Goal: Task Accomplishment & Management: Manage account settings

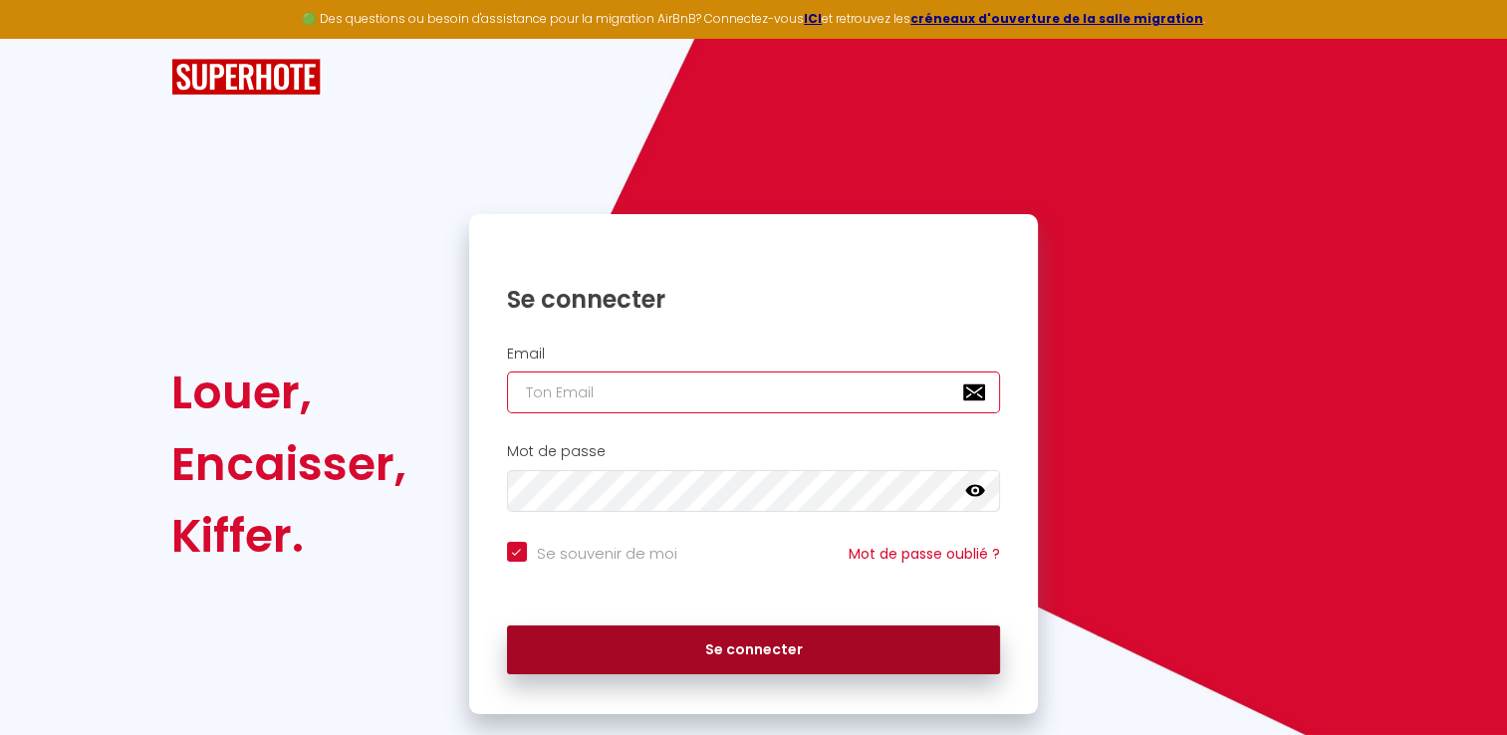
type input "[EMAIL_ADDRESS][DOMAIN_NAME]"
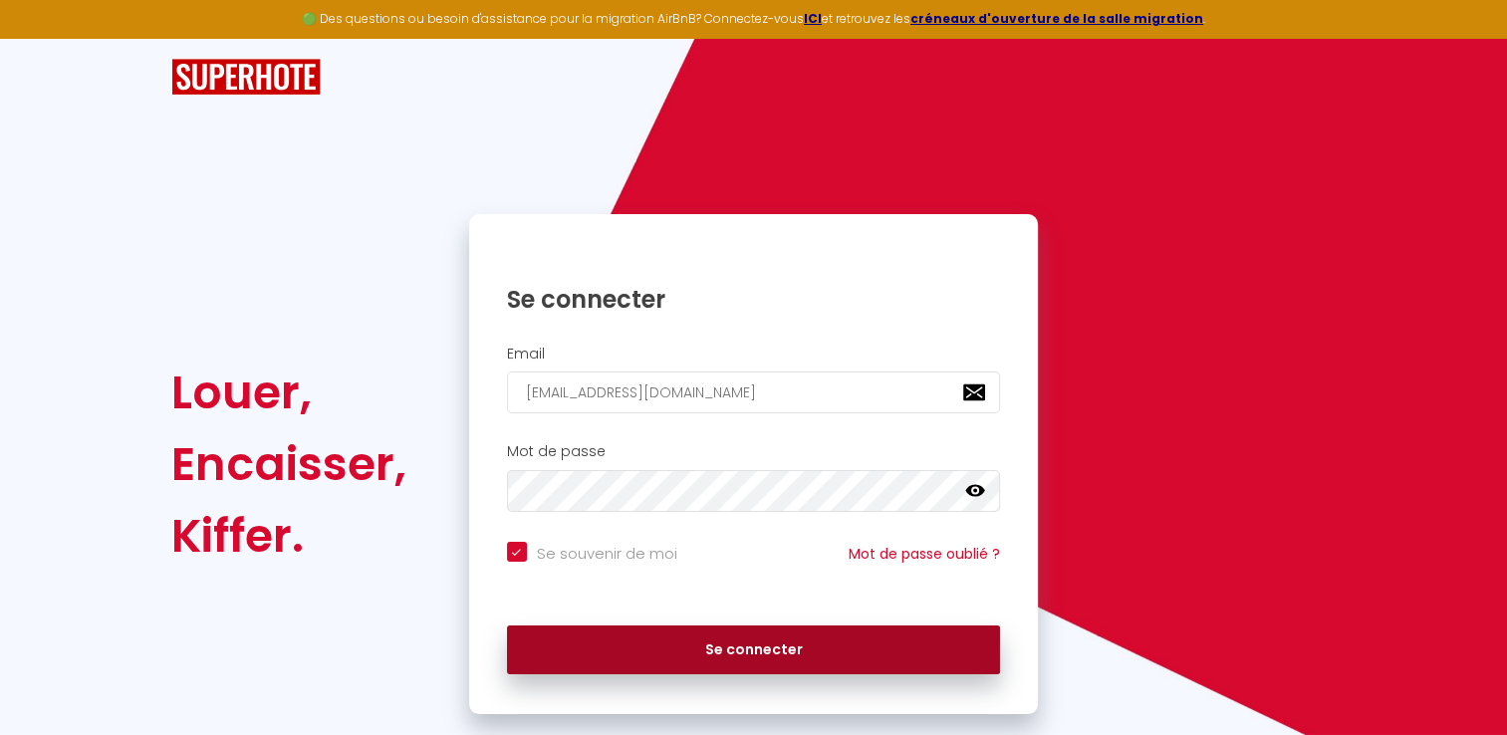
click at [721, 636] on button "Se connecter" at bounding box center [754, 651] width 494 height 50
checkbox input "true"
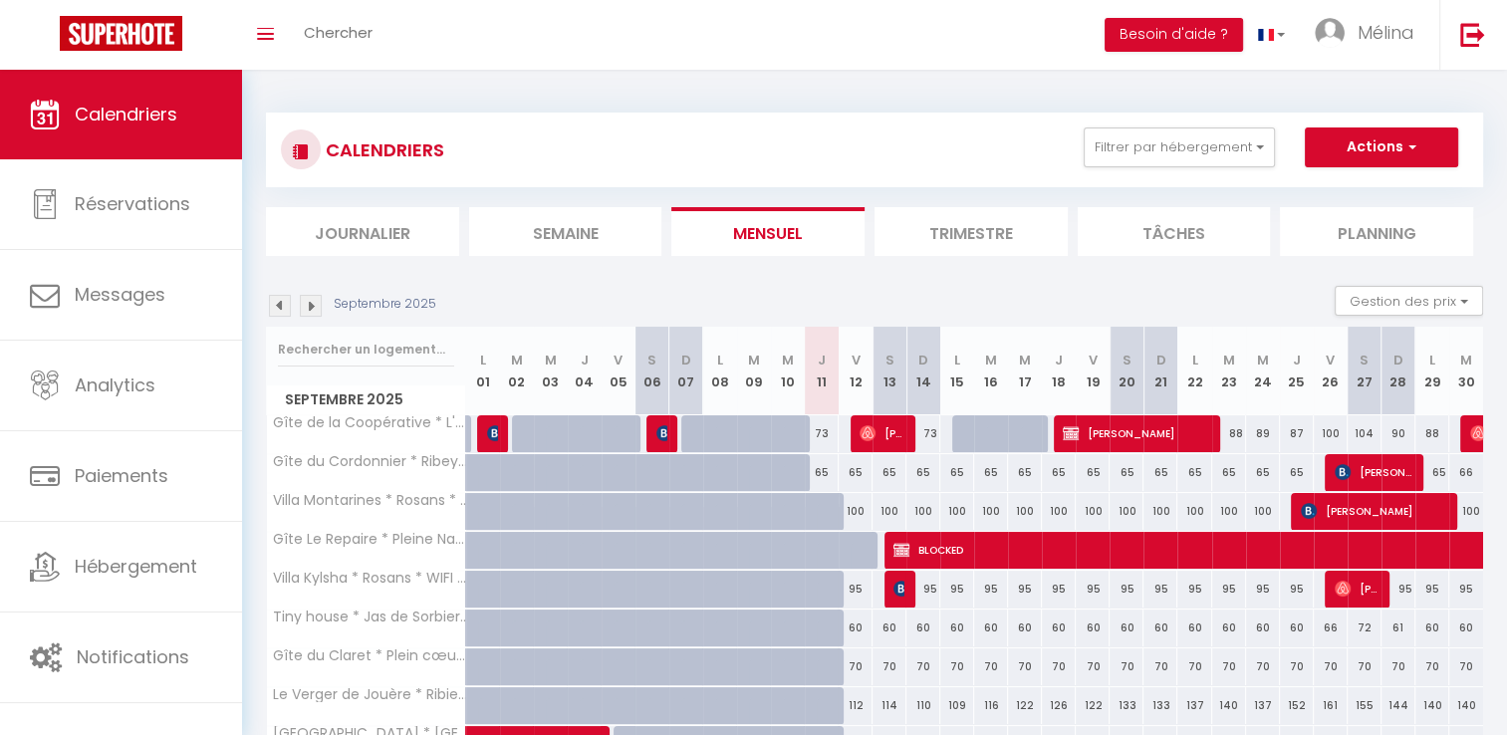
scroll to position [109, 0]
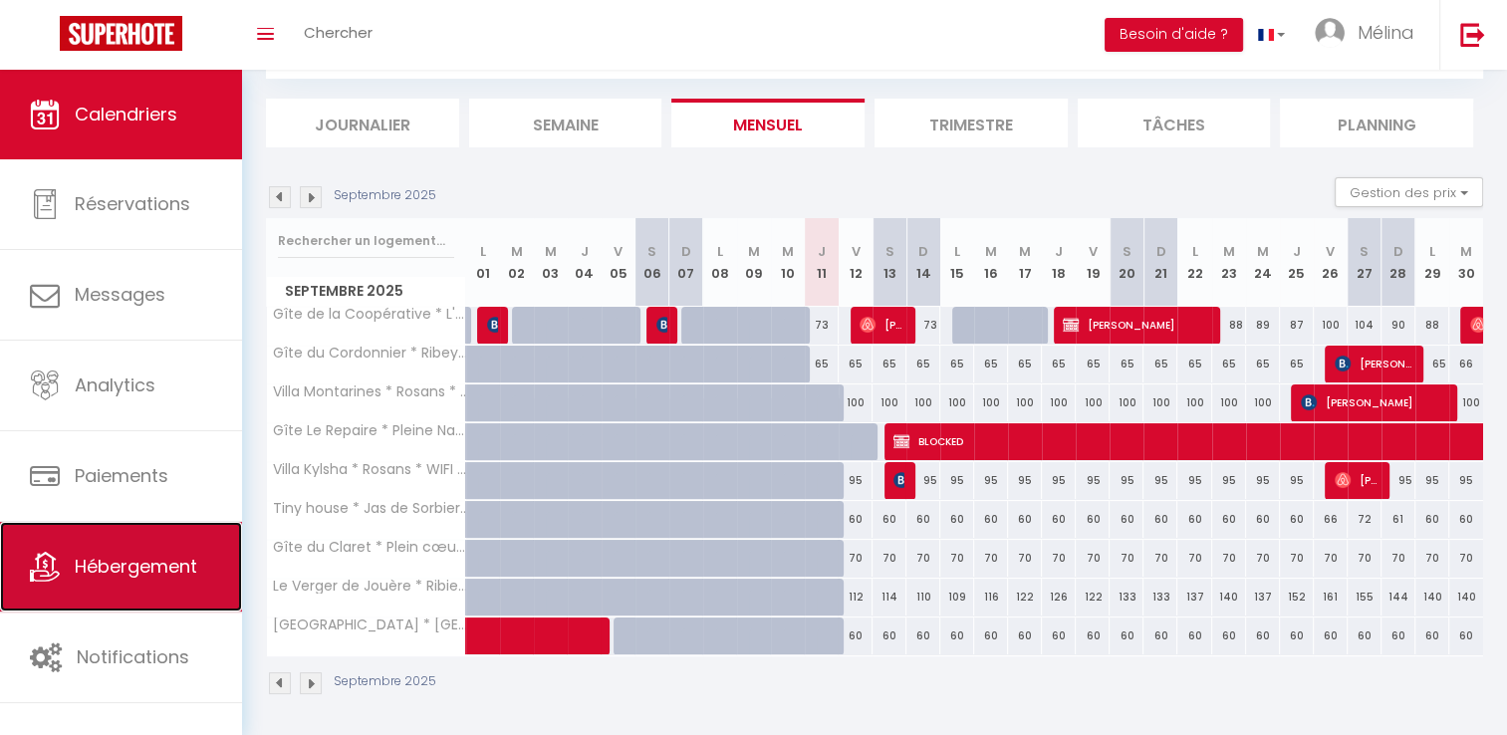
click at [185, 550] on link "Hébergement" at bounding box center [121, 567] width 242 height 90
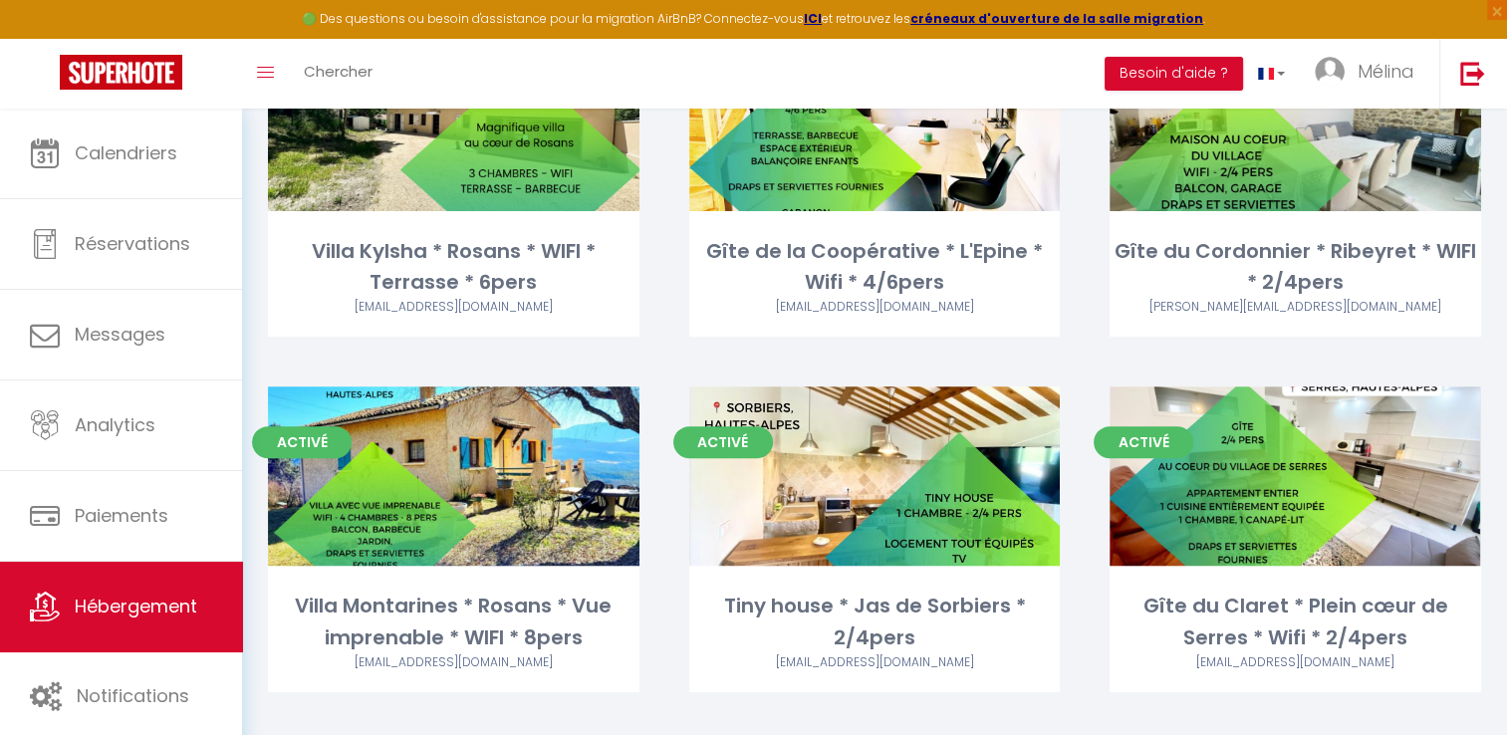
scroll to position [693, 0]
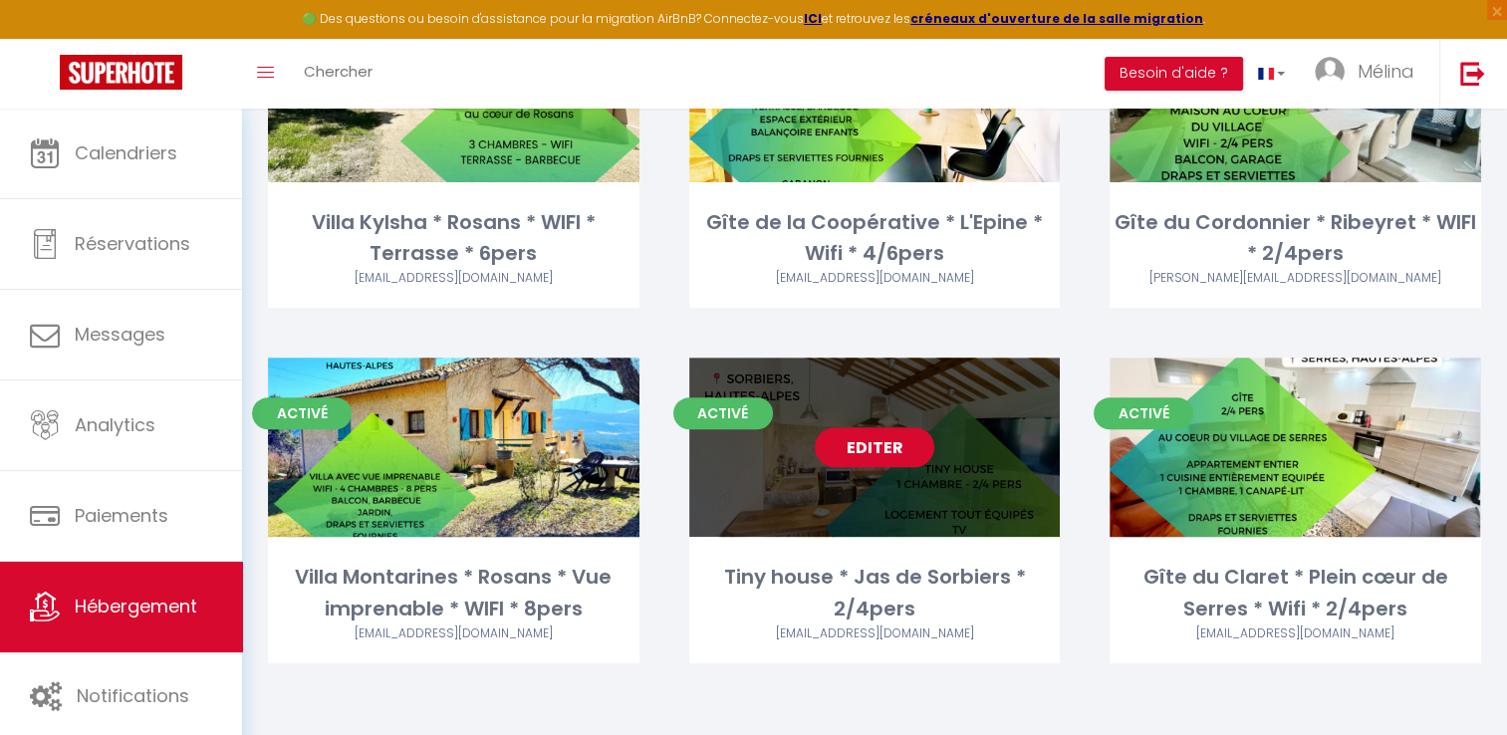
click at [861, 427] on link "Editer" at bounding box center [875, 447] width 120 height 40
select select "3"
select select "2"
select select "1"
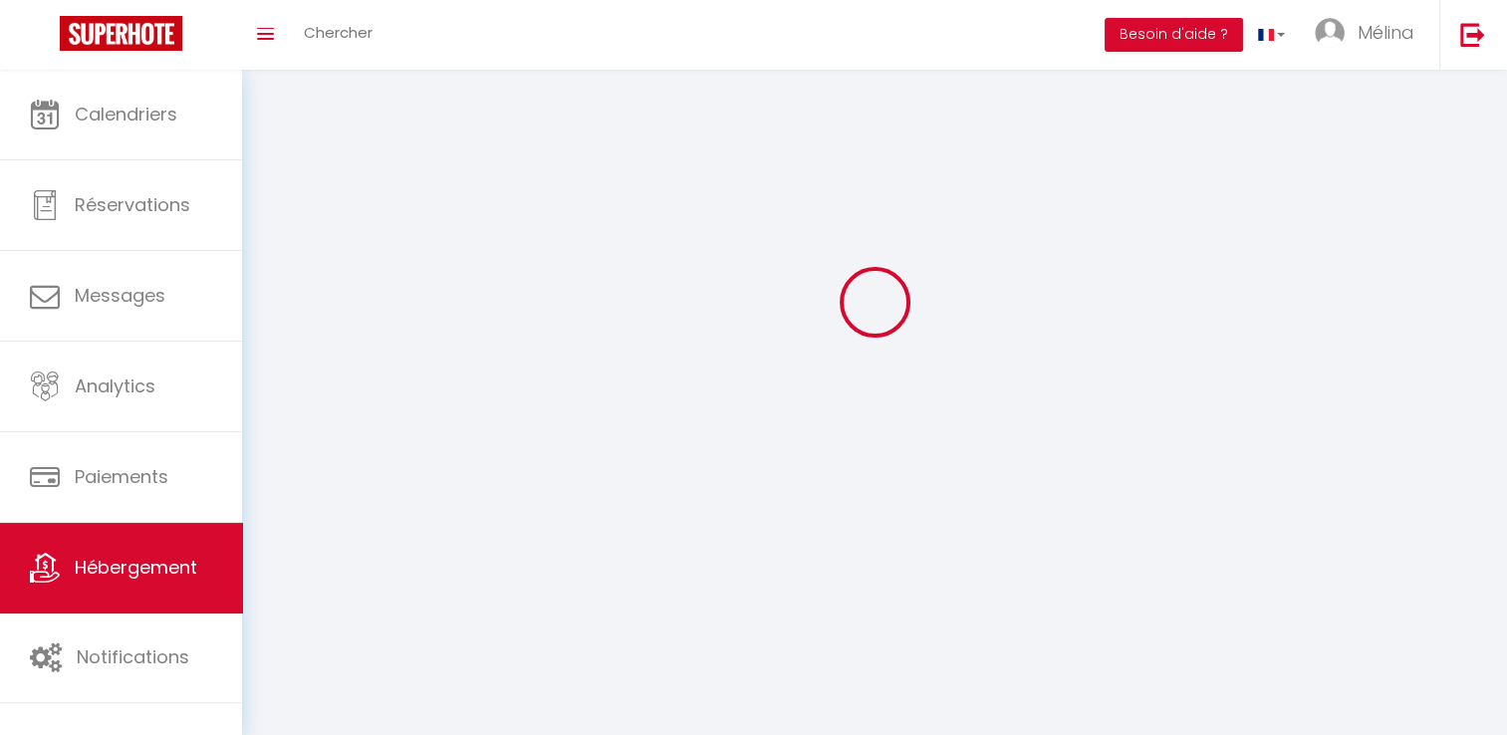
select select
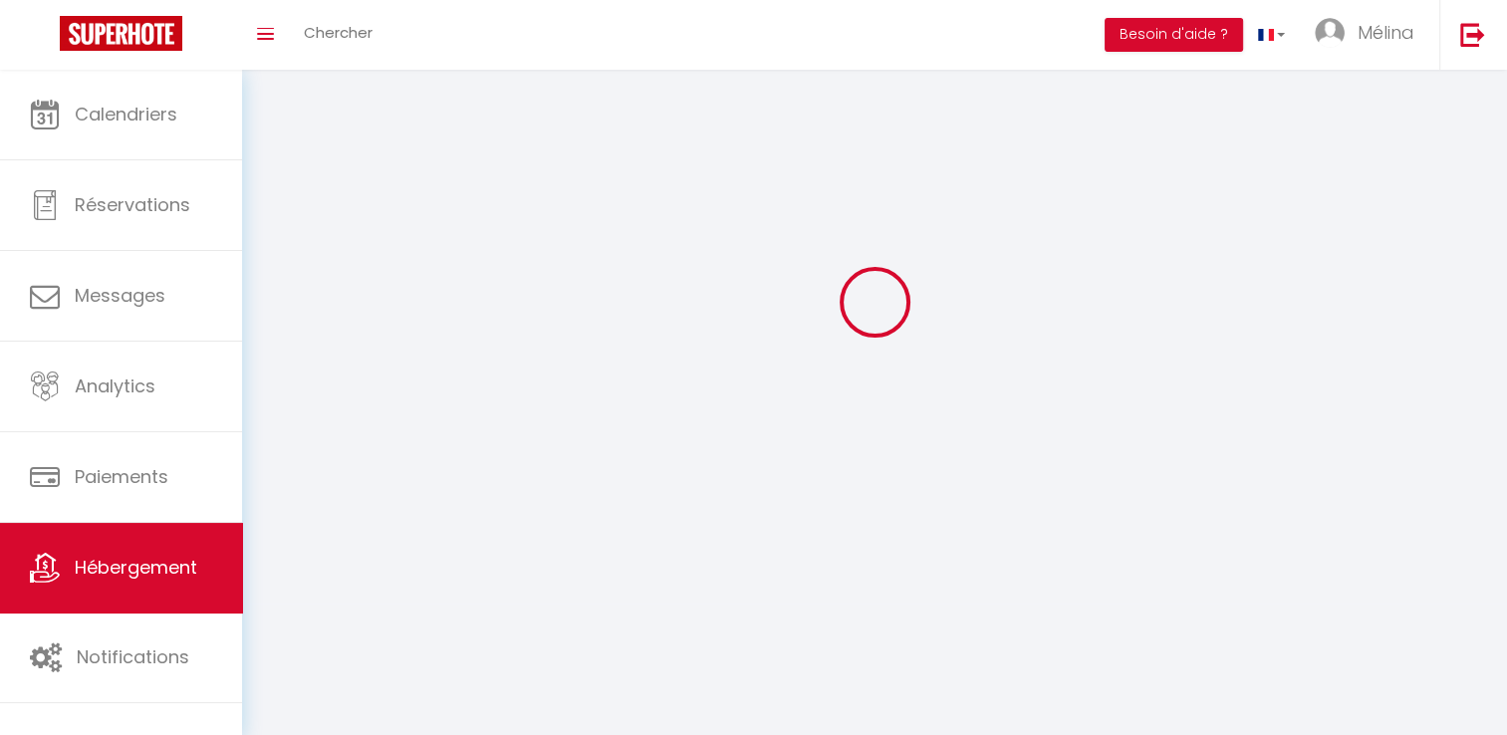
checkbox input "false"
select select
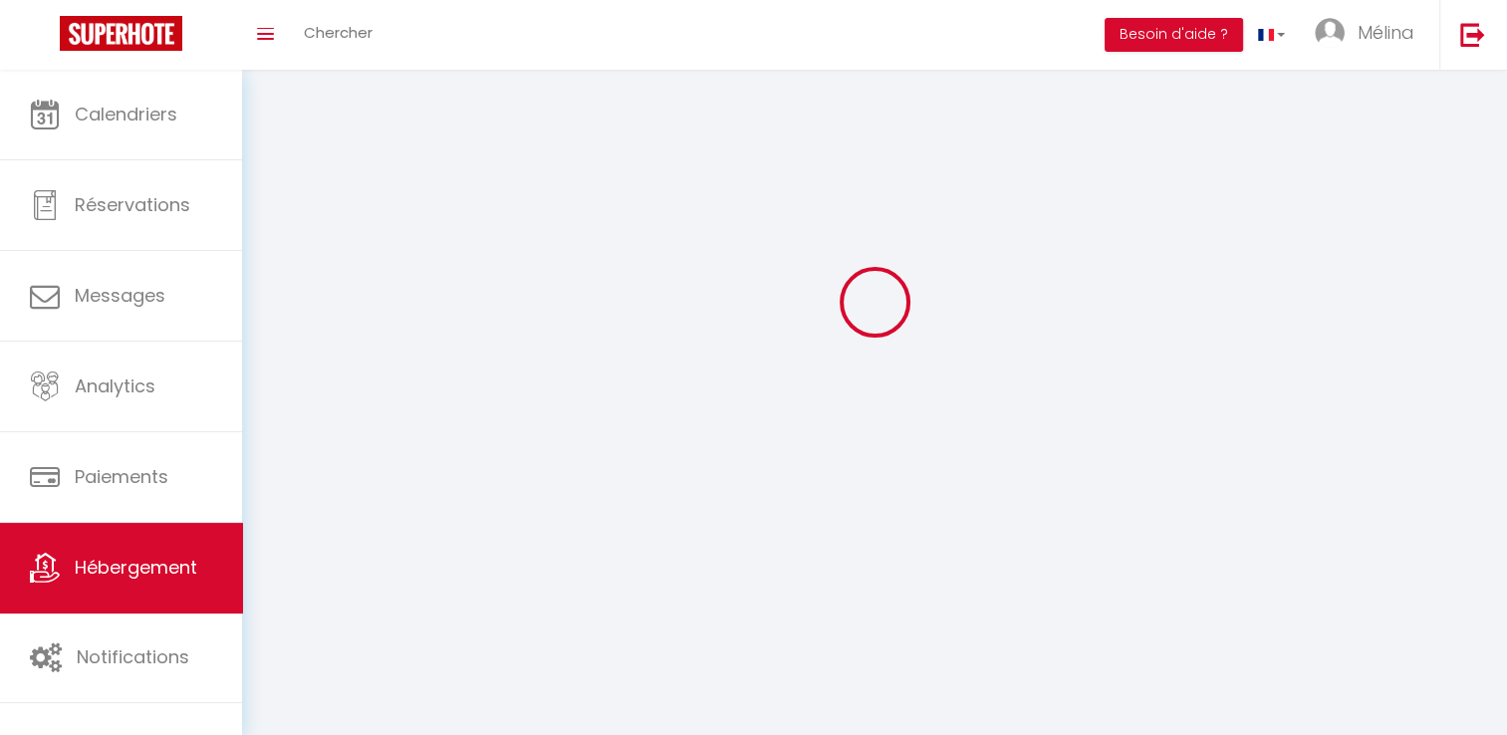
select select
select select "1"
select select
select select "28"
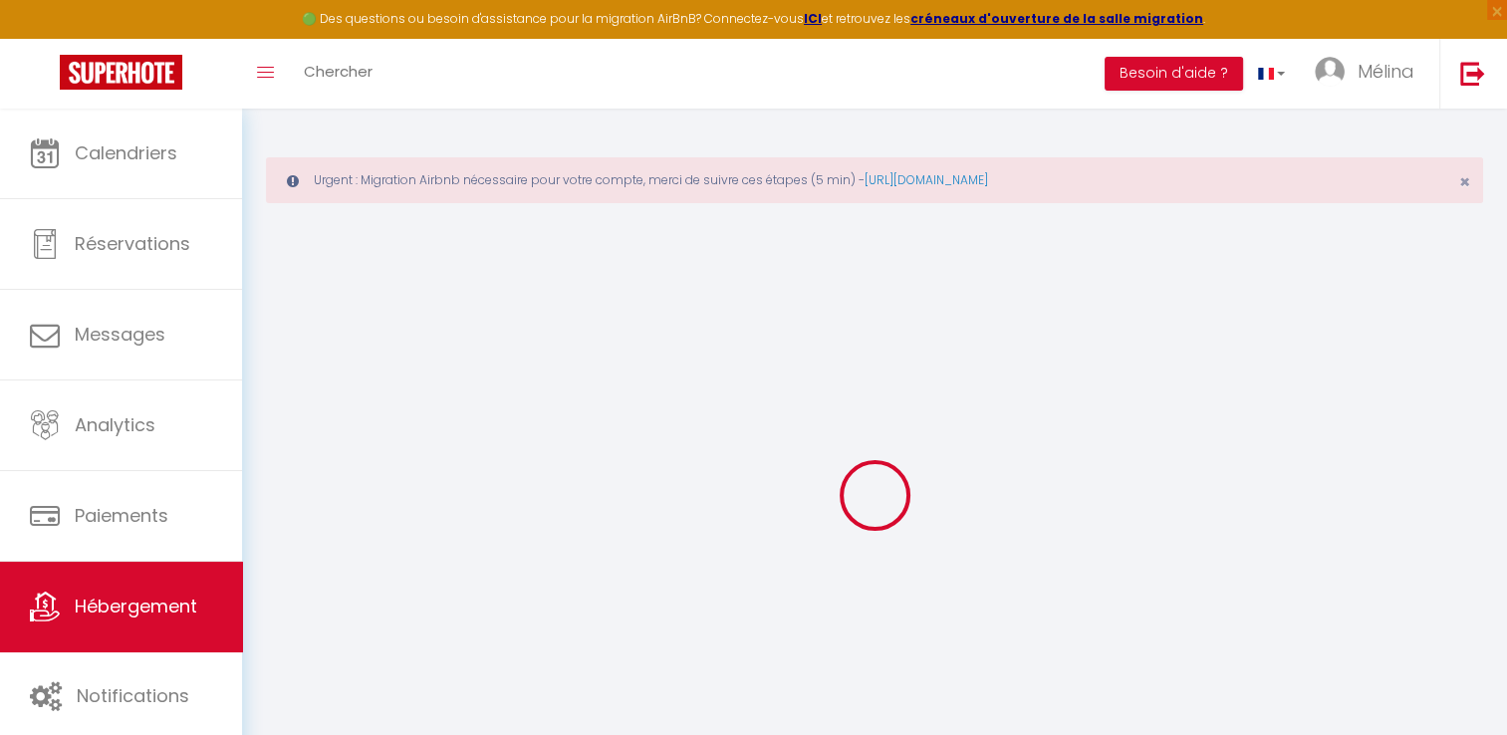
select select
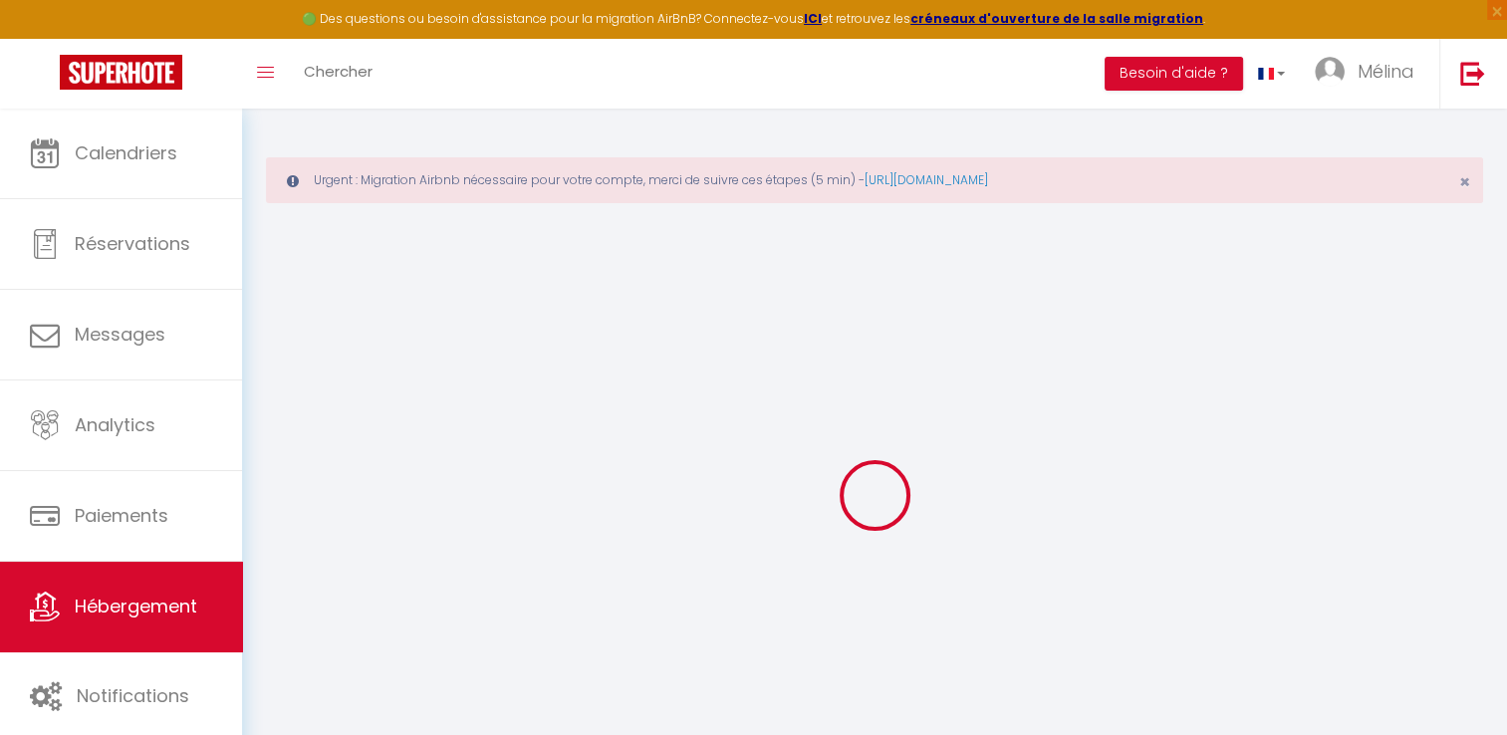
select select
checkbox input "false"
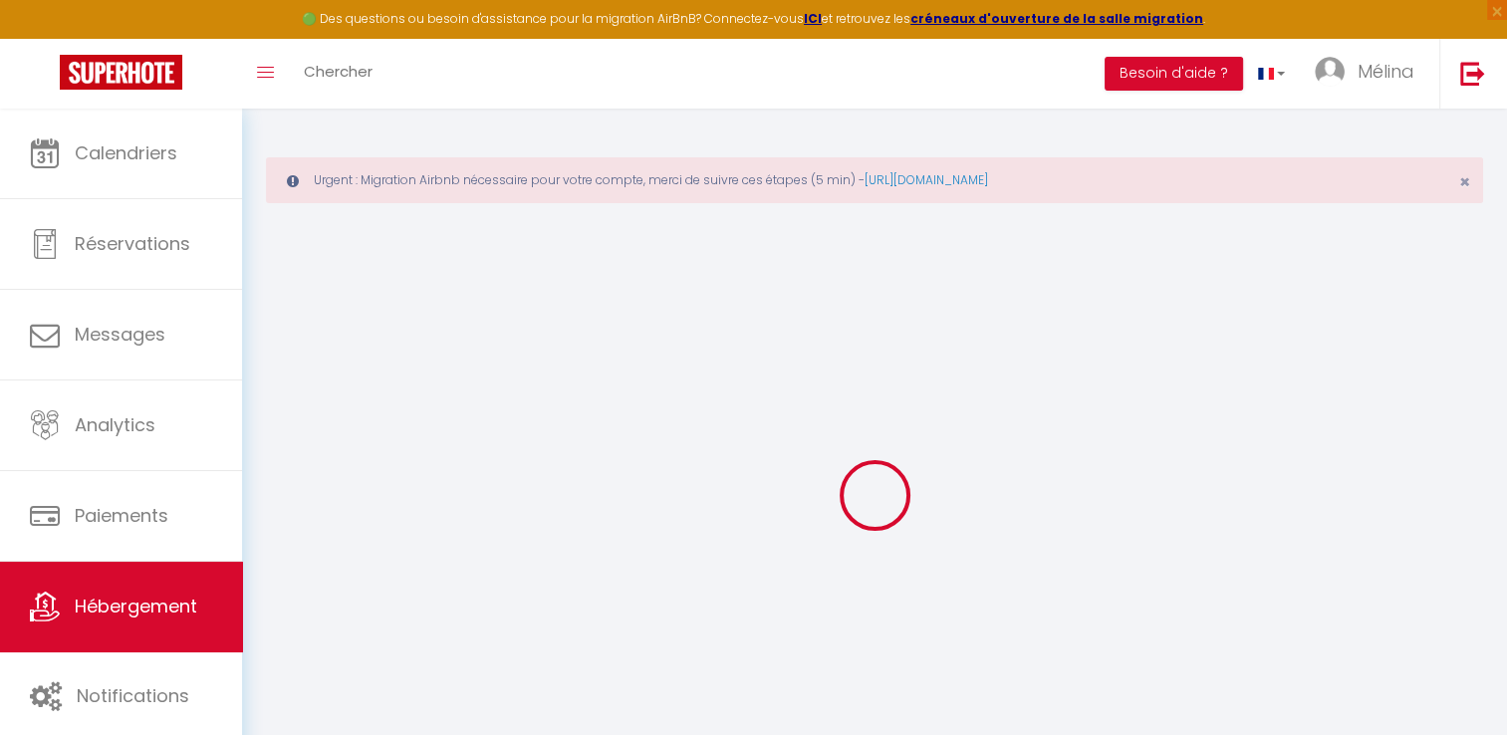
select select
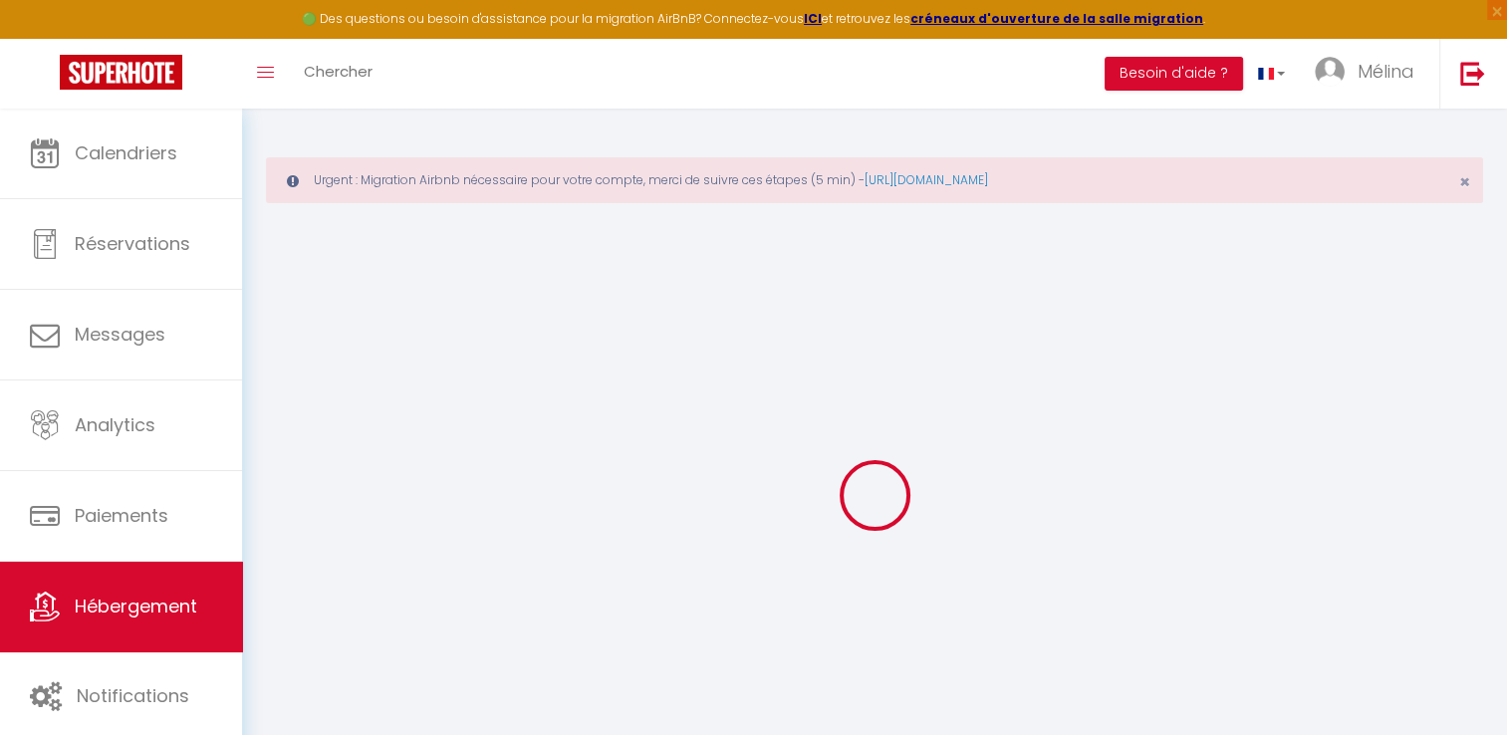
select select
checkbox input "false"
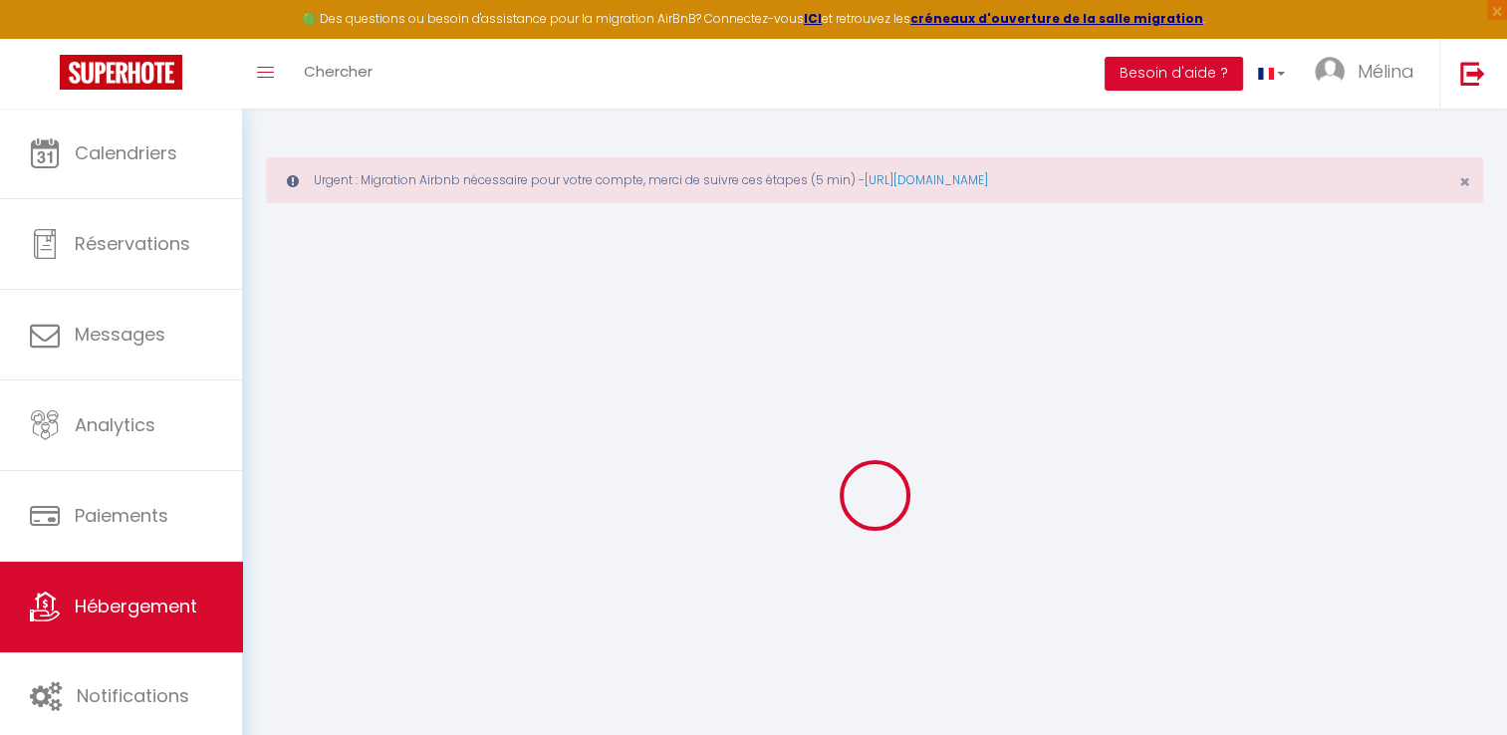
checkbox input "false"
select select
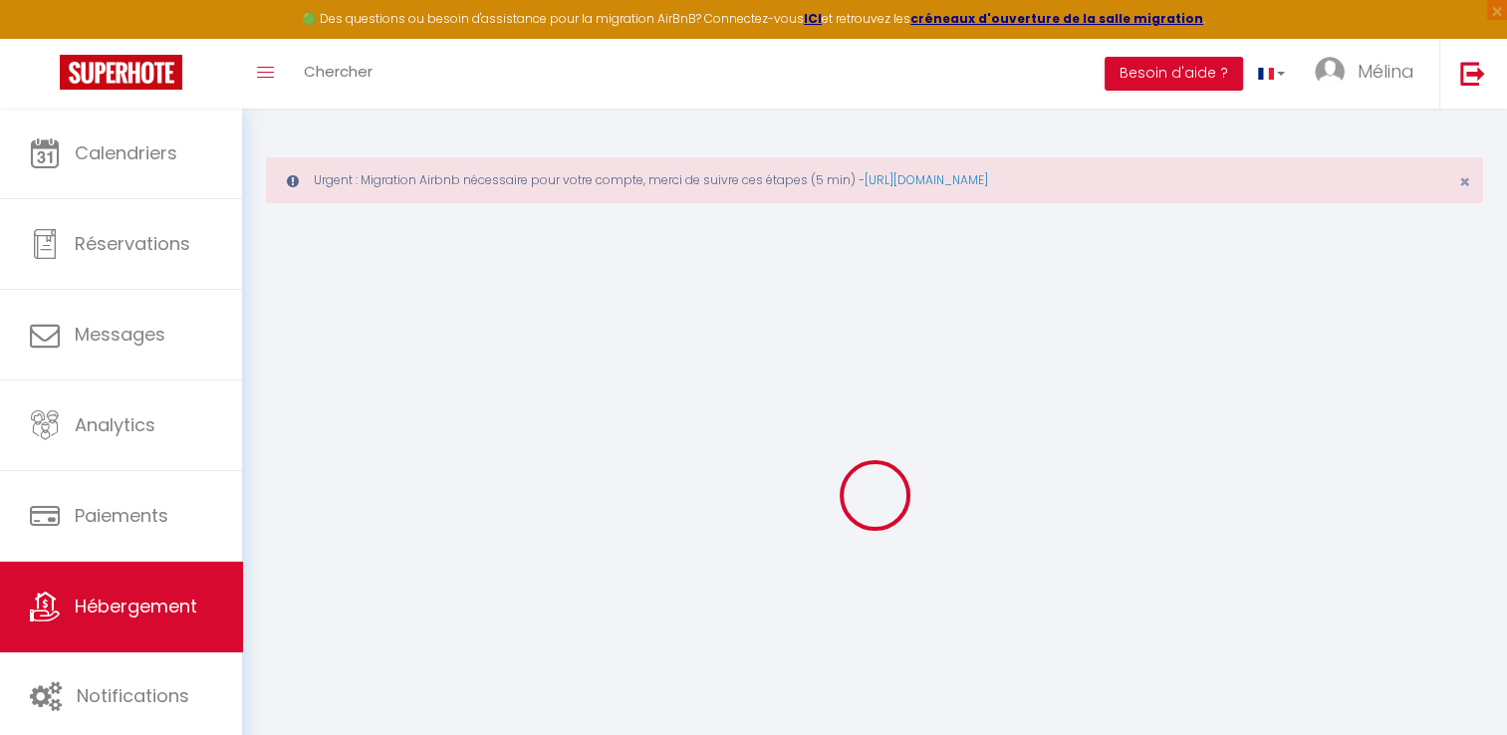
select select
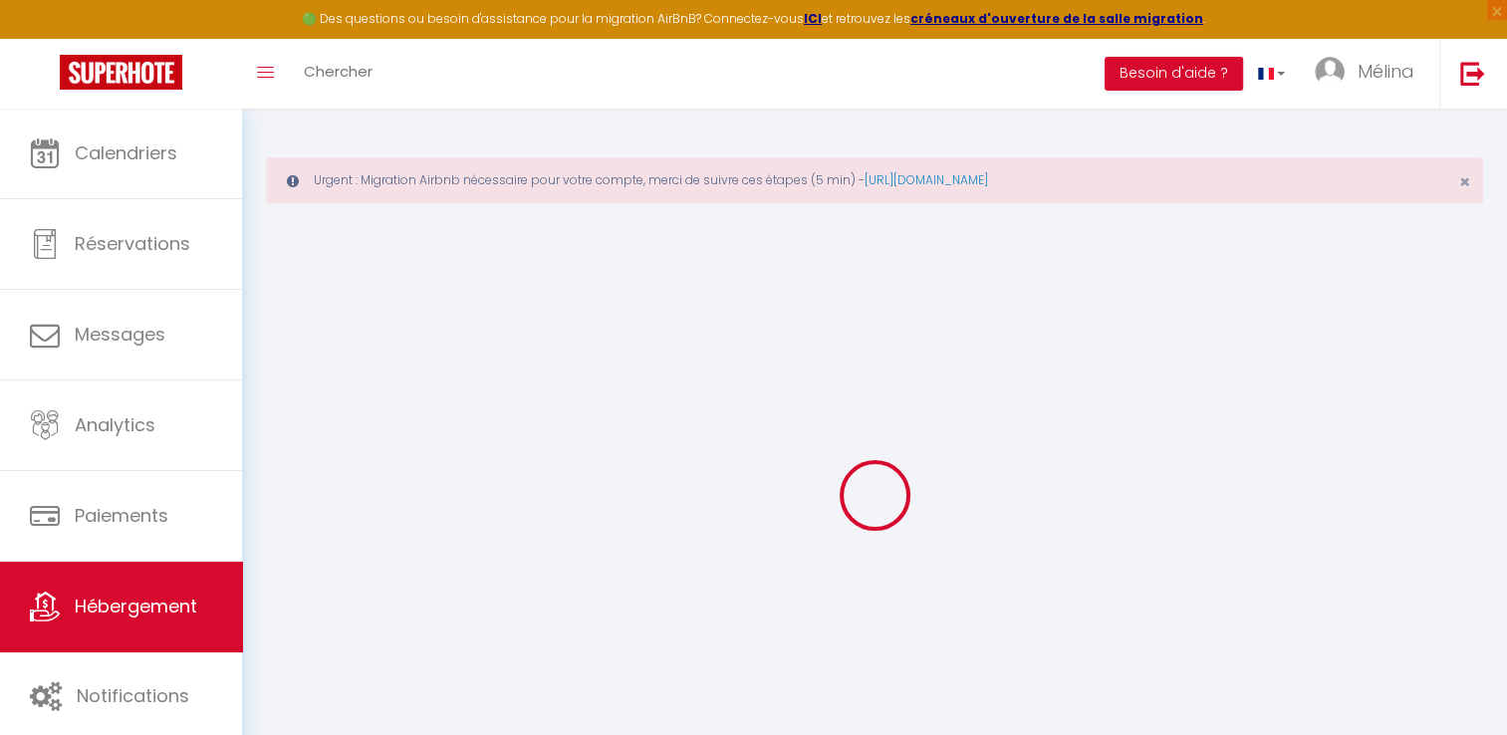
checkbox input "false"
select select
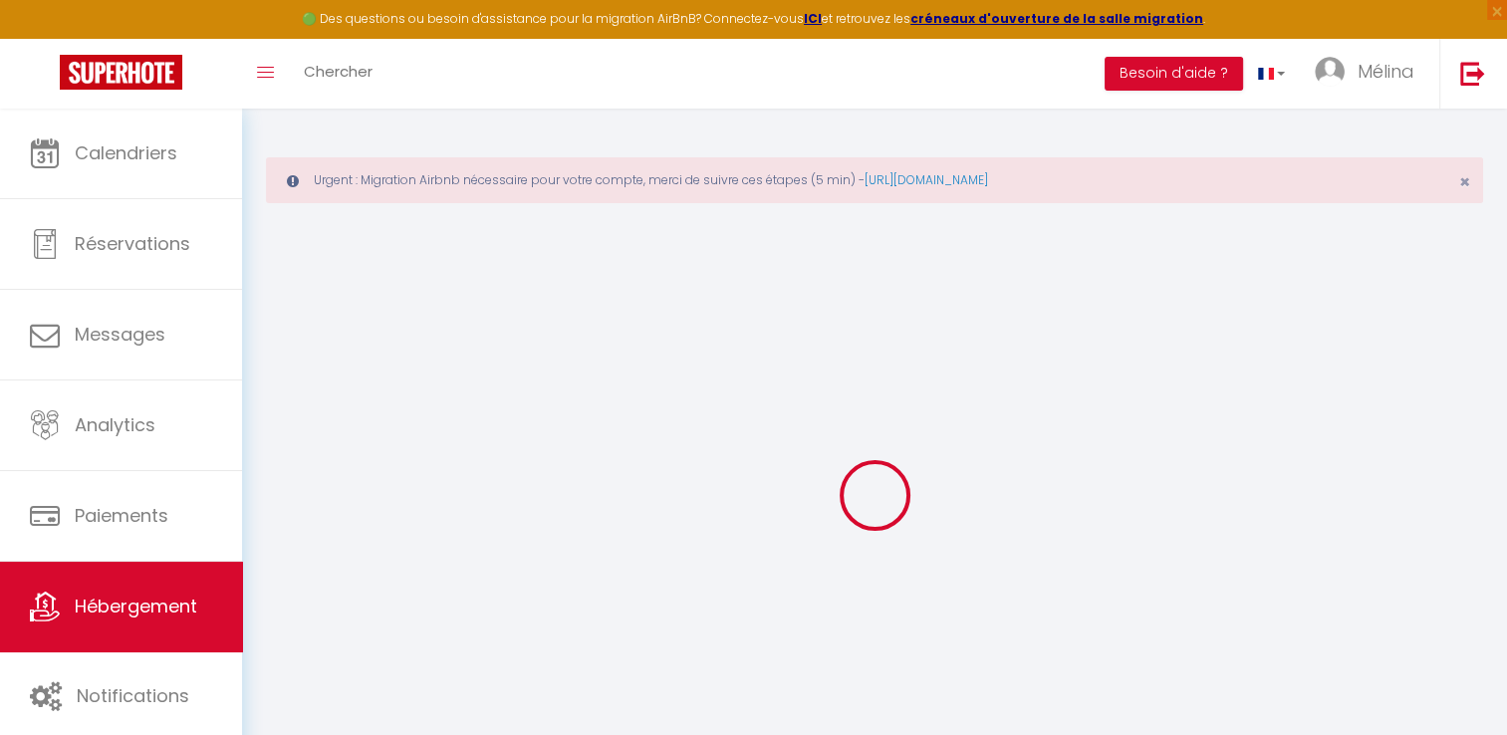
select select
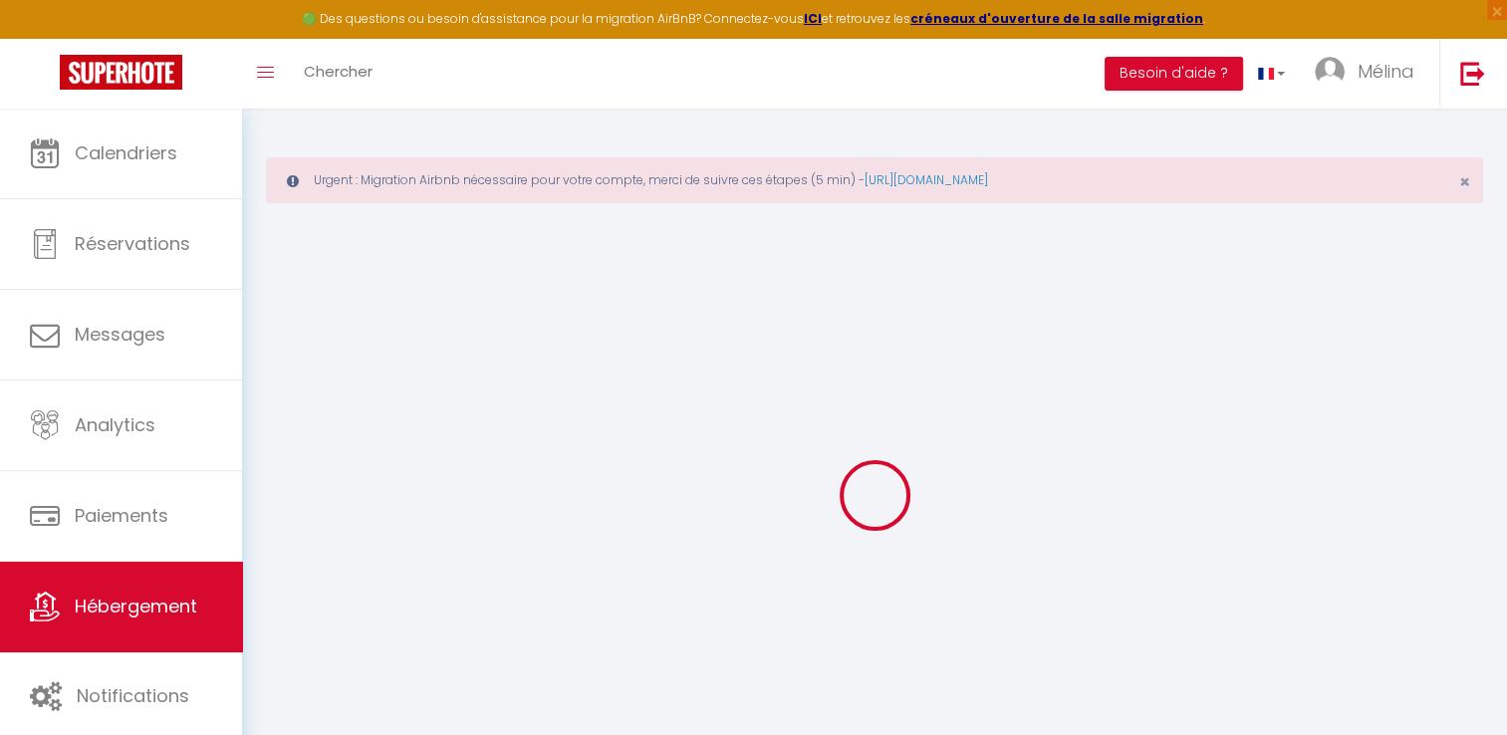
select select
checkbox input "false"
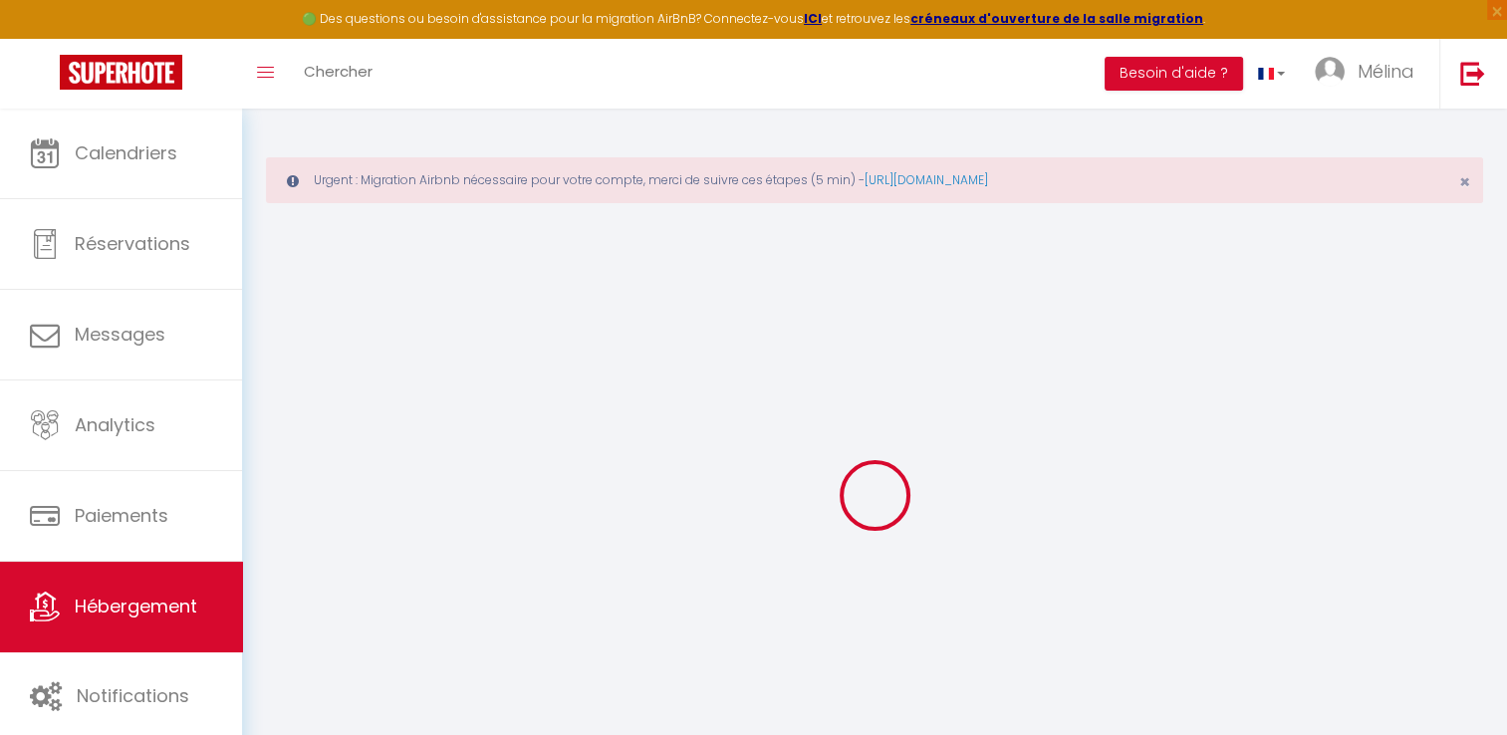
checkbox input "false"
select select
type input "Tiny house * Jas de Sorbiers * 2/4pers"
type input "[PERSON_NAME]"
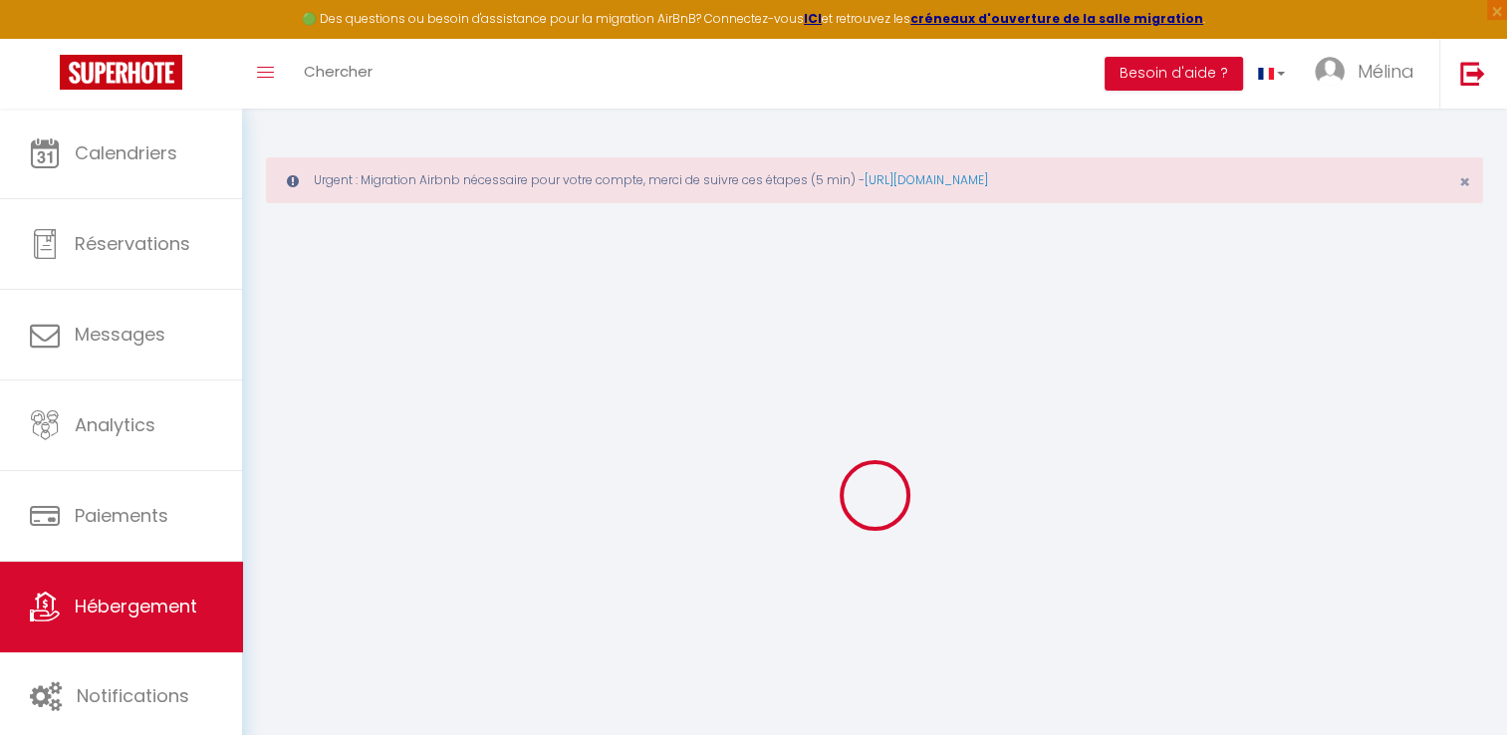
type input "BAFFERT"
type input "les granges"
type input "05150"
type input "sorbiers"
select select "houses"
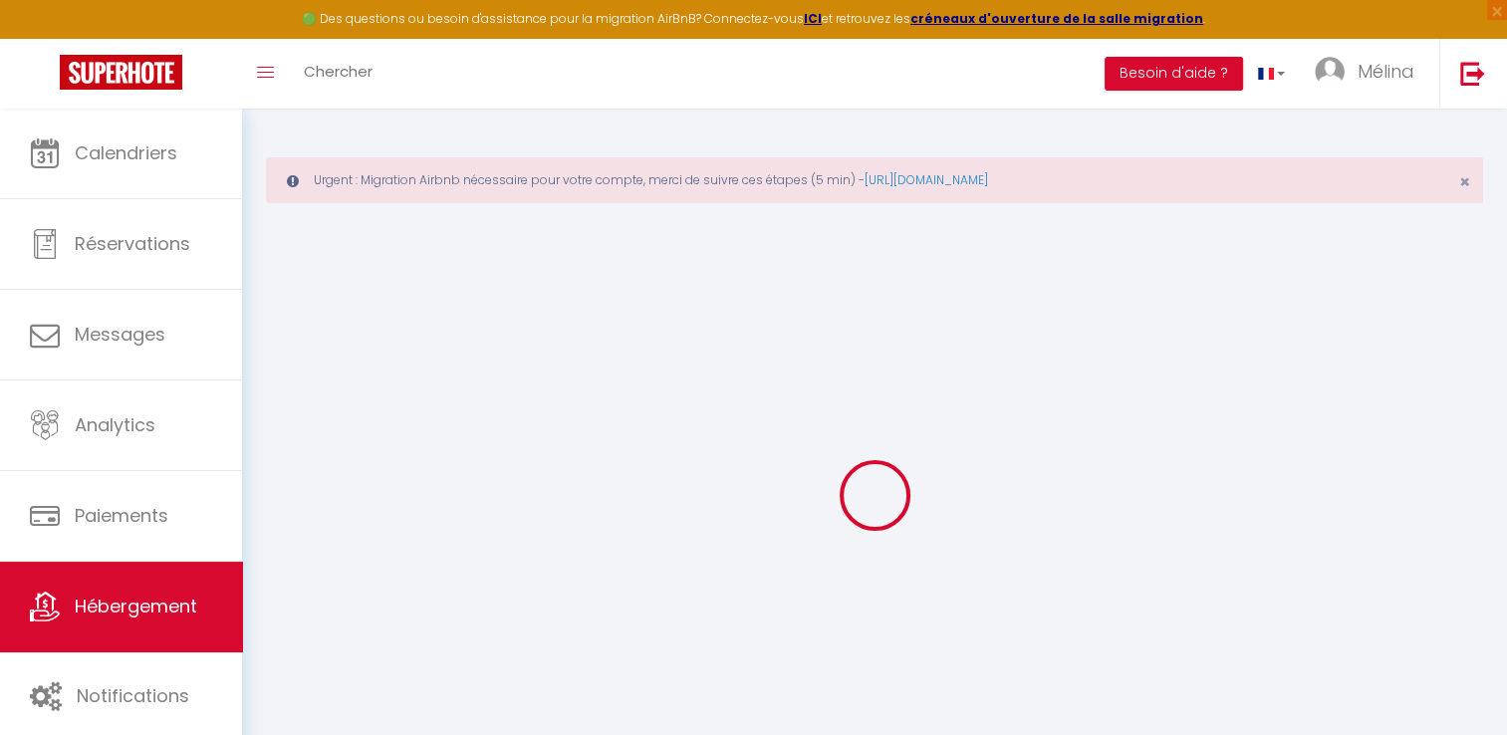
type input "60"
type input "45"
type input "5.5"
type input "5.06"
type input "300"
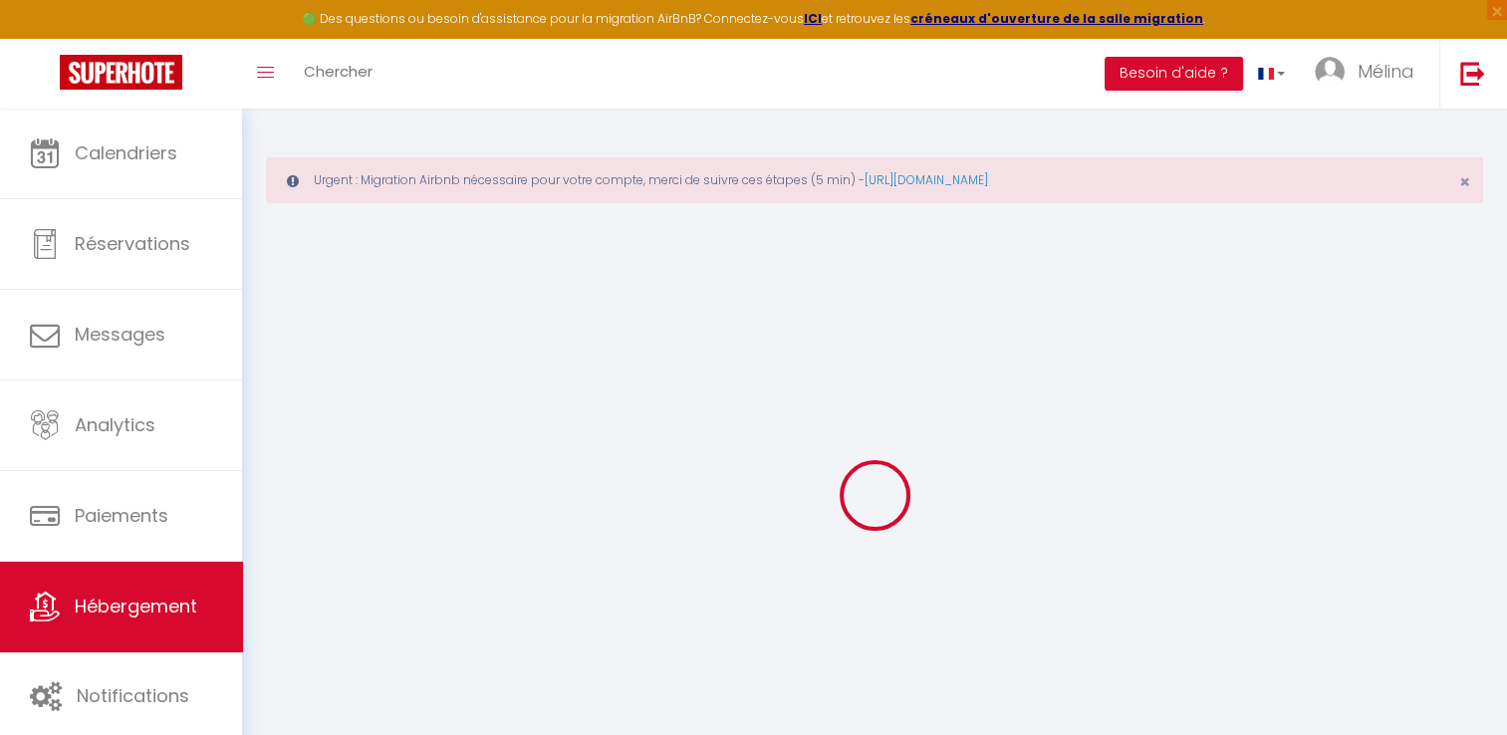
select select
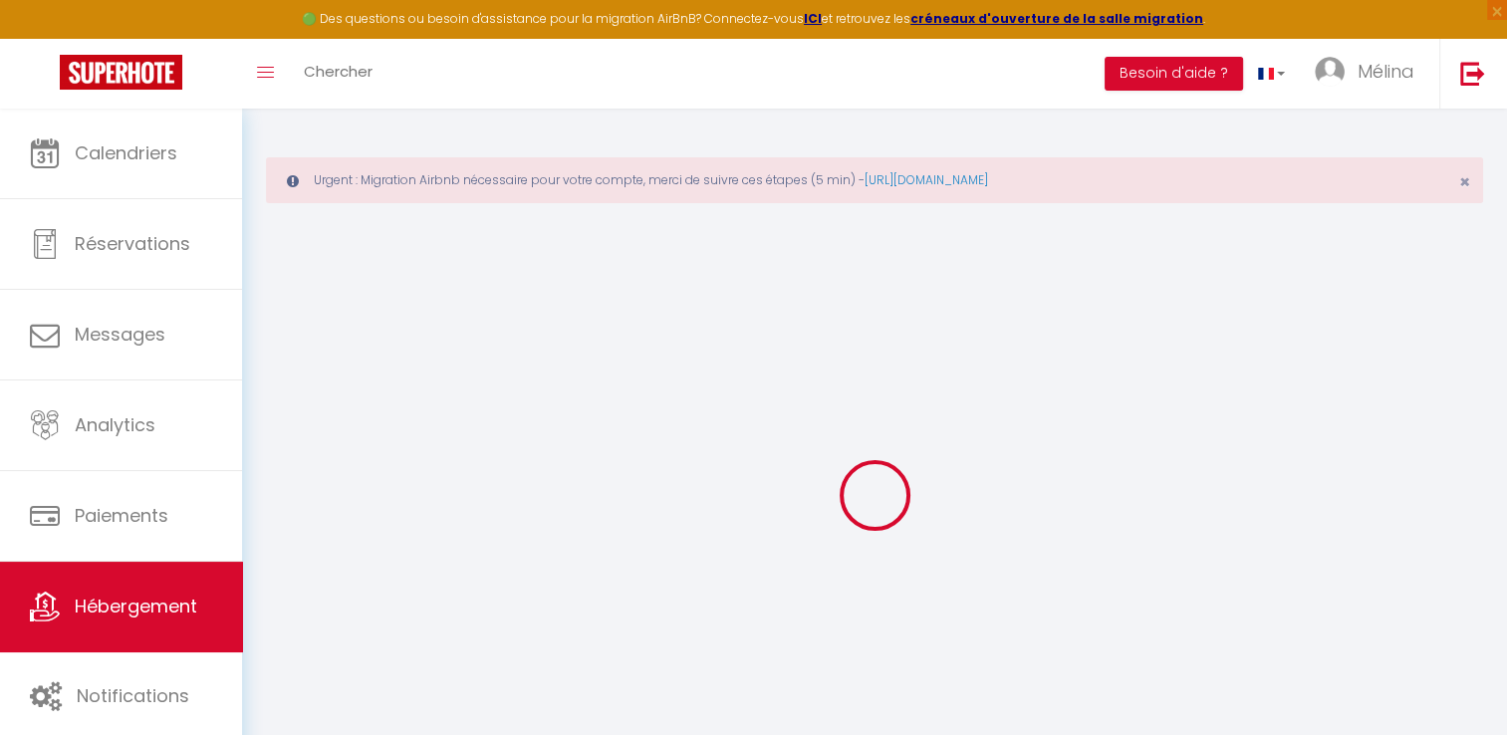
select select
type input "Le Jas"
type input "05150"
type input "Sorbiers"
type input "[EMAIL_ADDRESS][DOMAIN_NAME]"
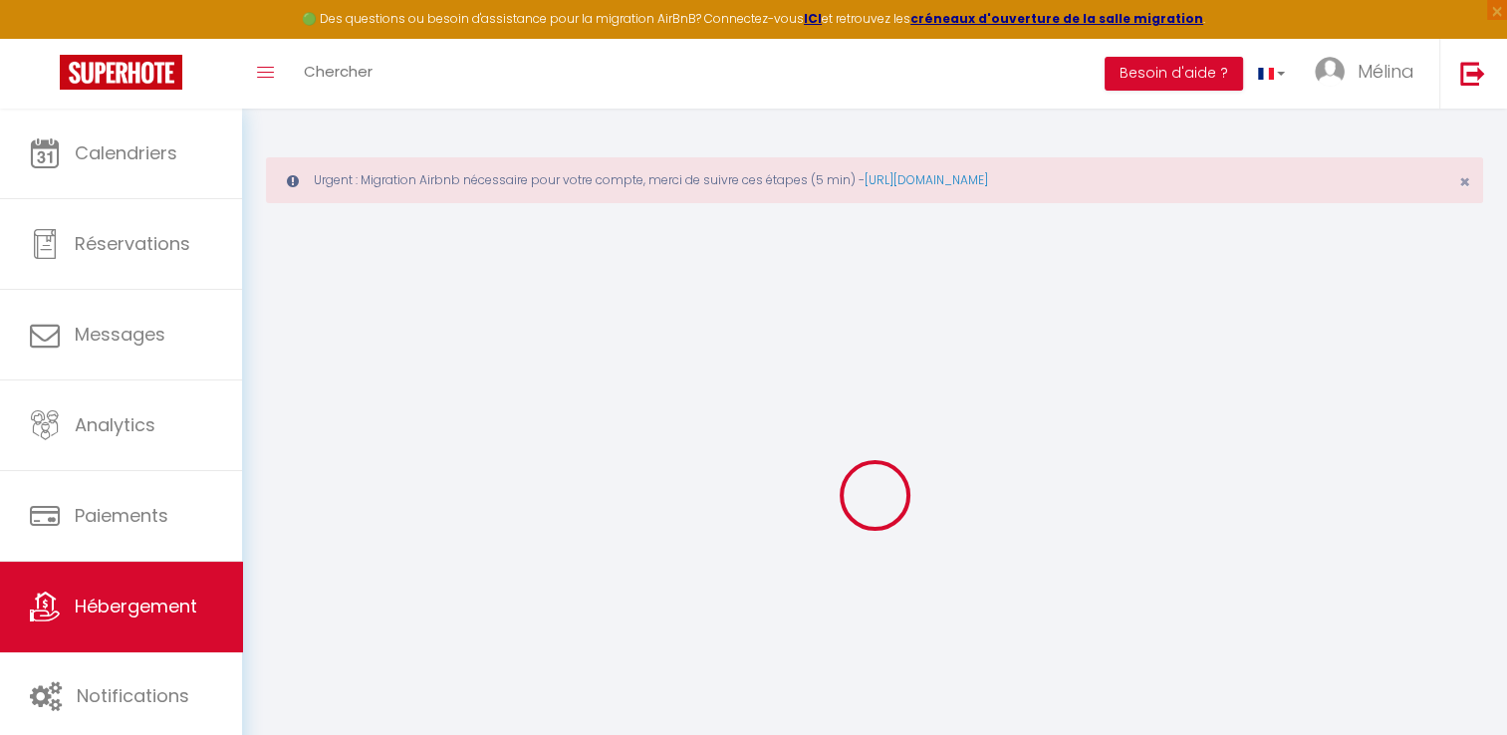
select select "14210"
checkbox input "false"
checkbox input "true"
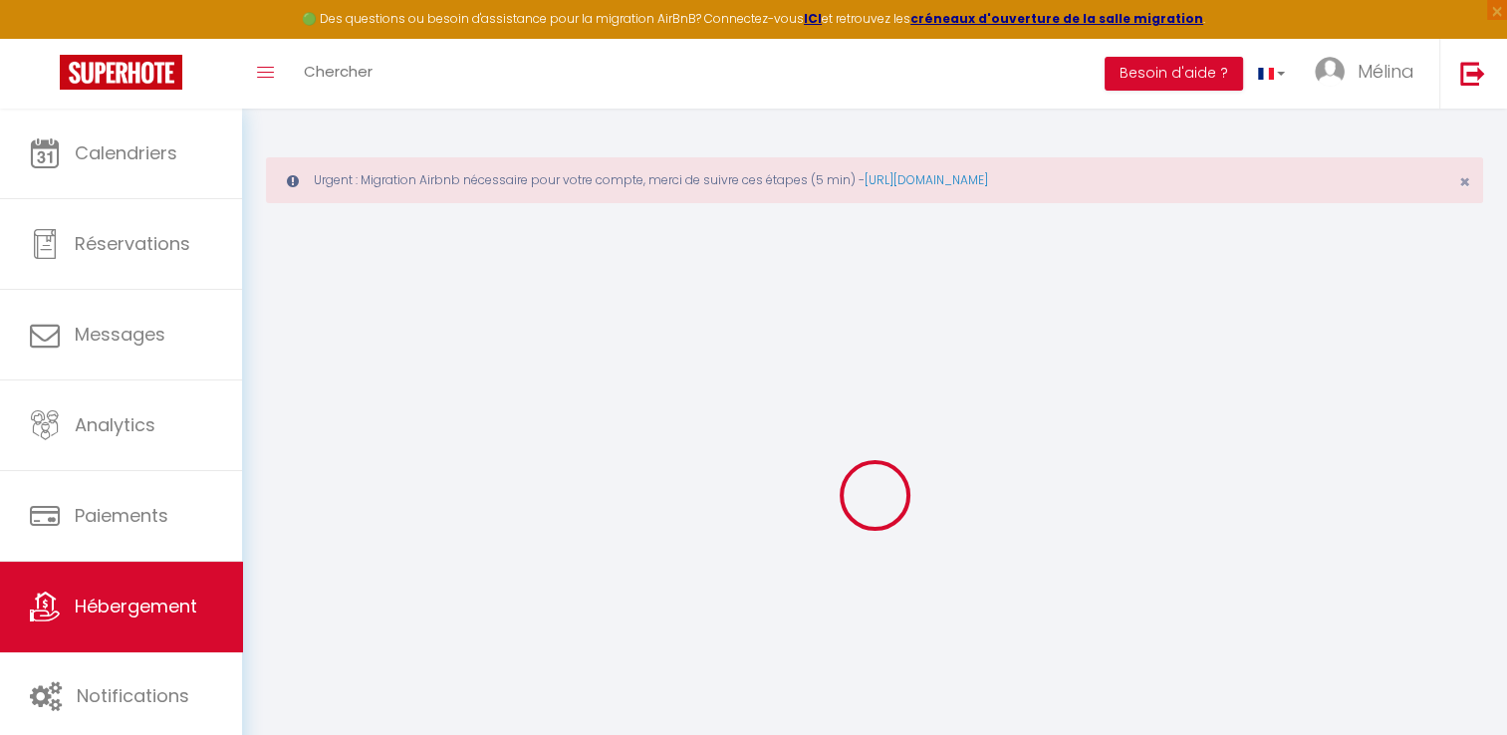
radio input "true"
type input "23"
type input "45"
type input "0"
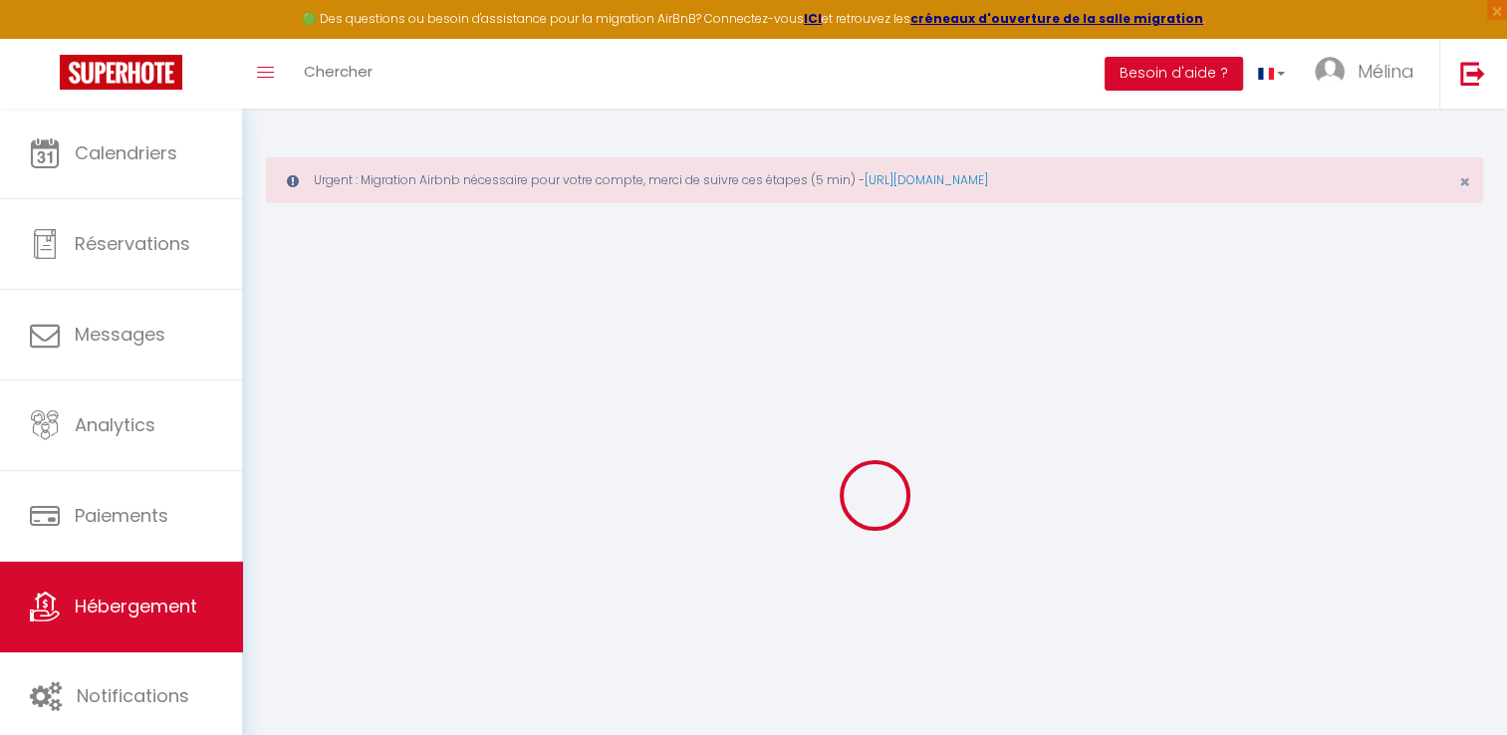
type input "0"
select select
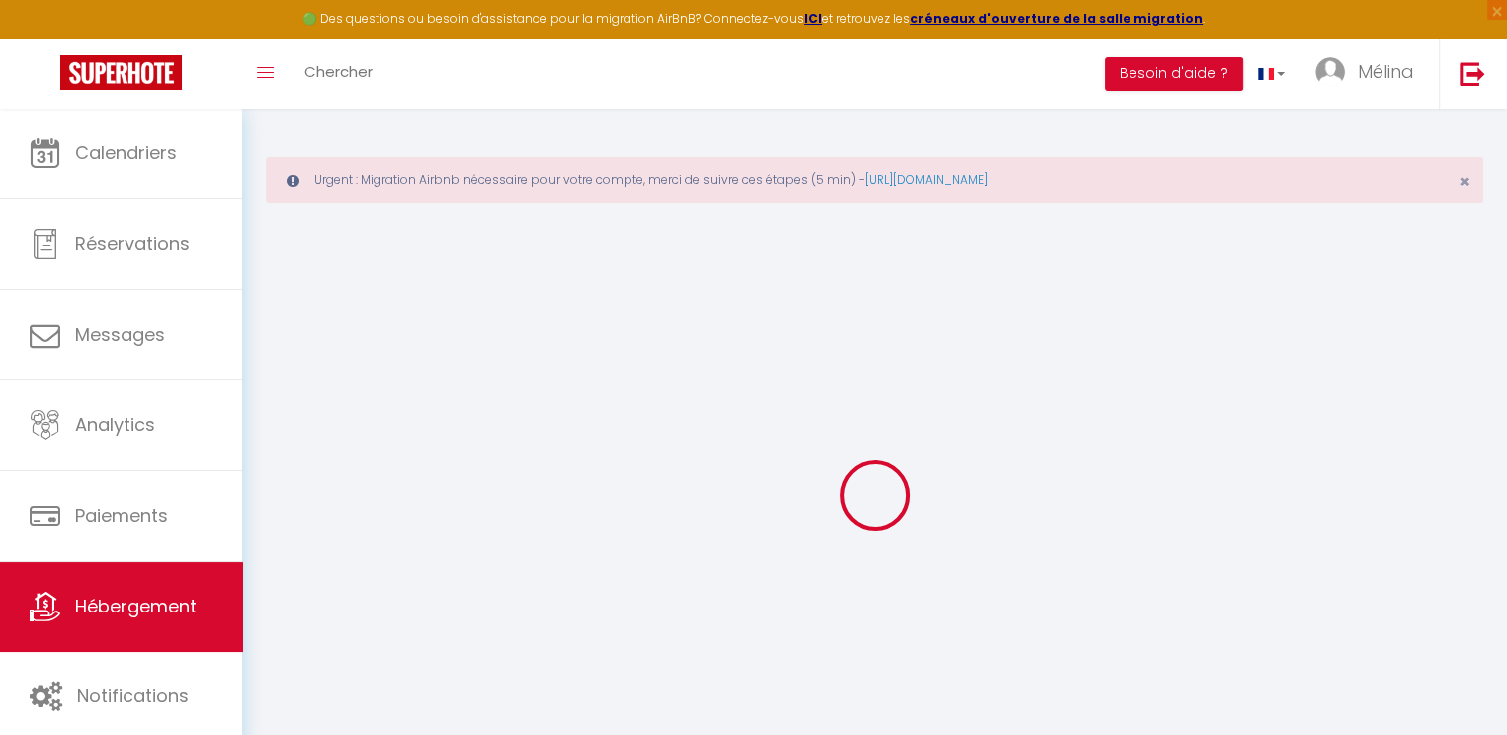
select select
checkbox input "false"
checkbox input "true"
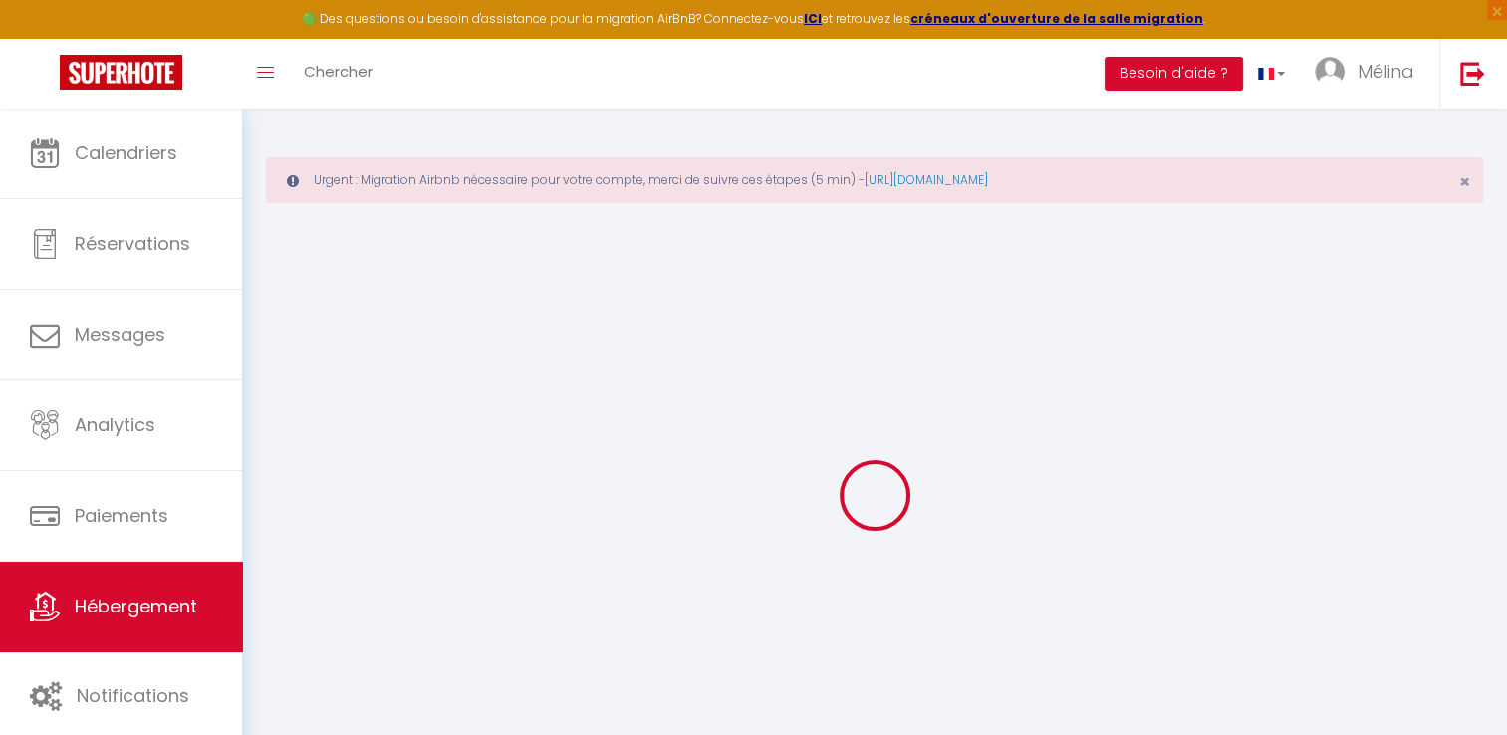
checkbox input "true"
select select
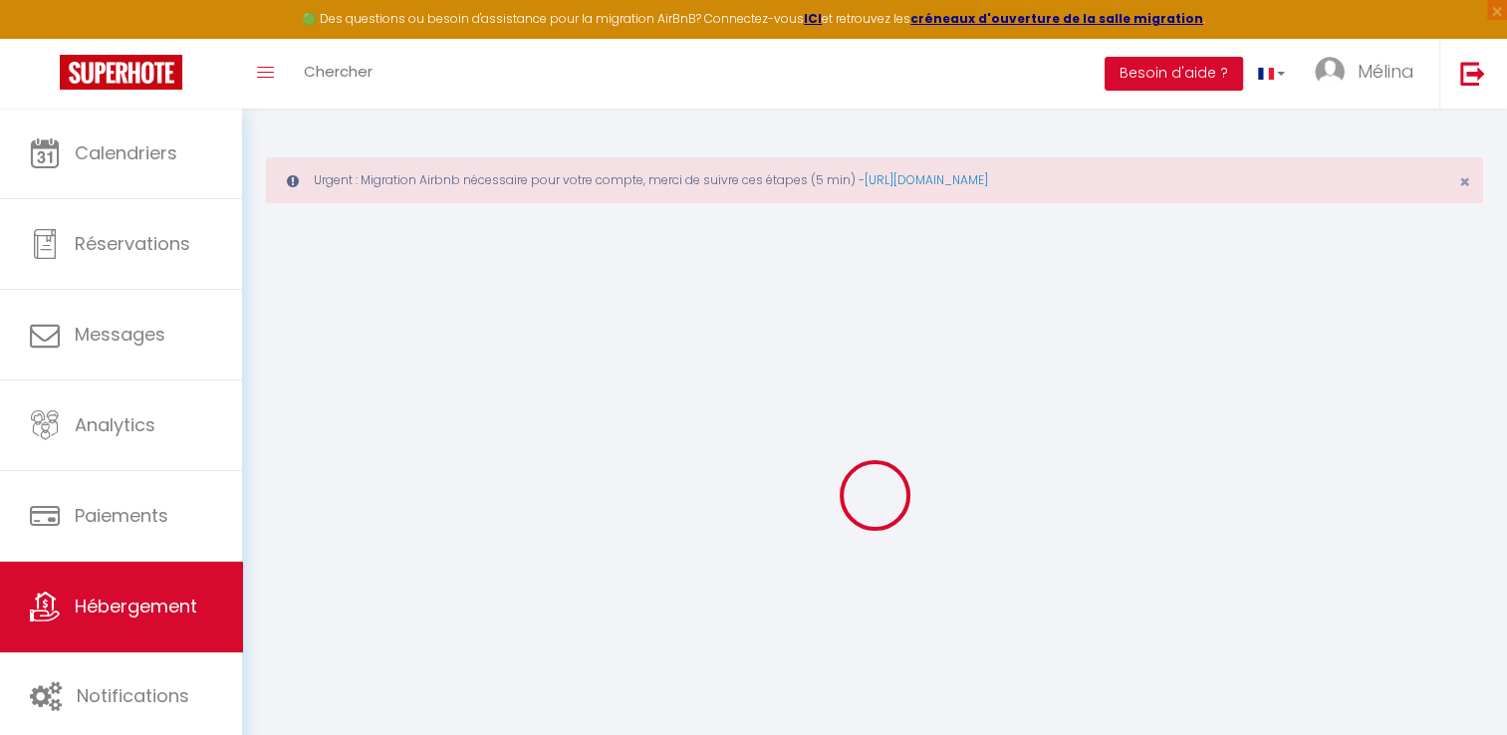
select select
checkbox input "false"
checkbox input "true"
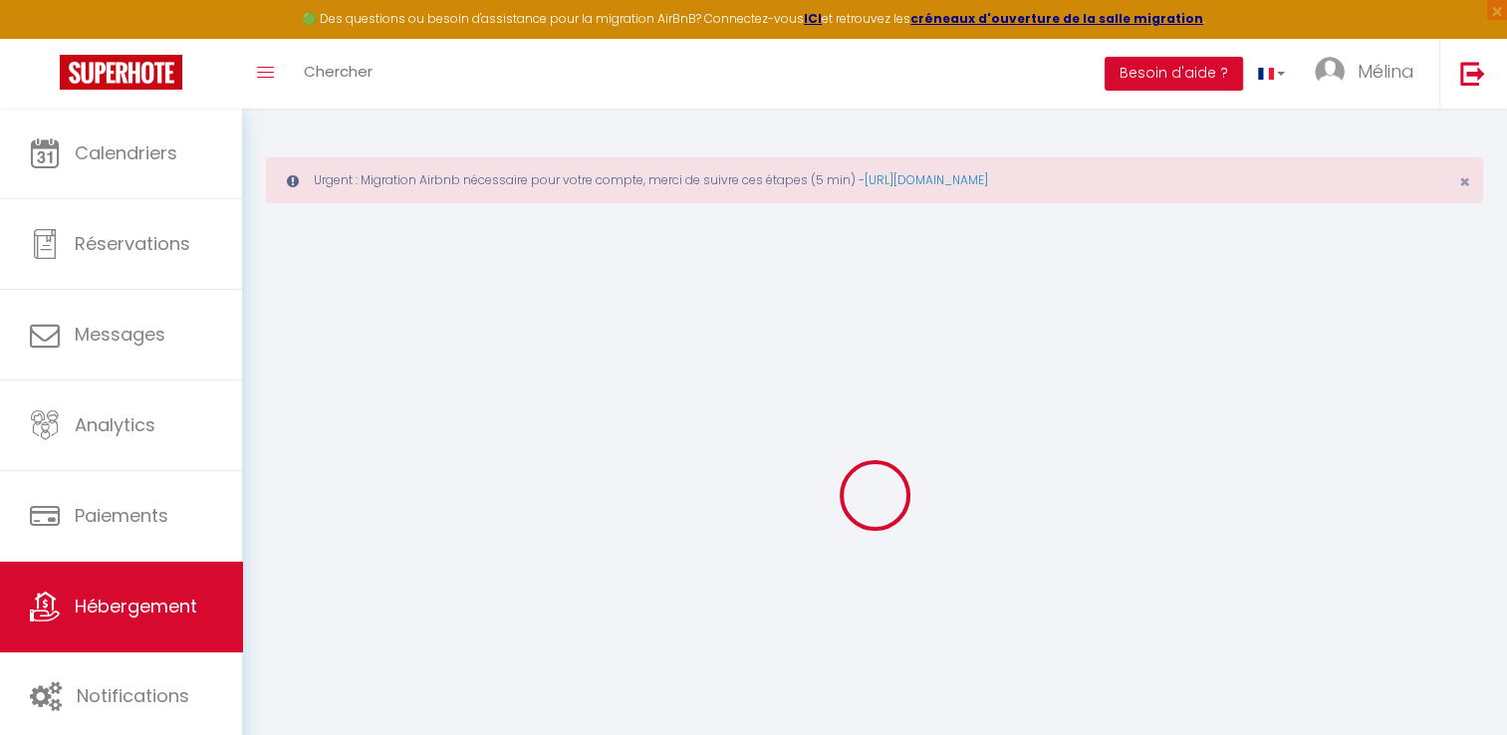
checkbox input "true"
select select "+ 20 %"
select select "+ 24 %"
select select "+ 6 %"
select select "+ 15 %"
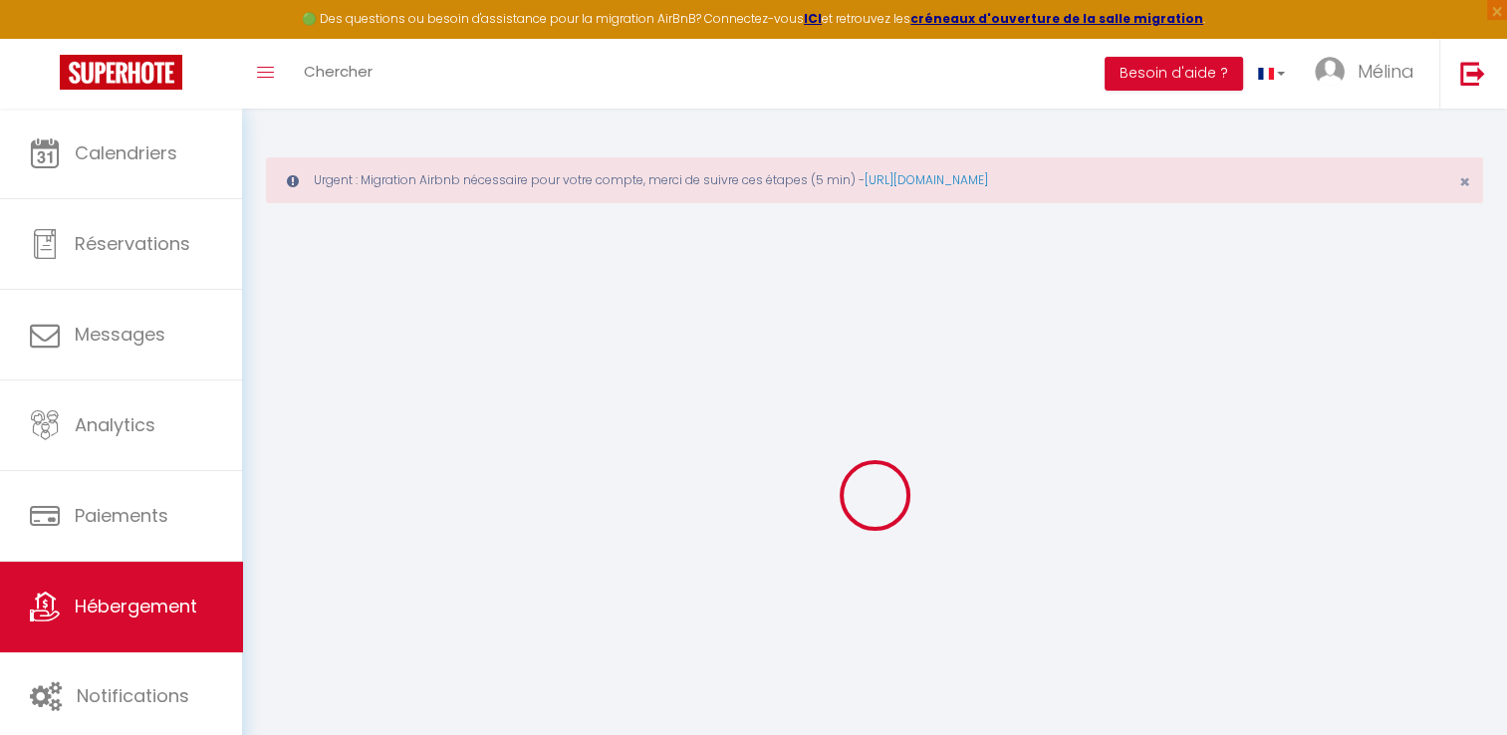
select select
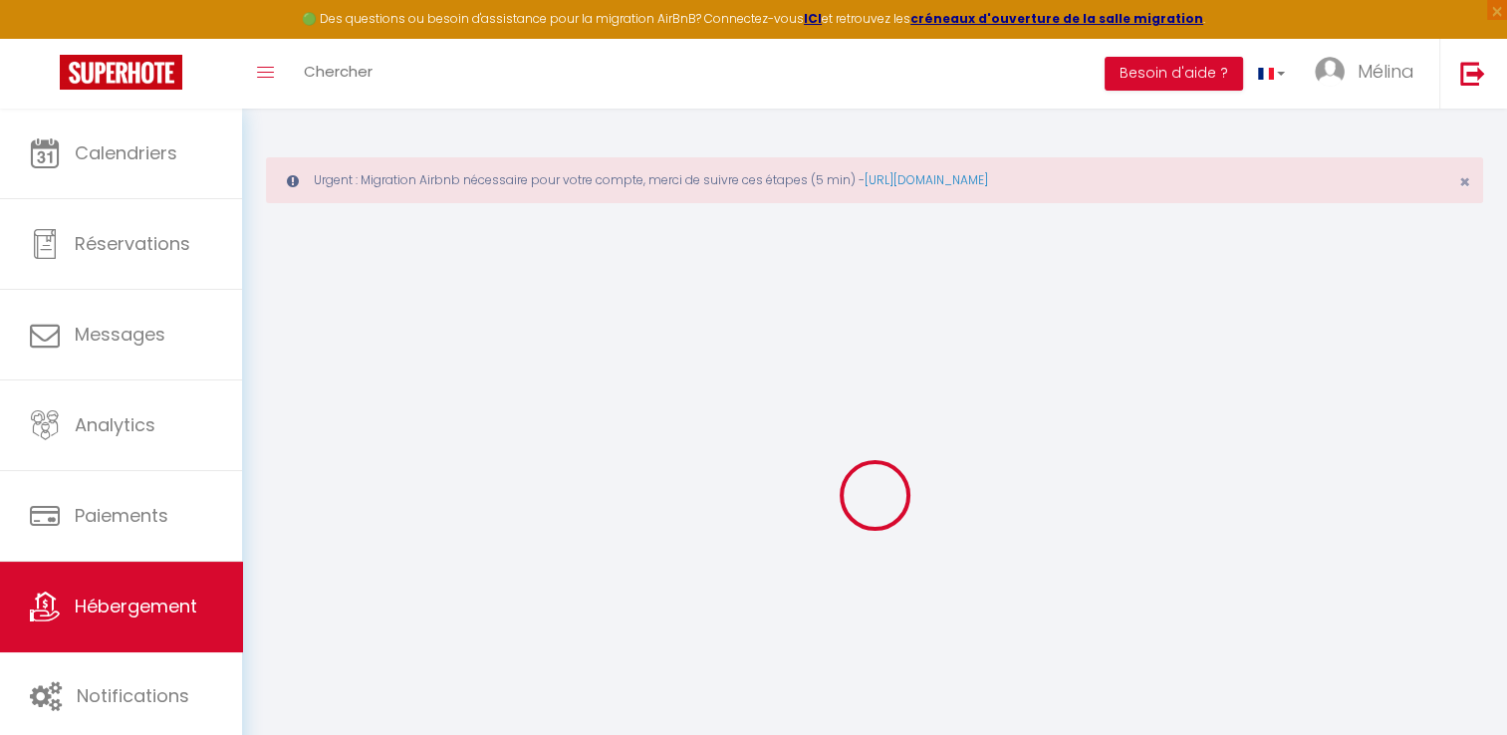
checkbox input "false"
checkbox input "true"
select select
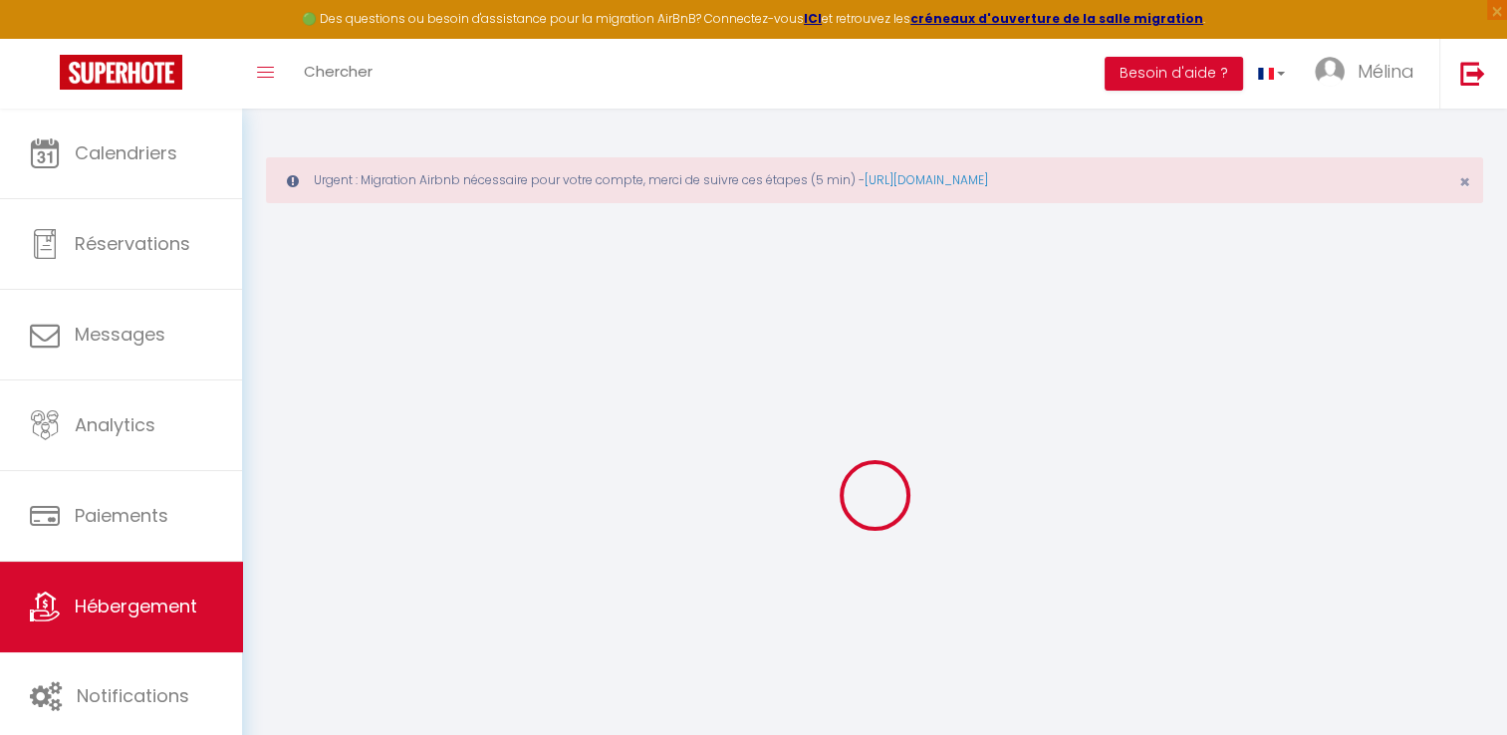
select select
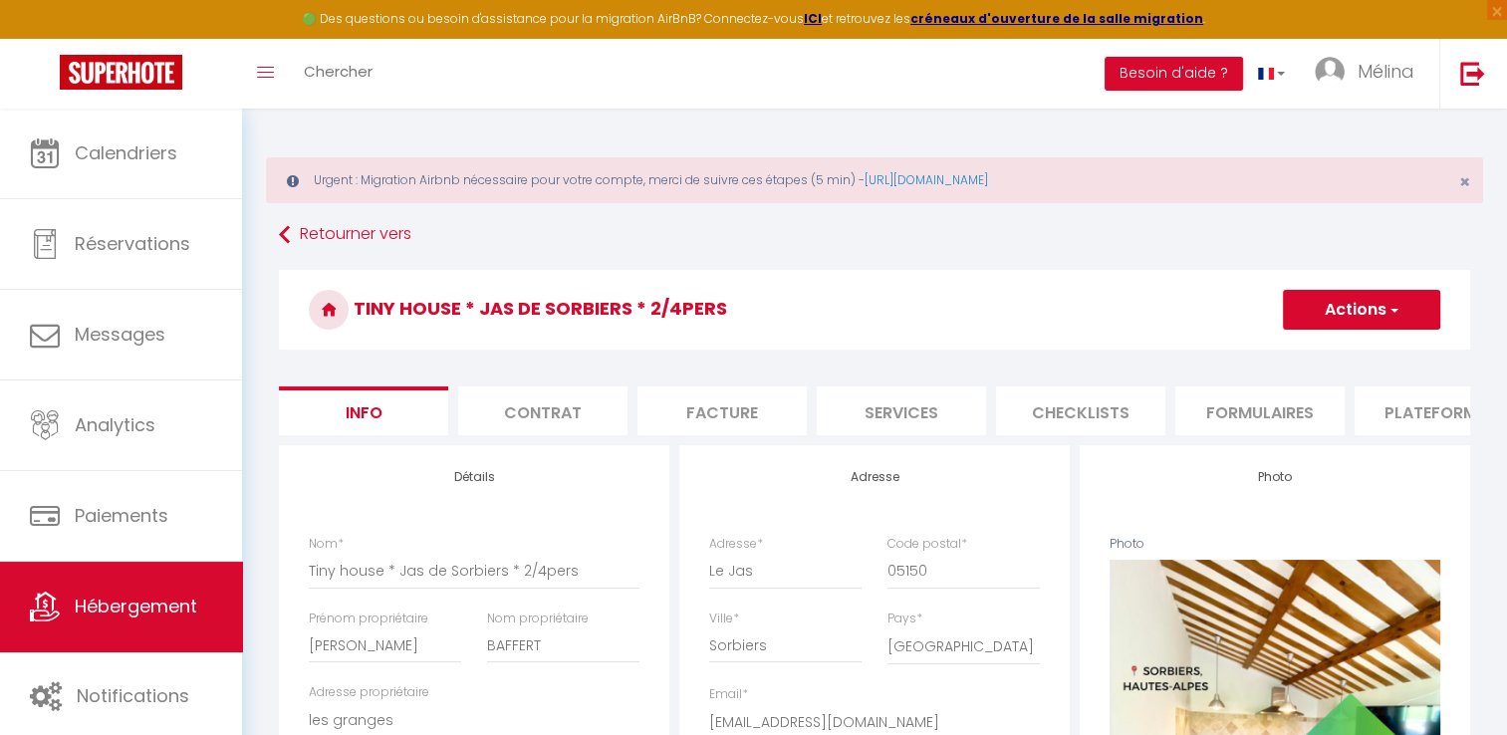
click at [1383, 407] on li "Plateformes" at bounding box center [1439, 411] width 169 height 49
select select
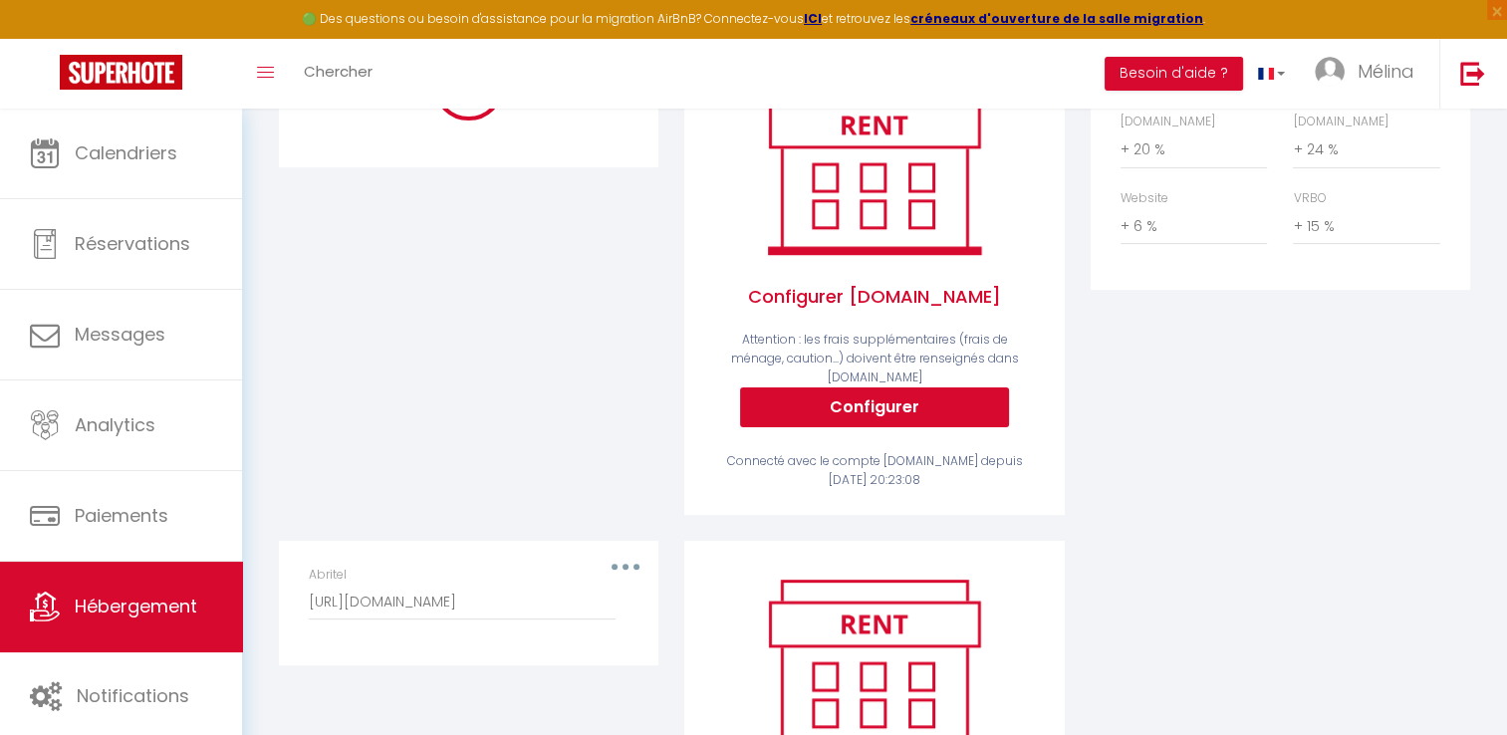
scroll to position [422, 0]
select select
select select "270"
select select "EUR"
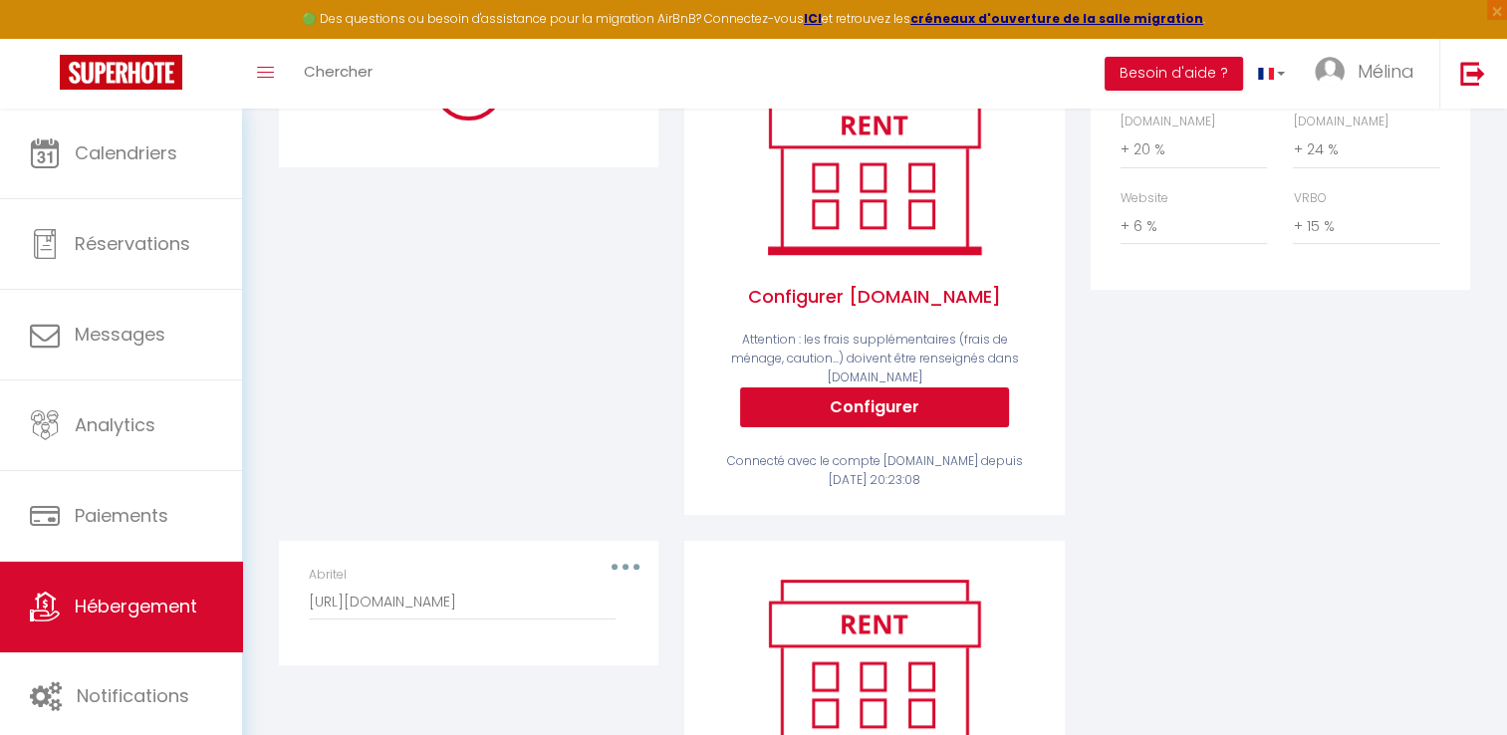
select select "12541-1414409286867425226"
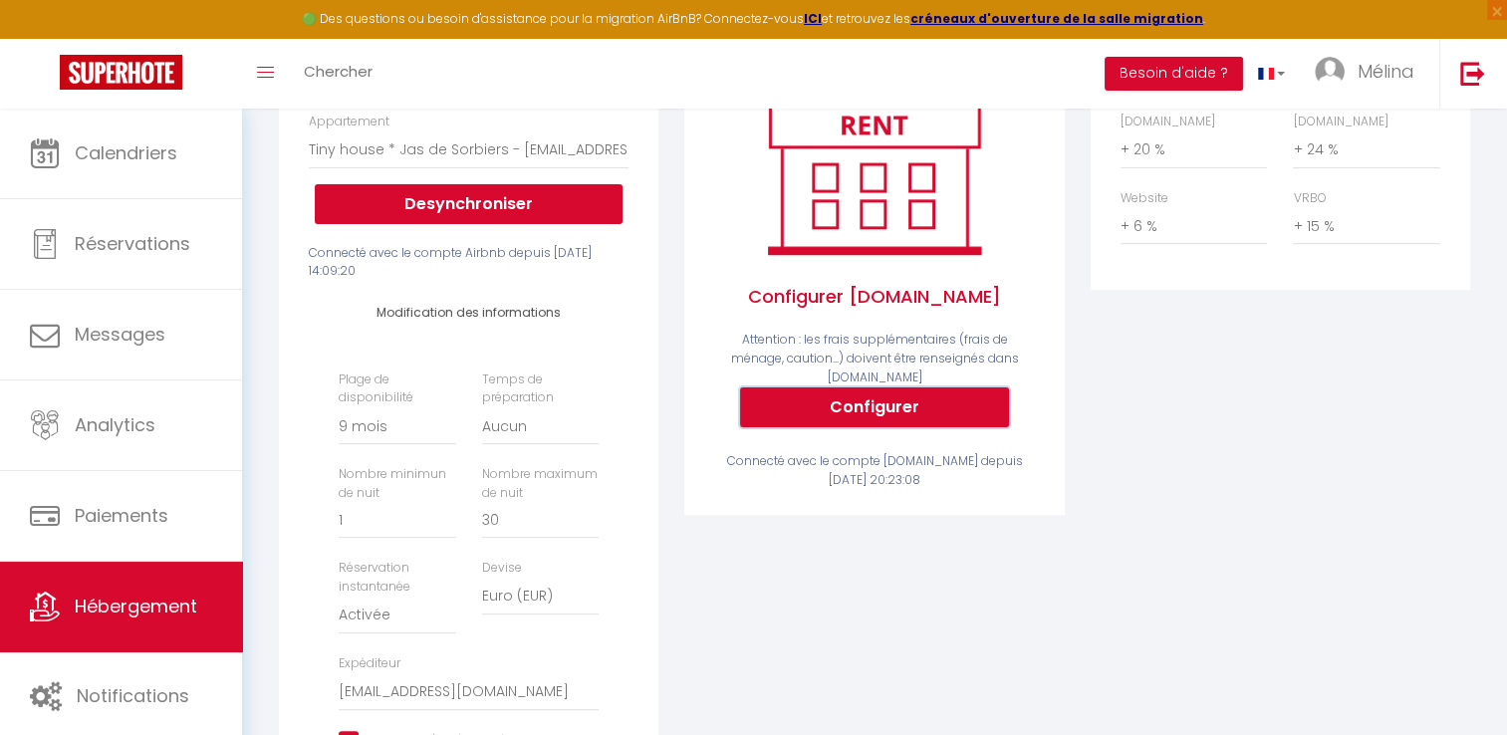
click at [889, 410] on button "Configurer" at bounding box center [874, 408] width 269 height 40
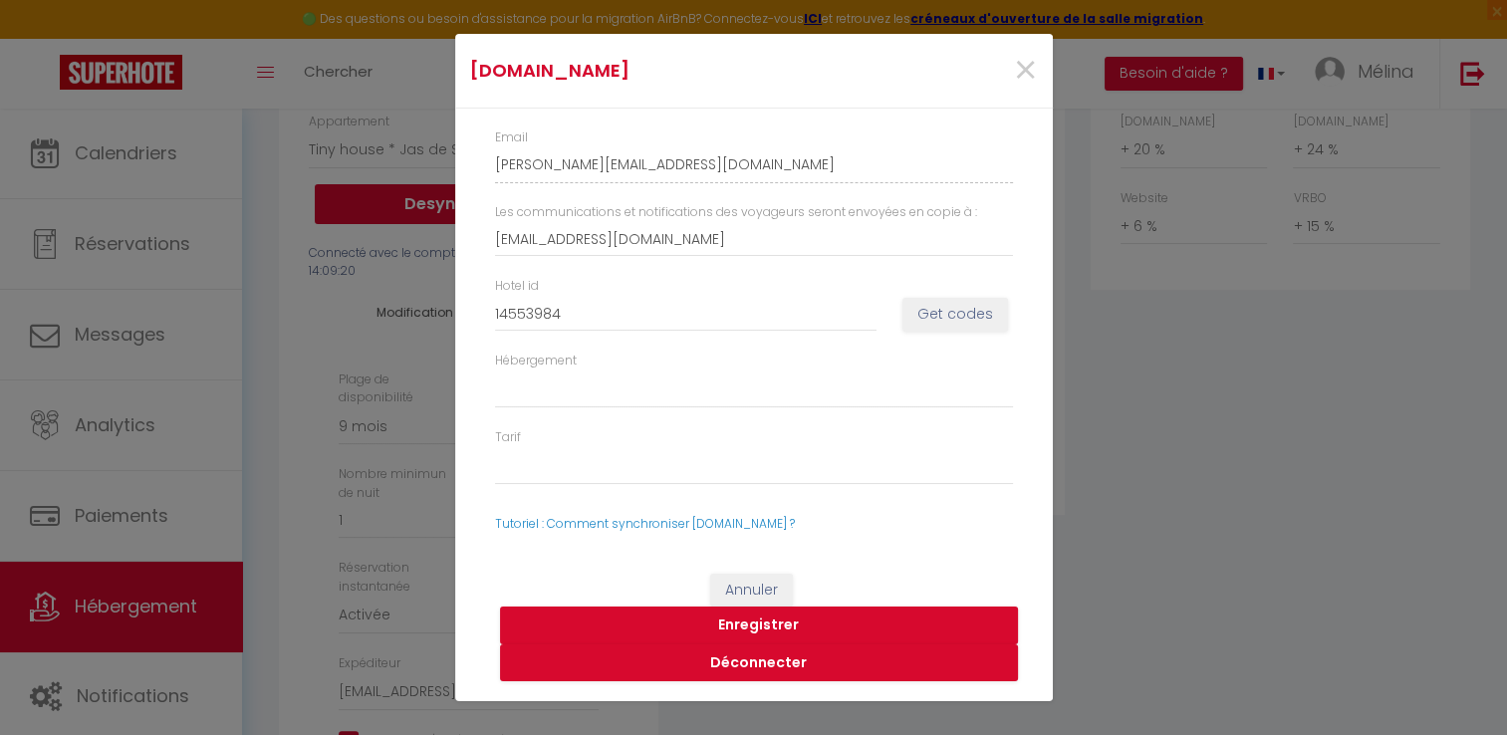
select select
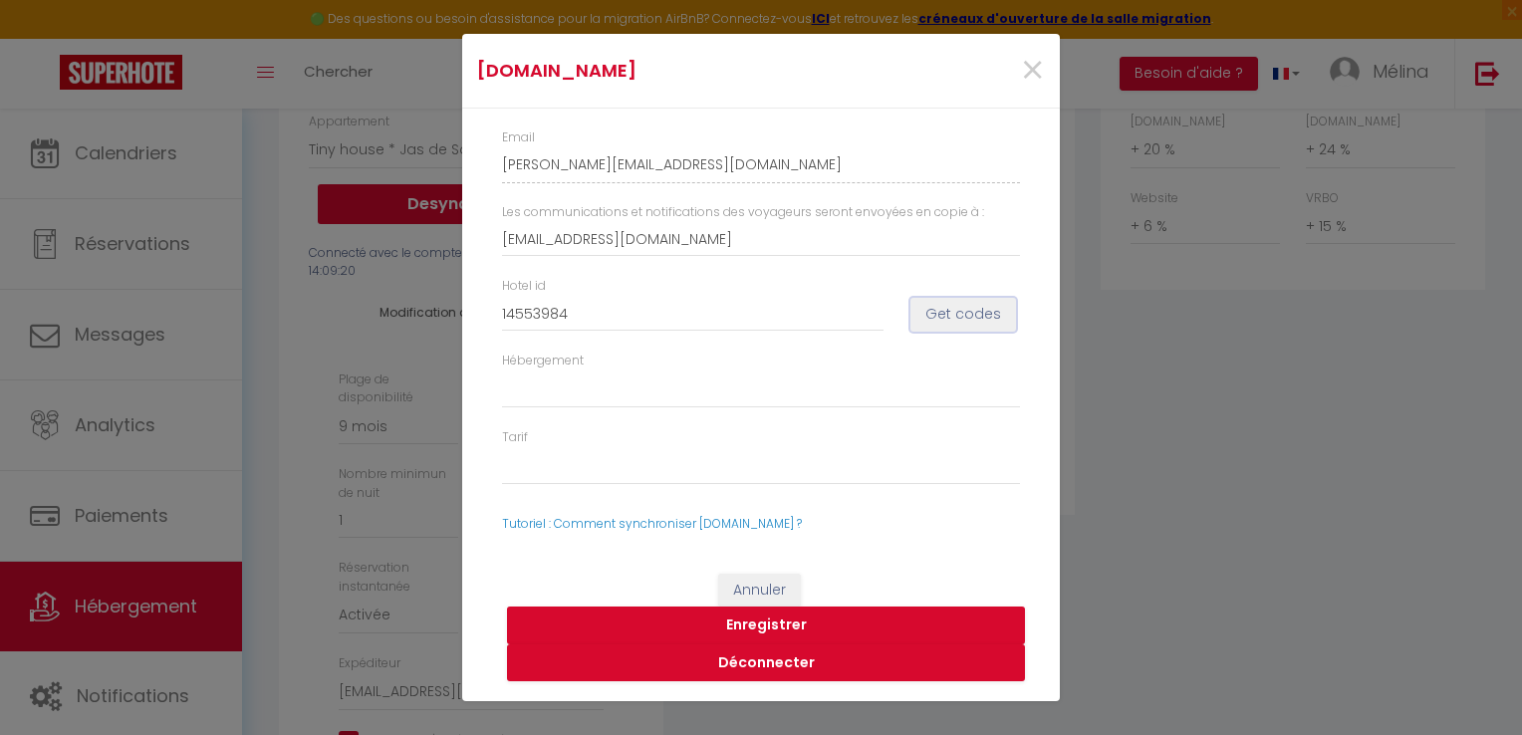
click at [981, 311] on button "Get codes" at bounding box center [964, 315] width 106 height 34
select select
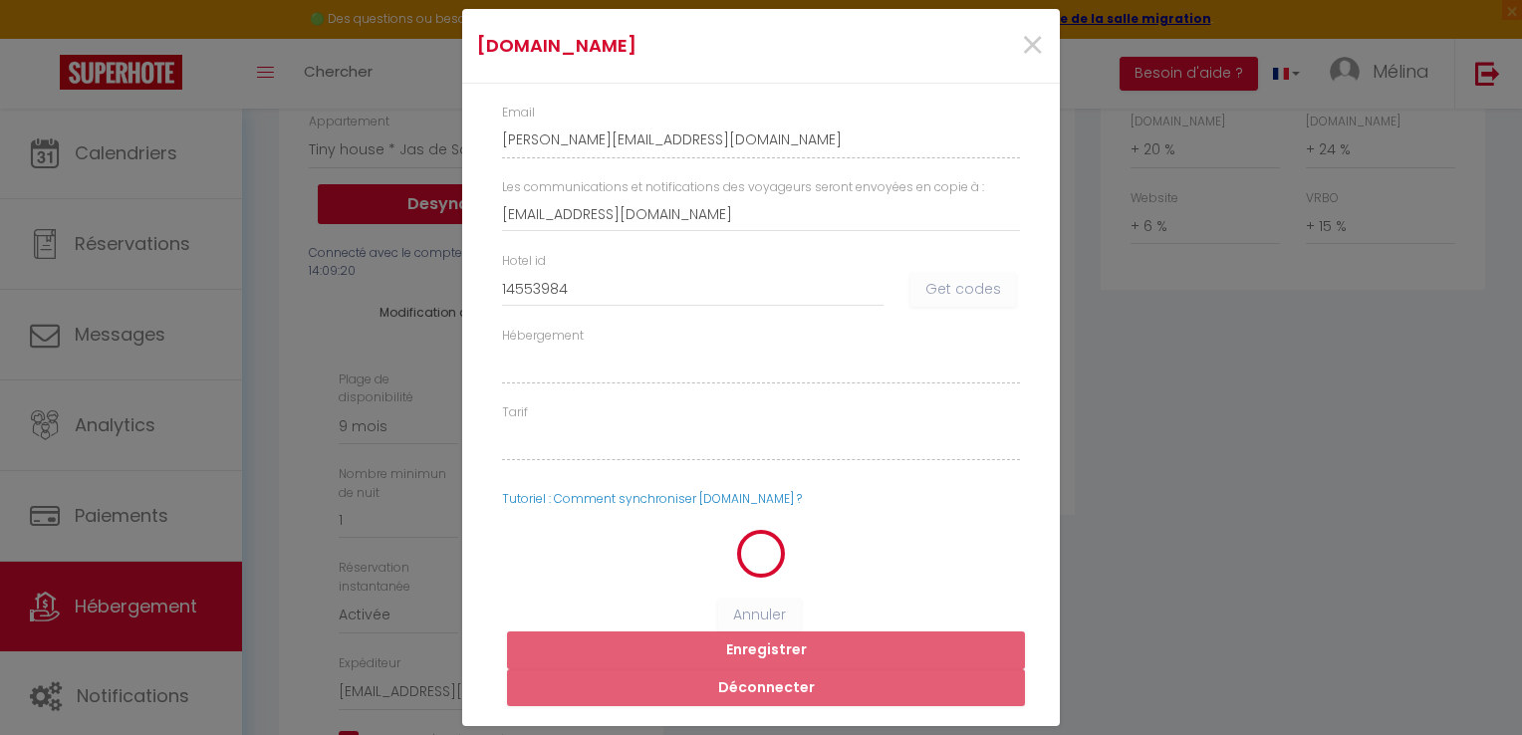
select select
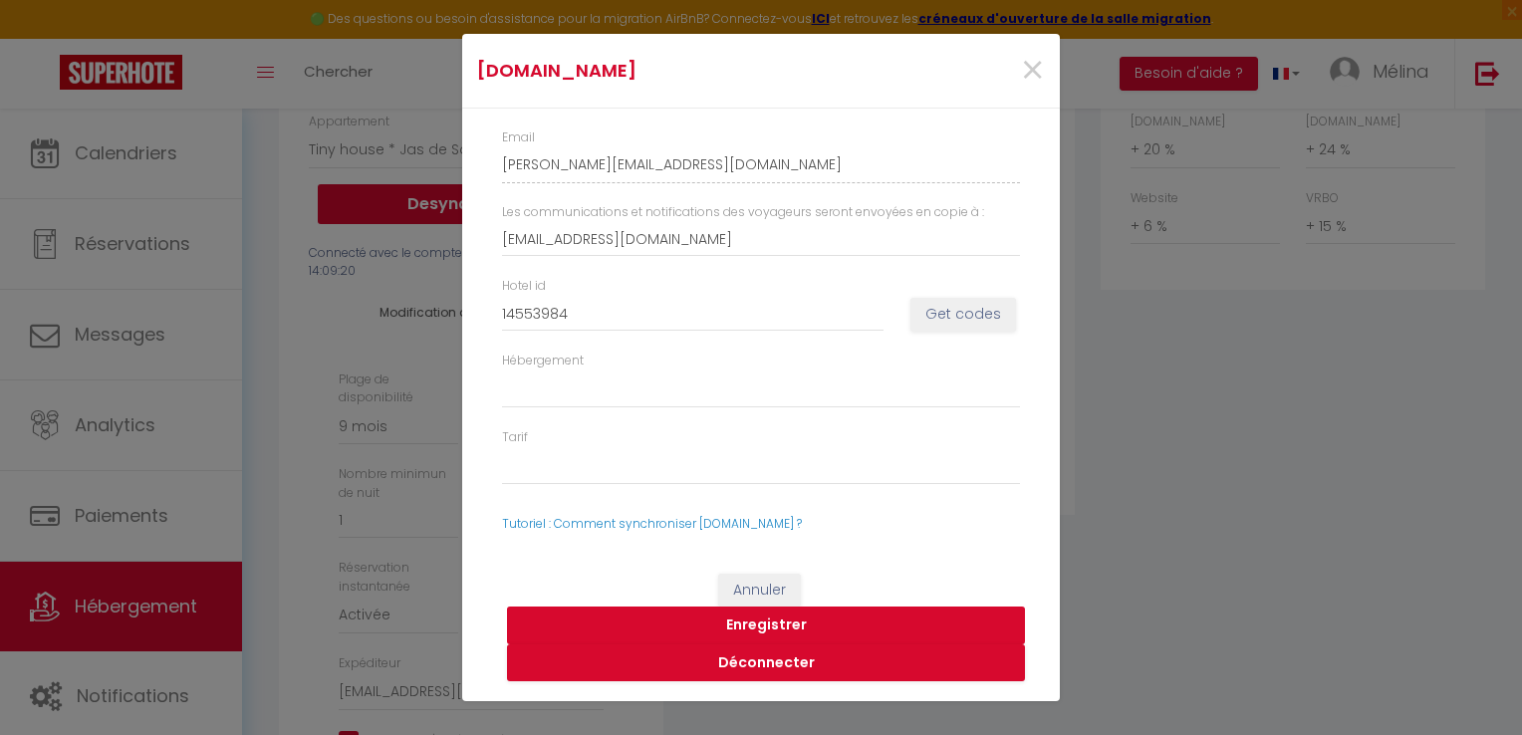
click at [780, 626] on button "Enregistrer" at bounding box center [766, 626] width 518 height 38
select select
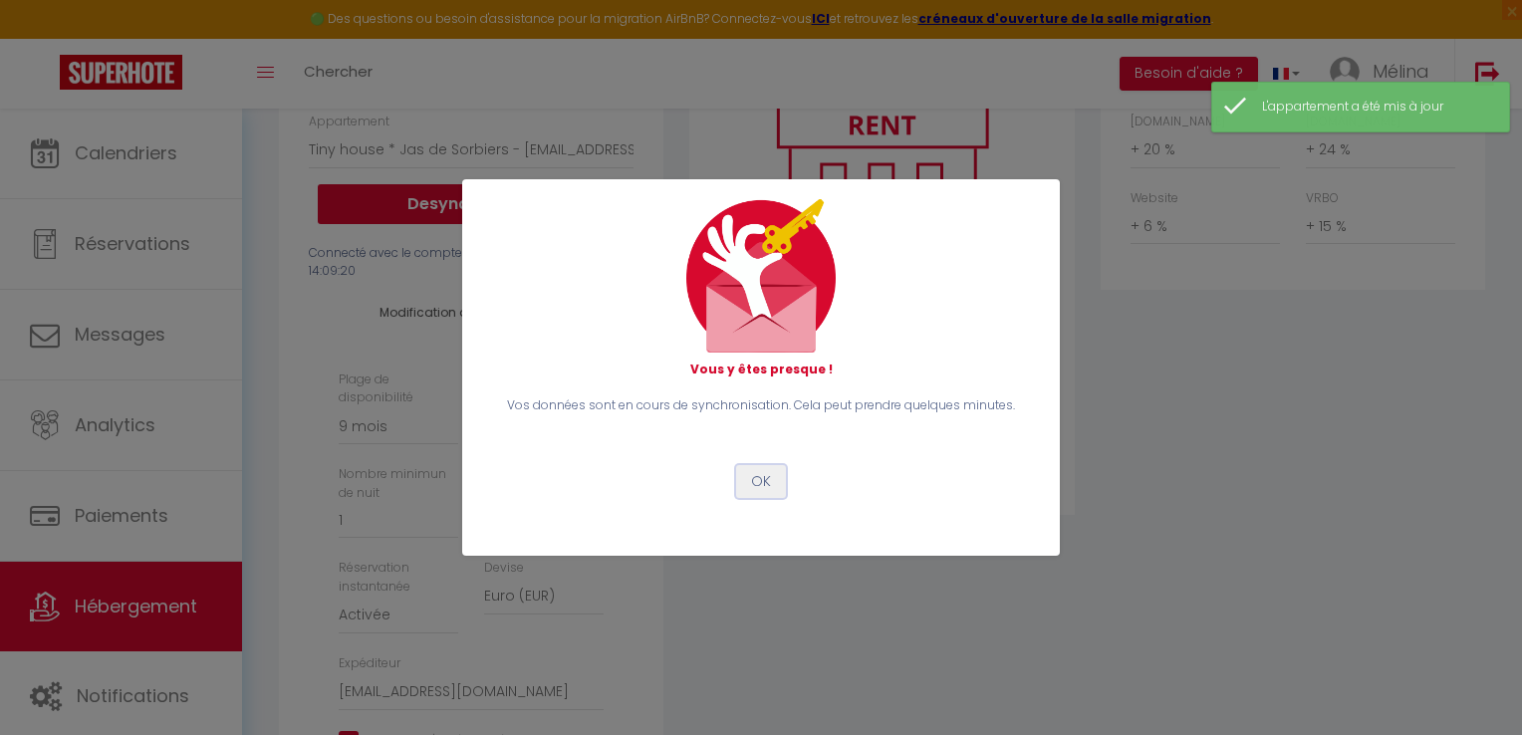
click at [763, 488] on button "OK" at bounding box center [761, 482] width 50 height 34
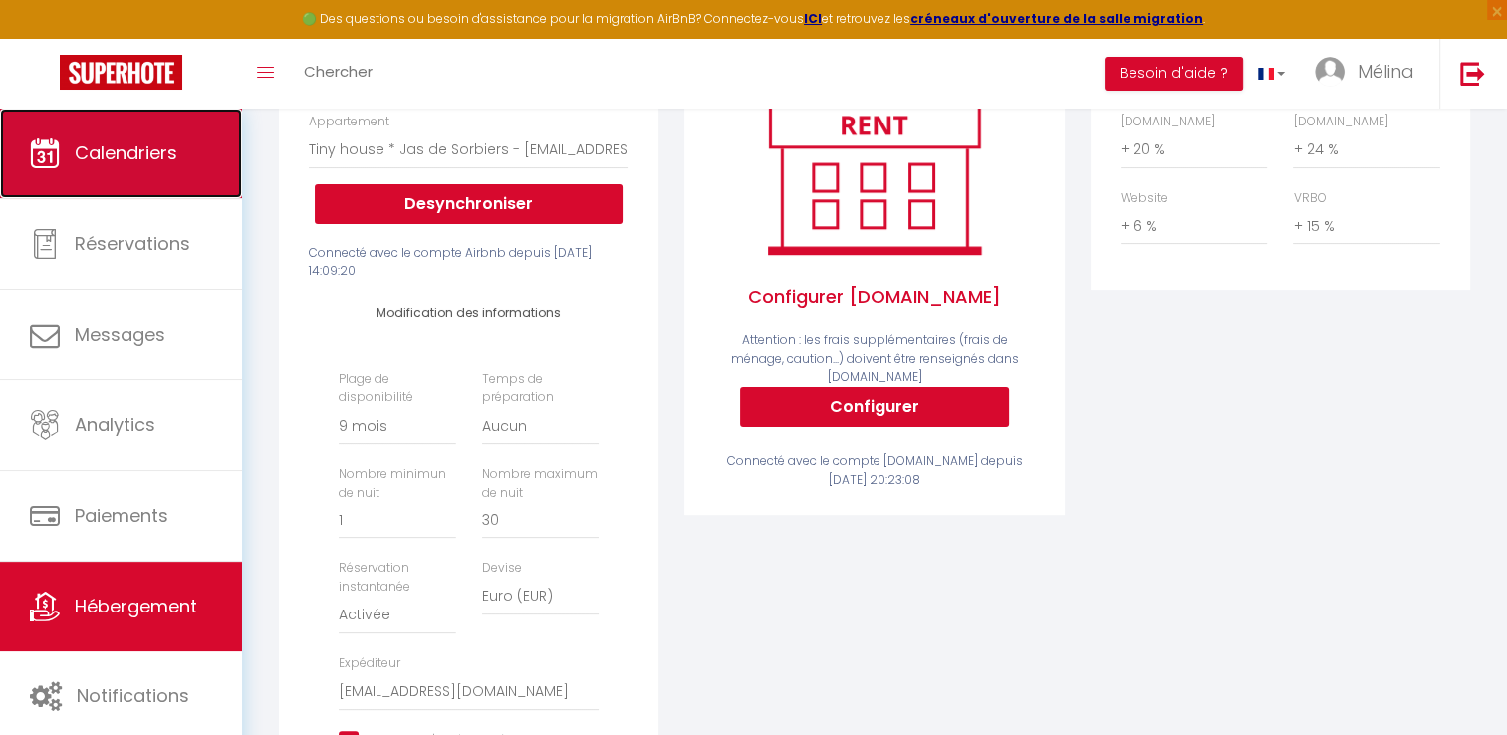
click at [131, 173] on link "Calendriers" at bounding box center [121, 154] width 242 height 90
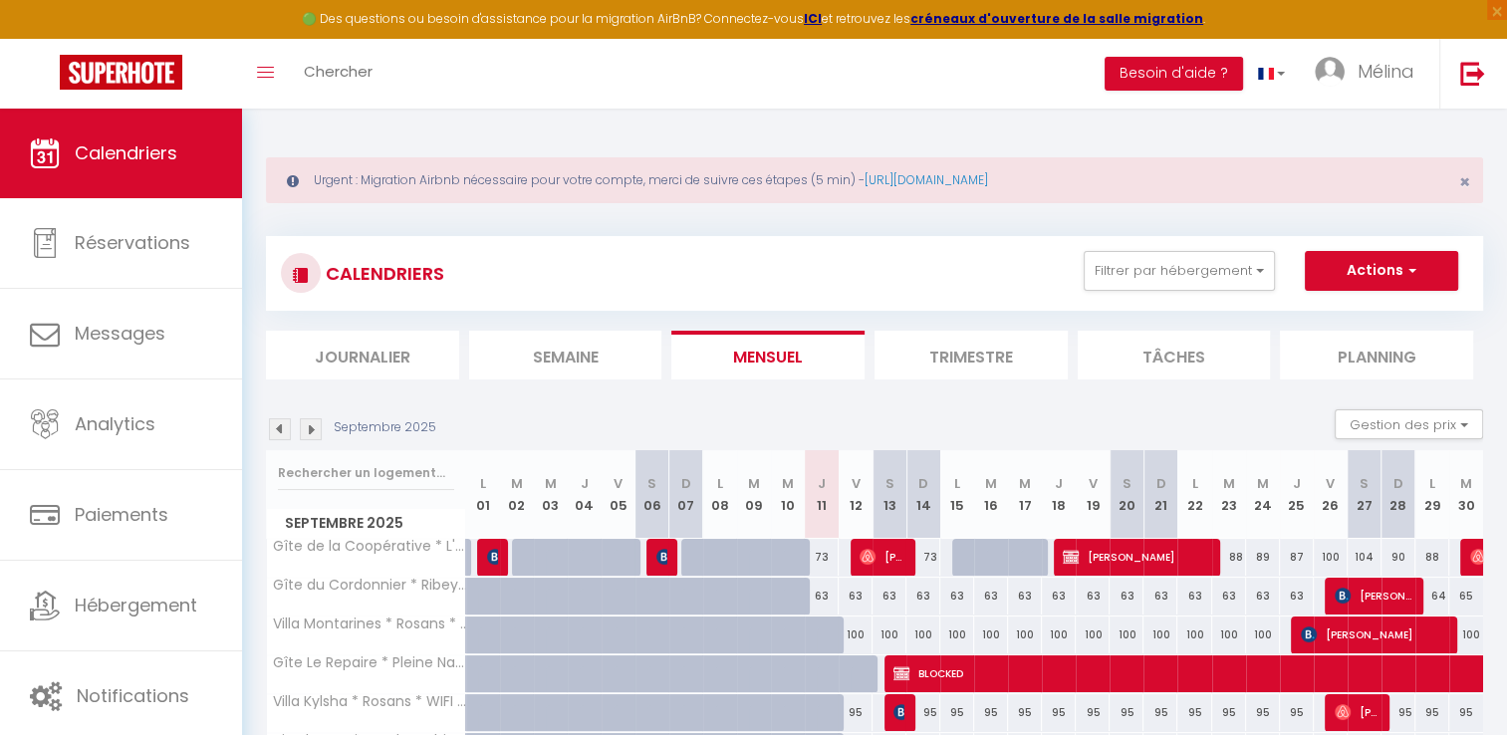
scroll to position [231, 0]
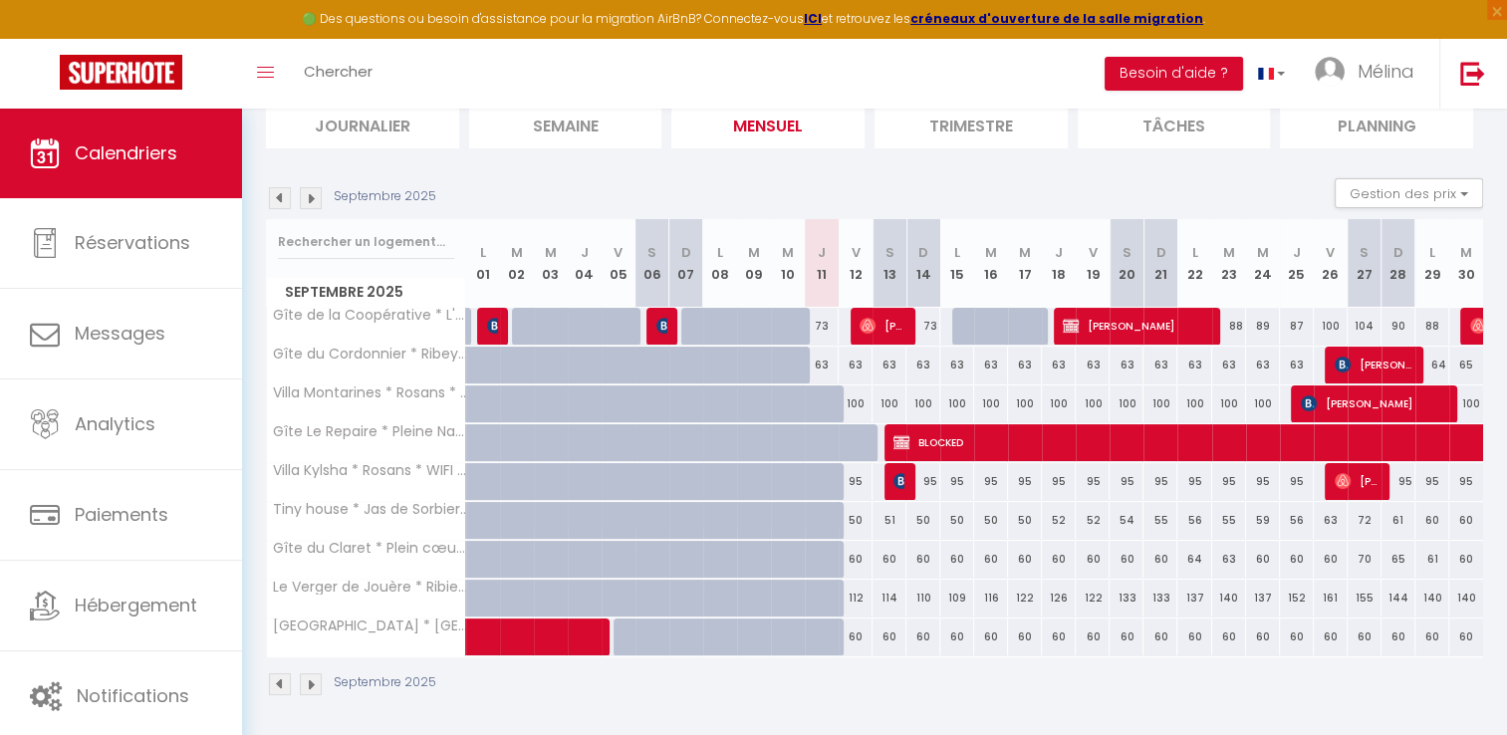
click at [884, 516] on div "51" at bounding box center [890, 520] width 34 height 37
type input "51"
type input "Sam 13 Septembre 2025"
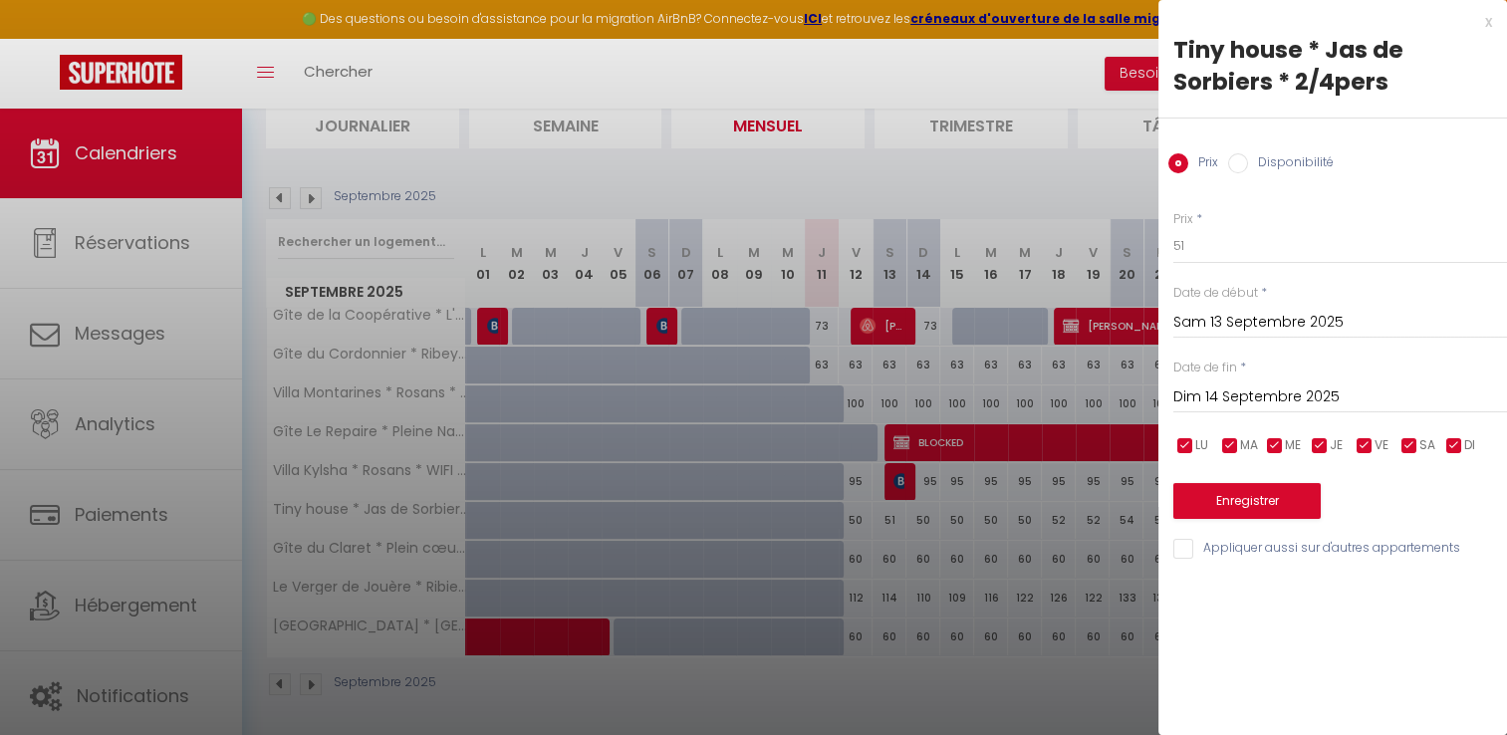
click at [1340, 393] on input "Dim 14 Septembre 2025" at bounding box center [1341, 398] width 334 height 26
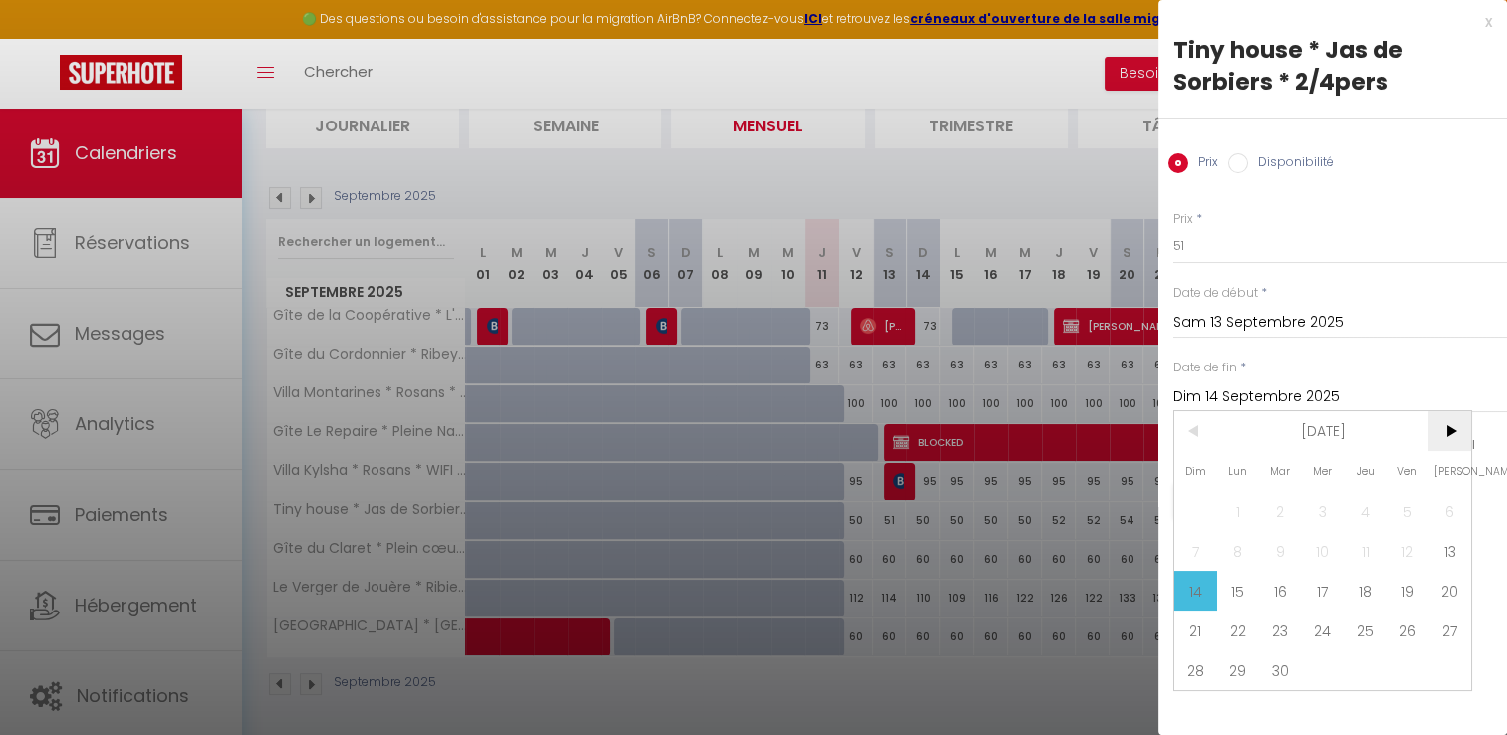
click at [1448, 429] on span ">" at bounding box center [1450, 431] width 43 height 40
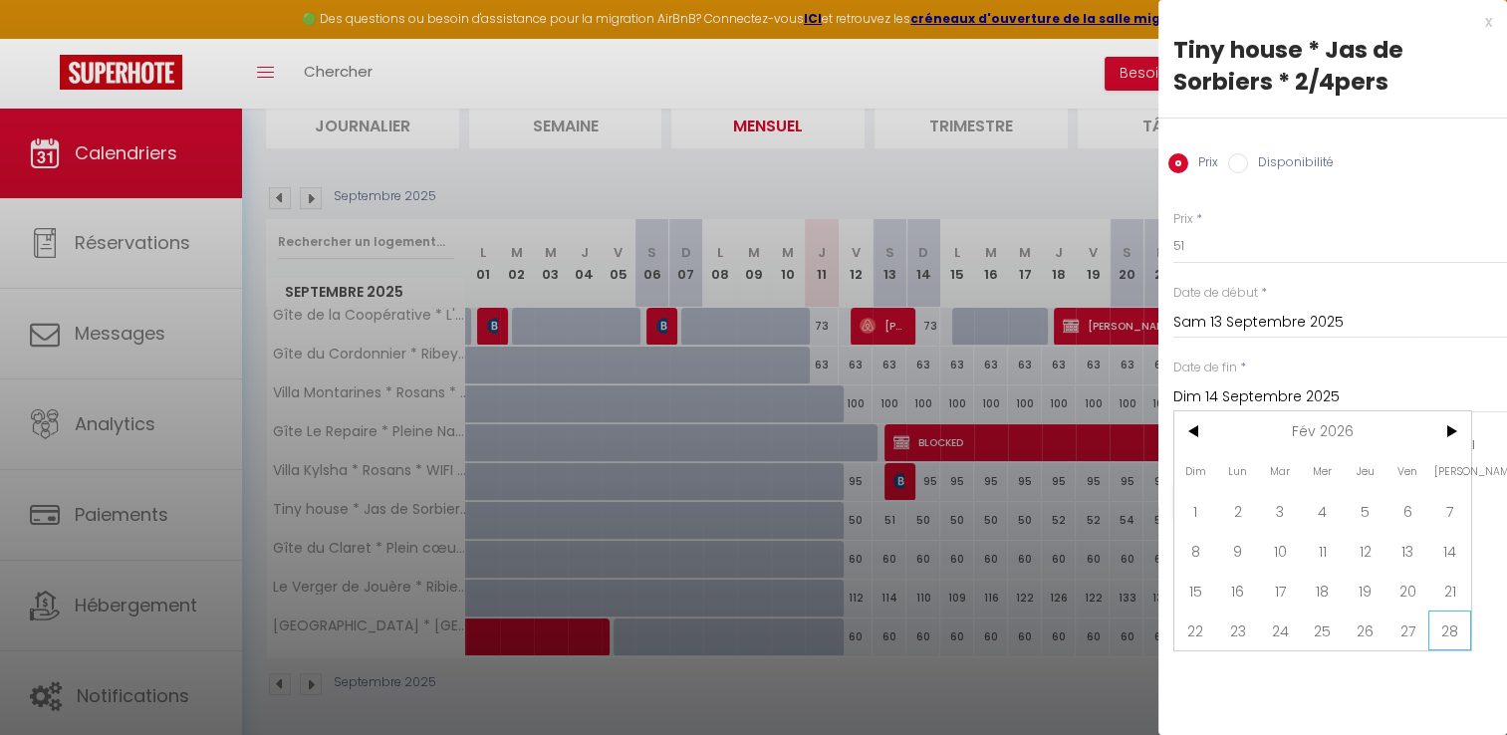
click at [1447, 616] on span "28" at bounding box center [1450, 631] width 43 height 40
type input "[DATE]"
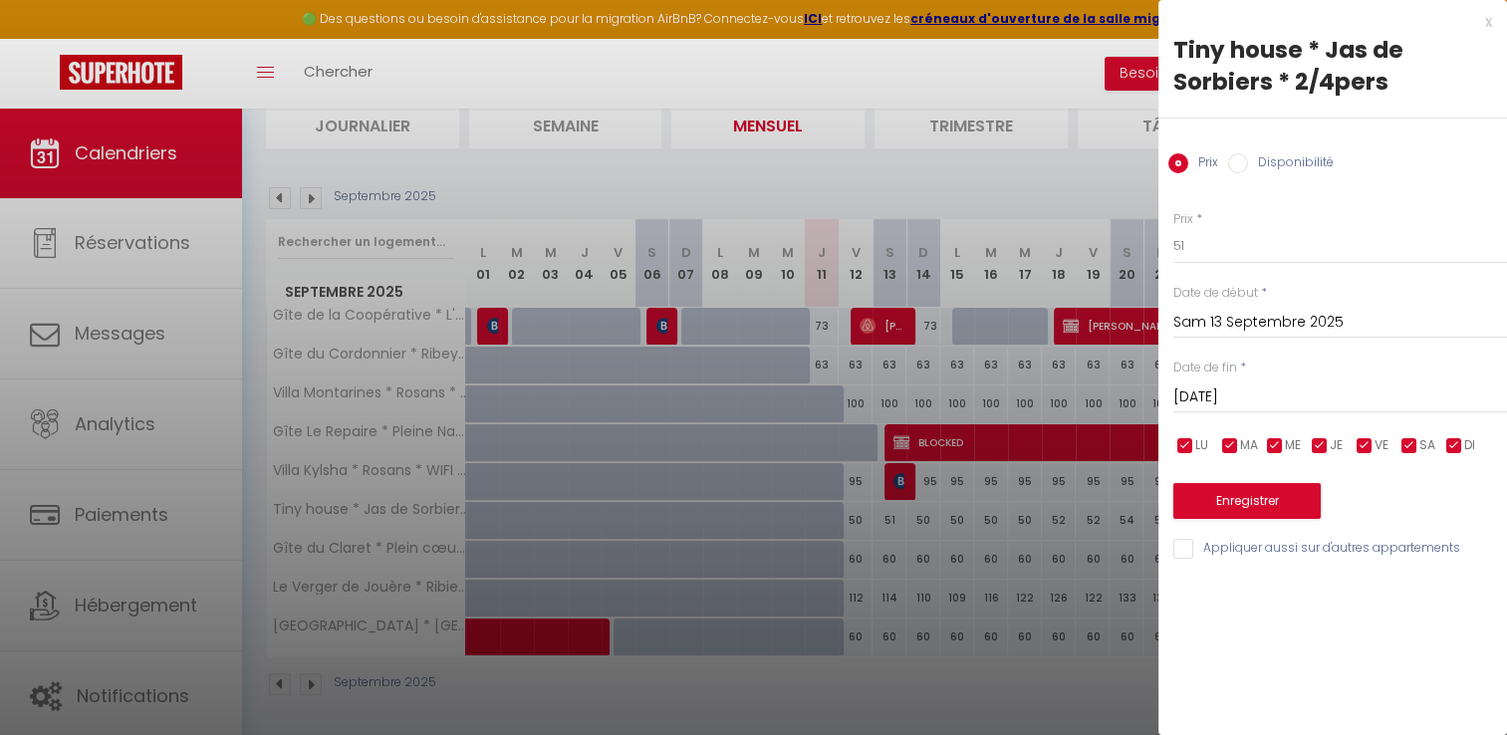
click at [1295, 161] on label "Disponibilité" at bounding box center [1291, 164] width 86 height 22
click at [1248, 161] on input "Disponibilité" at bounding box center [1239, 163] width 20 height 20
radio input "true"
radio input "false"
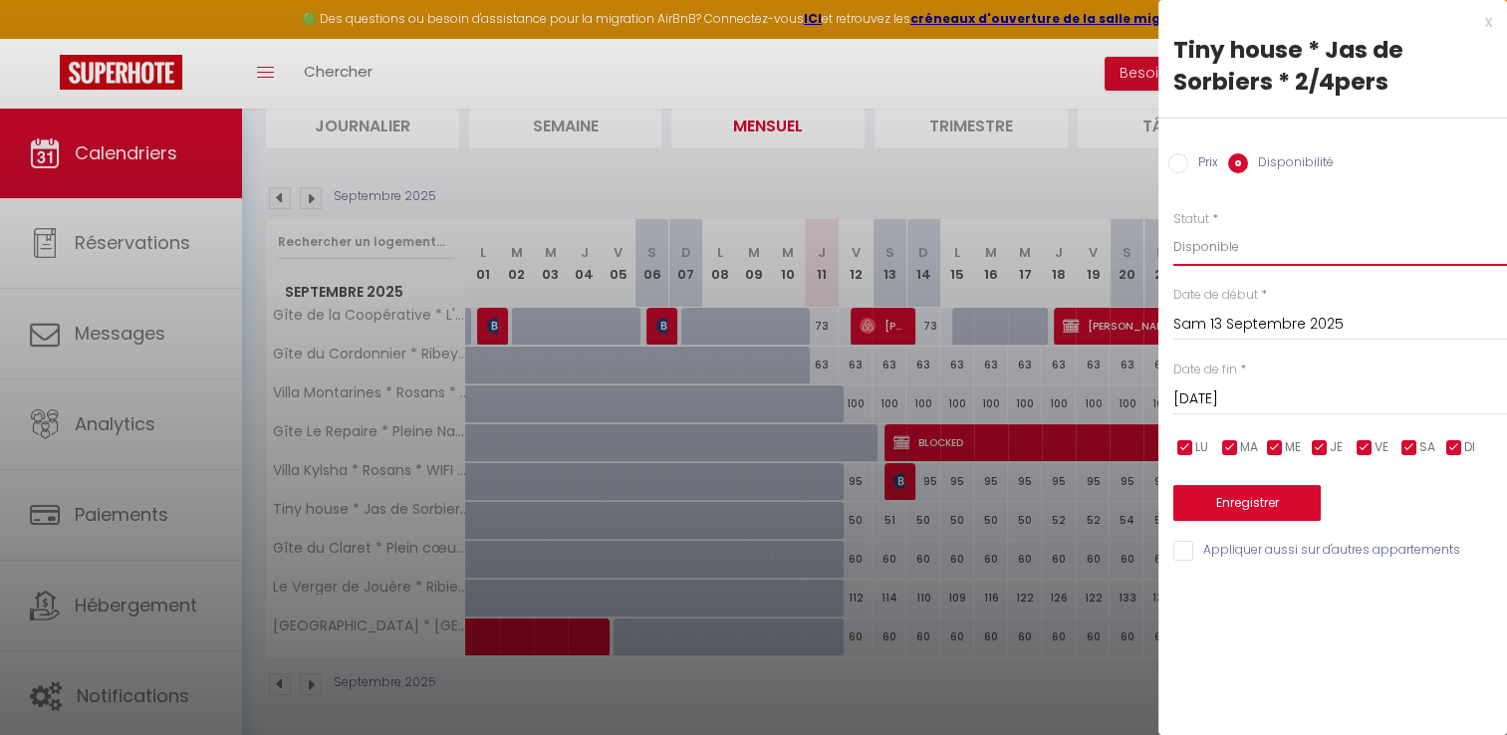
click at [1279, 237] on select "Disponible Indisponible" at bounding box center [1341, 247] width 334 height 38
click at [1251, 488] on button "Enregistrer" at bounding box center [1247, 503] width 147 height 36
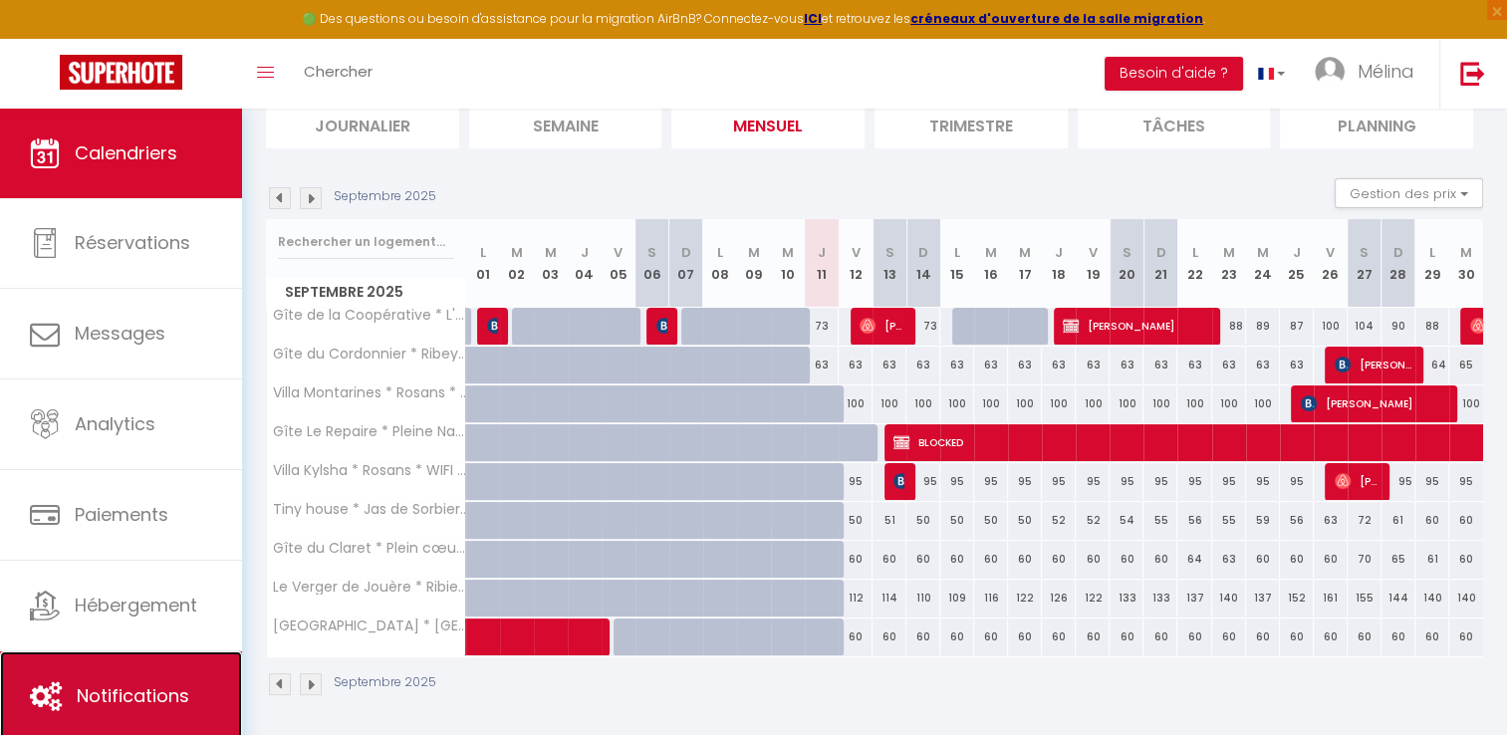
click at [160, 665] on link "Notifications" at bounding box center [121, 697] width 242 height 90
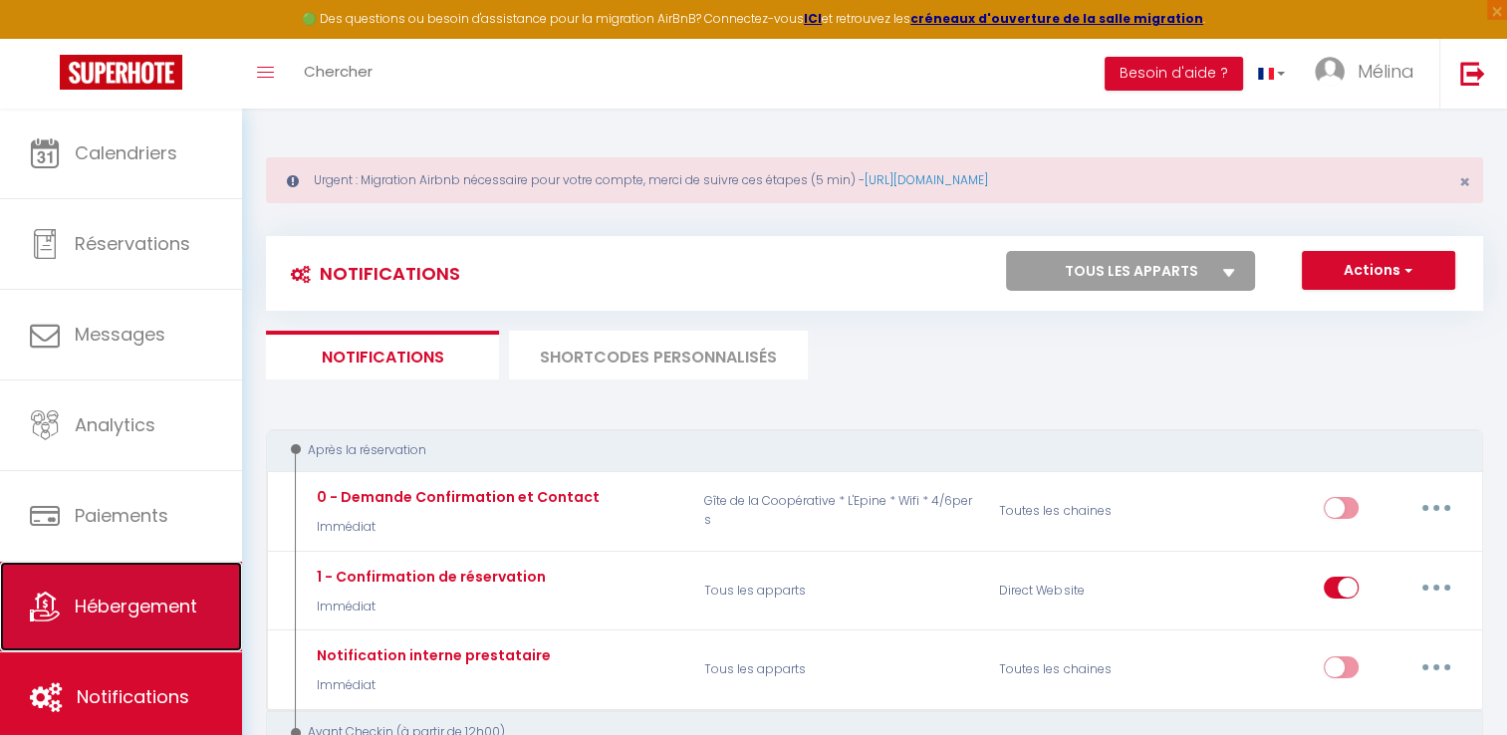
click at [187, 599] on span "Hébergement" at bounding box center [136, 606] width 123 height 25
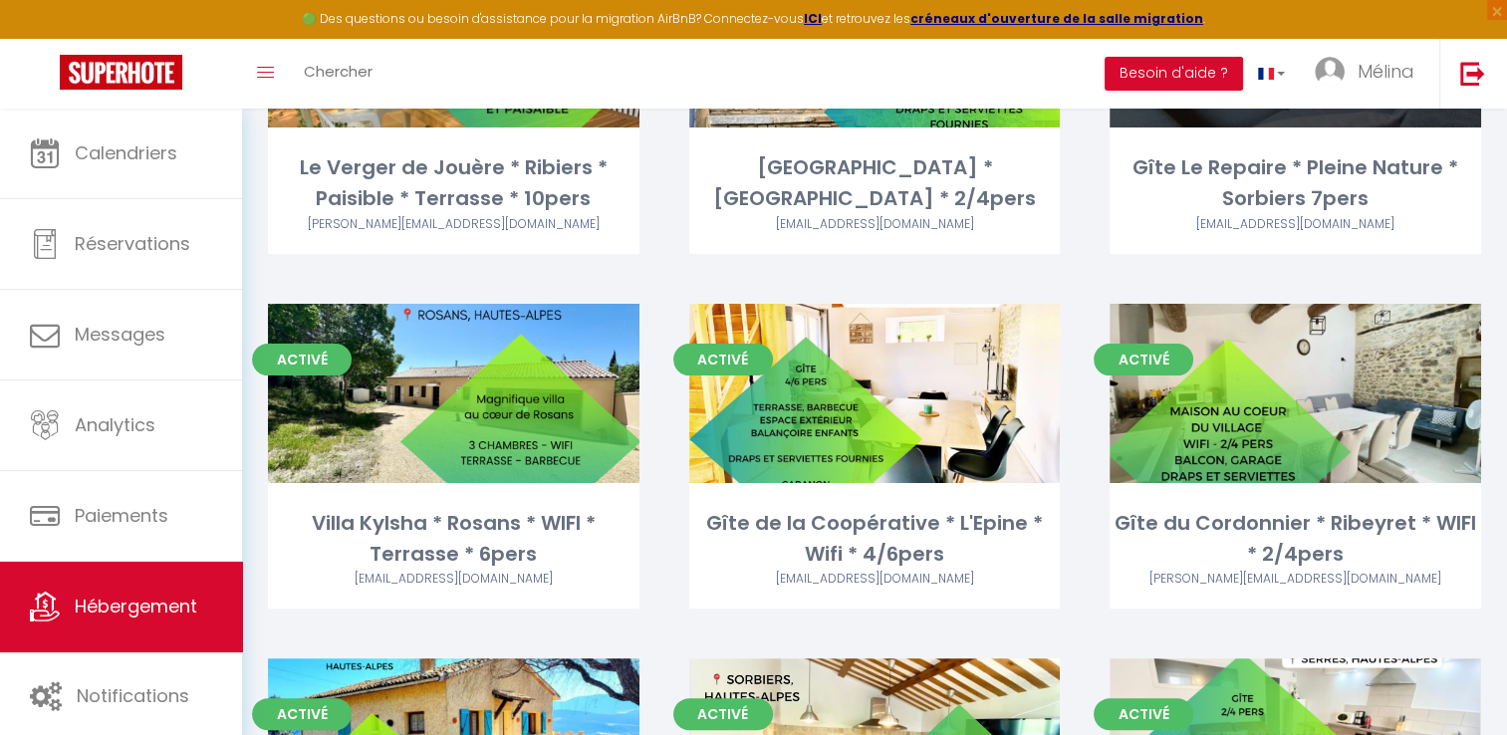
scroll to position [693, 0]
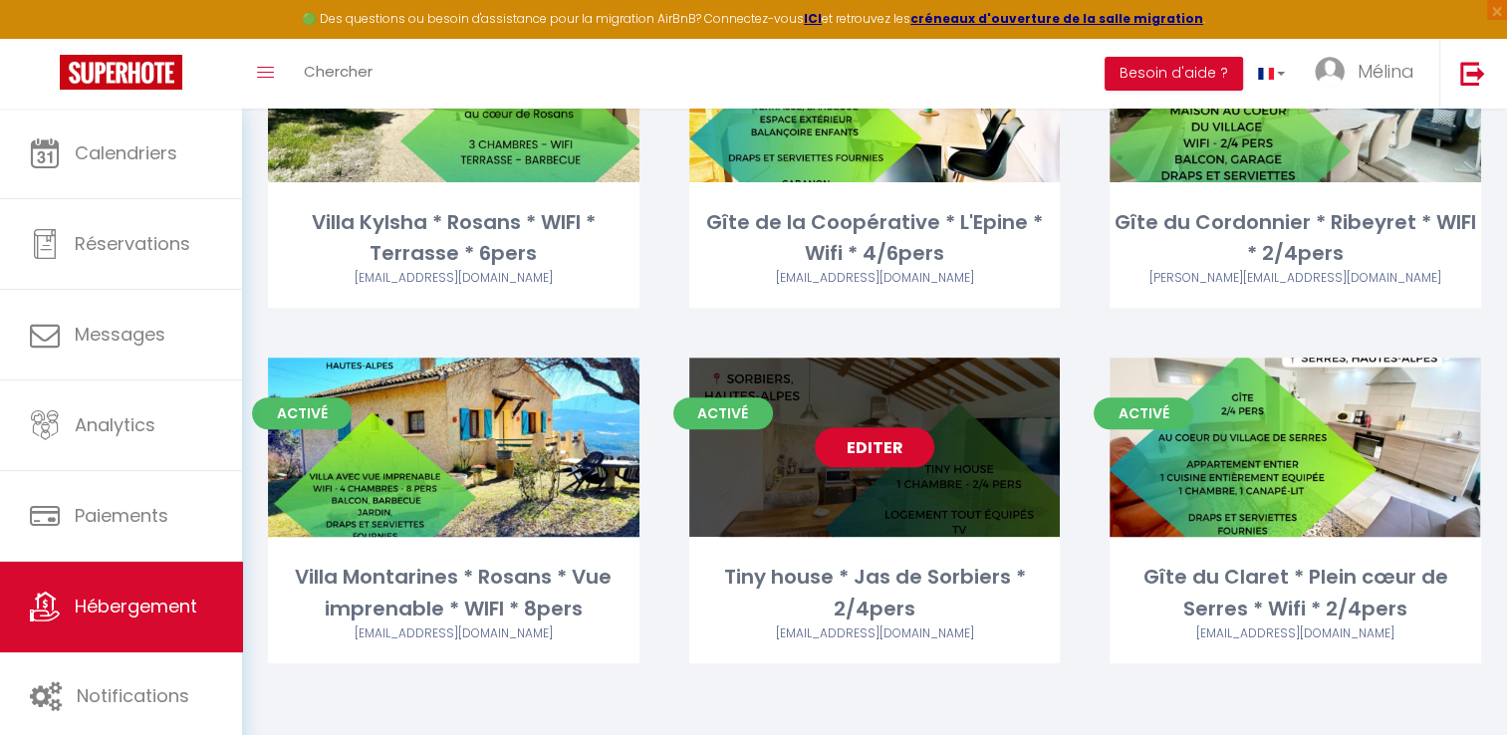
click at [897, 452] on link "Editer" at bounding box center [875, 447] width 120 height 40
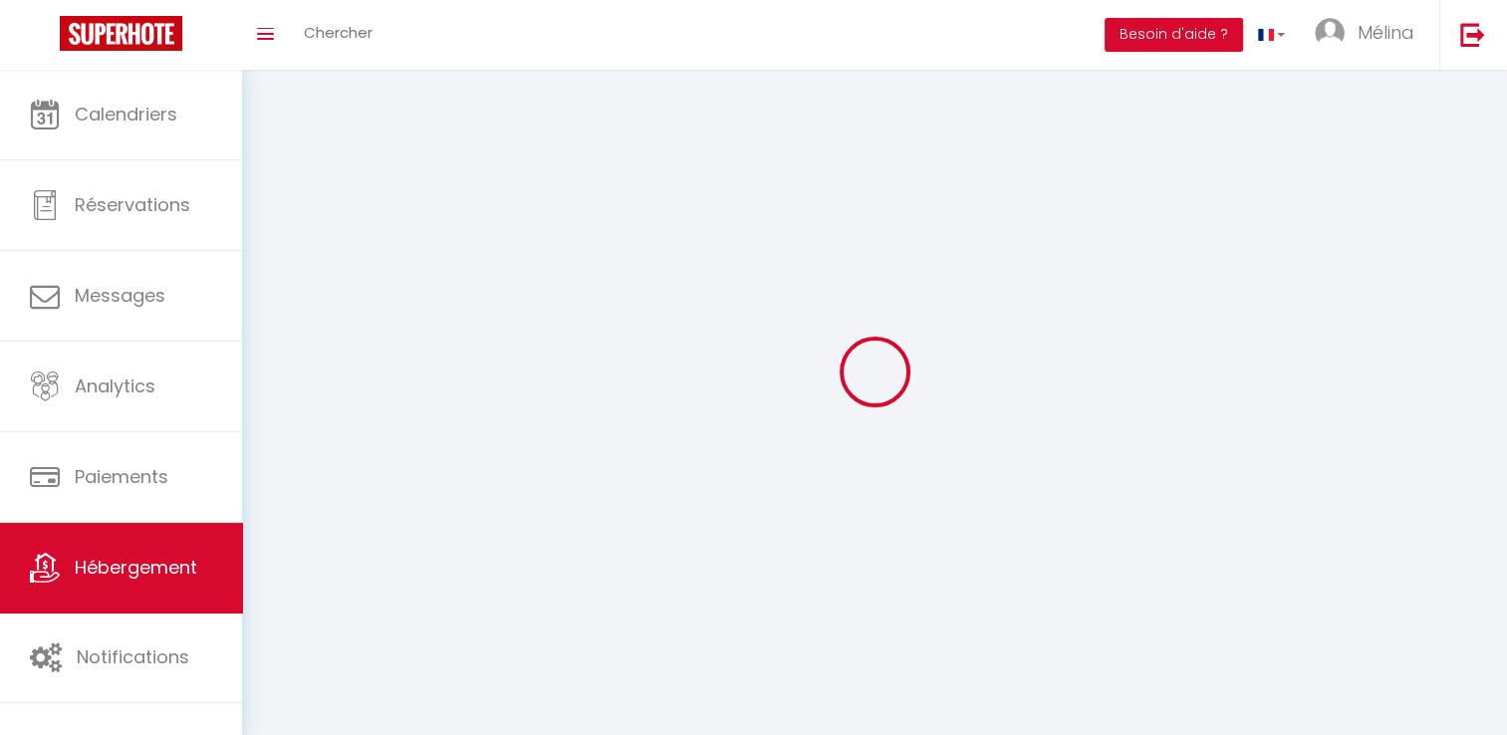
select select "1"
select select
select select "28"
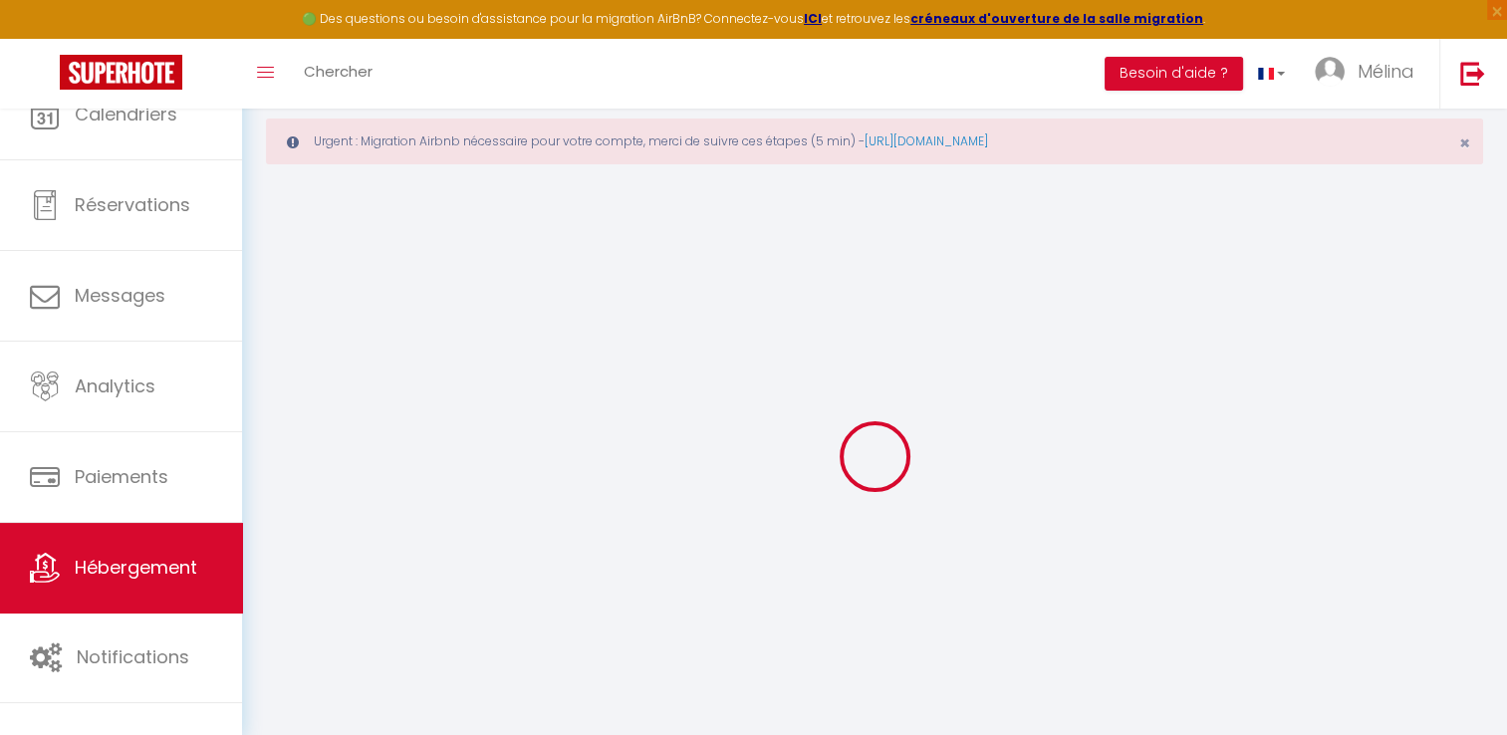
select select
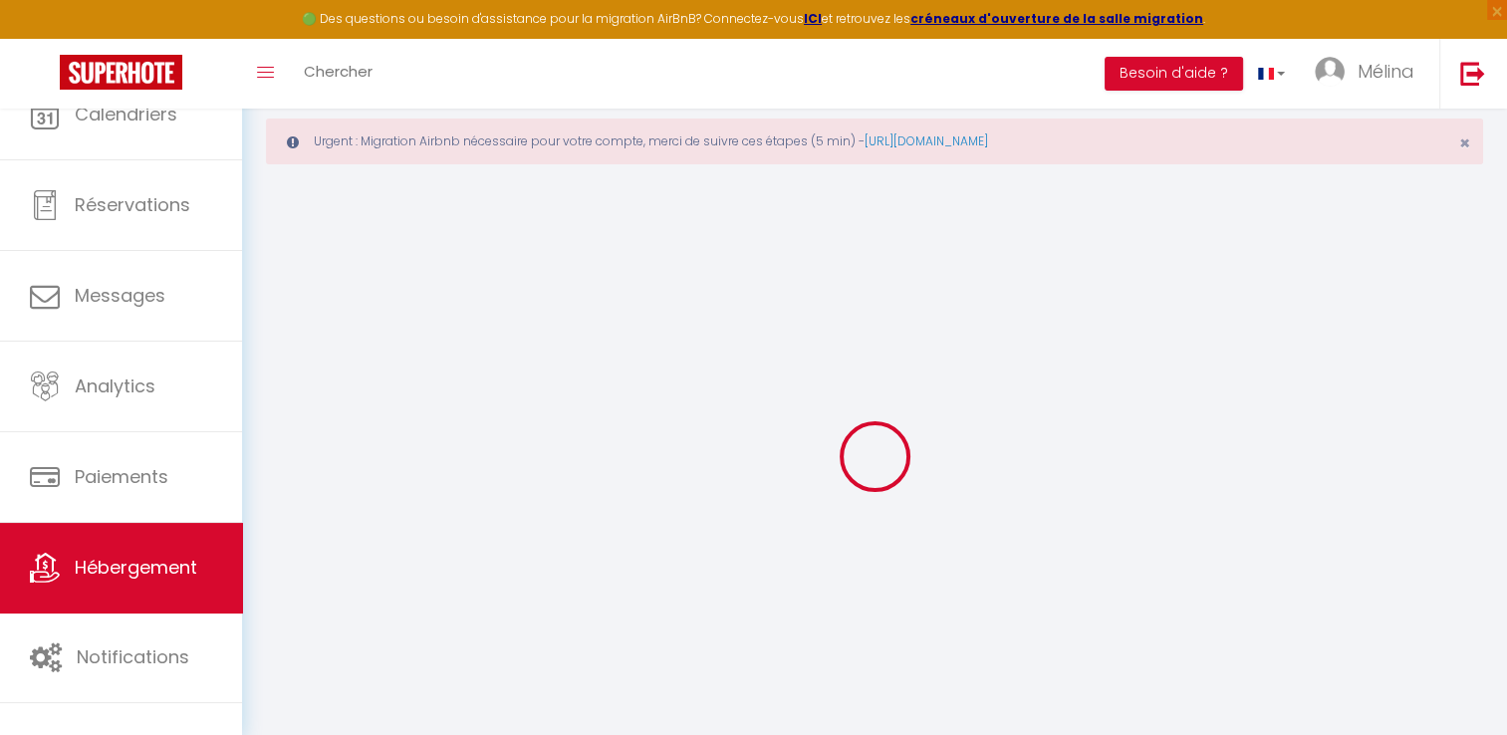
select select
checkbox input "false"
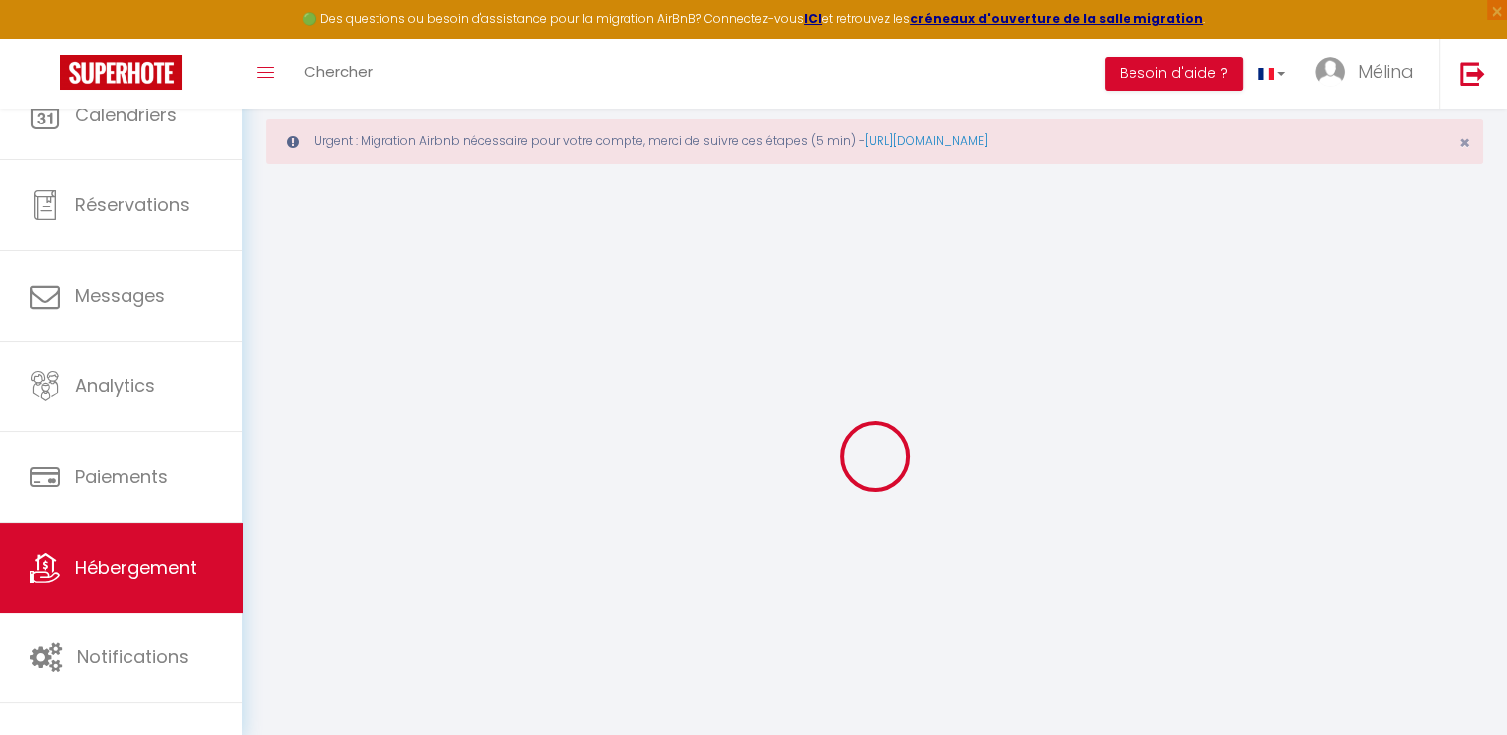
select select
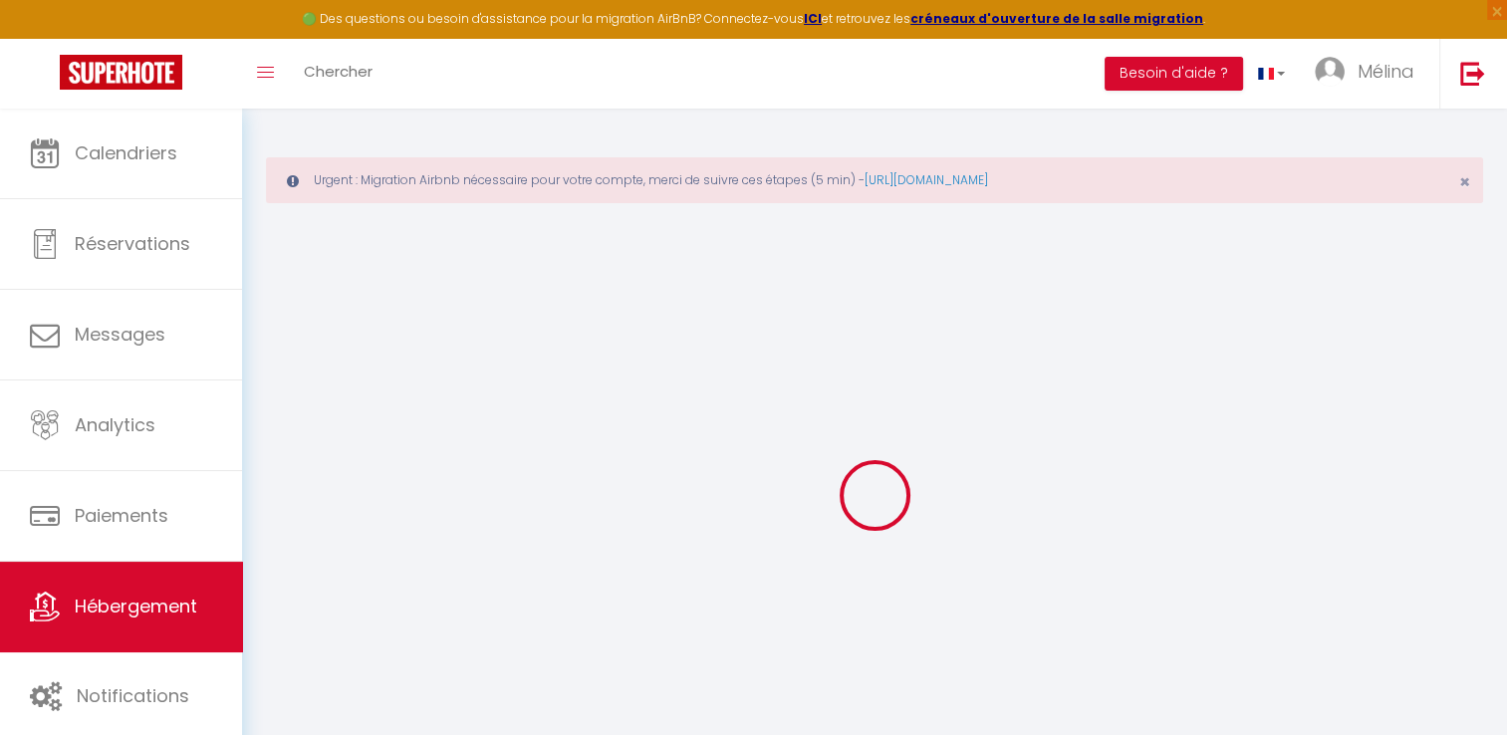
select select
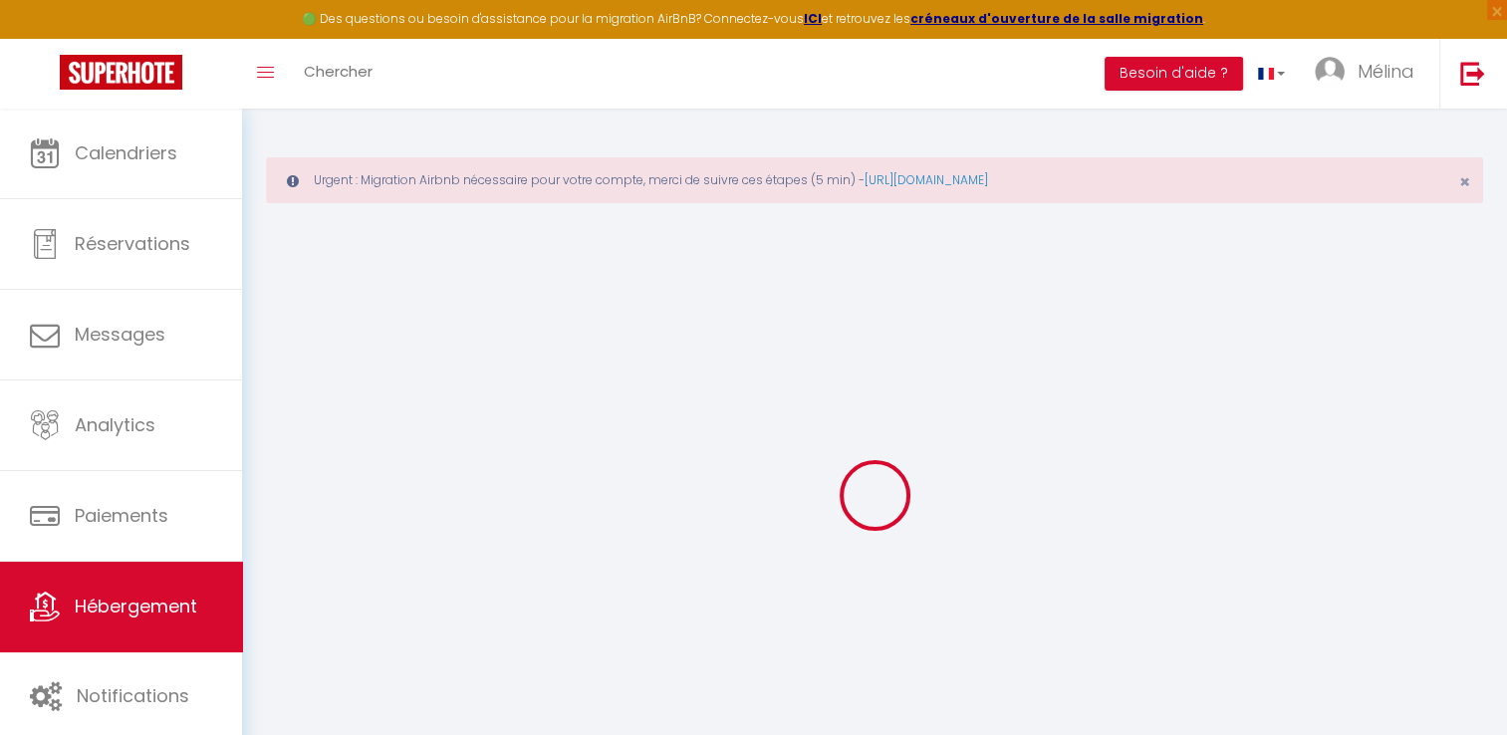
select select
checkbox input "false"
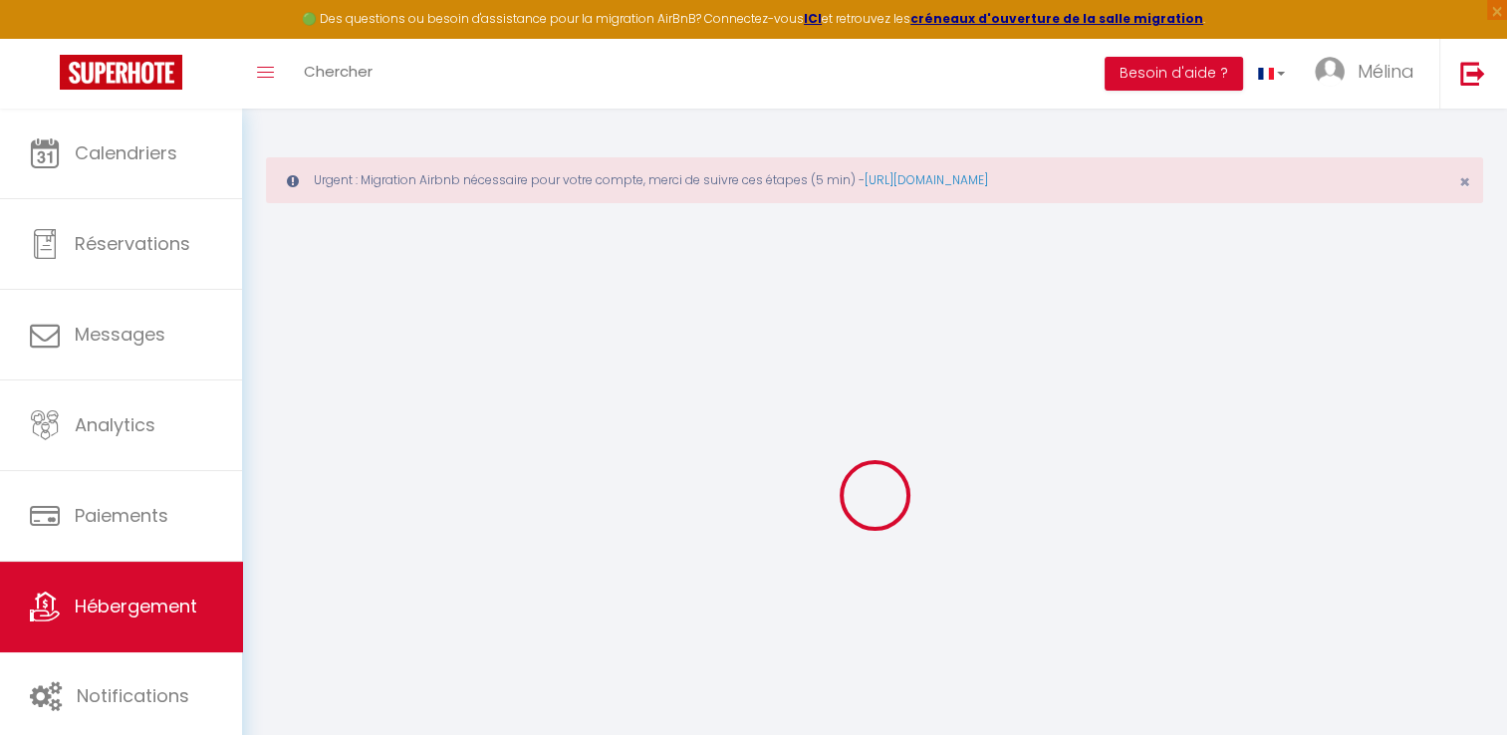
select select
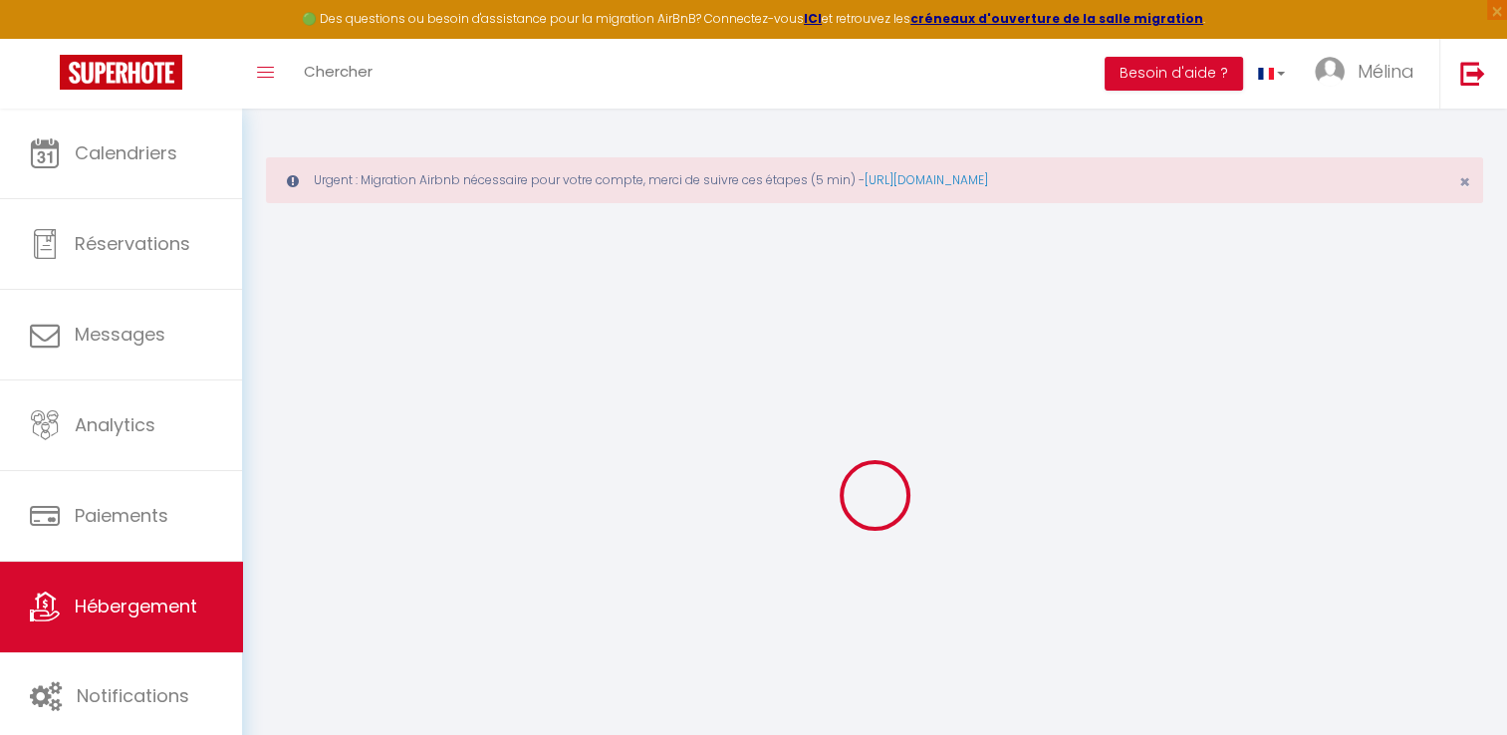
select select
checkbox input "false"
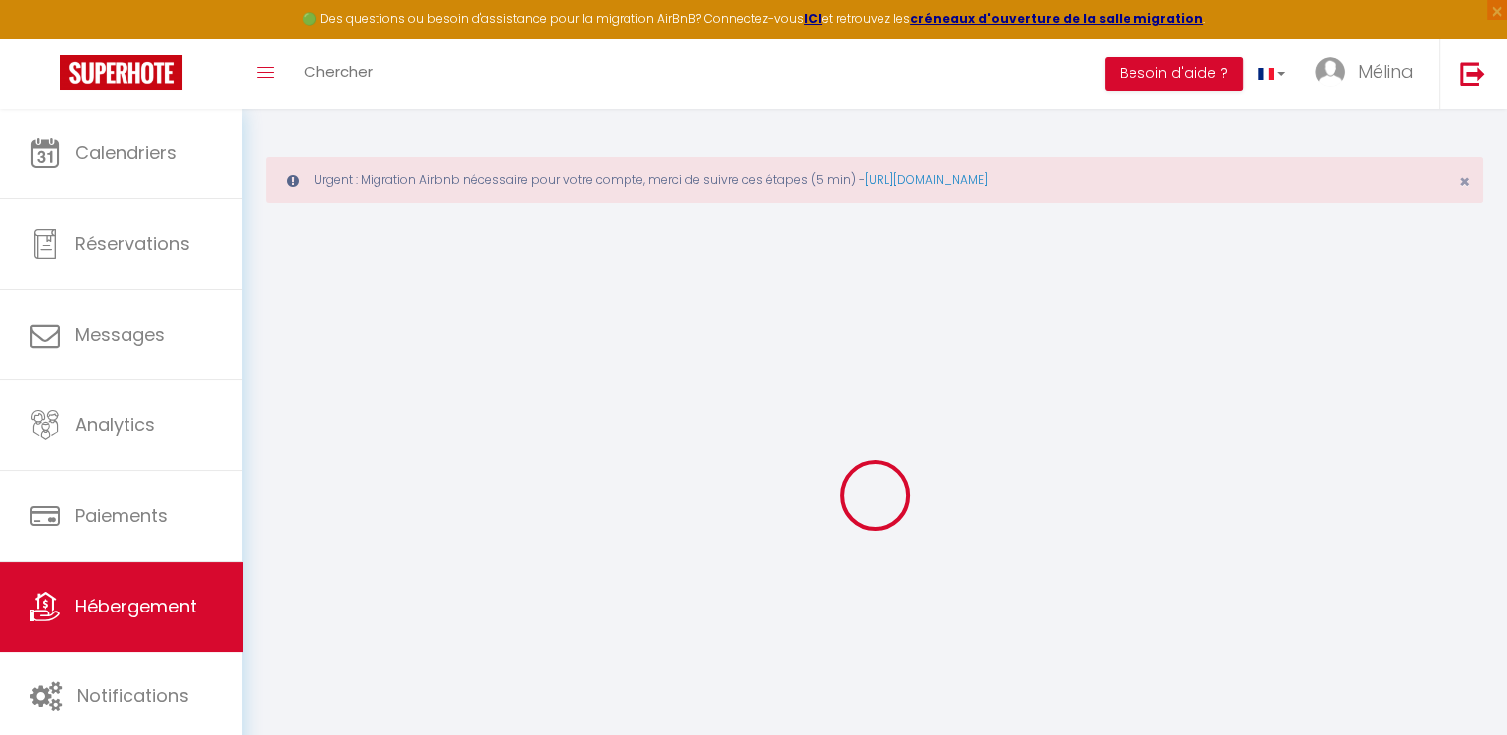
checkbox input "false"
select select
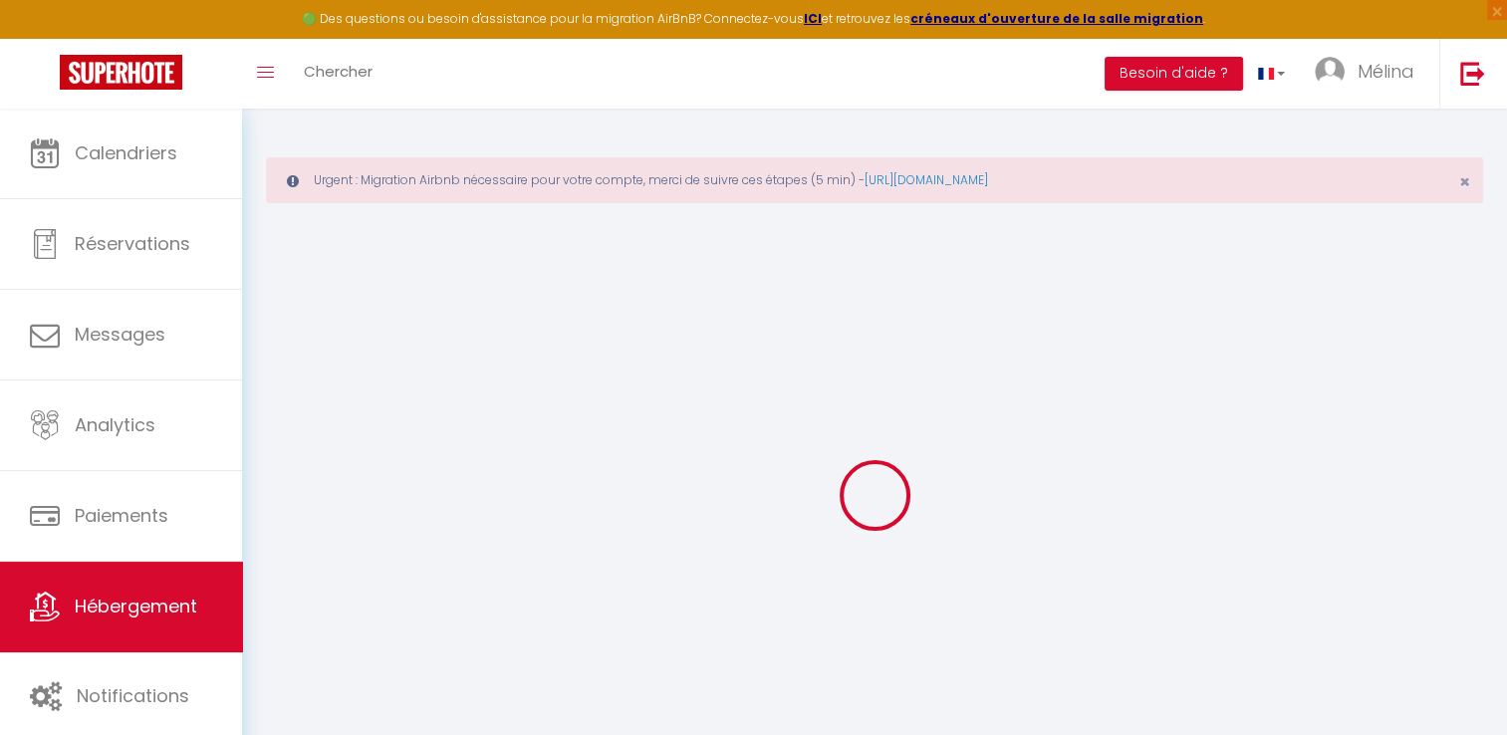
select select
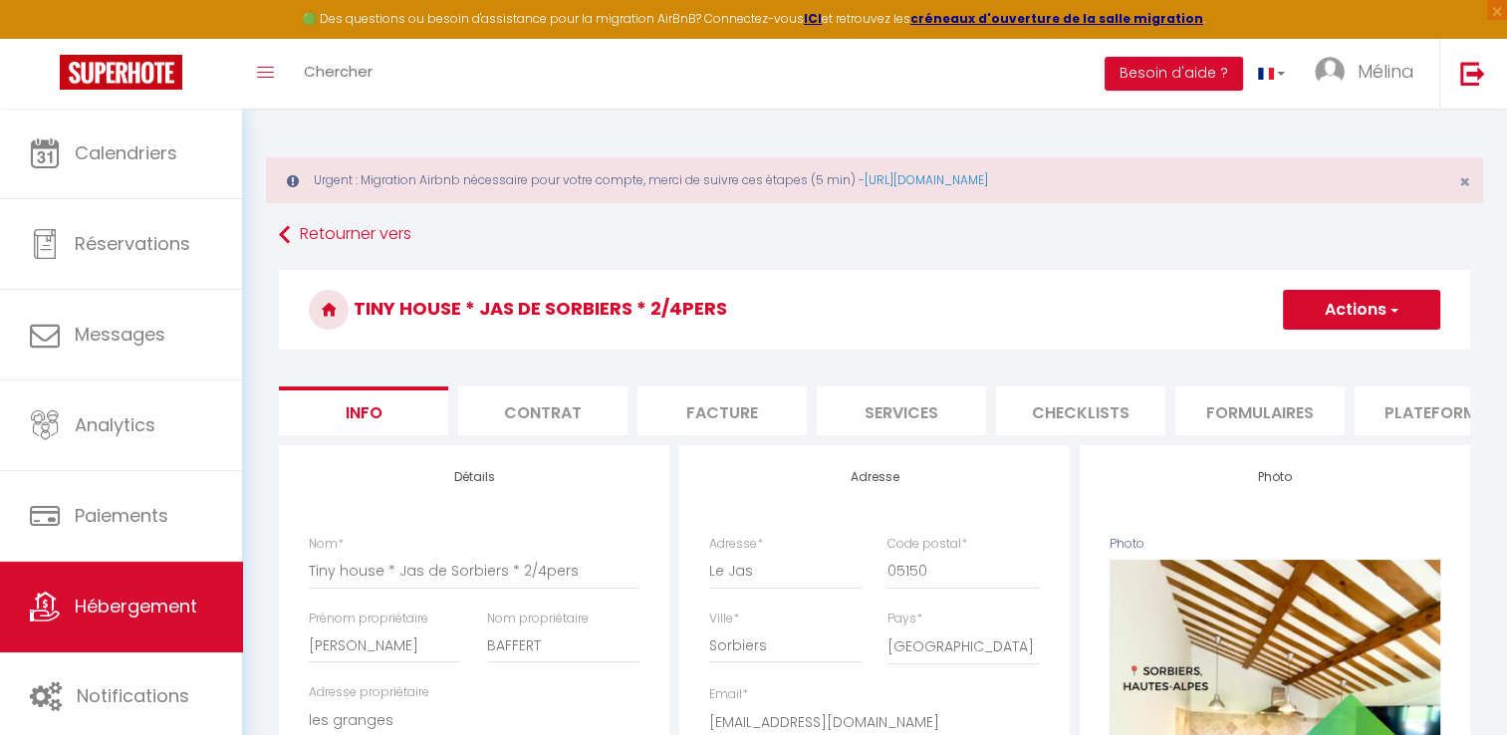
click at [1371, 405] on li "Plateformes" at bounding box center [1439, 411] width 169 height 49
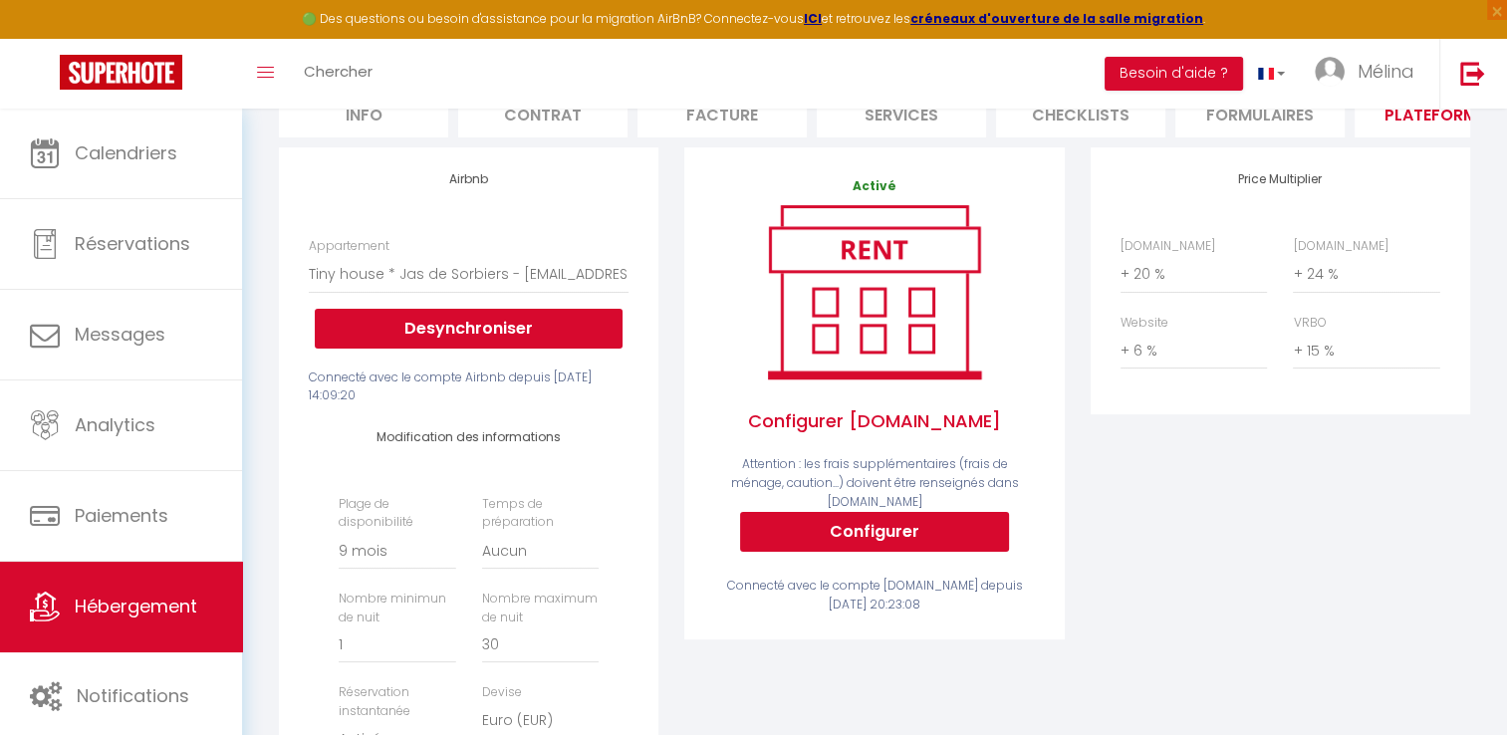
scroll to position [299, 0]
click at [893, 536] on button "Configurer" at bounding box center [874, 531] width 269 height 40
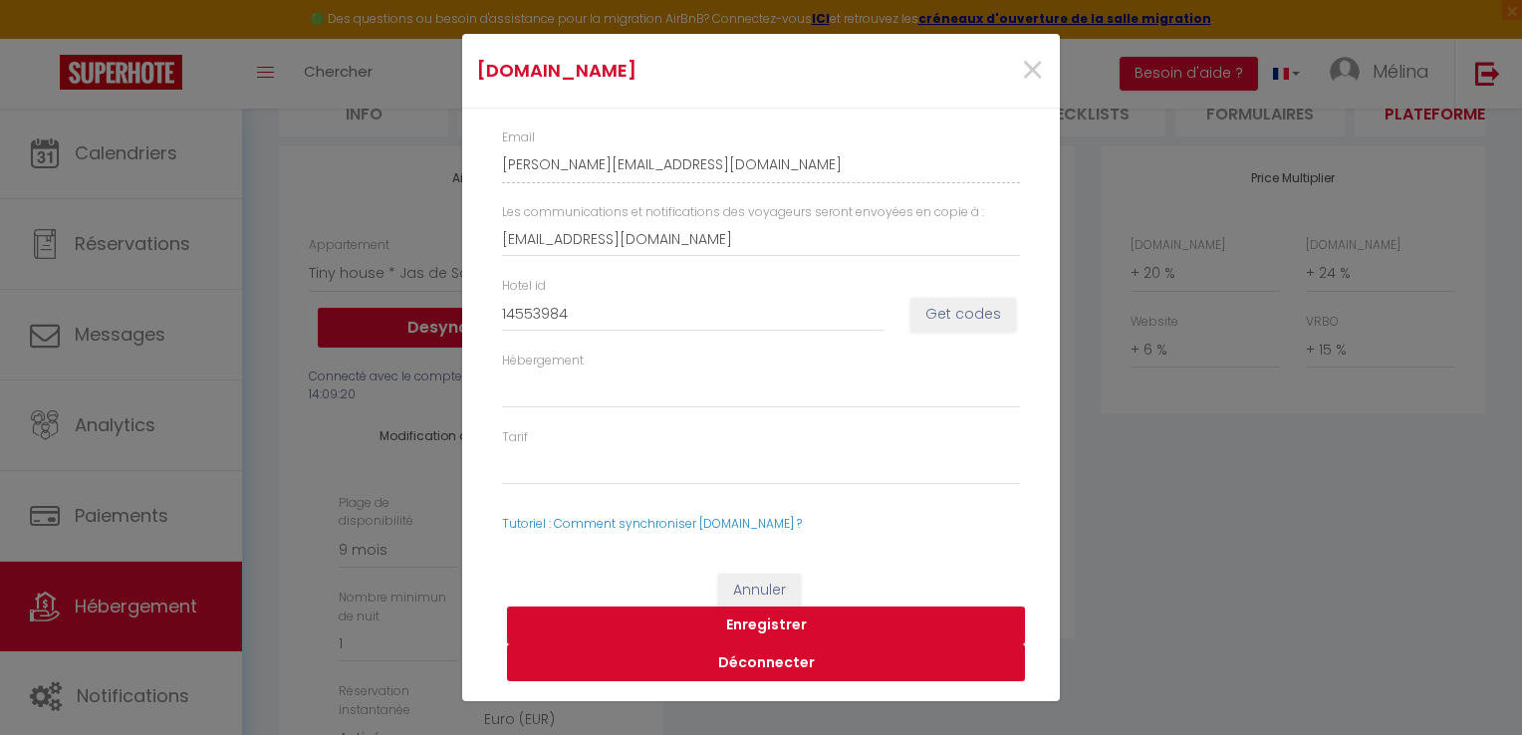
click at [773, 677] on button "Déconnecter" at bounding box center [766, 664] width 518 height 38
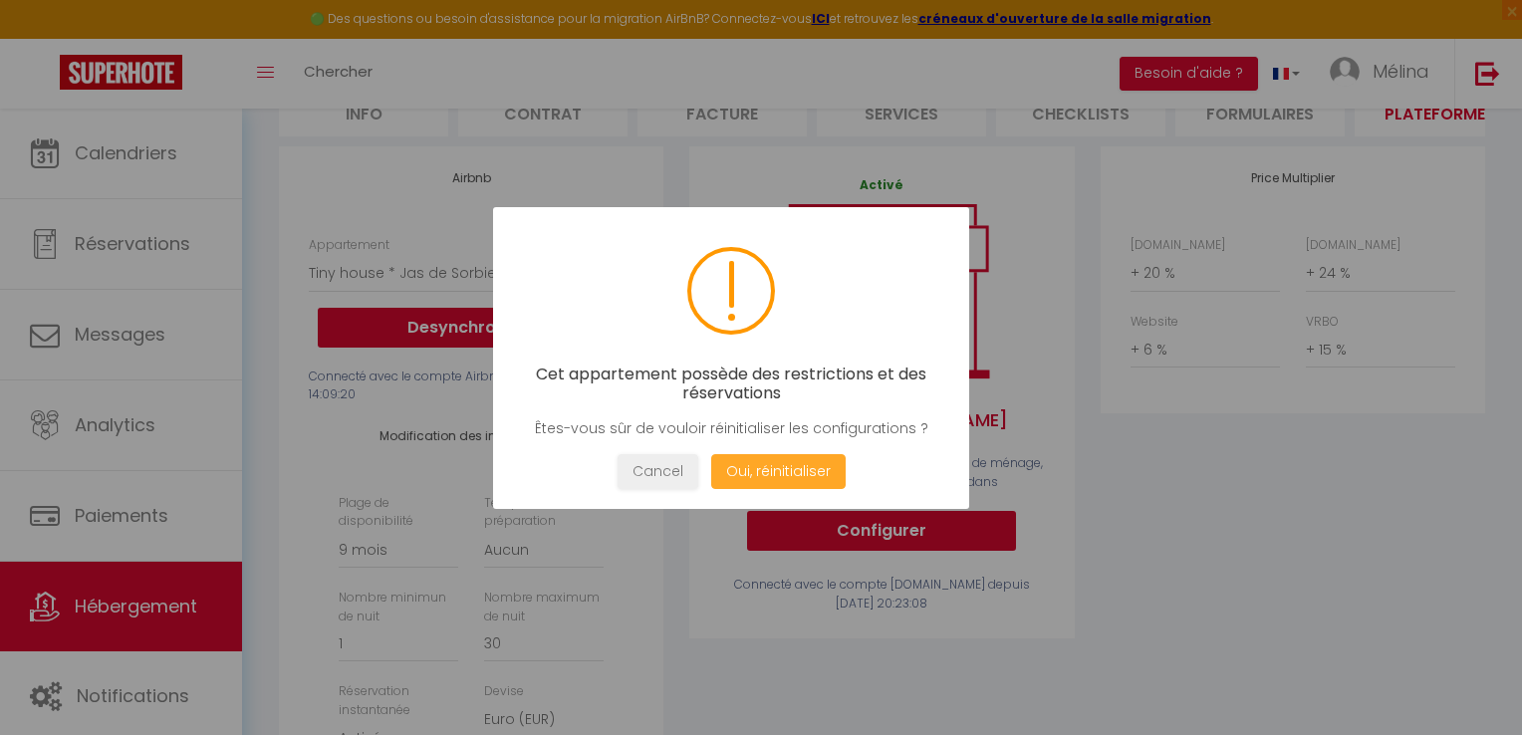
click at [791, 455] on button "Oui, réinitialiser" at bounding box center [778, 471] width 135 height 35
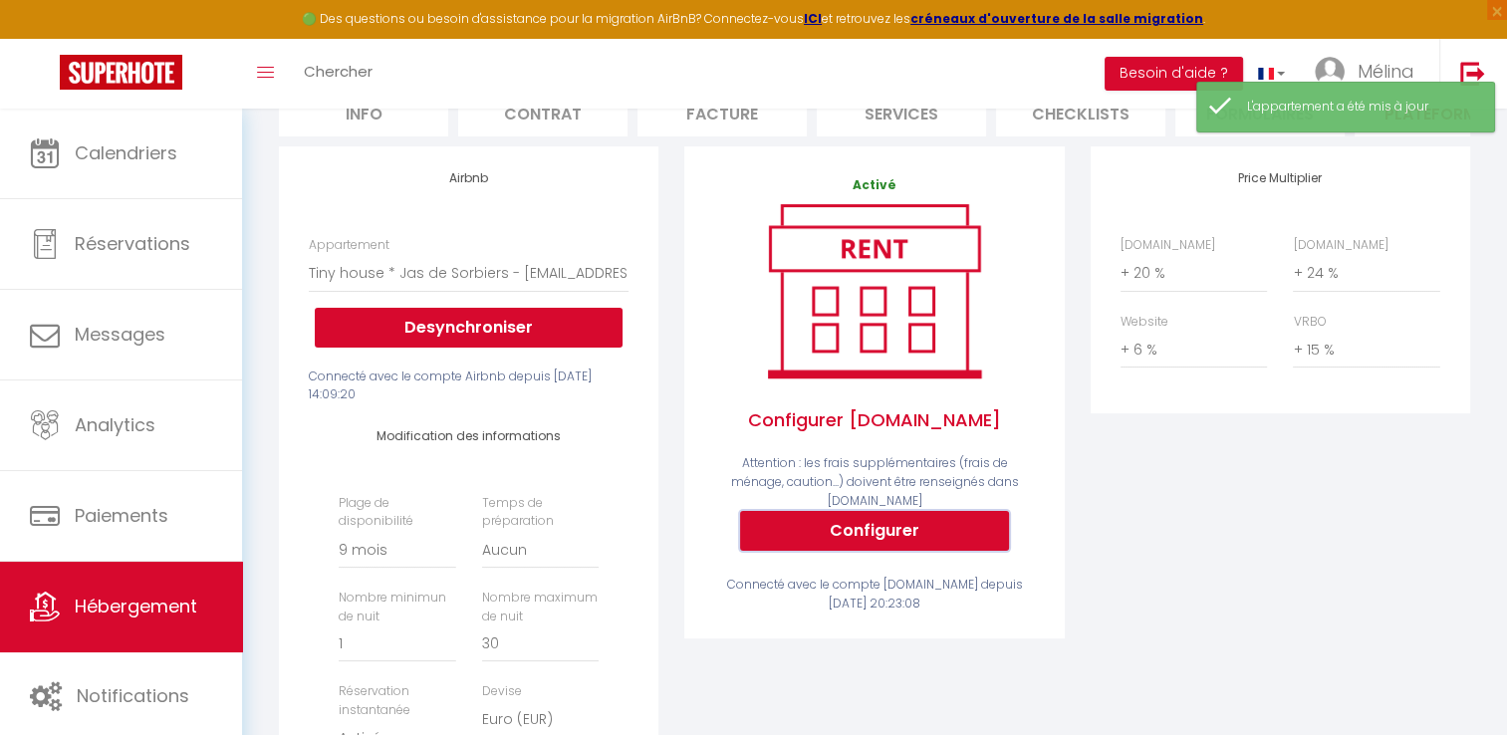
click at [877, 524] on button "Configurer" at bounding box center [874, 531] width 269 height 40
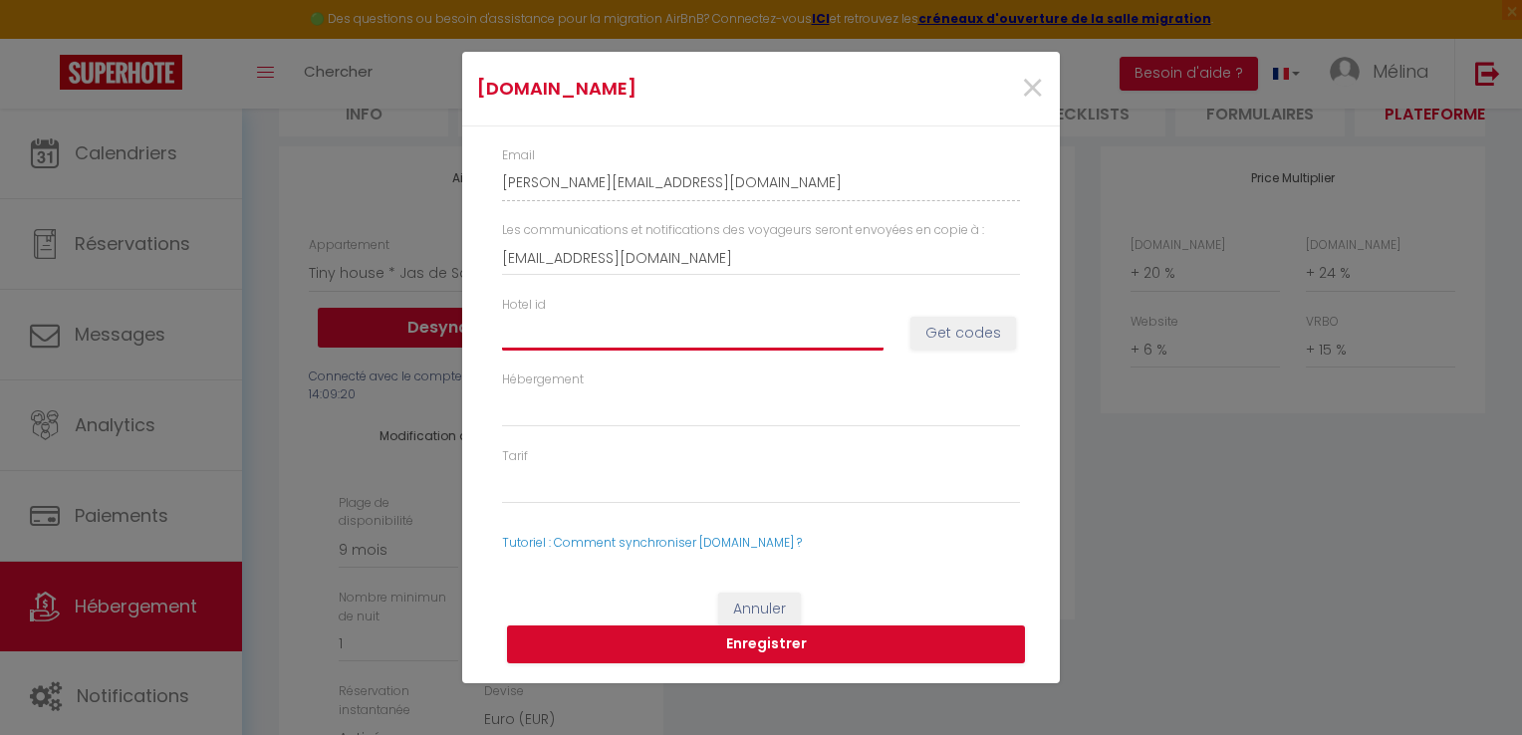
paste input "14553984"
click at [958, 325] on button "Get codes" at bounding box center [964, 334] width 106 height 34
click at [810, 641] on button "Enregistrer" at bounding box center [766, 645] width 518 height 38
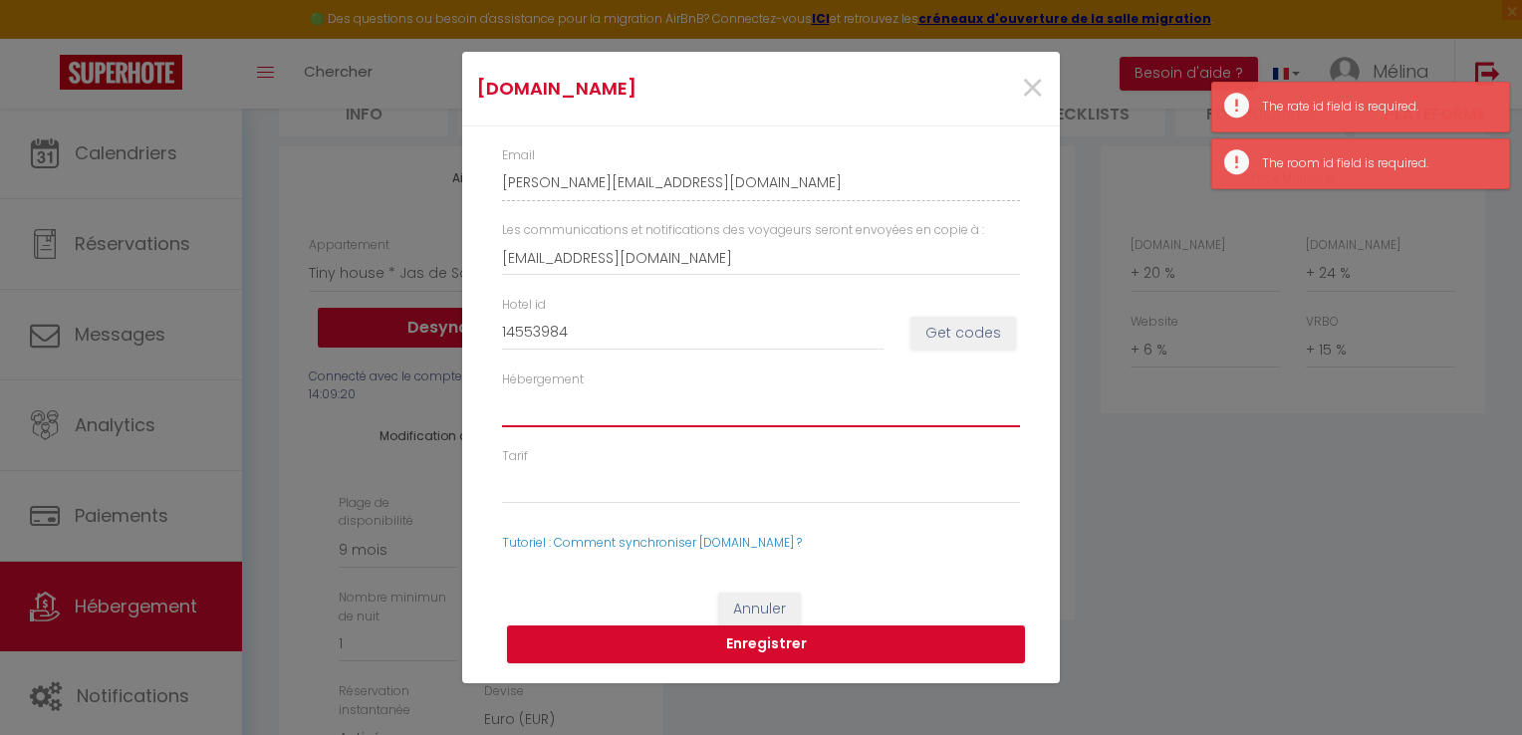
click at [852, 405] on select "Hébergement" at bounding box center [761, 409] width 518 height 38
click at [817, 390] on select "Hébergement" at bounding box center [761, 409] width 518 height 38
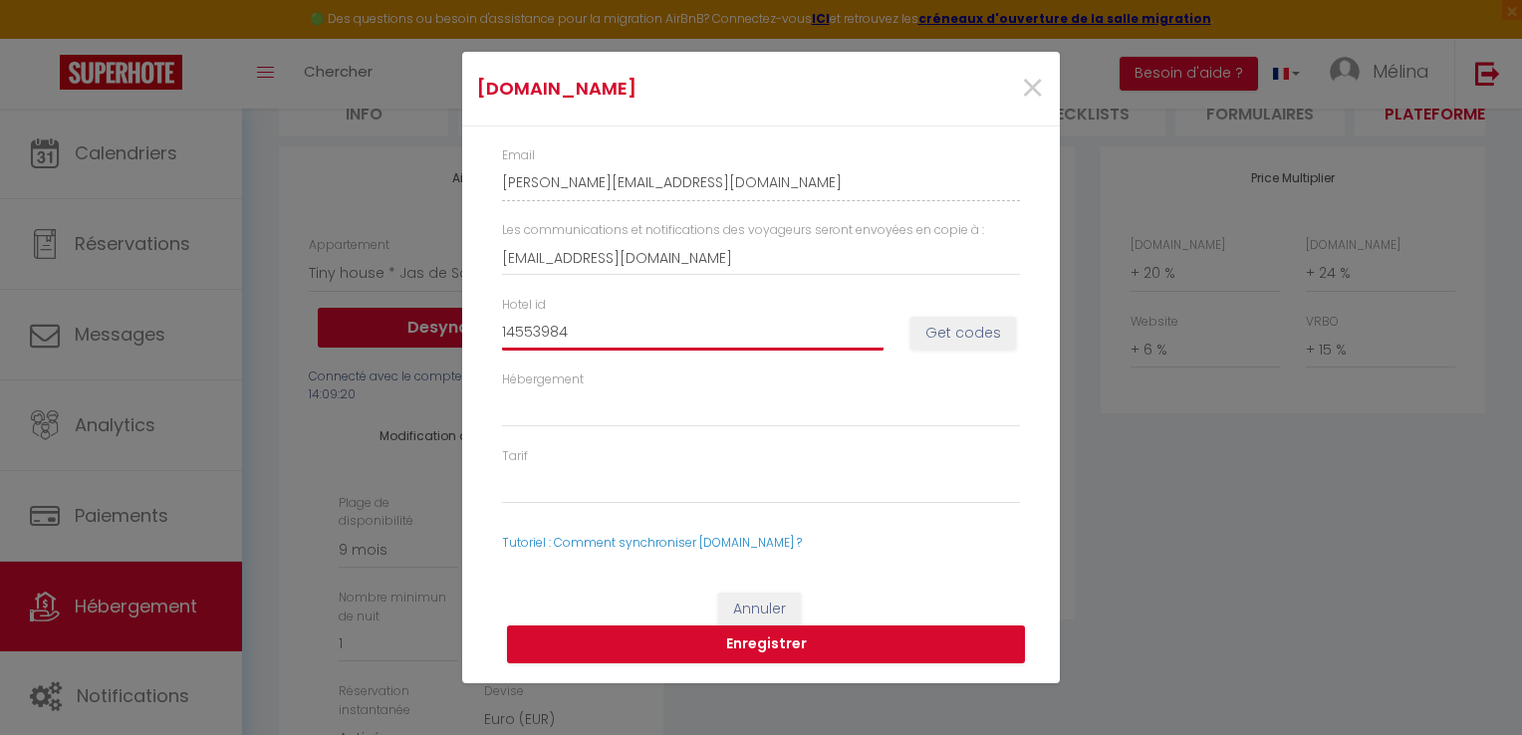
click at [846, 333] on input "14553984" at bounding box center [693, 333] width 382 height 36
click at [960, 329] on button "Get codes" at bounding box center [964, 334] width 106 height 34
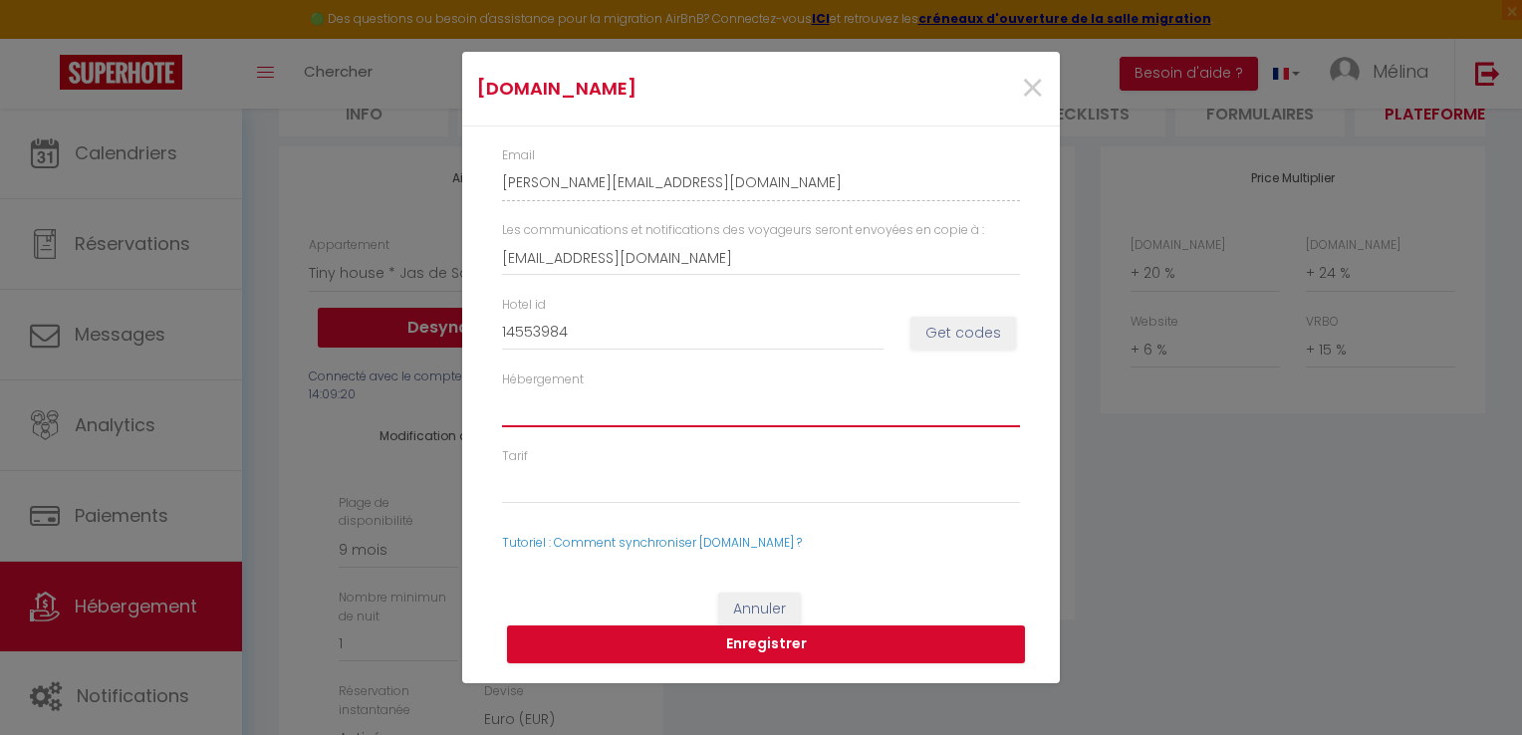
click at [560, 412] on select "Hébergement" at bounding box center [761, 409] width 518 height 38
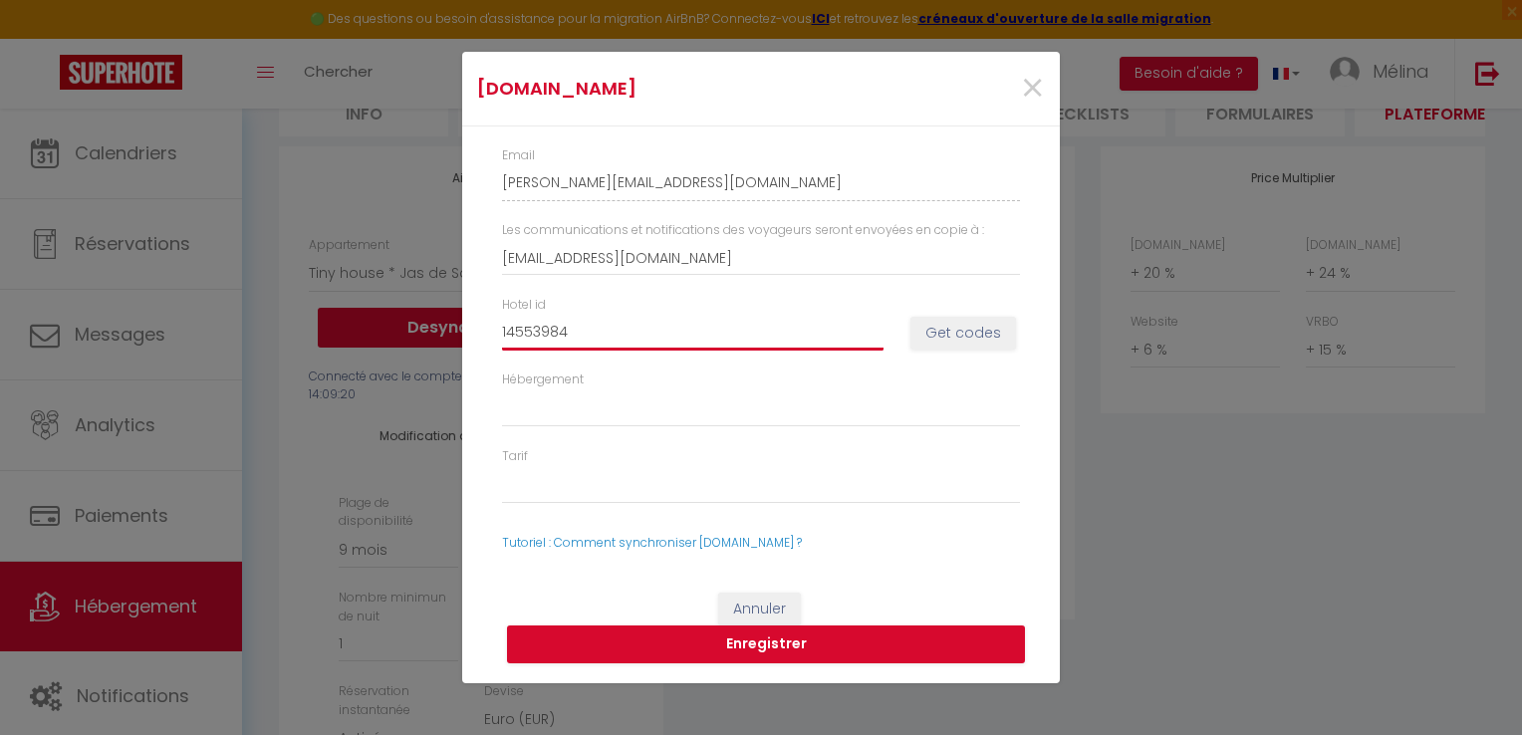
click at [548, 333] on input "14553984" at bounding box center [693, 333] width 382 height 36
click at [968, 333] on button "Get codes" at bounding box center [964, 334] width 106 height 34
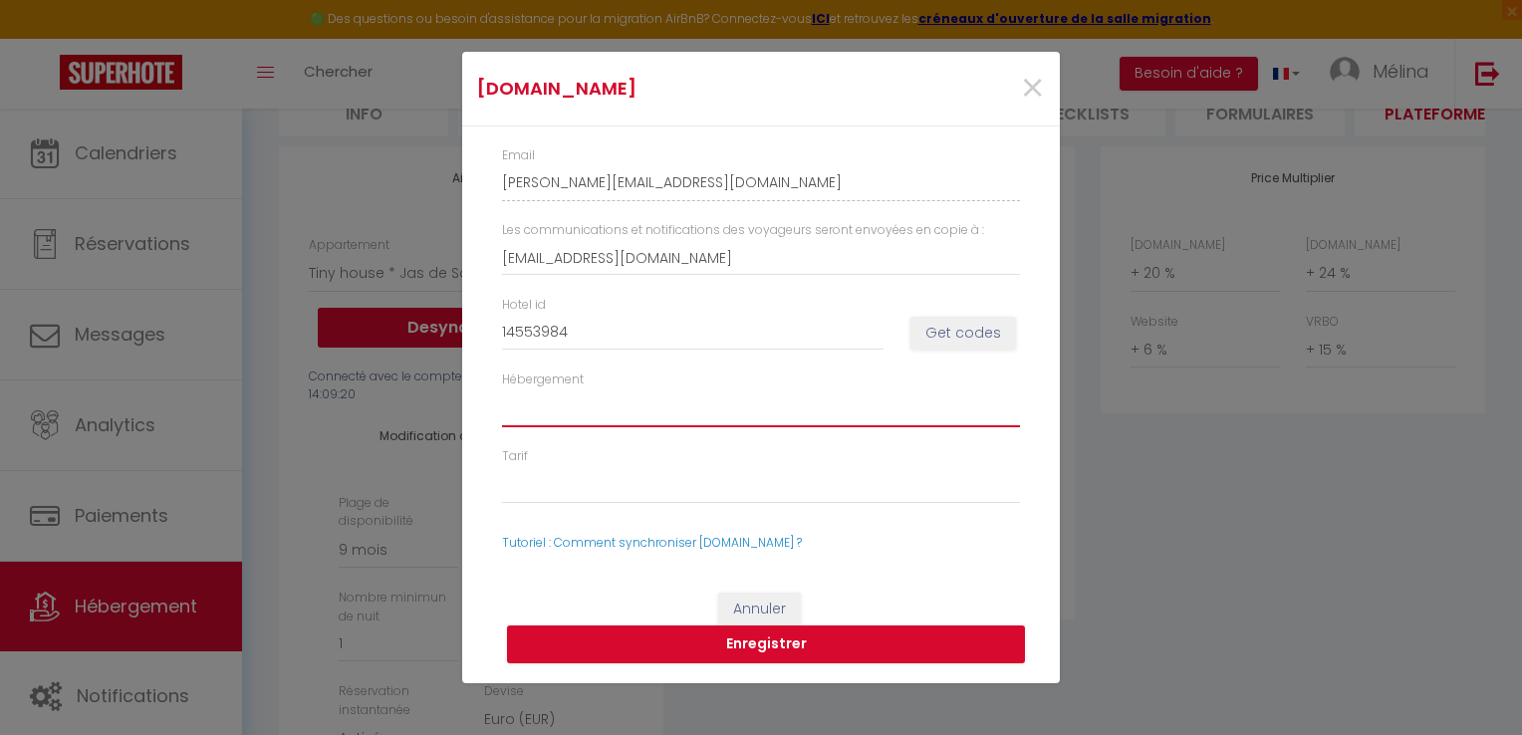
click at [747, 390] on select "Hébergement" at bounding box center [761, 409] width 518 height 38
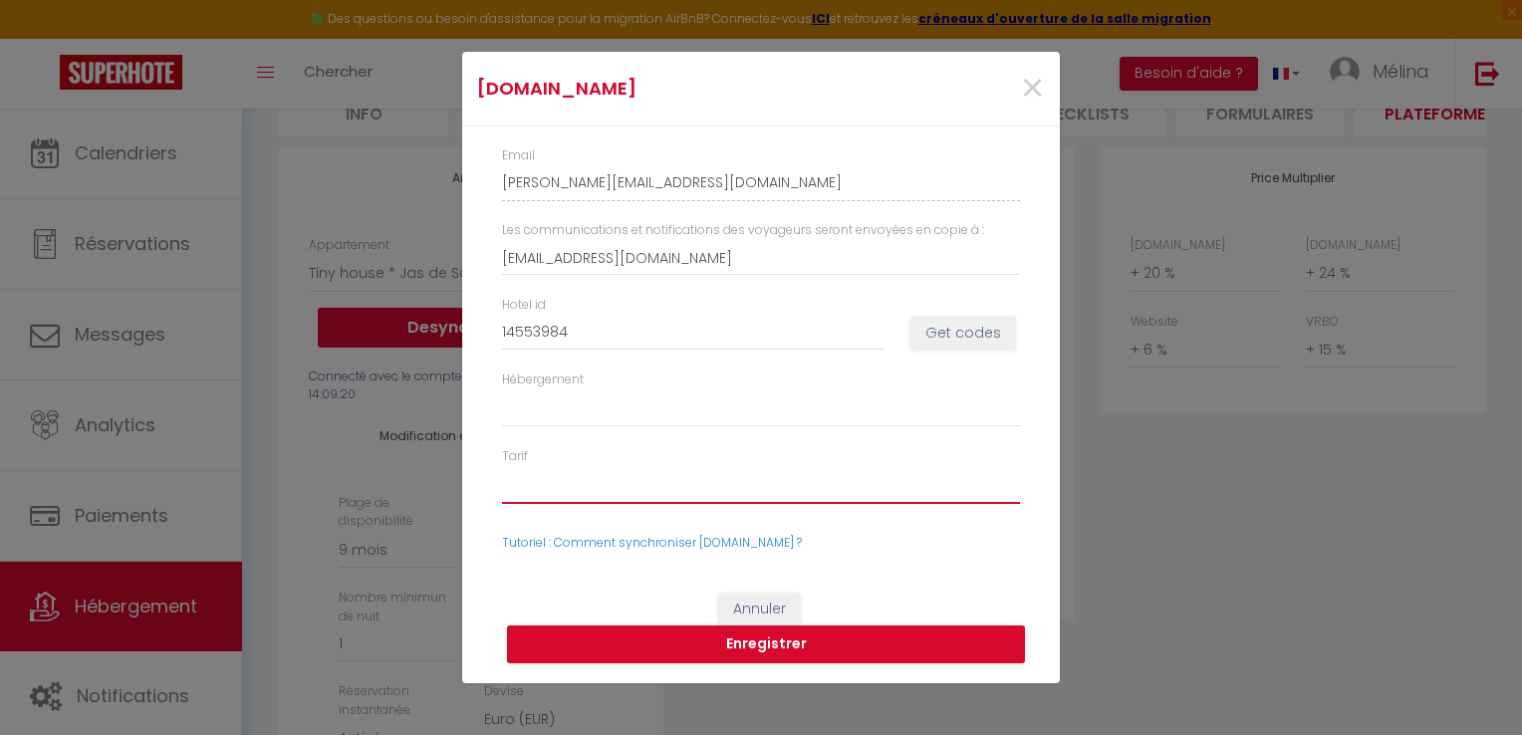
click at [691, 468] on select "Tarif" at bounding box center [761, 485] width 518 height 38
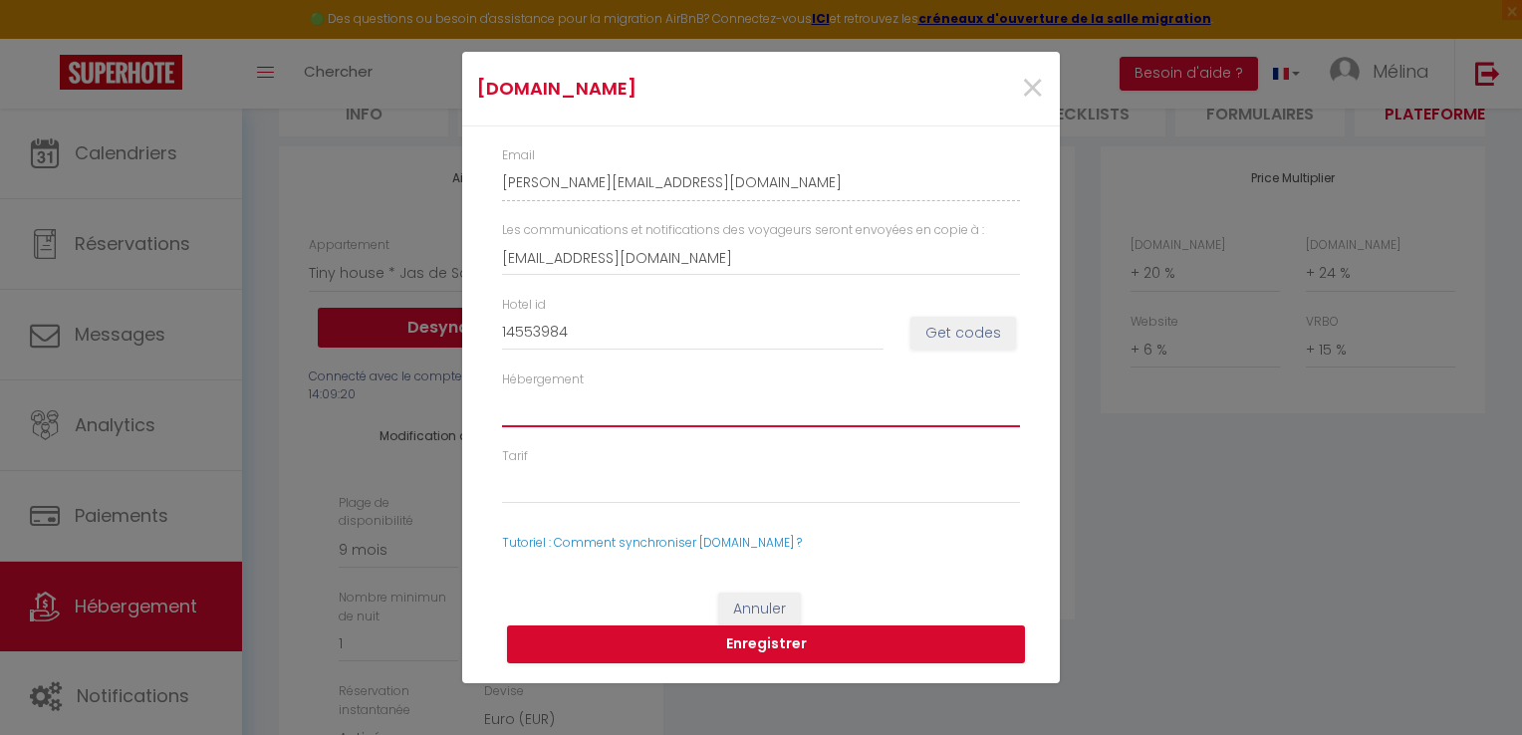
click at [649, 419] on select "Hébergement" at bounding box center [761, 409] width 518 height 38
click at [605, 410] on select "Hébergement" at bounding box center [761, 409] width 518 height 38
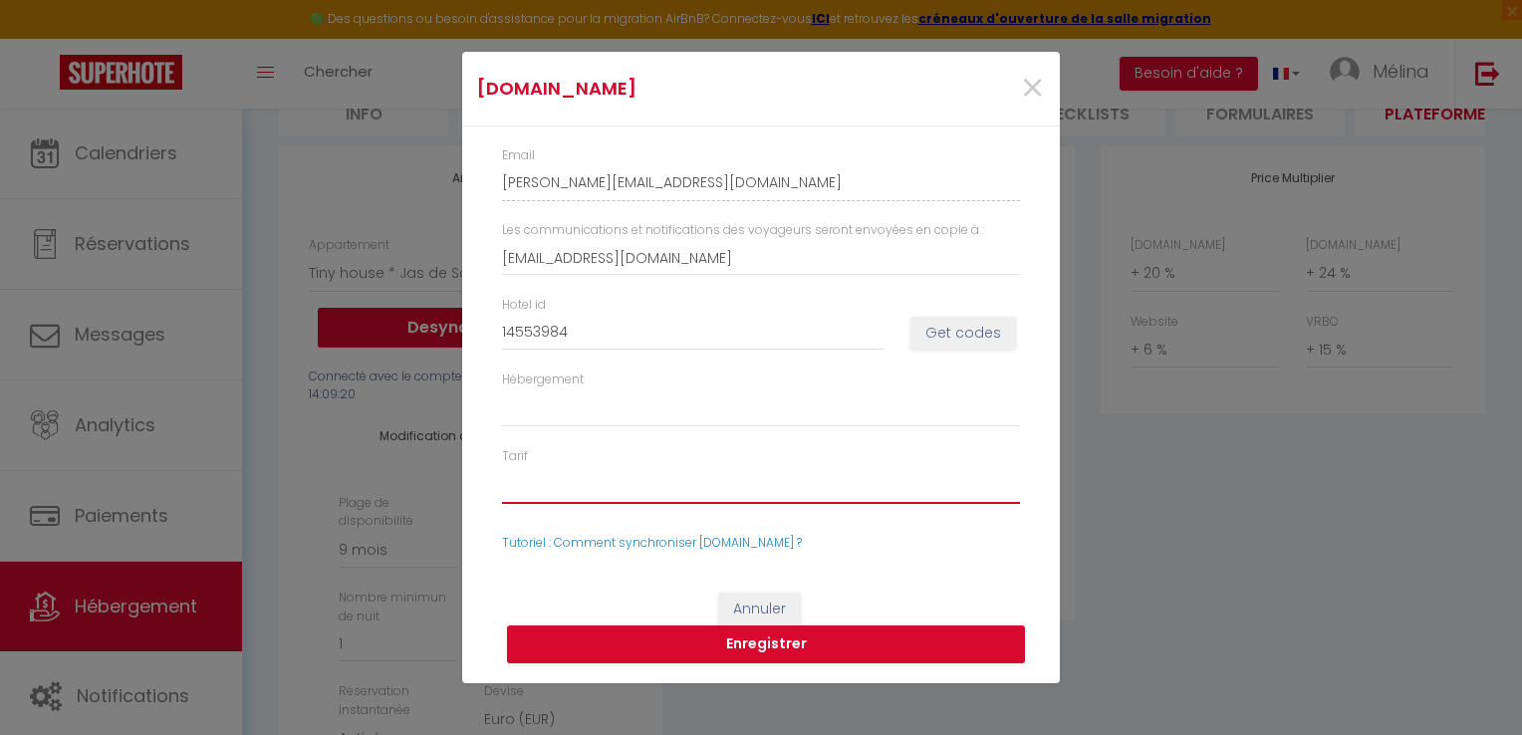
click at [581, 503] on select "Tarif" at bounding box center [761, 485] width 518 height 38
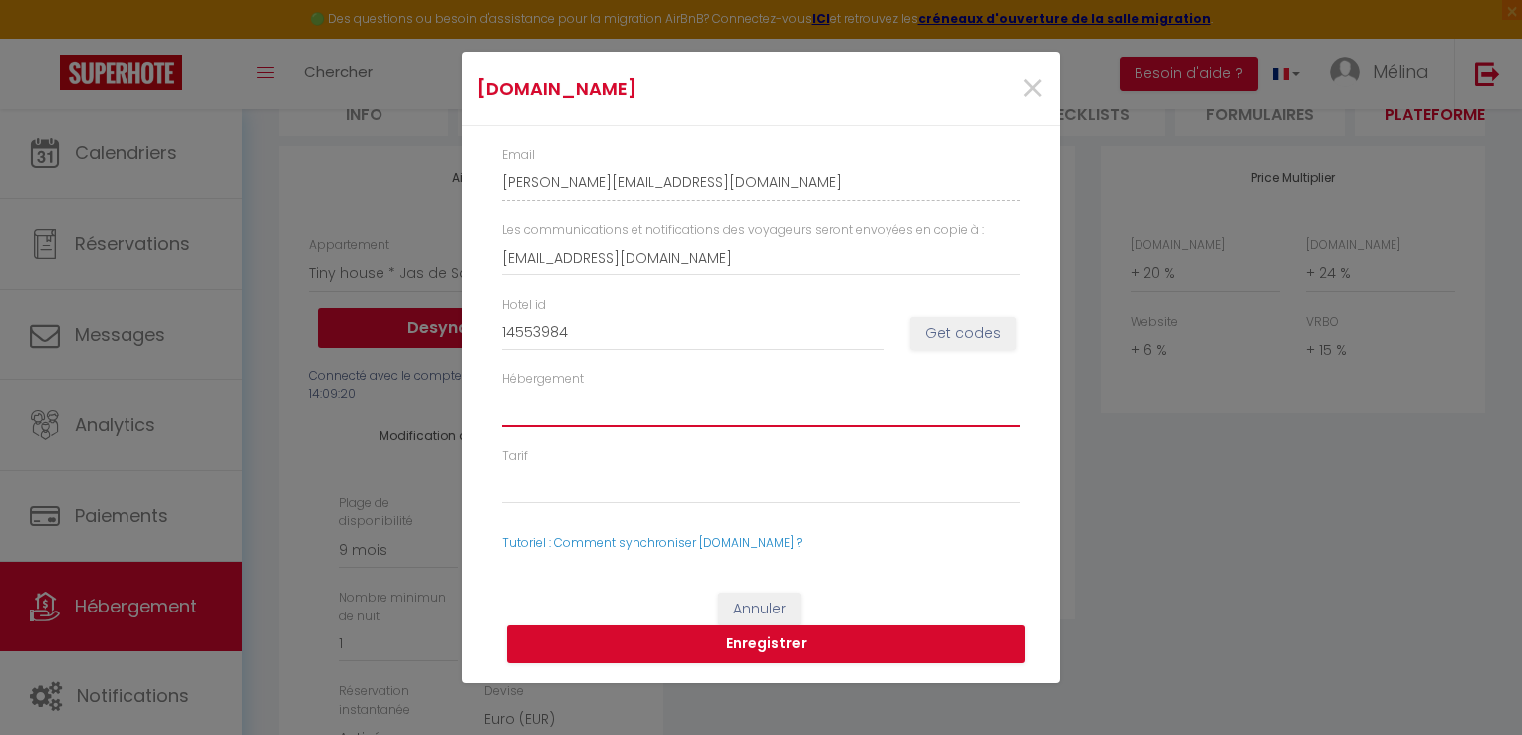
click at [957, 421] on select "Hébergement" at bounding box center [761, 409] width 518 height 38
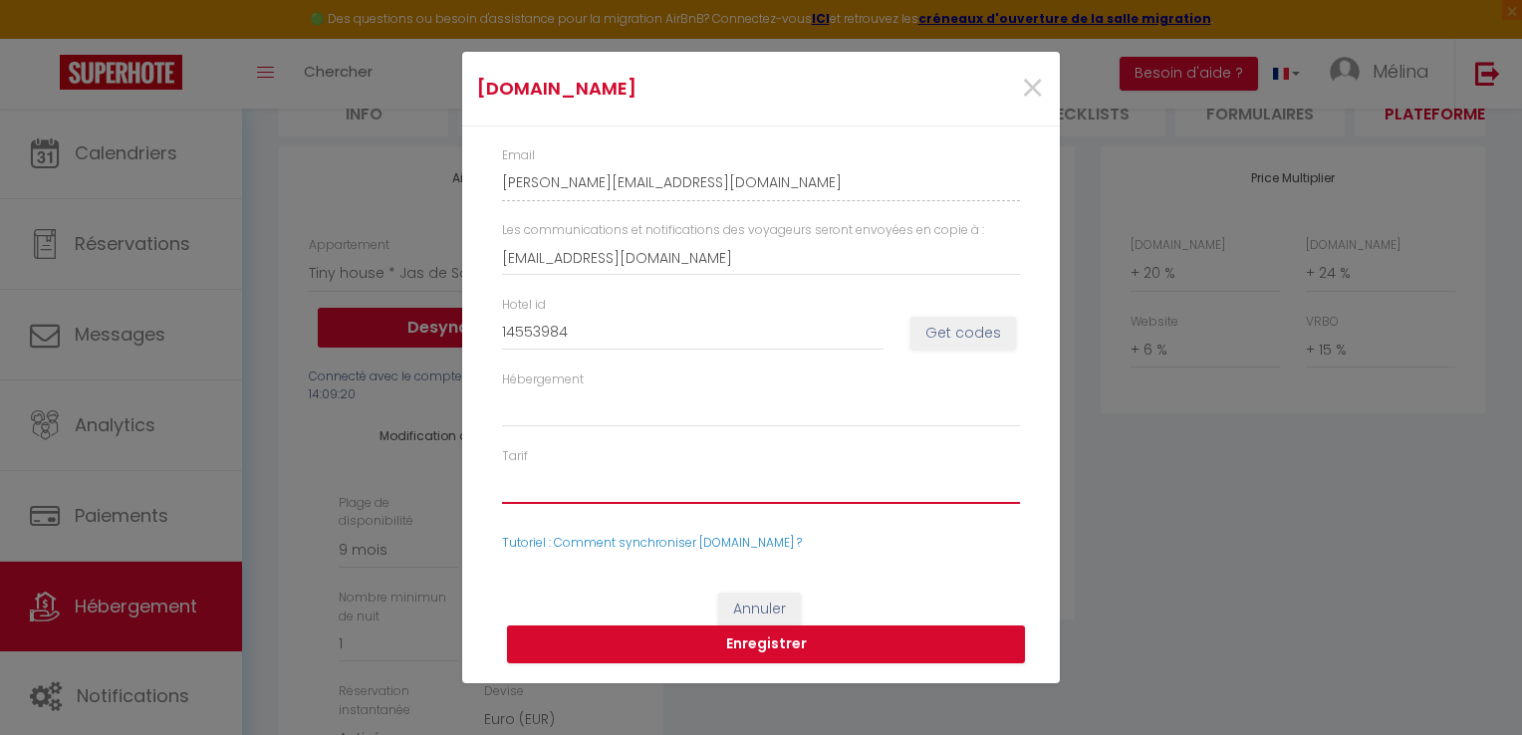
click at [678, 471] on select "Tarif" at bounding box center [761, 485] width 518 height 38
click at [732, 371] on div "Hébergement" at bounding box center [761, 399] width 544 height 57
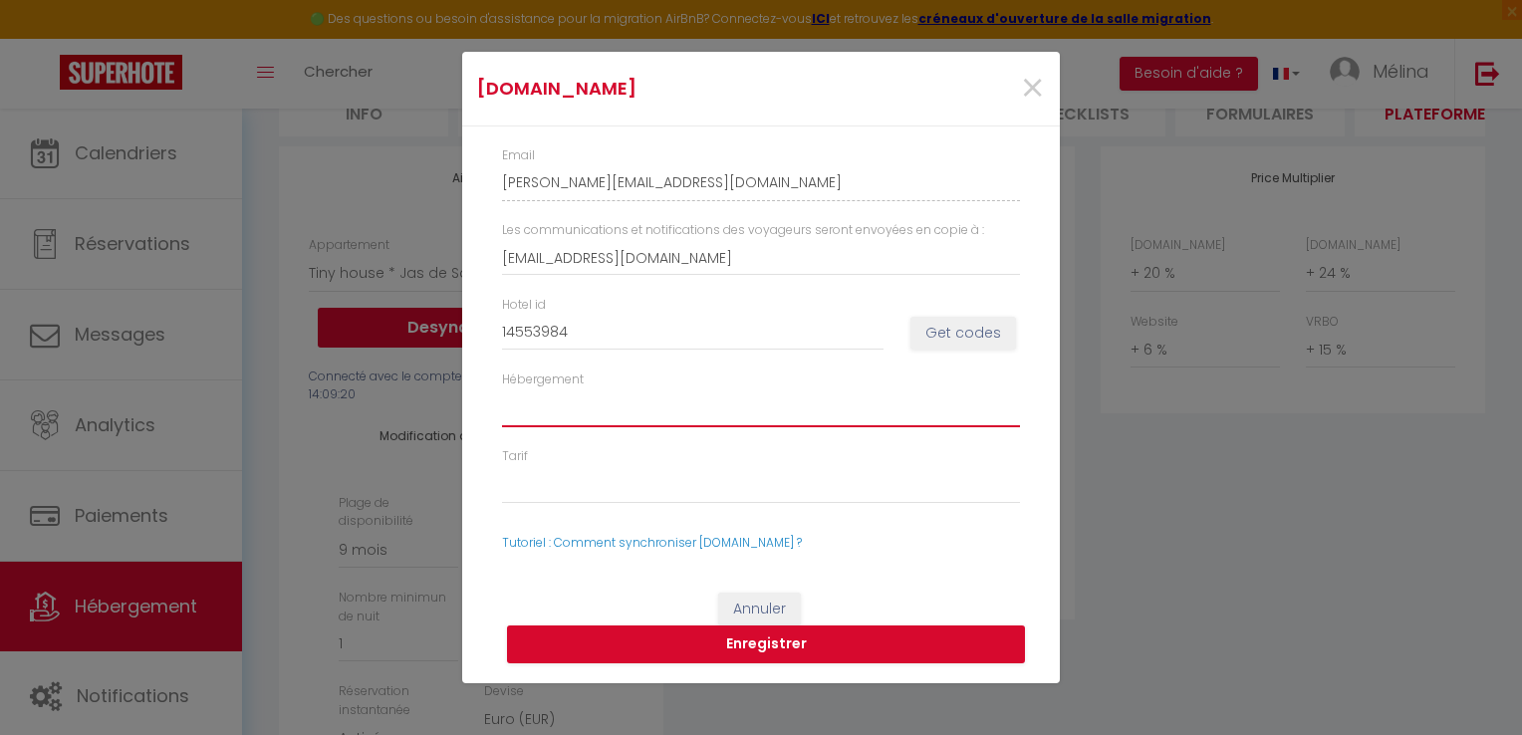
click at [690, 416] on select "Hébergement" at bounding box center [761, 409] width 518 height 38
click at [594, 401] on select "Hébergement" at bounding box center [761, 409] width 518 height 38
click at [586, 411] on select "Hébergement" at bounding box center [761, 409] width 518 height 38
drag, startPoint x: 586, startPoint y: 411, endPoint x: 589, endPoint y: 459, distance: 47.9
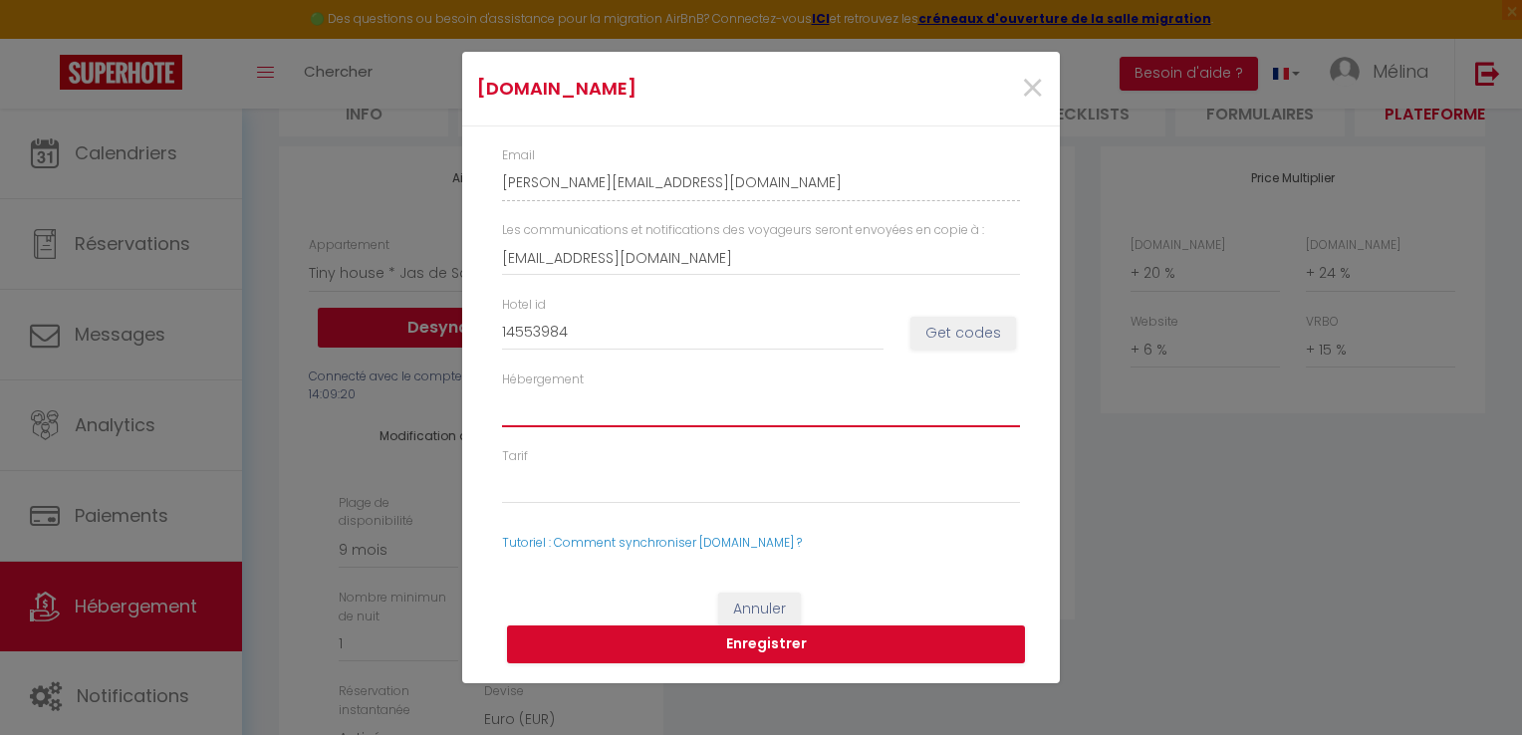
click at [589, 459] on div "Email [PERSON_NAME][EMAIL_ADDRESS][DOMAIN_NAME] Les communications et notificat…" at bounding box center [761, 349] width 598 height 445
click at [980, 337] on button "Get codes" at bounding box center [964, 334] width 106 height 34
click at [711, 394] on select "Hébergement" at bounding box center [761, 409] width 518 height 38
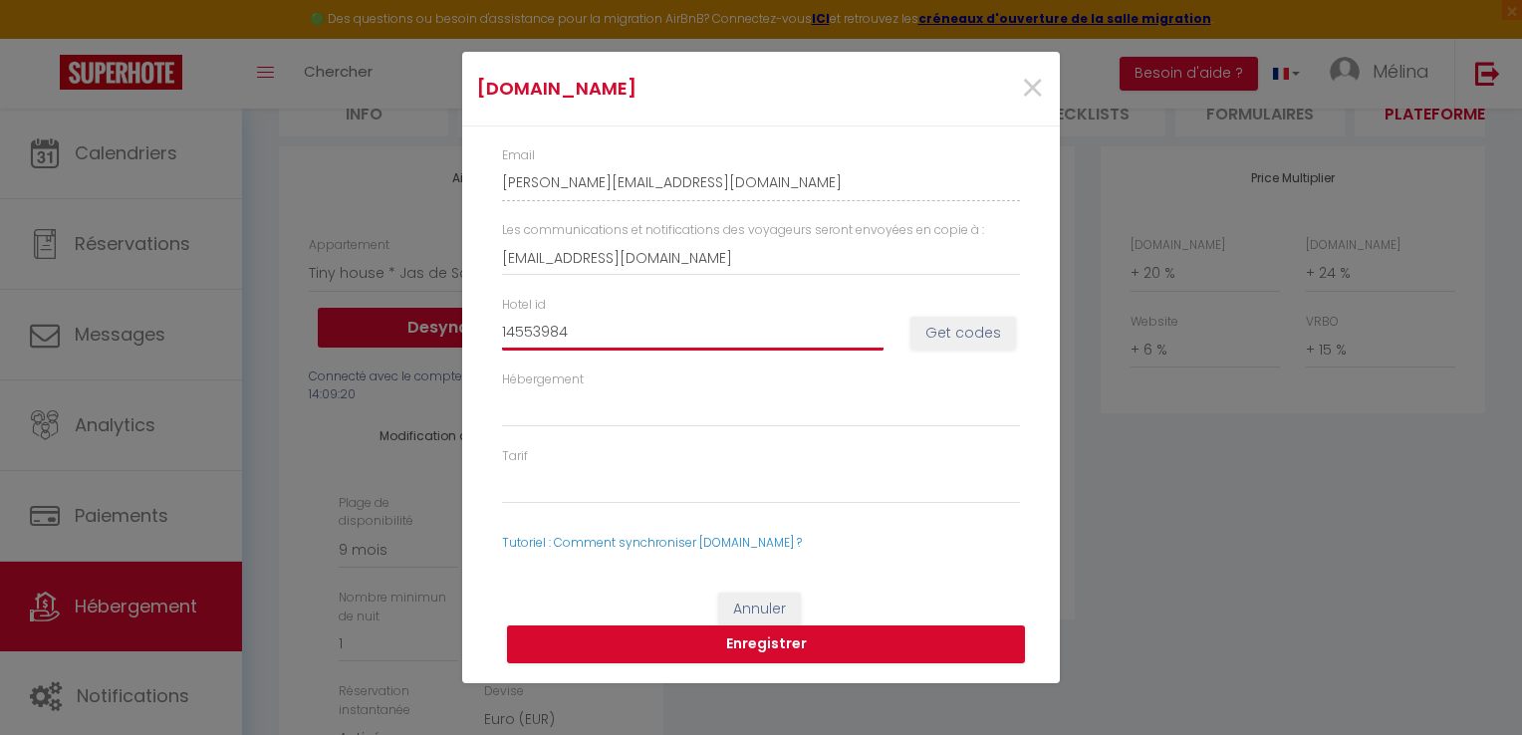
click at [570, 329] on input "14553984" at bounding box center [693, 333] width 382 height 36
click at [977, 336] on button "Get codes" at bounding box center [964, 334] width 106 height 34
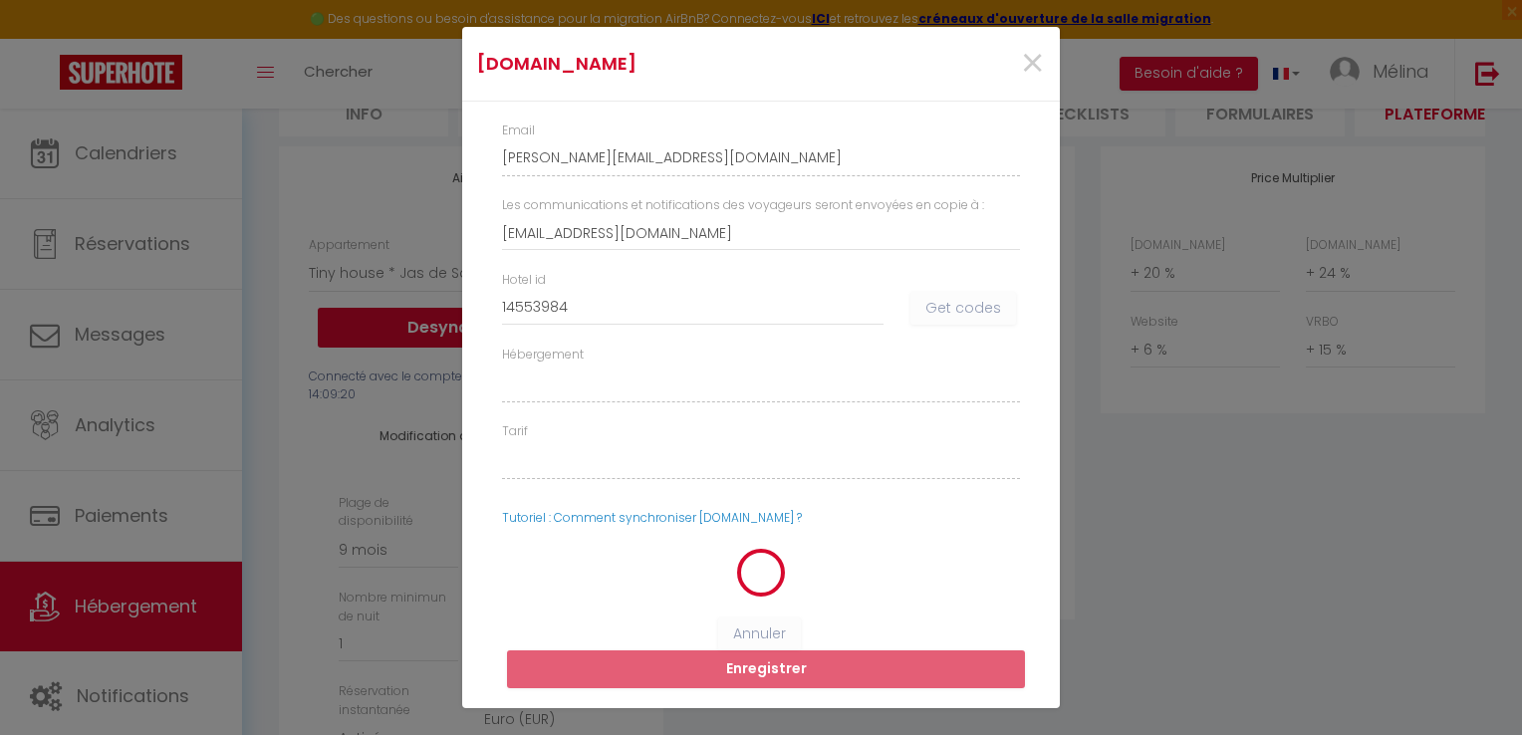
click at [977, 336] on div "Hotel id 14553984 Get codes" at bounding box center [761, 308] width 544 height 75
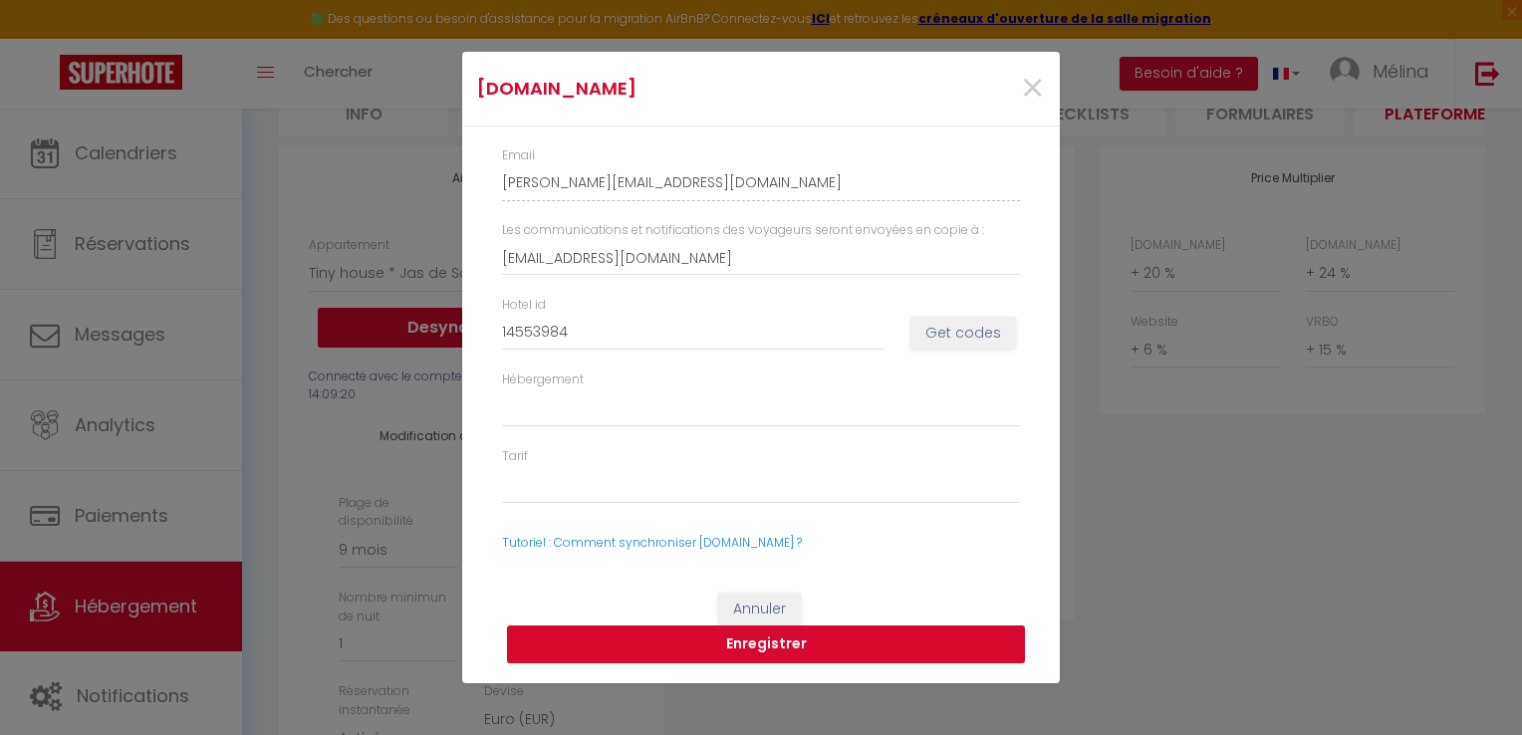
click at [819, 645] on button "Enregistrer" at bounding box center [766, 645] width 518 height 38
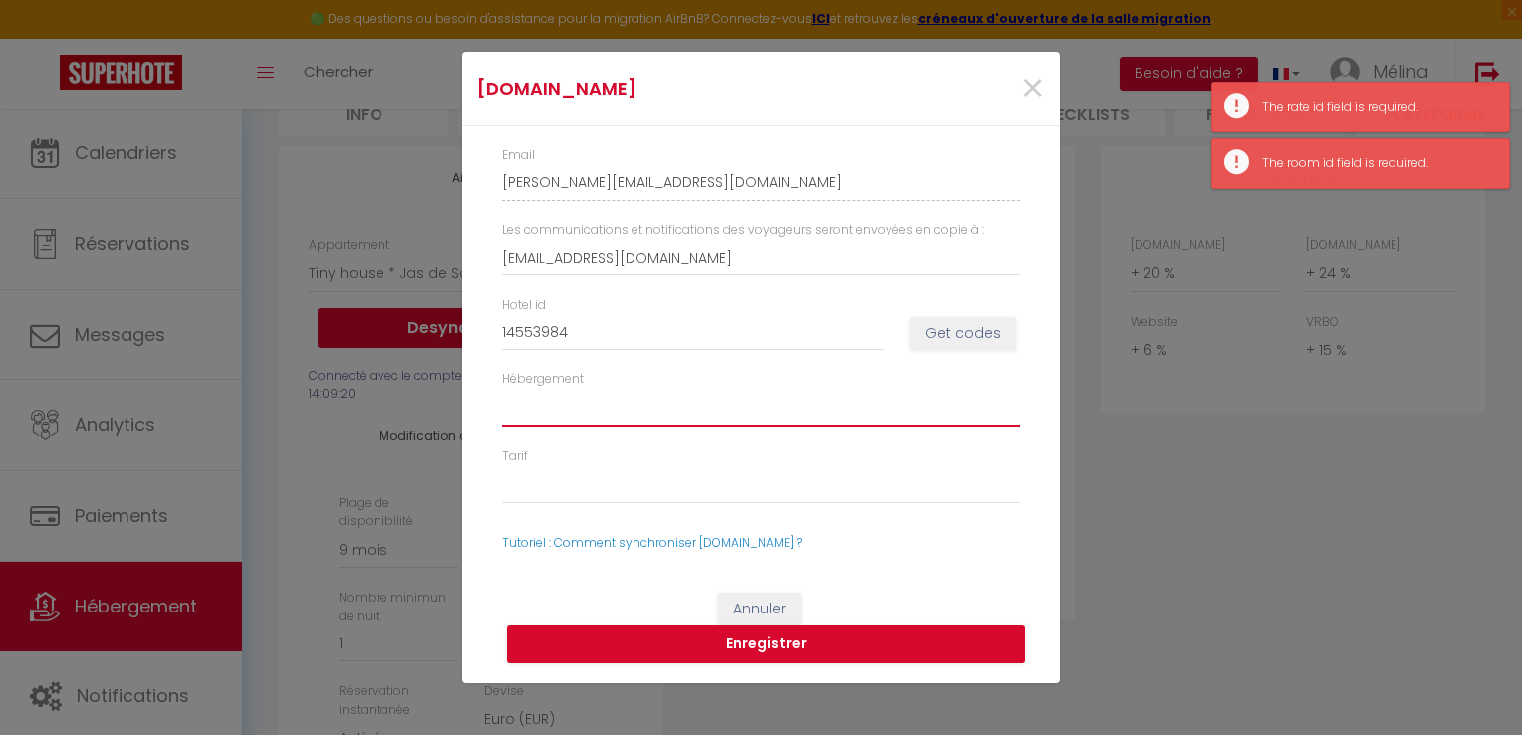
click at [738, 406] on select "Hébergement" at bounding box center [761, 409] width 518 height 38
drag, startPoint x: 738, startPoint y: 406, endPoint x: 1033, endPoint y: 94, distance: 429.2
click at [1033, 94] on form "[DOMAIN_NAME] × Email [PERSON_NAME][EMAIL_ADDRESS][DOMAIN_NAME] Les communicati…" at bounding box center [761, 367] width 598 height 631
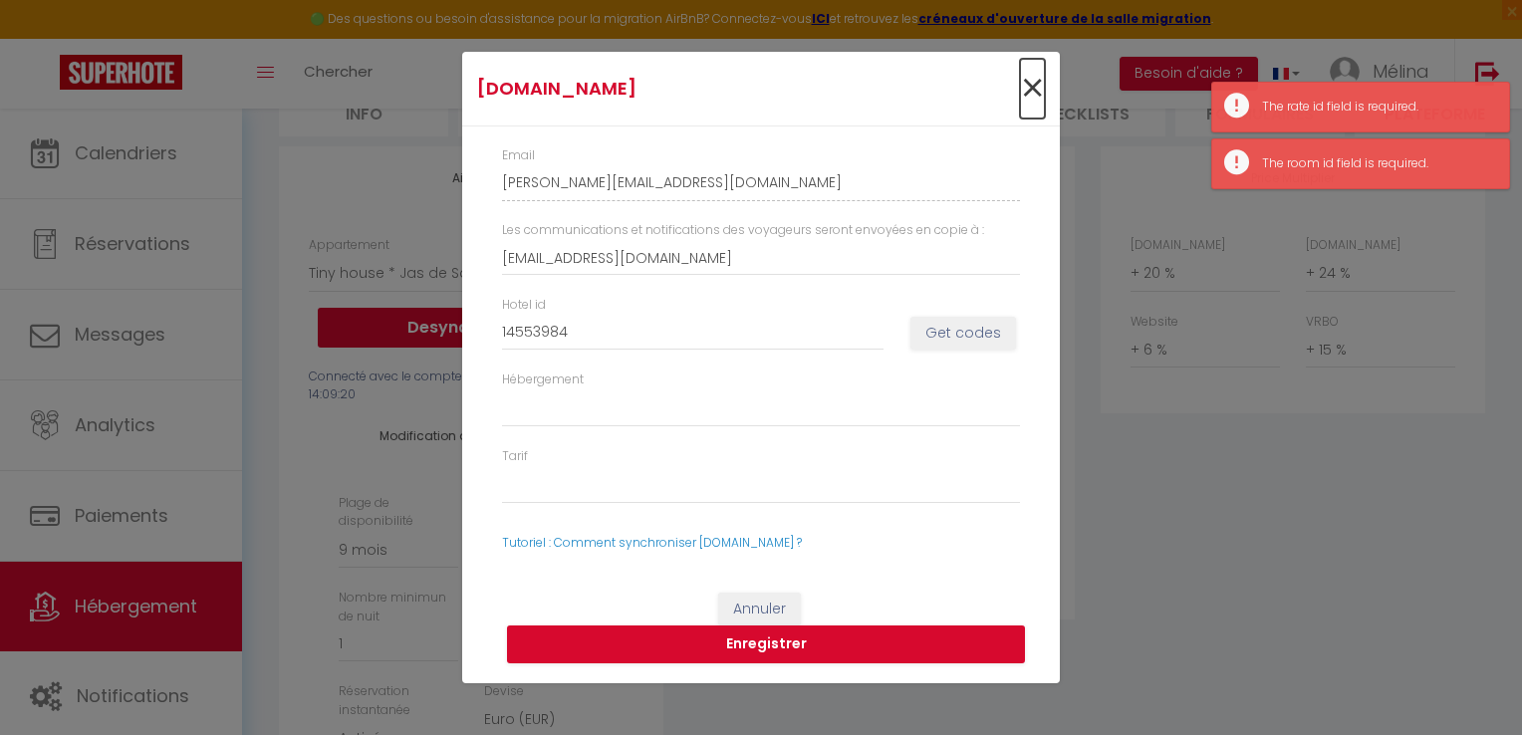
click at [1033, 94] on span "×" at bounding box center [1032, 89] width 25 height 60
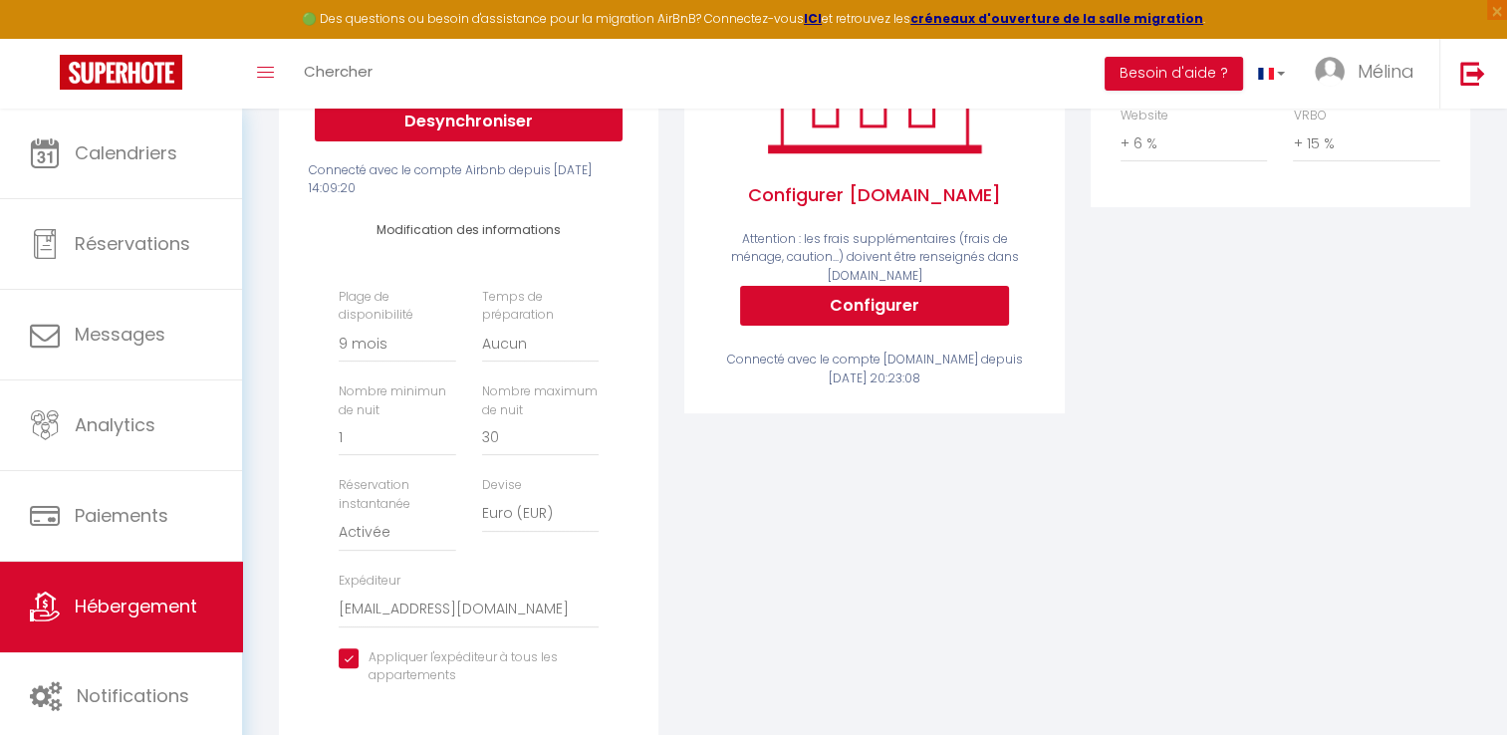
scroll to position [482, 0]
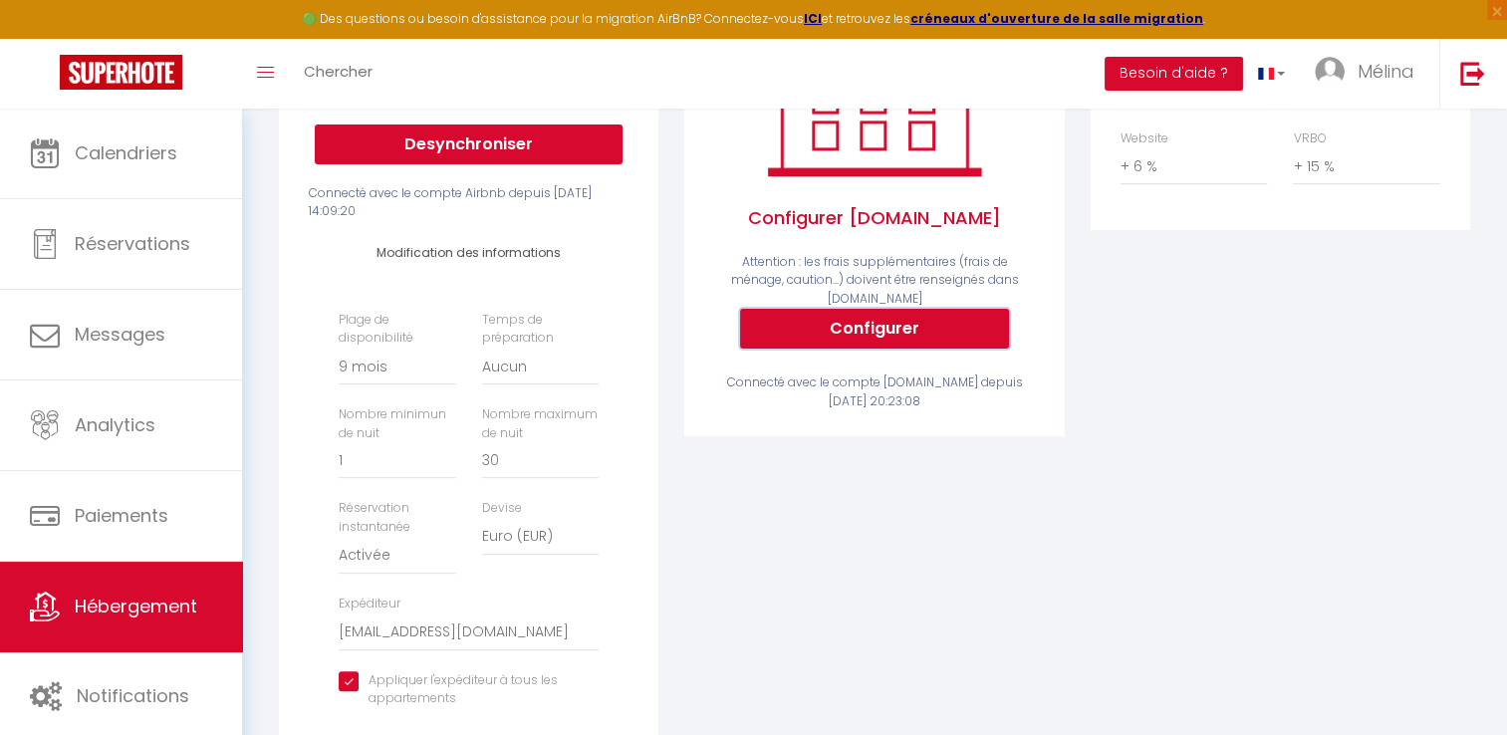
click at [865, 338] on button "Configurer" at bounding box center [874, 329] width 269 height 40
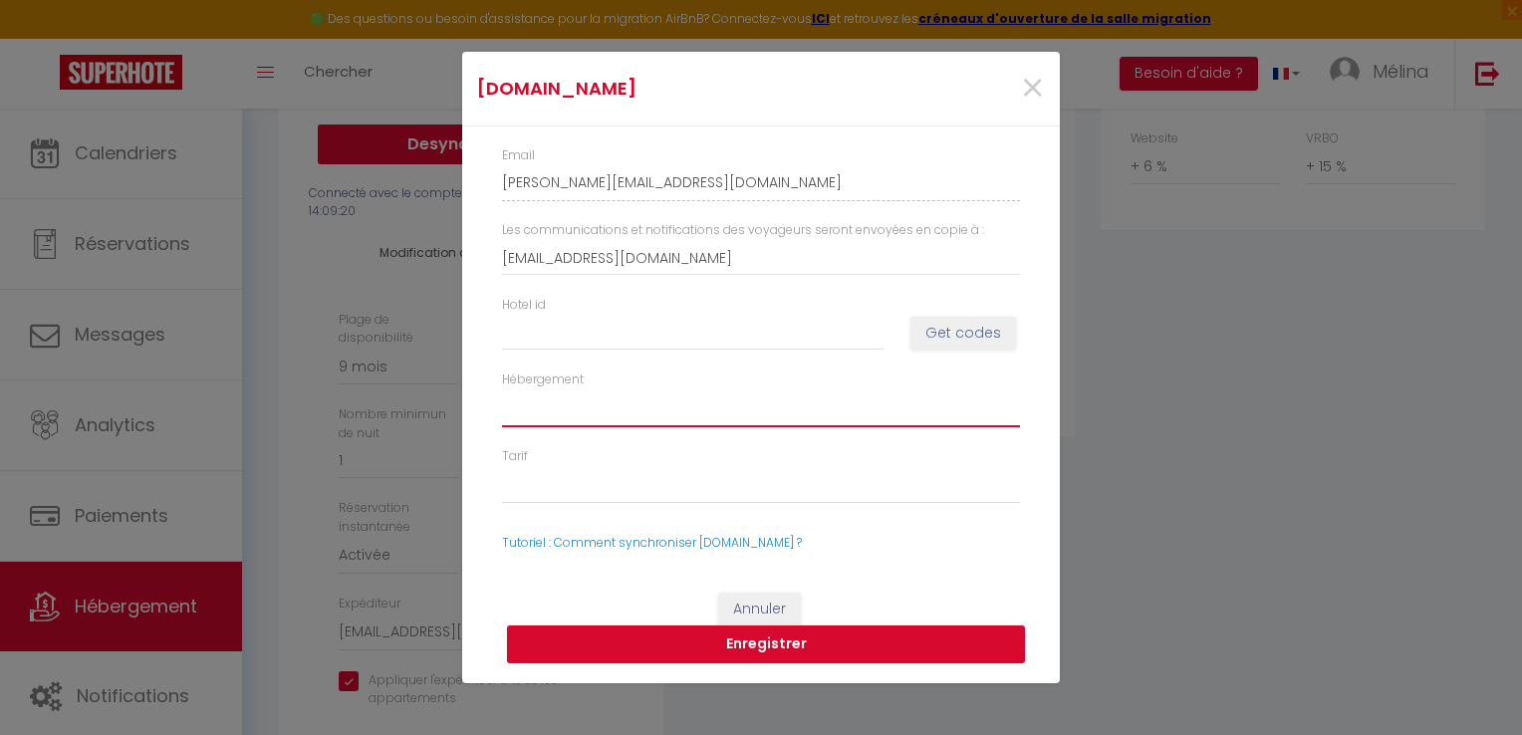
click at [678, 409] on select "Hébergement" at bounding box center [761, 409] width 518 height 38
click at [602, 386] on div "Hébergement" at bounding box center [761, 399] width 544 height 57
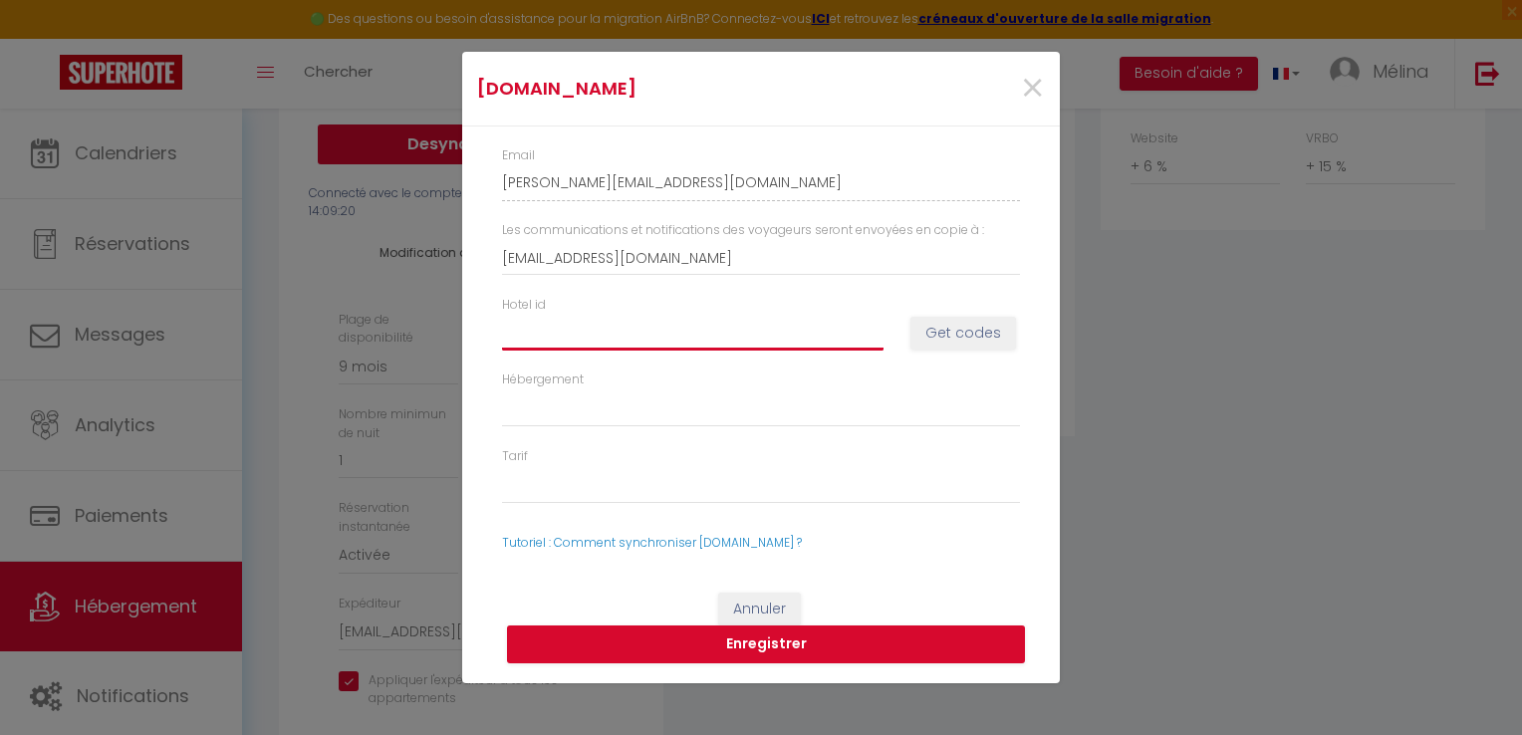
click at [590, 340] on input "Hotel id" at bounding box center [693, 333] width 382 height 36
paste input "14553984"
click at [969, 346] on button "Get codes" at bounding box center [964, 334] width 106 height 34
click at [947, 342] on button "Get codes" at bounding box center [964, 334] width 106 height 34
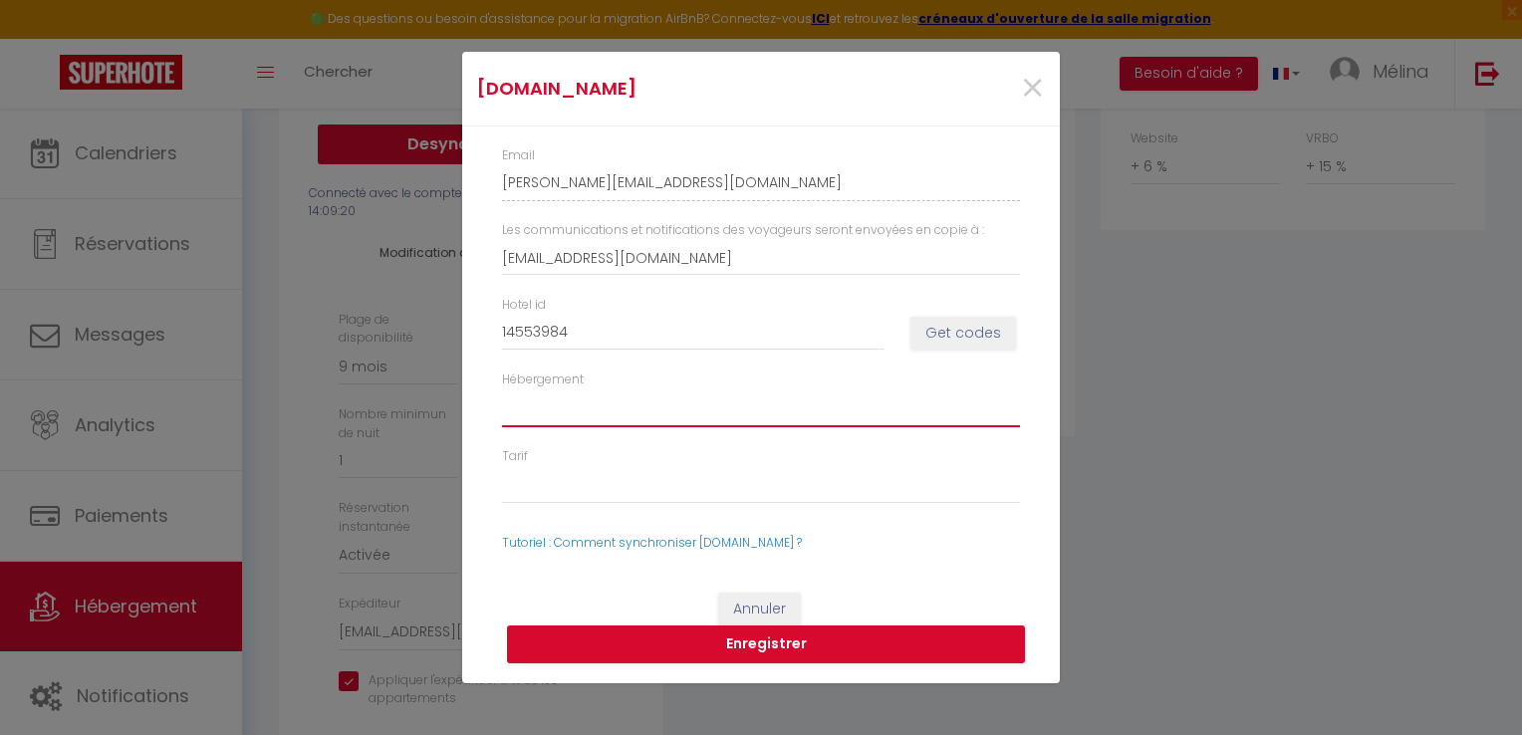
click at [717, 415] on select "Hébergement" at bounding box center [761, 409] width 518 height 38
drag, startPoint x: 1016, startPoint y: 94, endPoint x: 1032, endPoint y: 91, distance: 16.2
click at [1032, 91] on div "×" at bounding box center [959, 89] width 198 height 44
click at [1032, 91] on span "×" at bounding box center [1032, 89] width 25 height 60
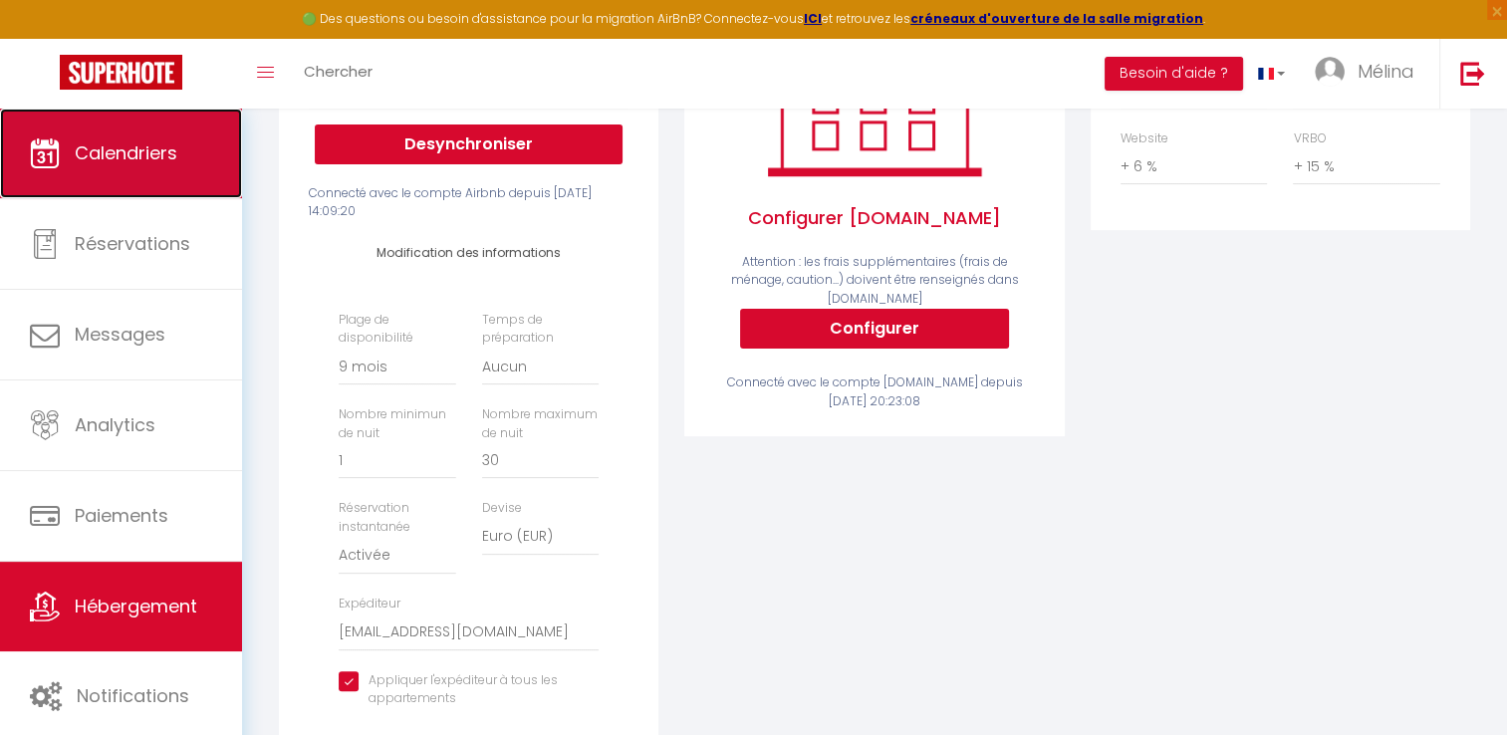
click at [139, 177] on link "Calendriers" at bounding box center [121, 154] width 242 height 90
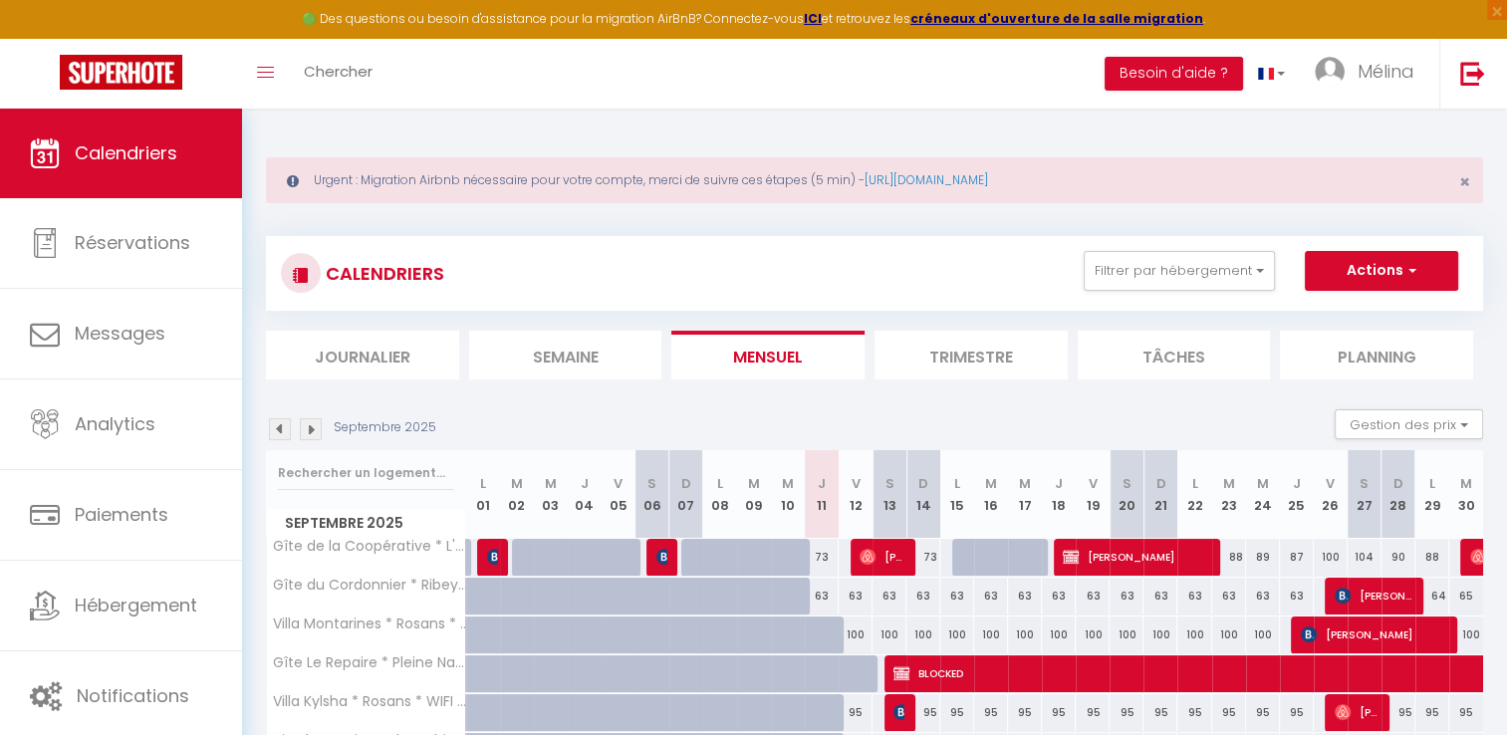
click at [281, 424] on img at bounding box center [280, 429] width 22 height 22
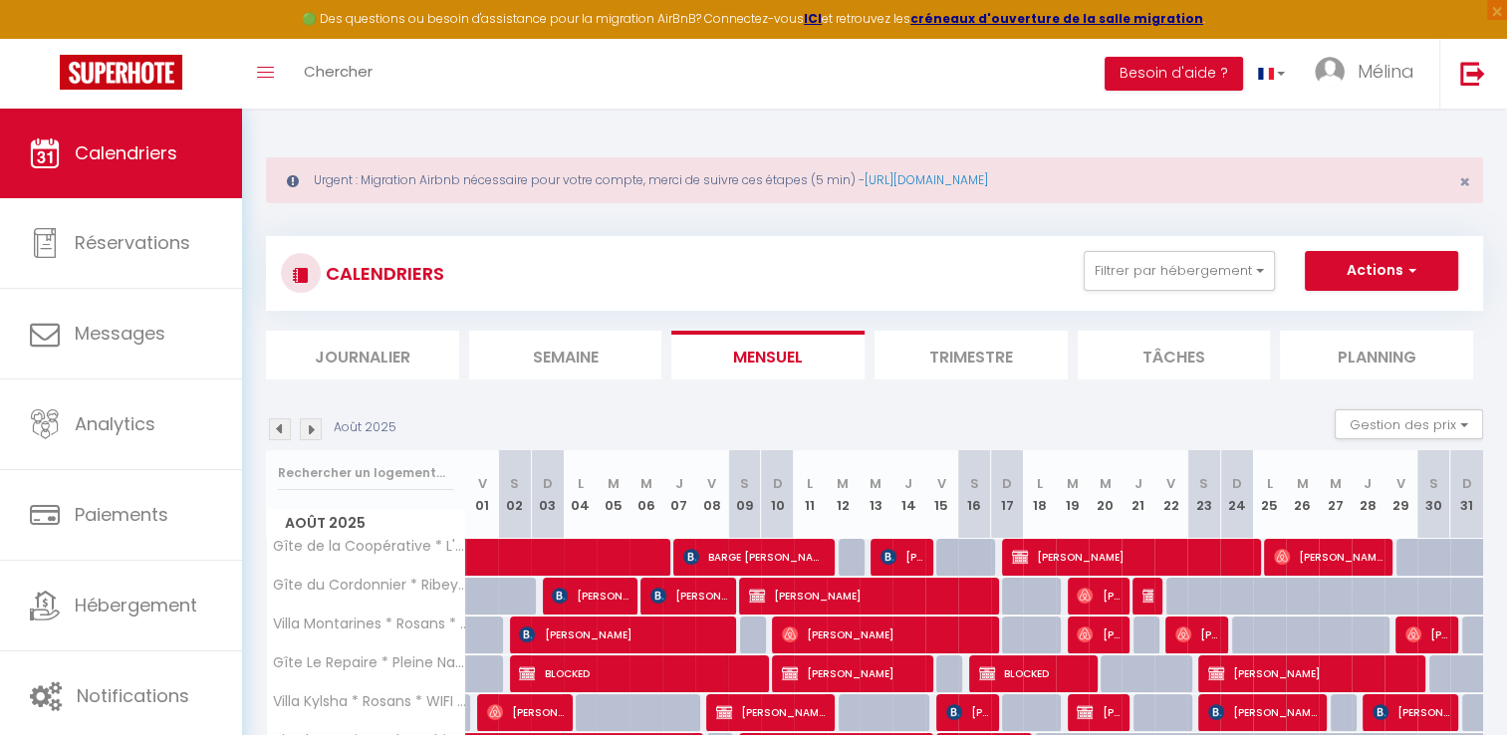
click at [281, 424] on img at bounding box center [280, 429] width 22 height 22
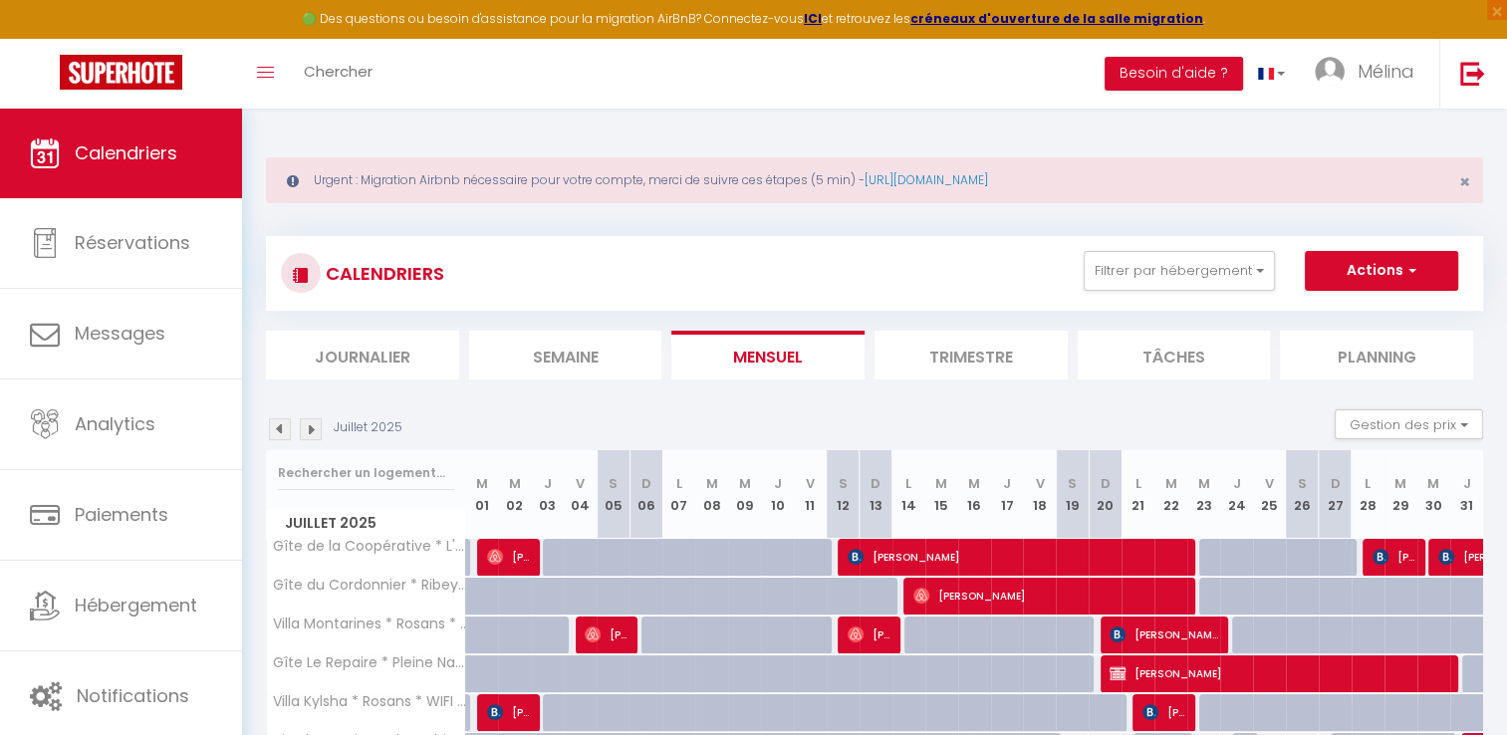
click at [281, 424] on img at bounding box center [280, 429] width 22 height 22
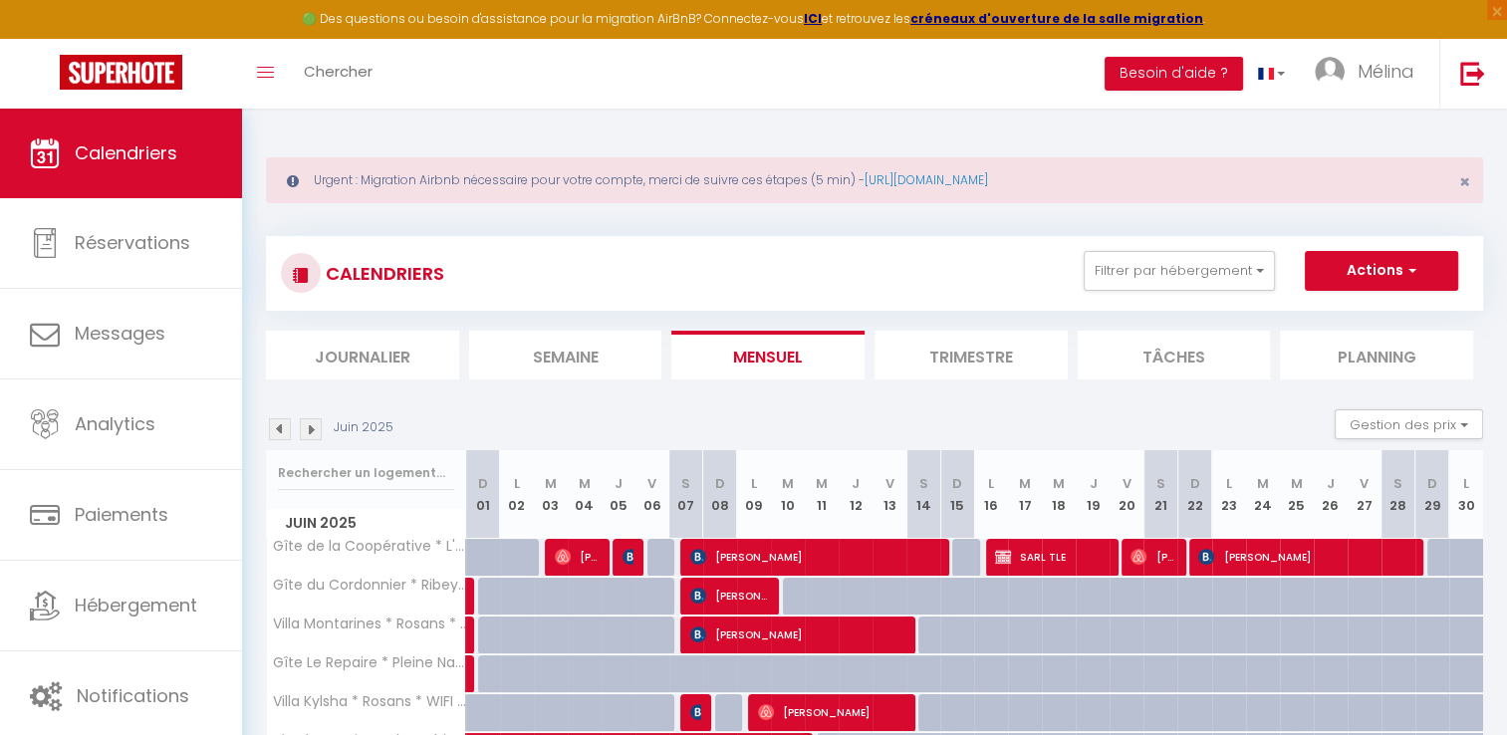
click at [281, 424] on img at bounding box center [280, 429] width 22 height 22
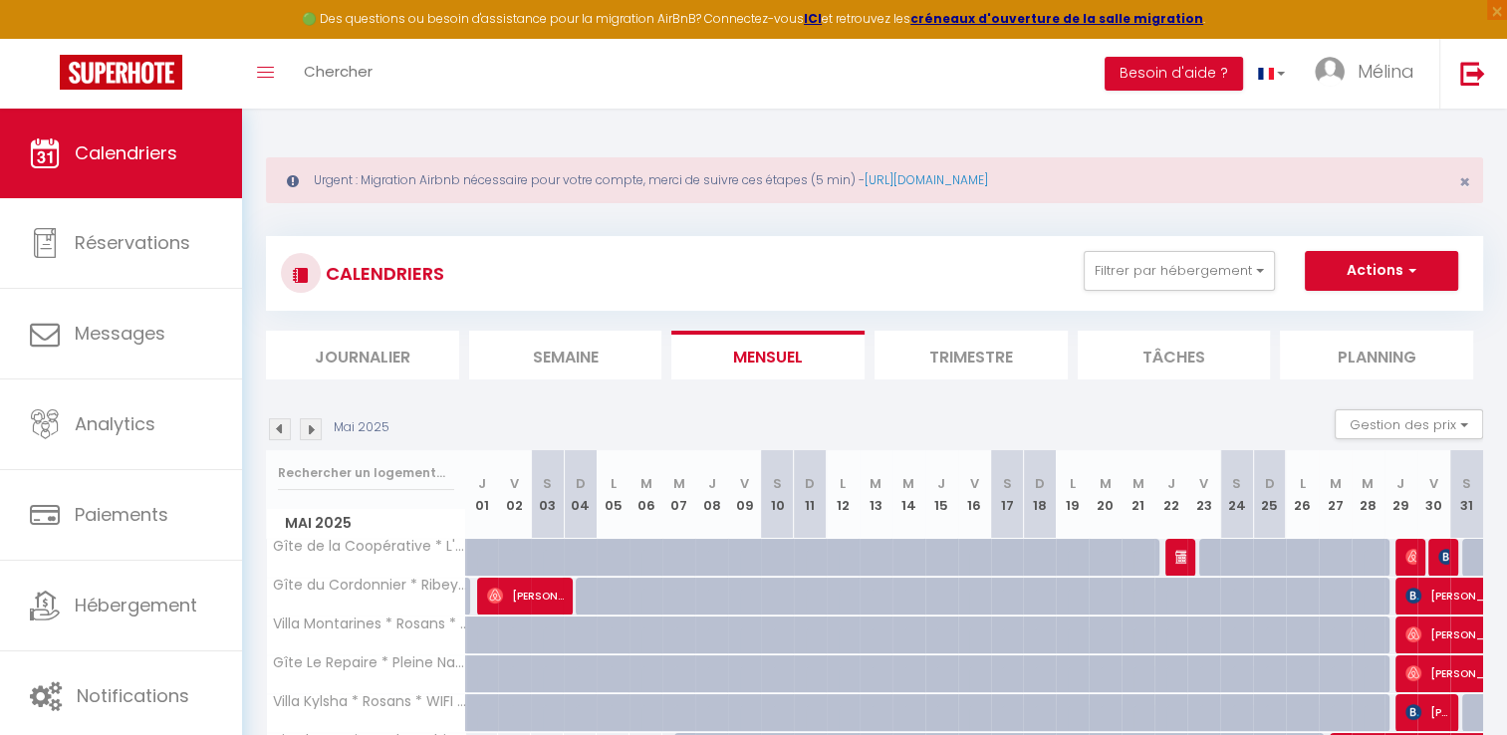
click at [281, 424] on img at bounding box center [280, 429] width 22 height 22
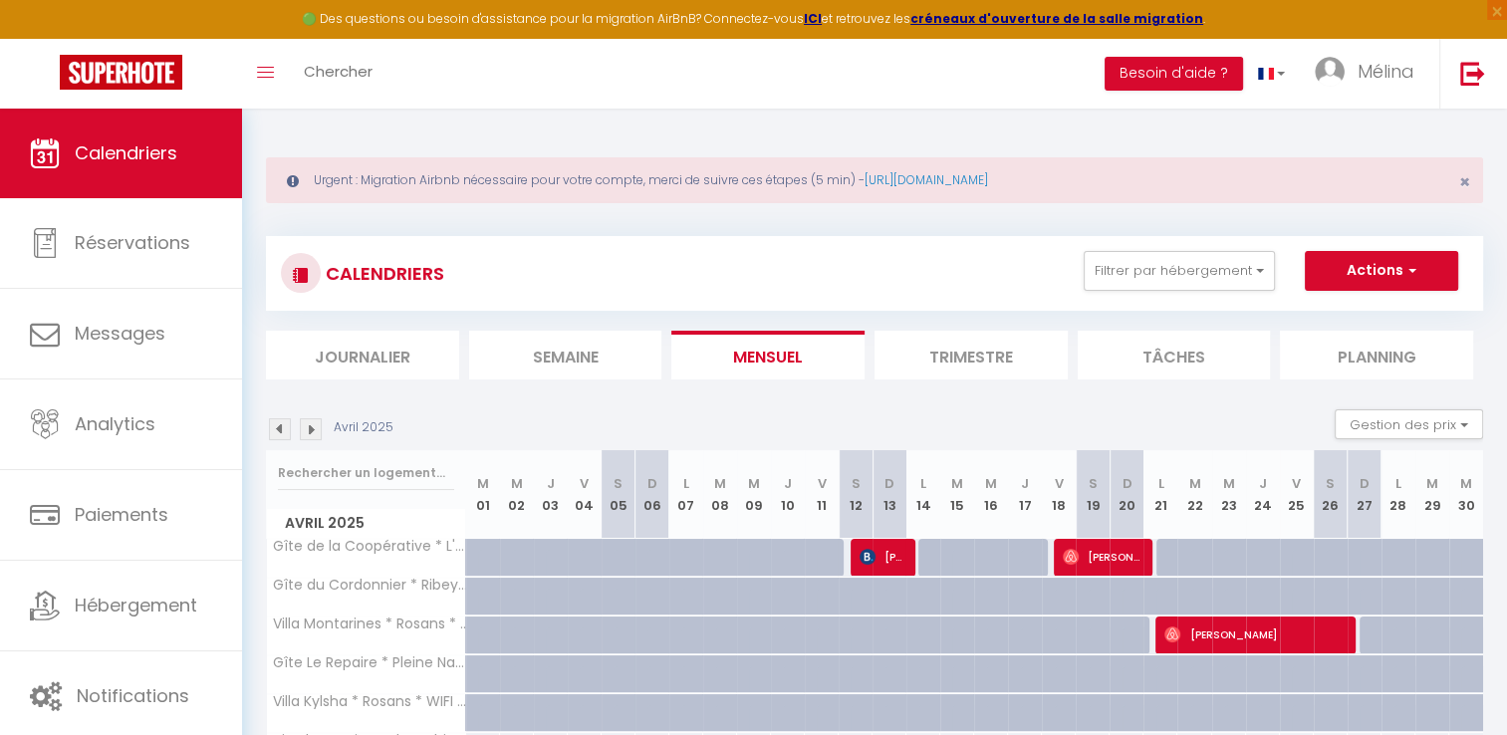
scroll to position [231, 0]
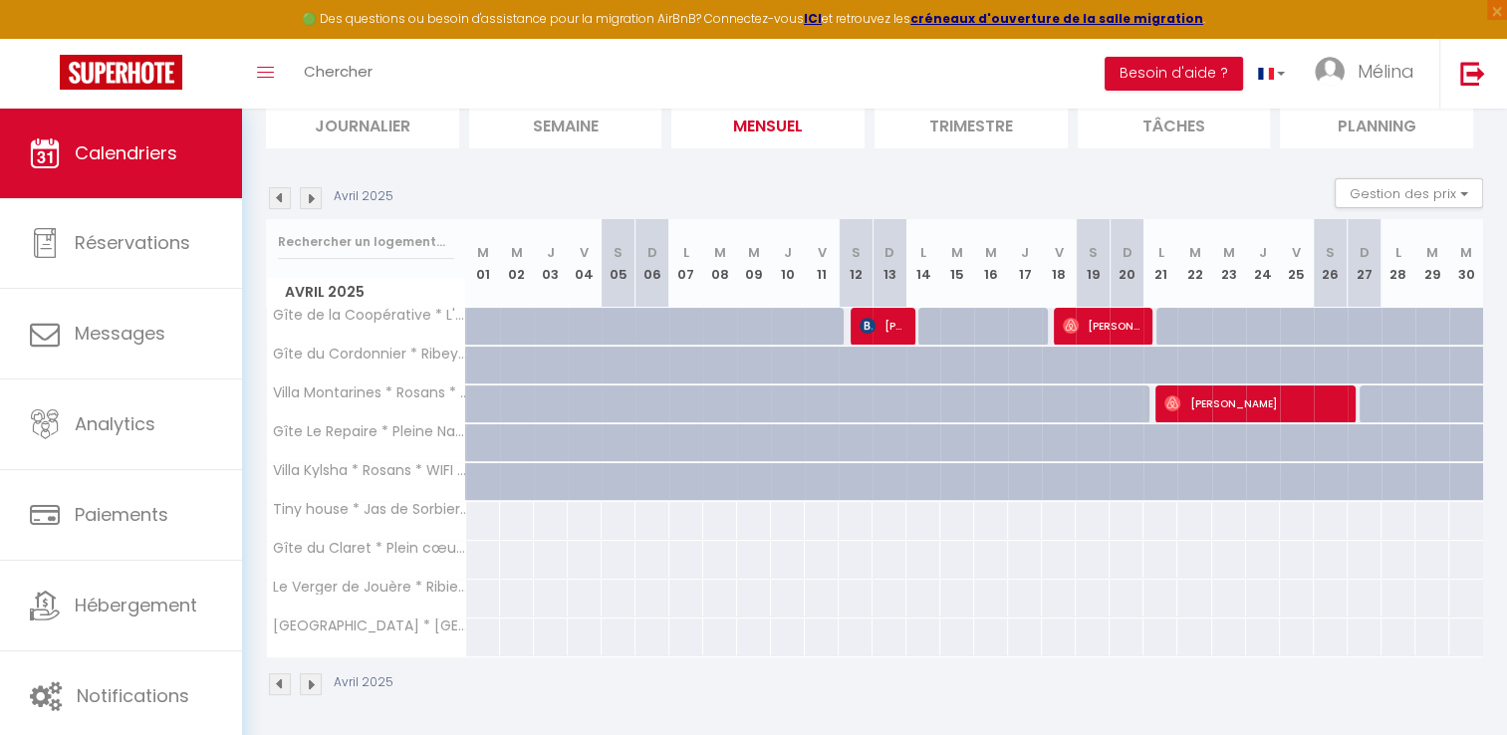
click at [308, 189] on img at bounding box center [311, 198] width 22 height 22
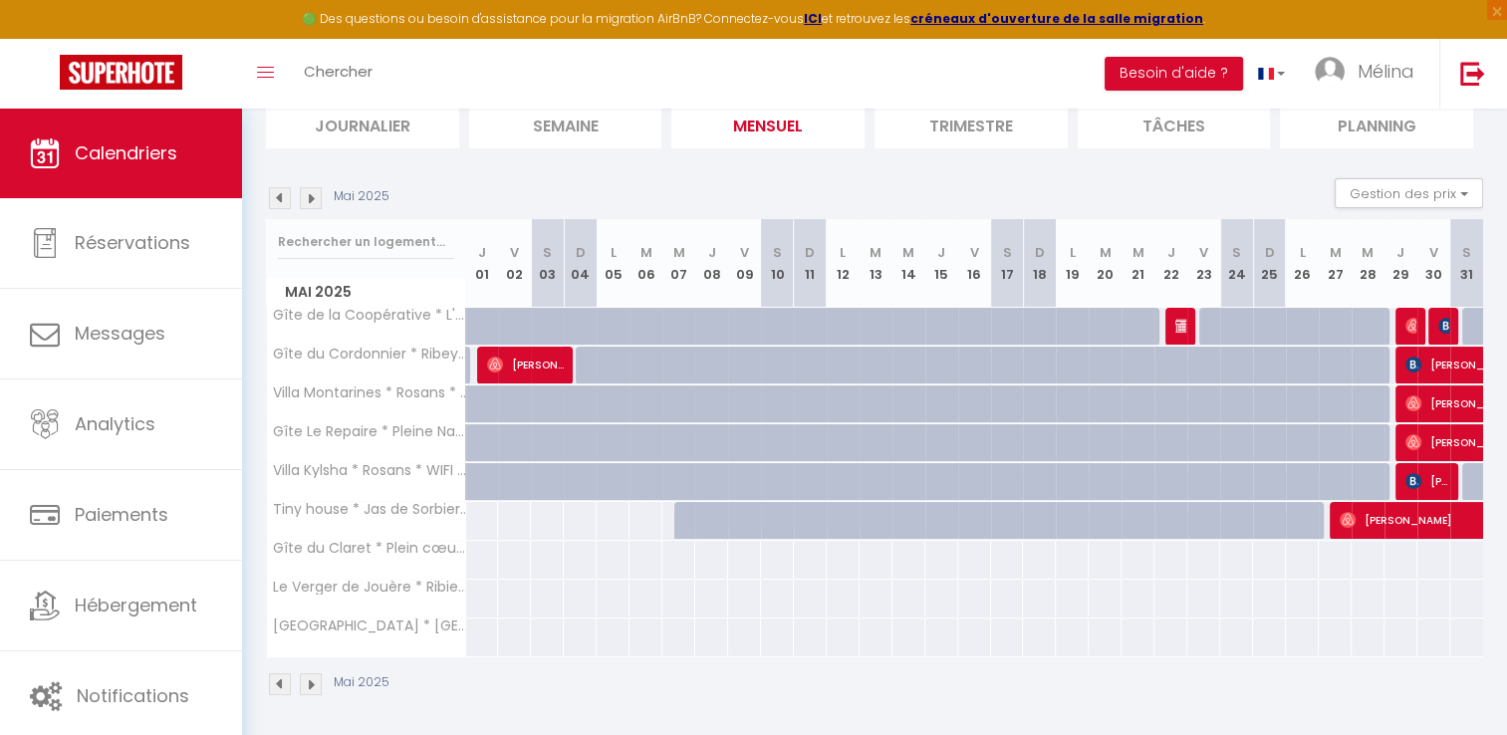
click at [311, 196] on img at bounding box center [311, 198] width 22 height 22
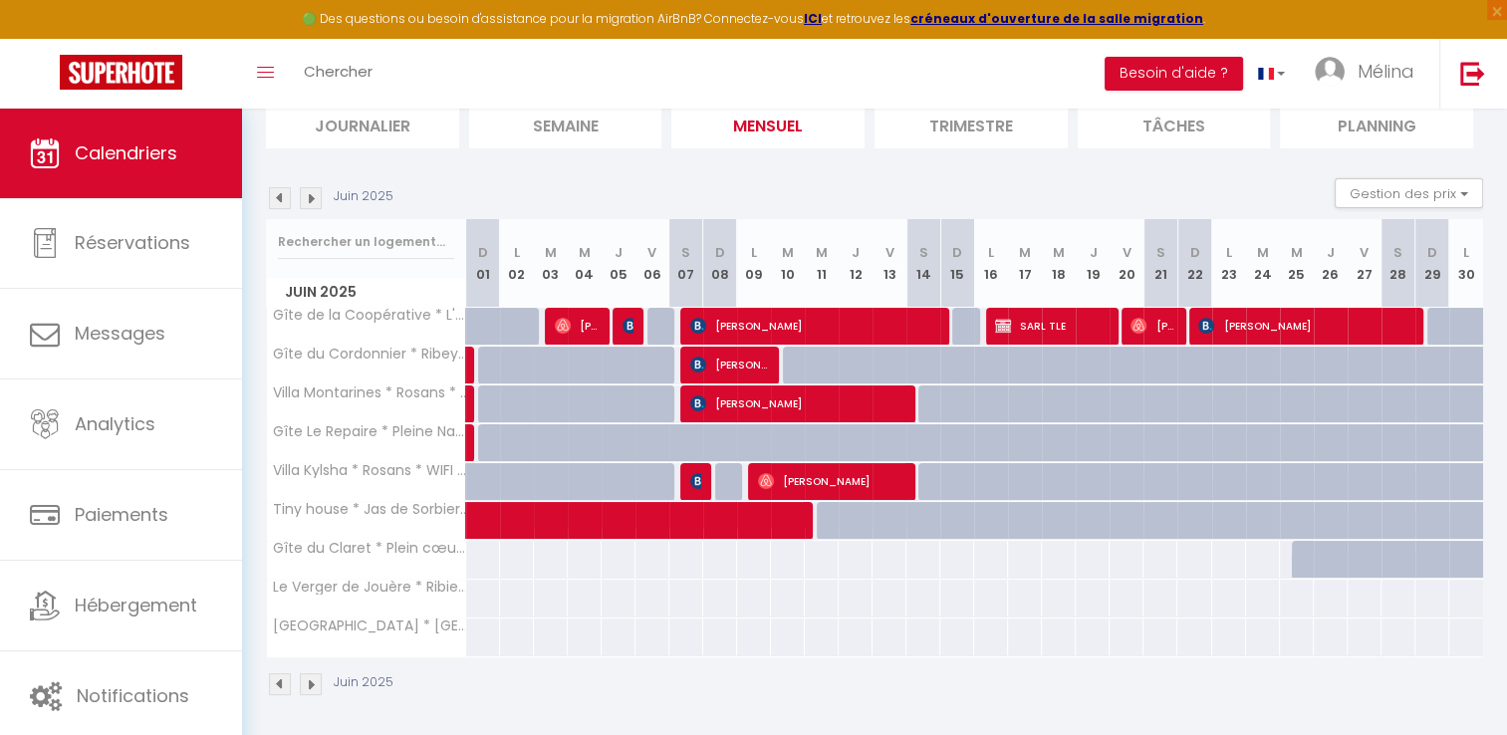
click at [272, 199] on img at bounding box center [280, 198] width 22 height 22
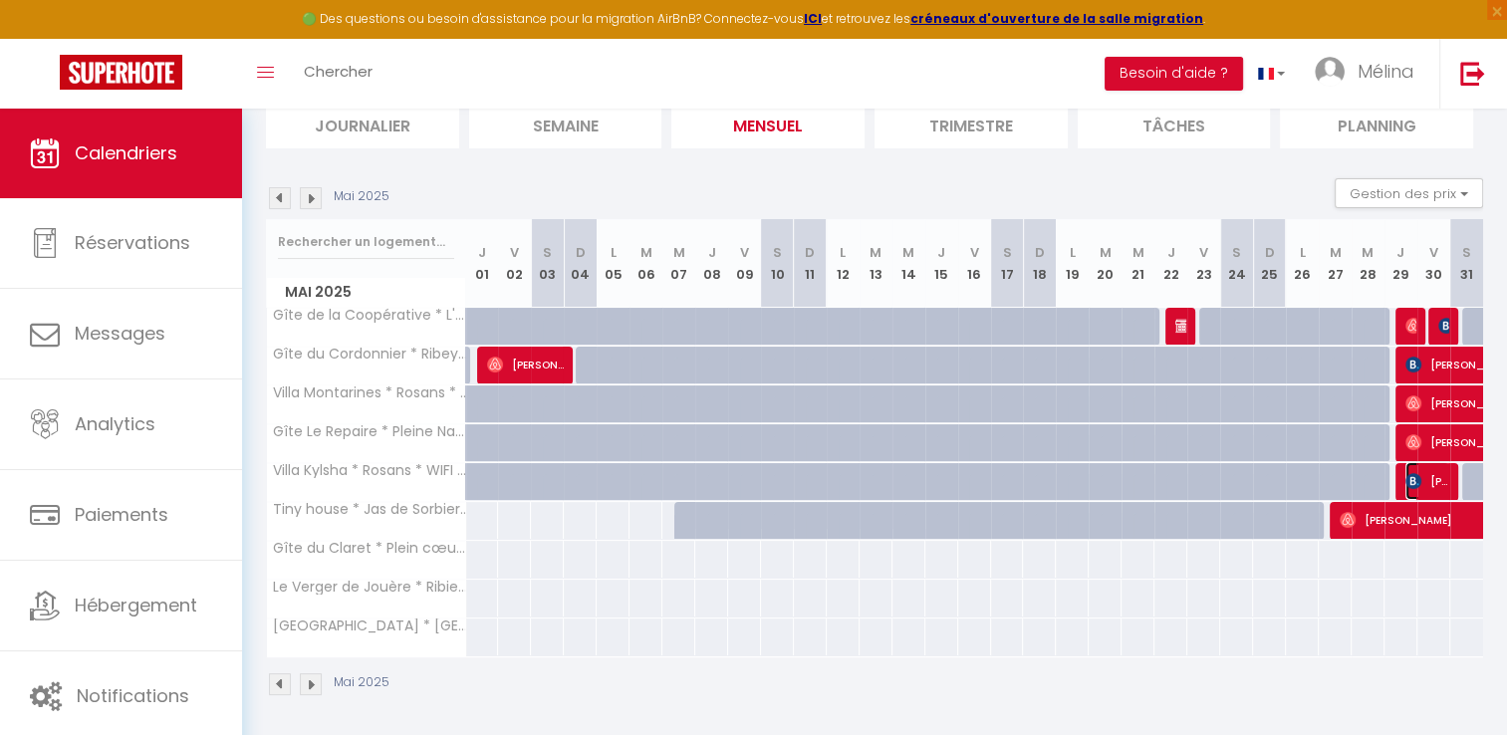
click at [1433, 480] on span "[PERSON_NAME]" at bounding box center [1428, 481] width 44 height 38
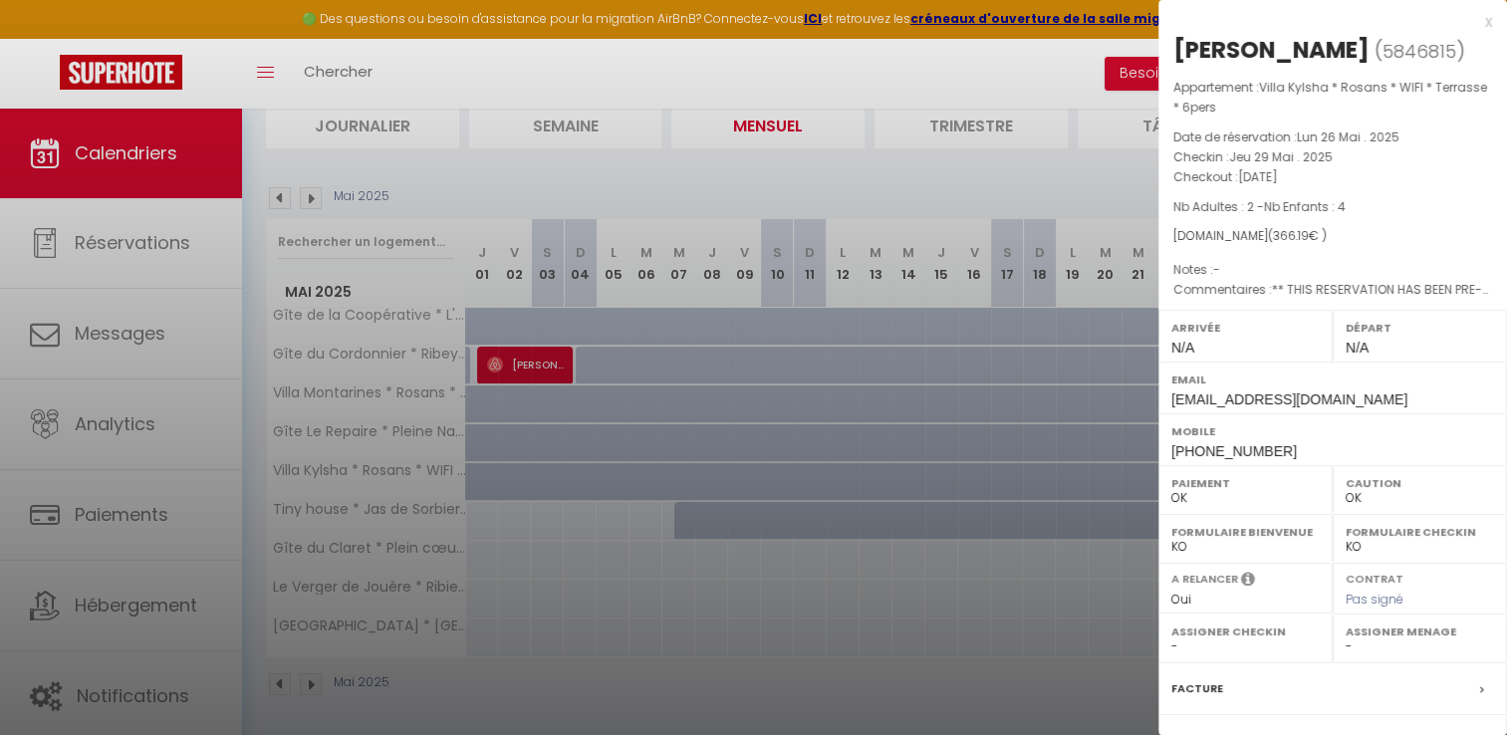
click at [522, 172] on div at bounding box center [753, 367] width 1507 height 735
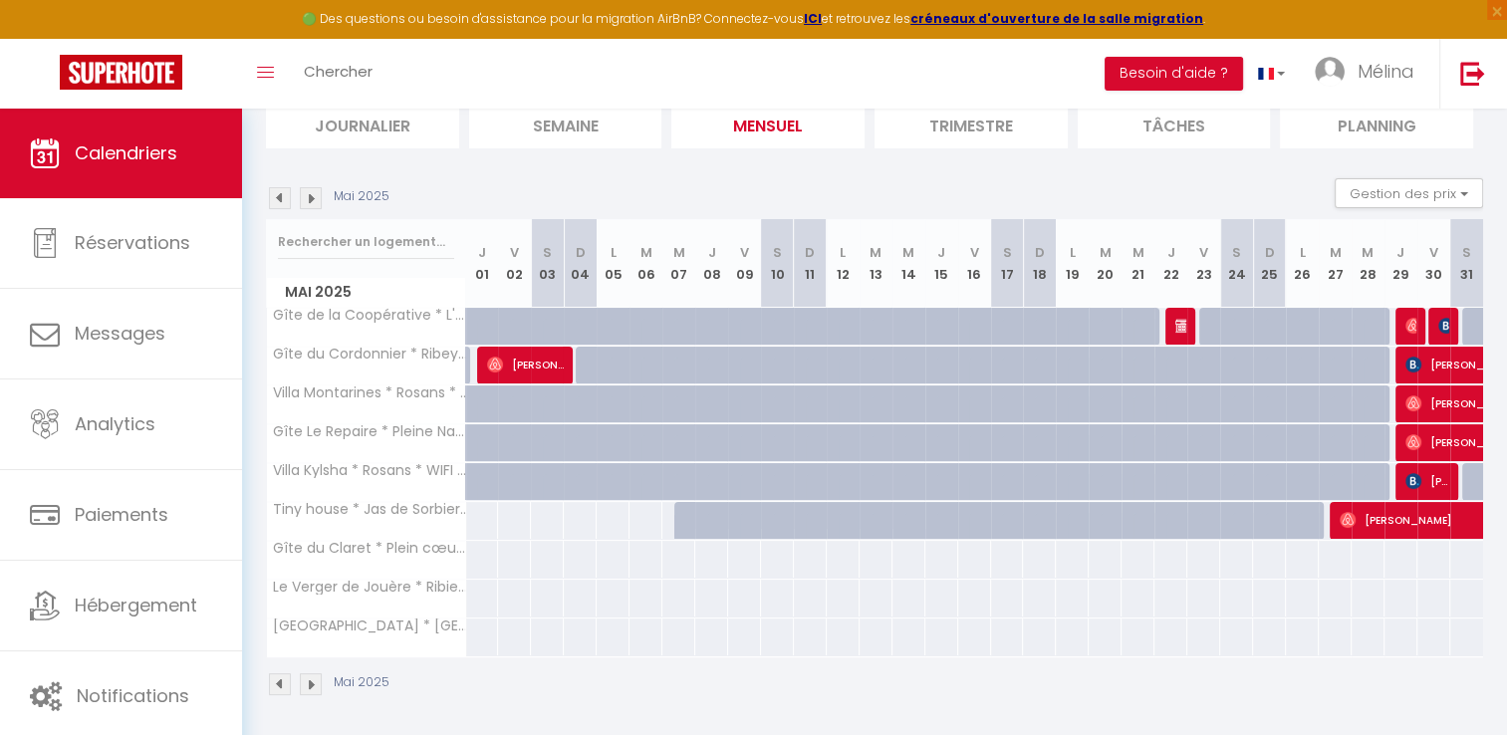
click at [307, 195] on img at bounding box center [311, 198] width 22 height 22
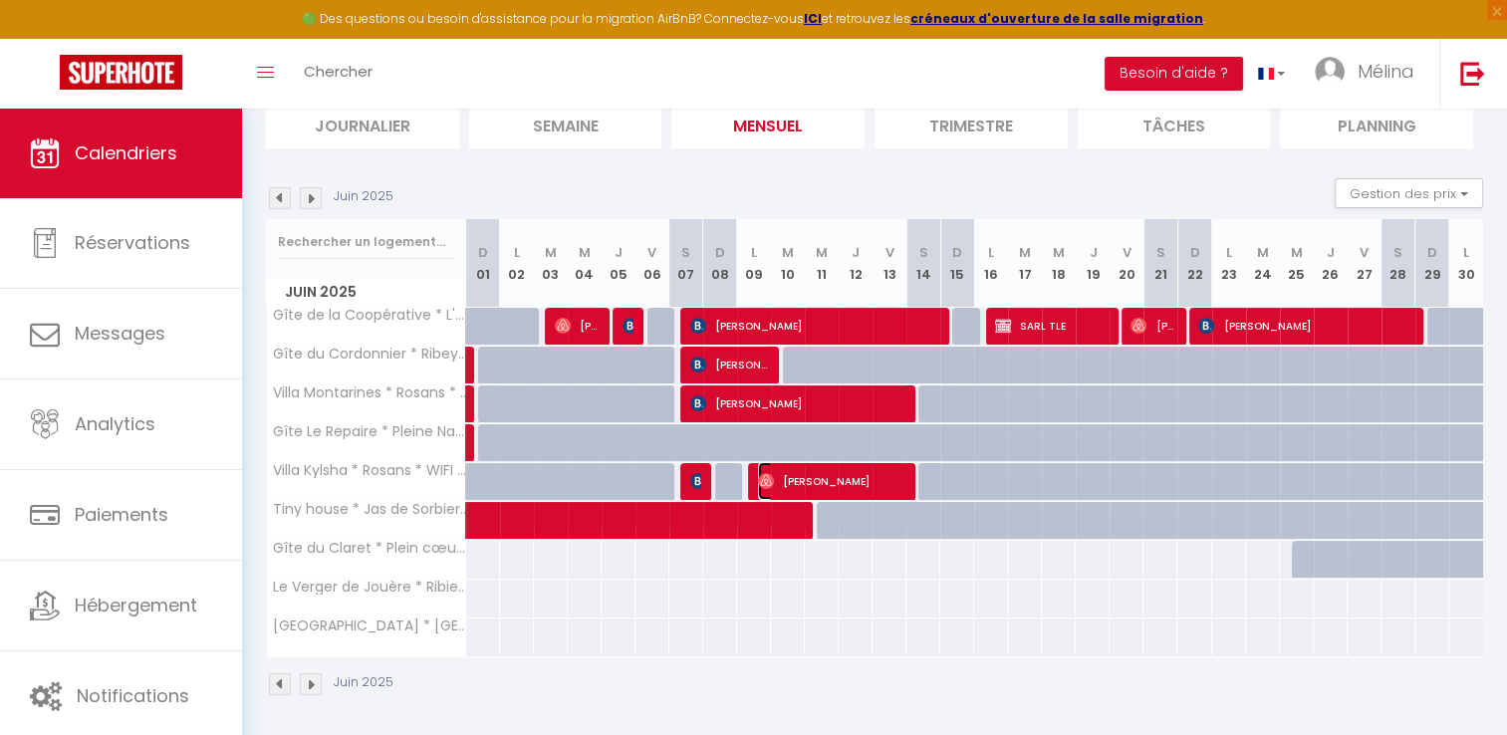
click at [822, 479] on span "[PERSON_NAME]" at bounding box center [831, 481] width 146 height 38
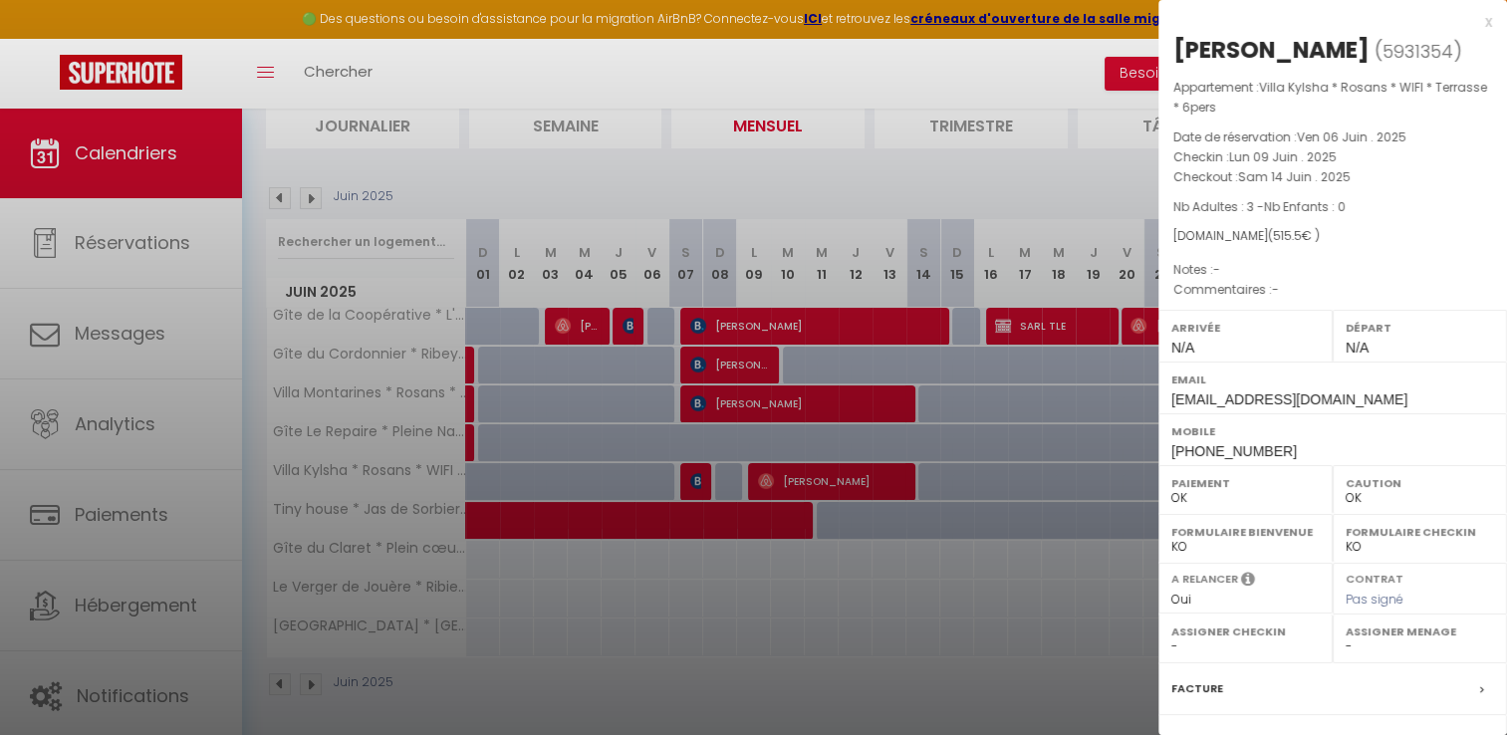
click at [624, 636] on div at bounding box center [753, 367] width 1507 height 735
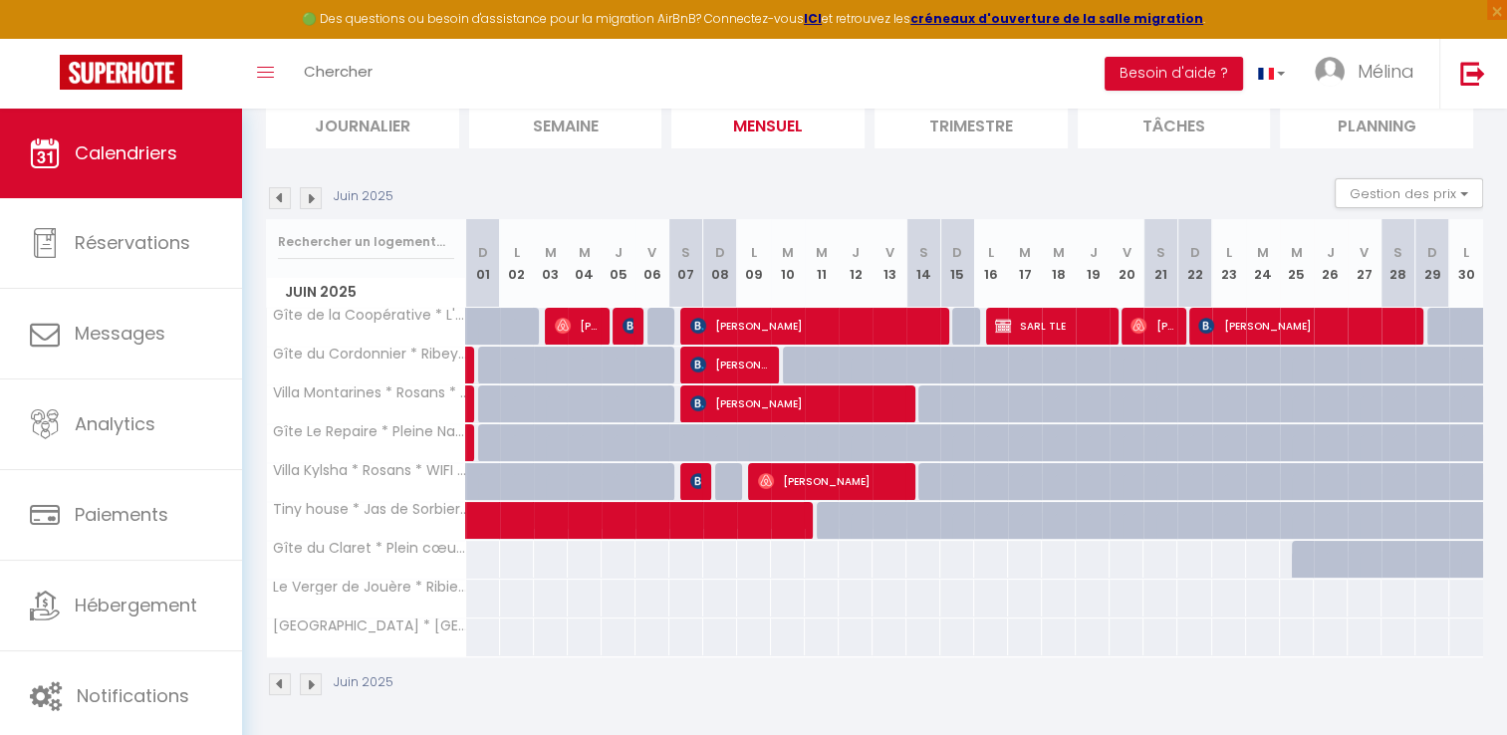
click at [318, 197] on img at bounding box center [311, 198] width 22 height 22
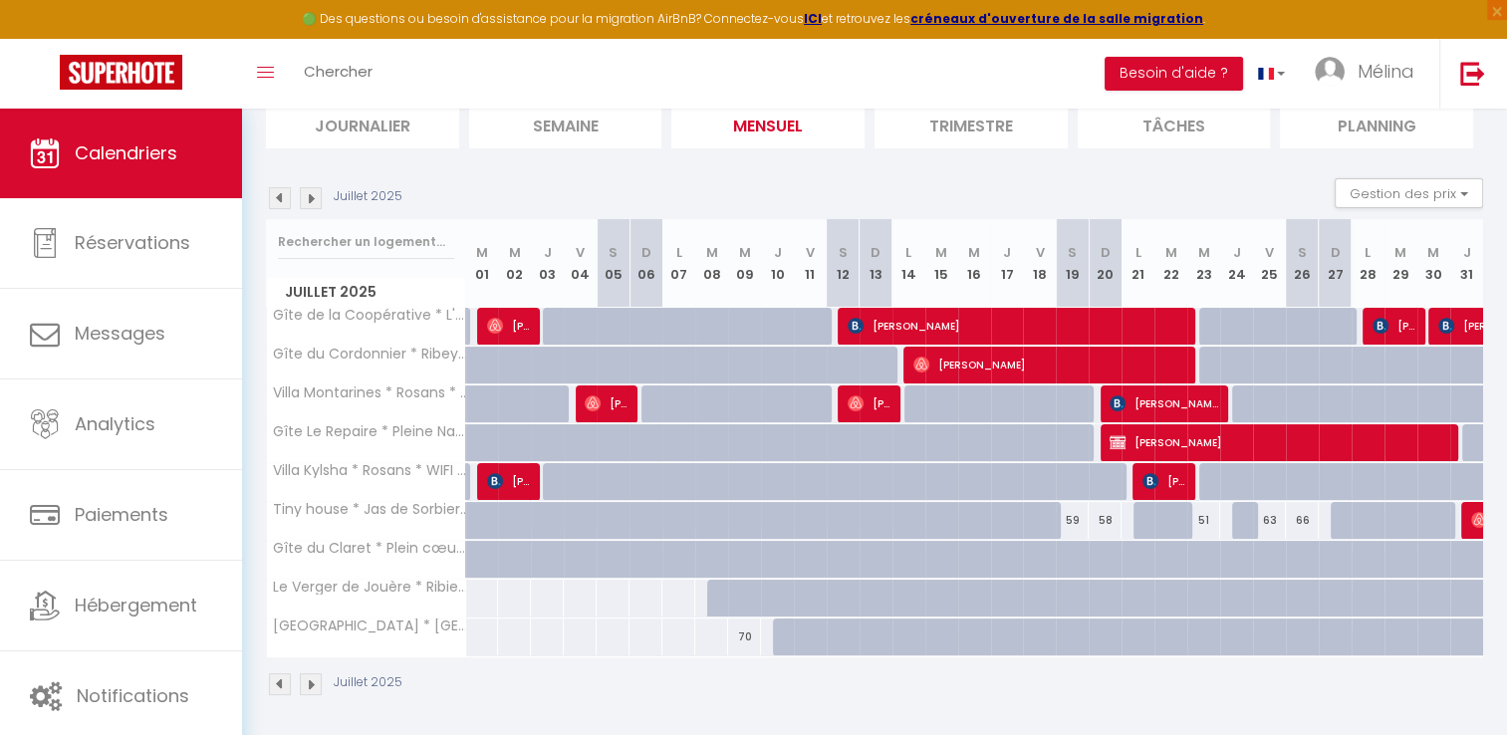
click at [307, 197] on img at bounding box center [311, 198] width 22 height 22
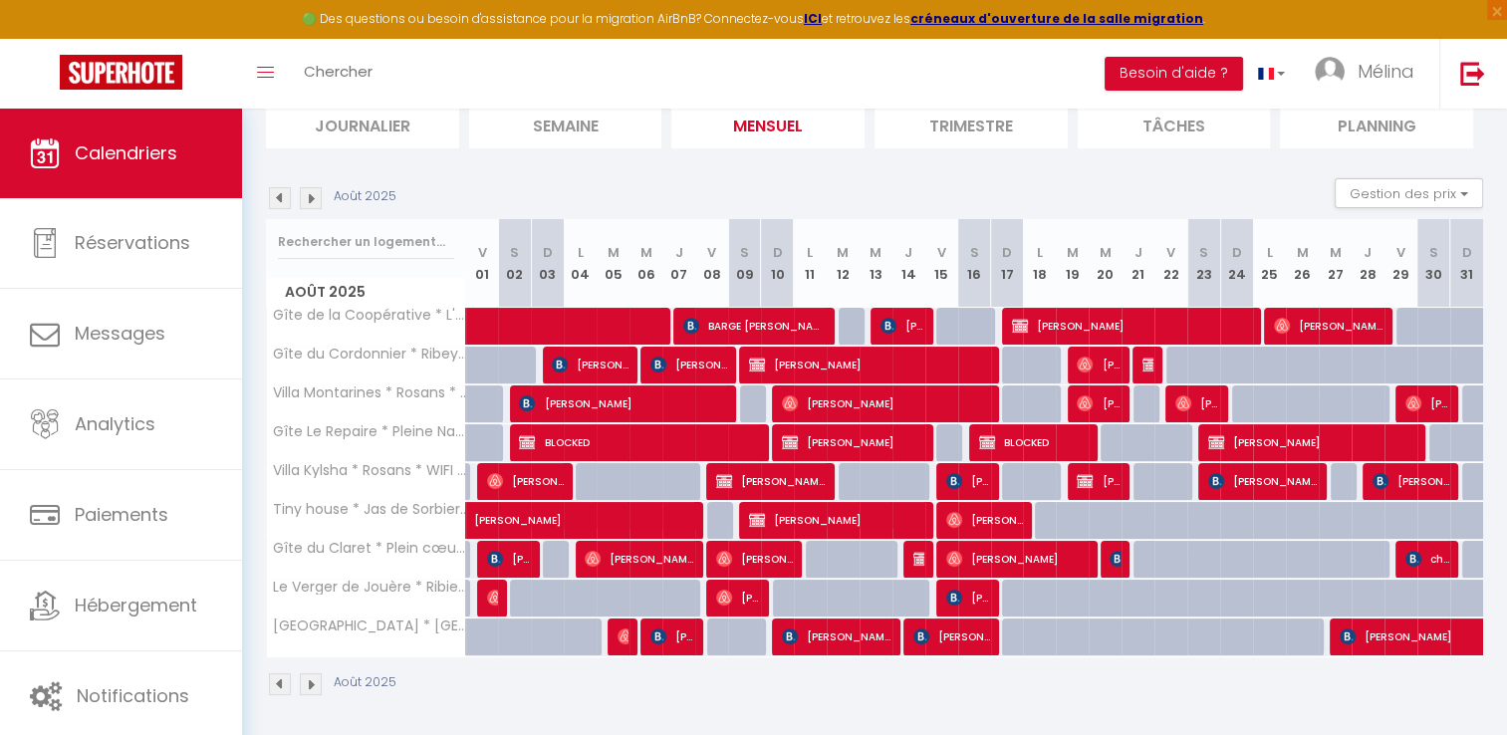
drag, startPoint x: 1127, startPoint y: 507, endPoint x: 1152, endPoint y: 499, distance: 26.2
click at [1127, 507] on div at bounding box center [1138, 521] width 33 height 38
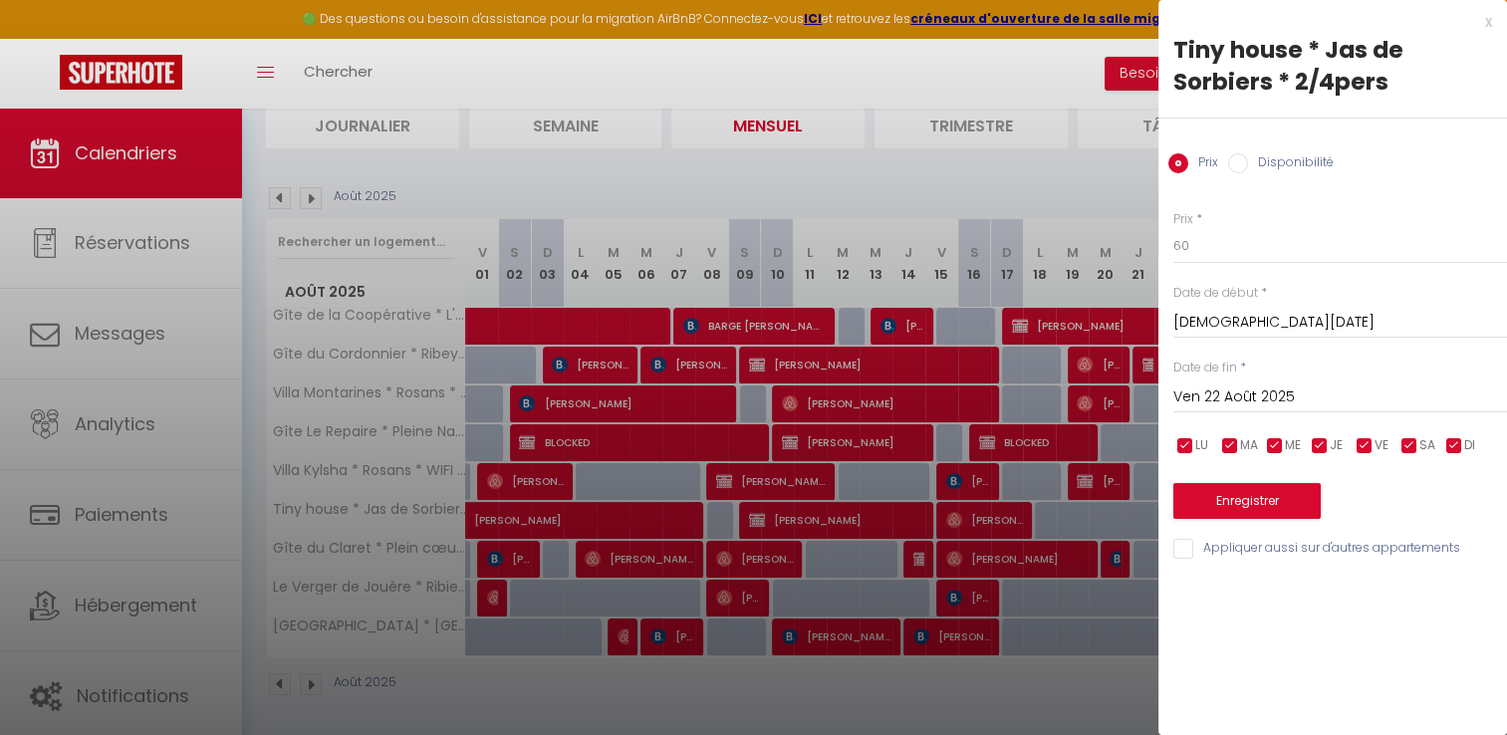
click at [1065, 680] on div at bounding box center [753, 367] width 1507 height 735
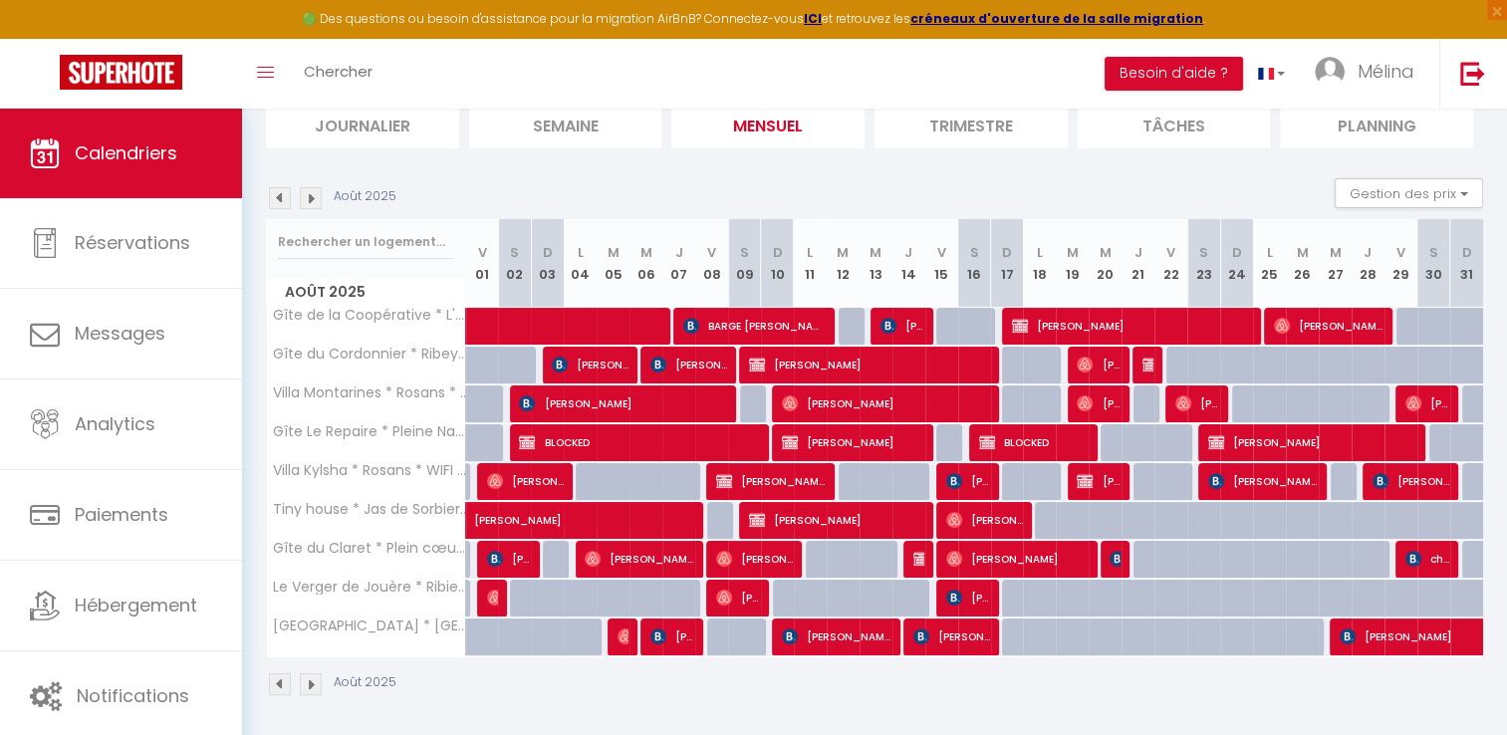
click at [313, 196] on img at bounding box center [311, 198] width 22 height 22
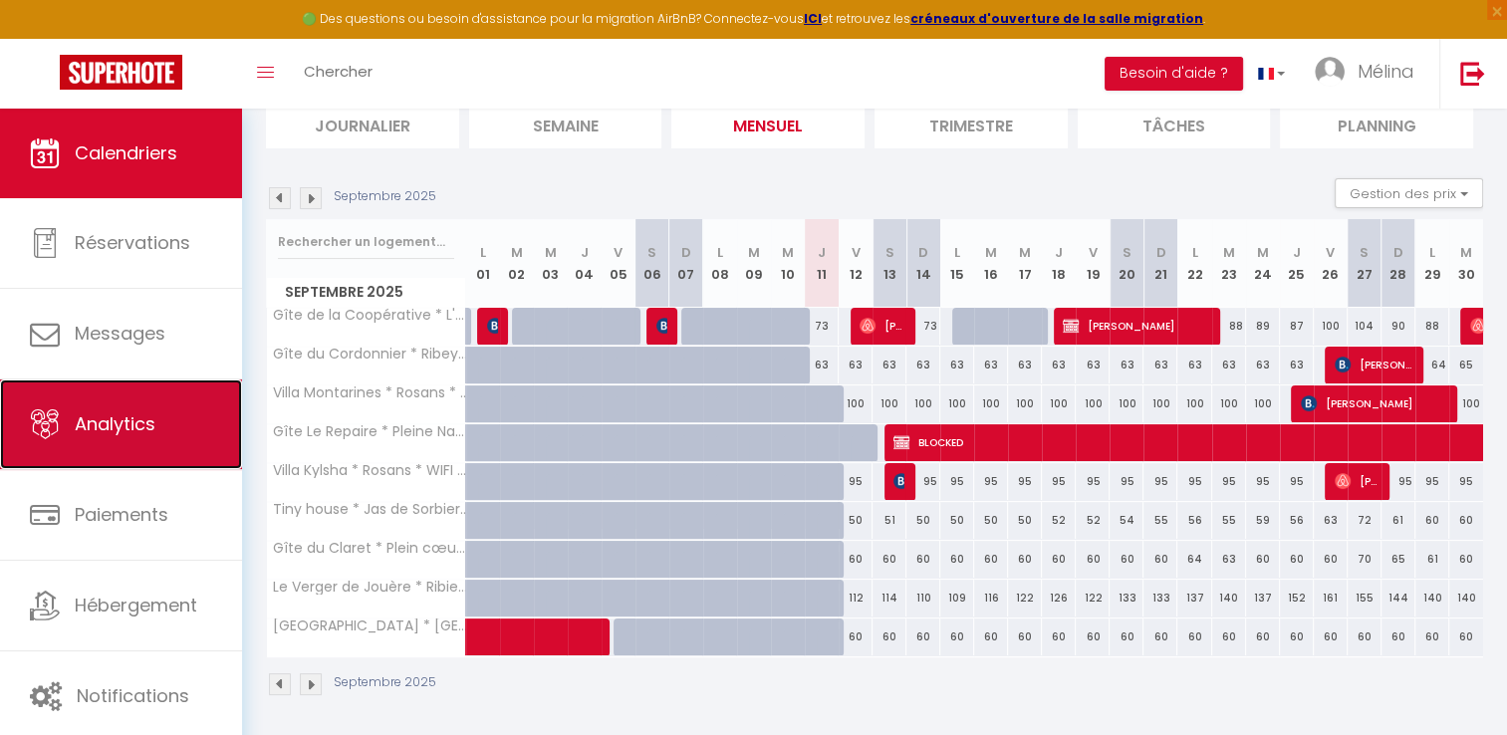
click at [163, 392] on link "Analytics" at bounding box center [121, 425] width 242 height 90
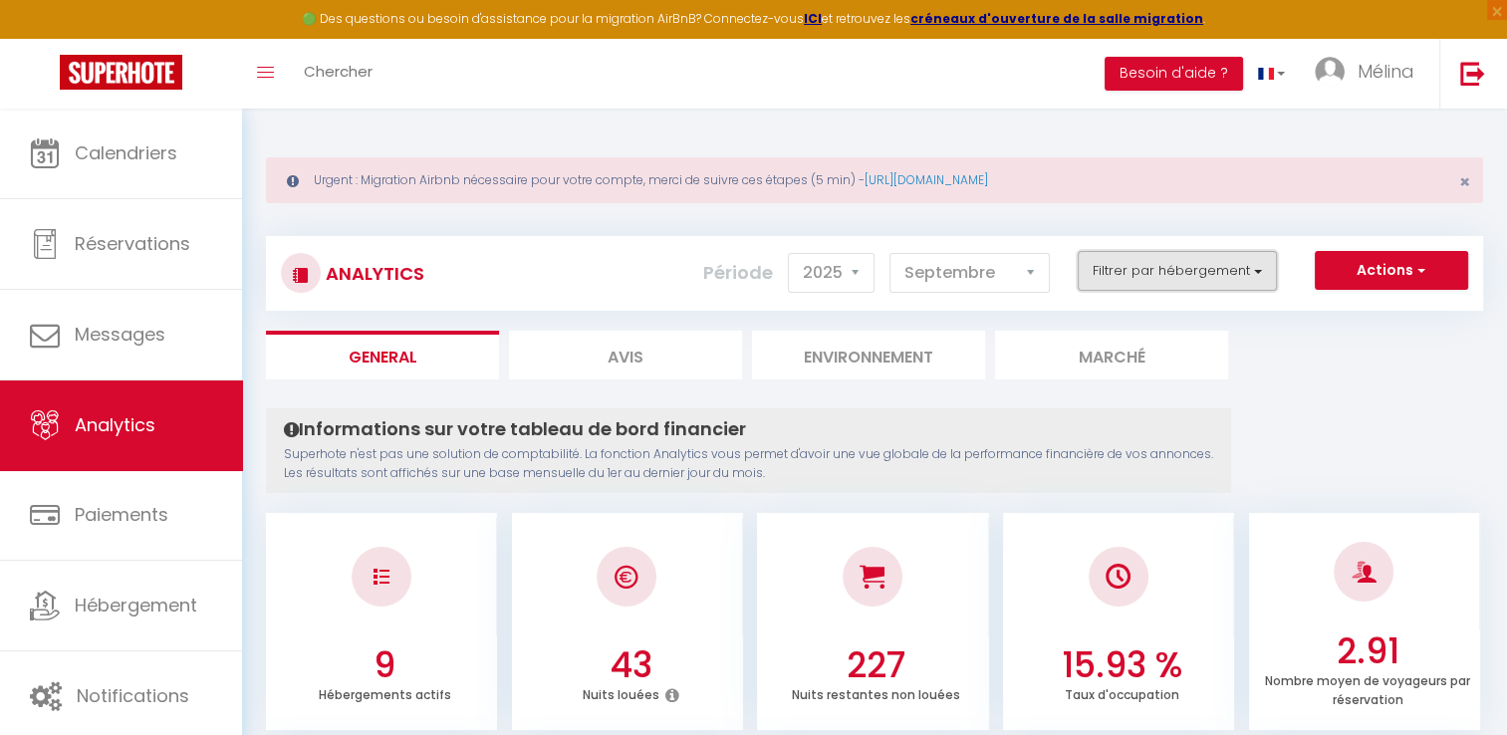
click at [1174, 267] on button "Filtrer par hébergement" at bounding box center [1177, 271] width 199 height 40
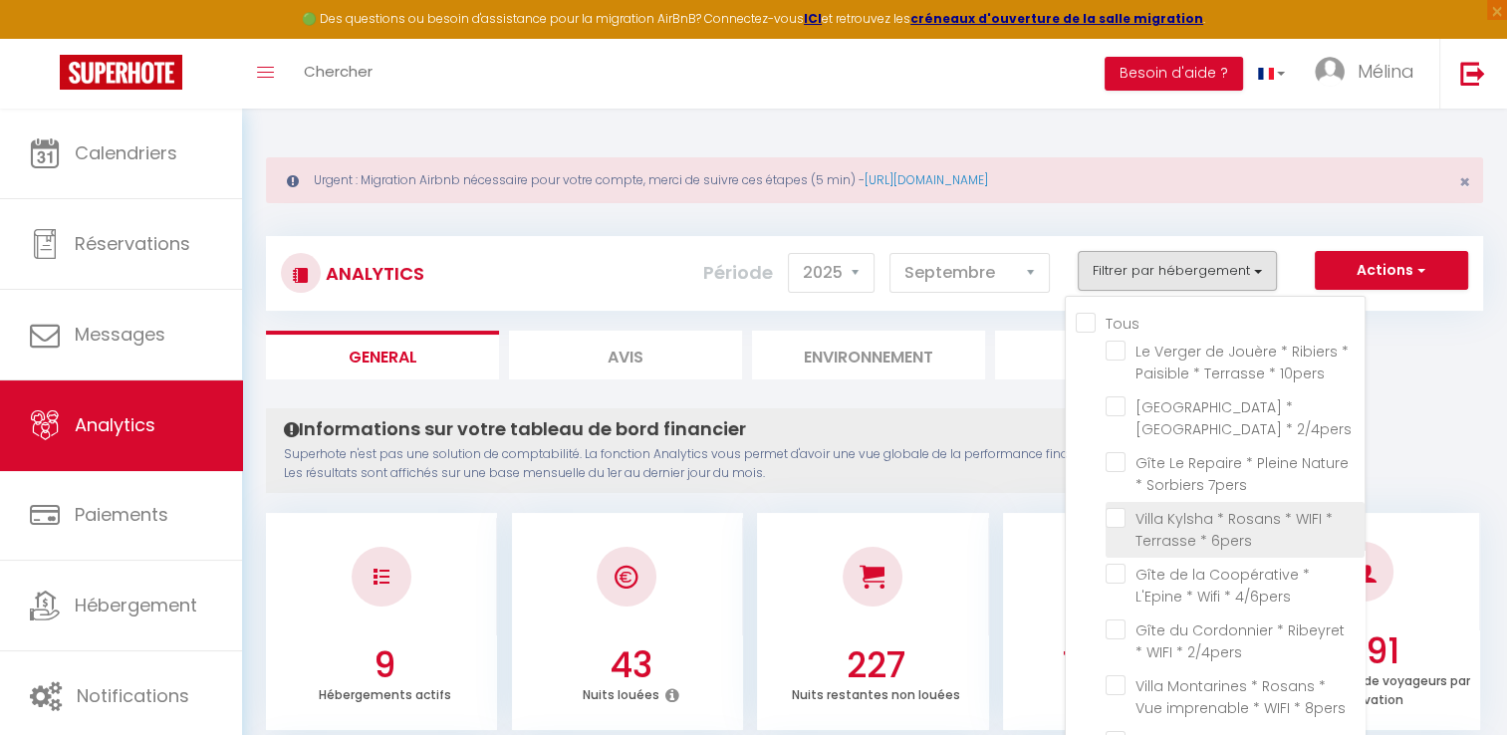
click at [1117, 524] on 6pers "checkbox" at bounding box center [1235, 518] width 259 height 20
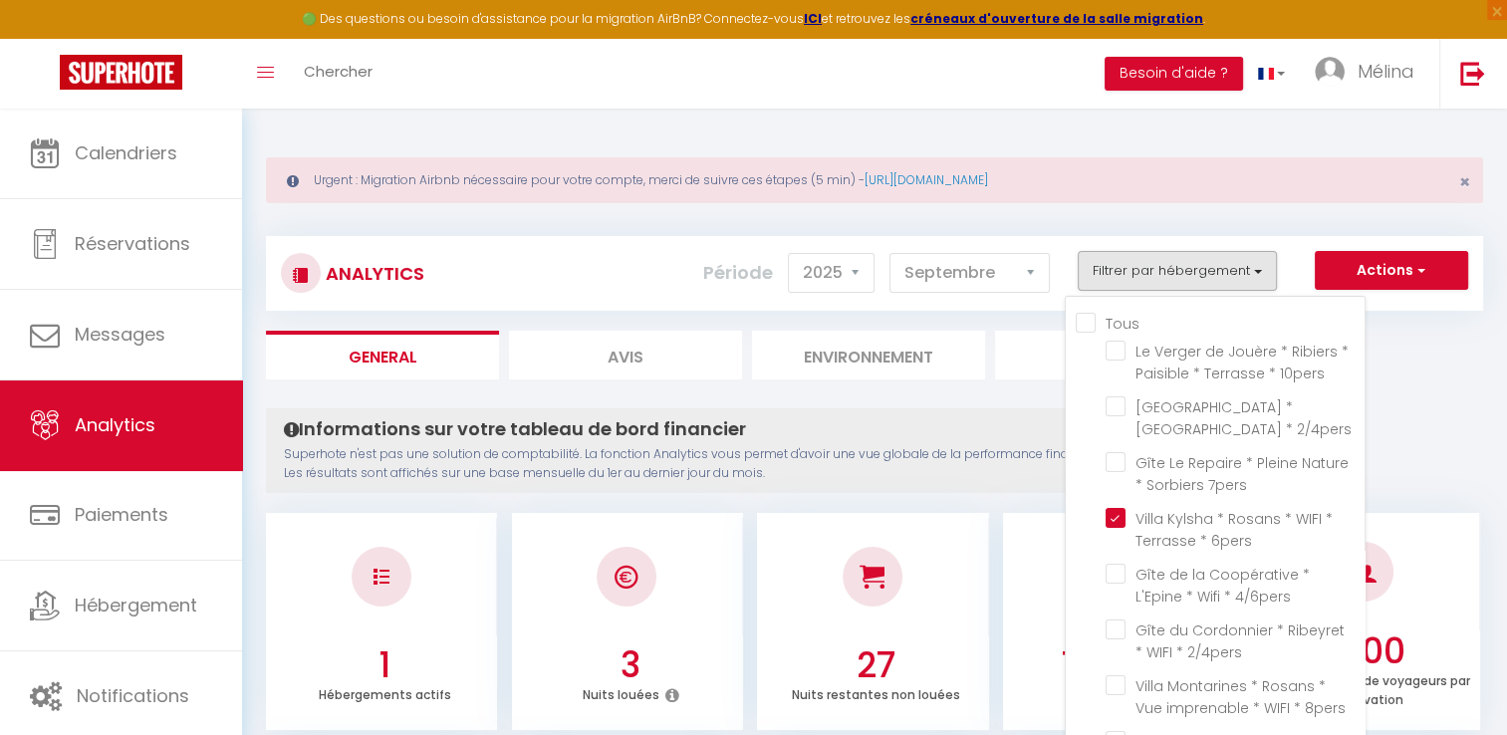
click at [1008, 334] on li "Marché" at bounding box center [1111, 355] width 233 height 49
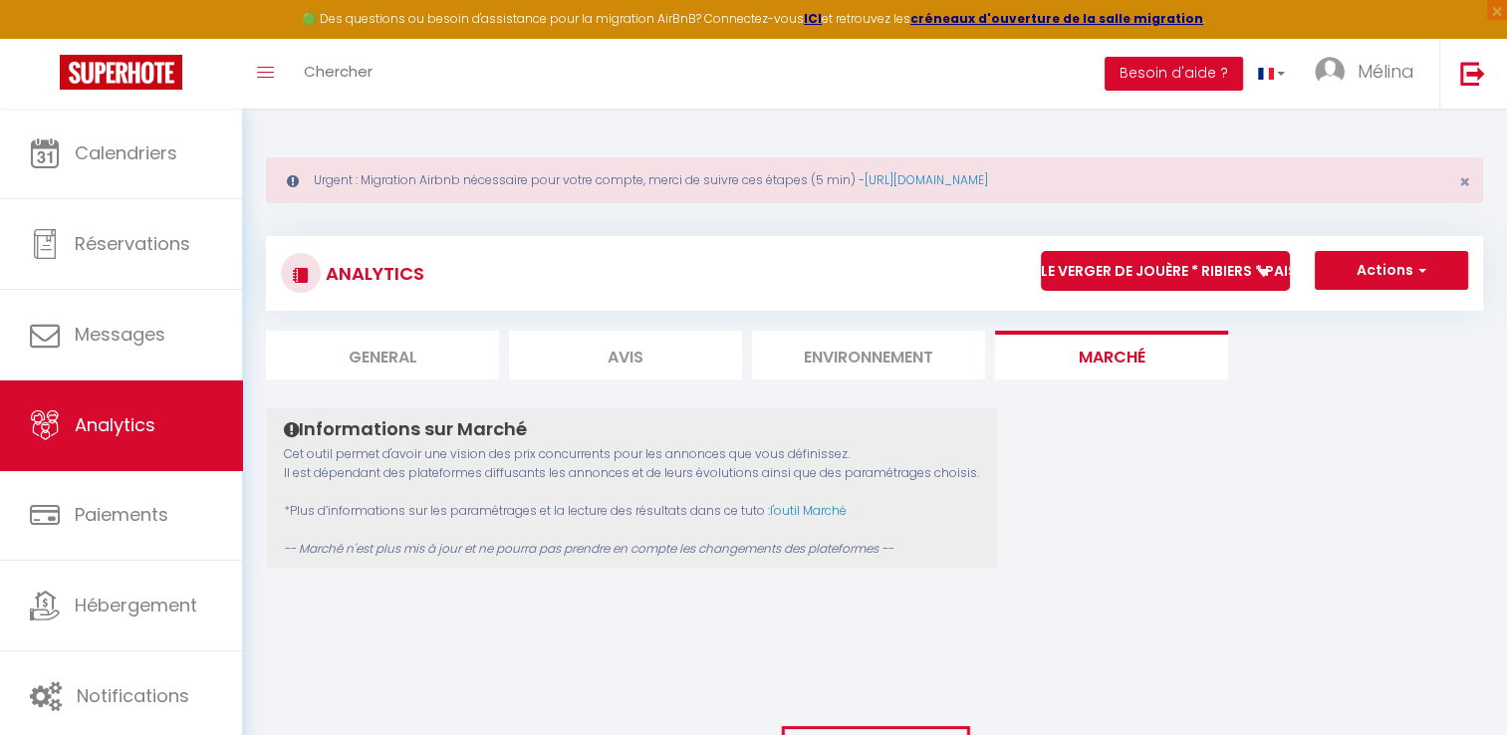
click at [1163, 265] on select "Le Verger de Jouère * Ribiers * Paisible * Terrasse * 10pers [GEOGRAPHIC_DATA] …" at bounding box center [1165, 271] width 249 height 40
click at [1041, 251] on select "Le Verger de Jouère * Ribiers * Paisible * Terrasse * 10pers [GEOGRAPHIC_DATA] …" at bounding box center [1165, 271] width 249 height 40
click at [438, 339] on li "General" at bounding box center [382, 355] width 233 height 49
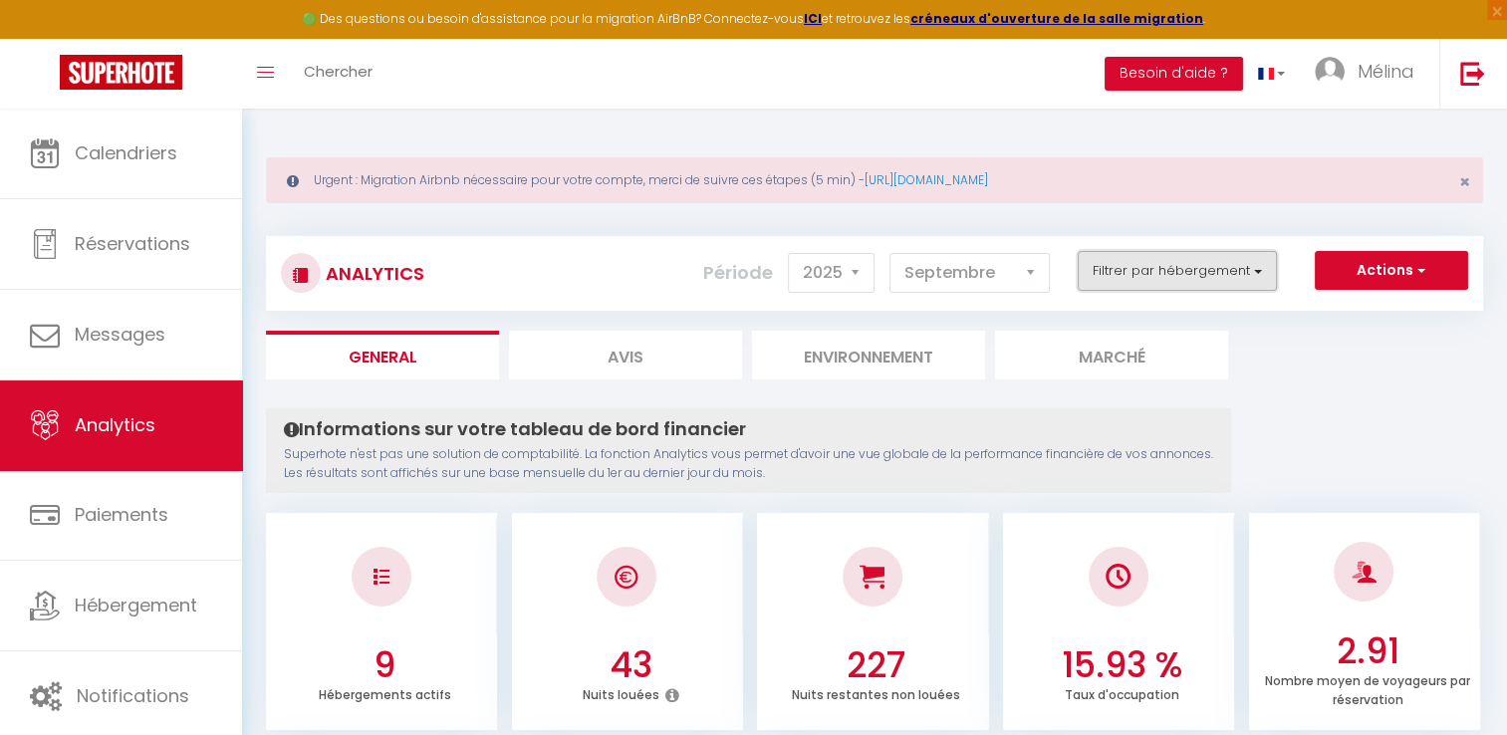
click at [1154, 265] on button "Filtrer par hébergement" at bounding box center [1177, 271] width 199 height 40
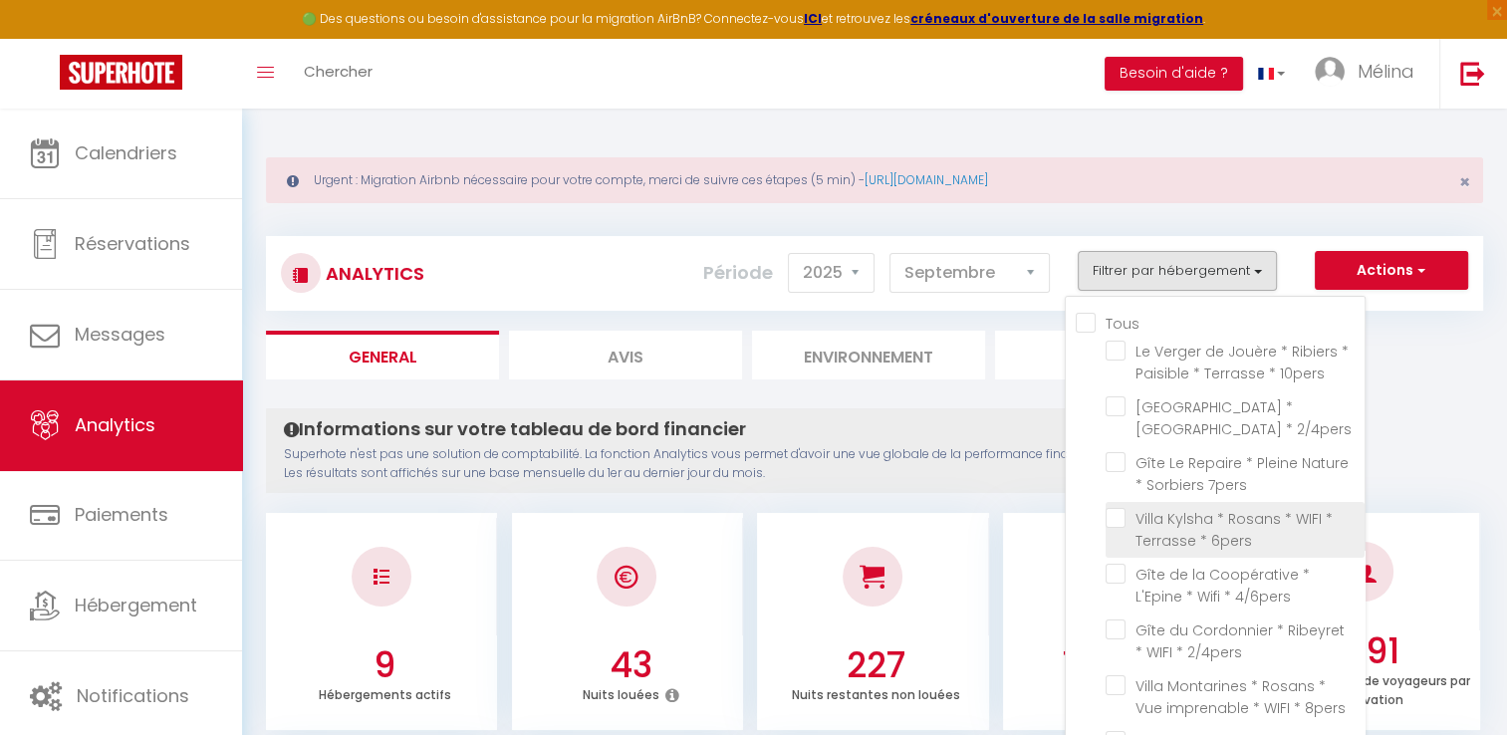
click at [1115, 514] on 6pers "checkbox" at bounding box center [1235, 518] width 259 height 20
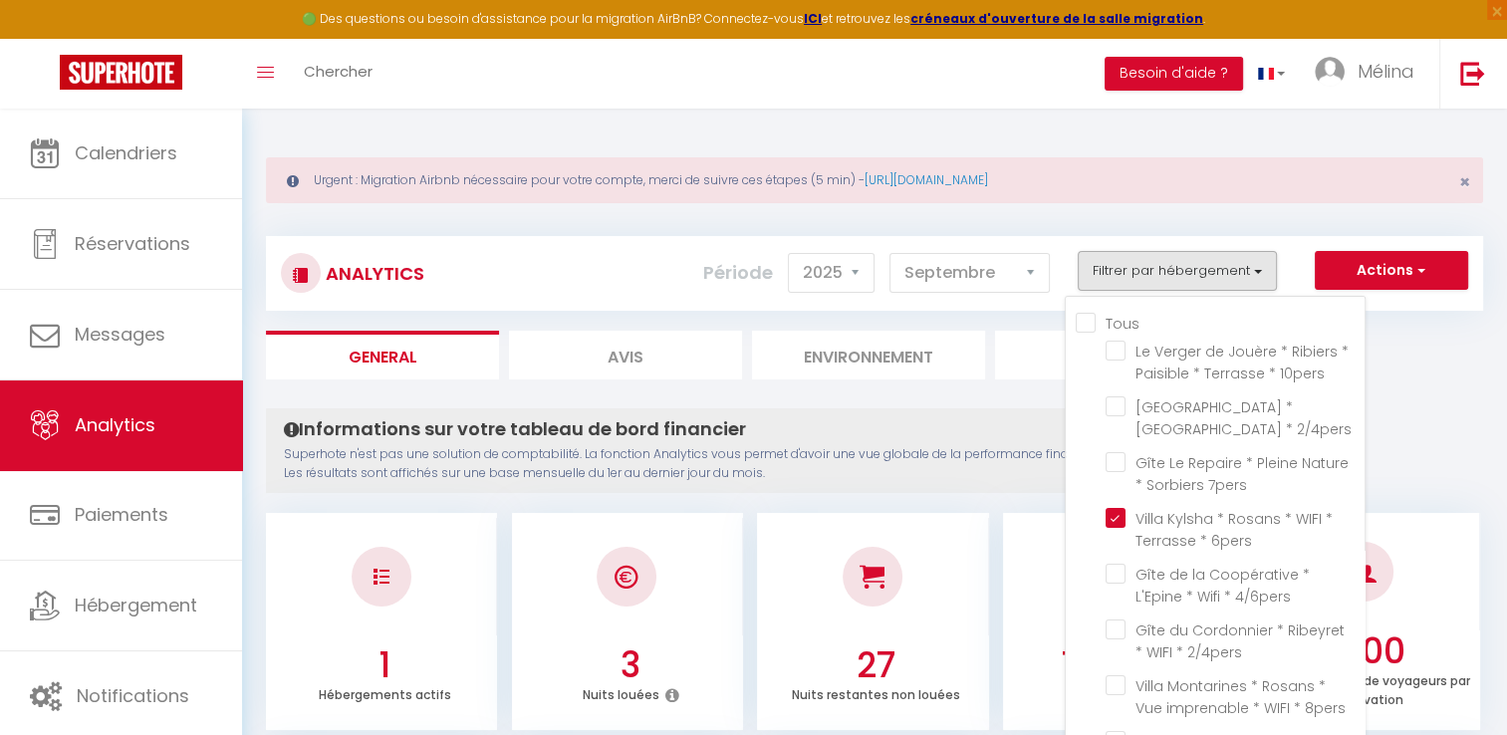
click at [1132, 233] on div "Analytics Actions Génération SuperConciergerie Génération SuperAnalyzer Générat…" at bounding box center [875, 264] width 1218 height 94
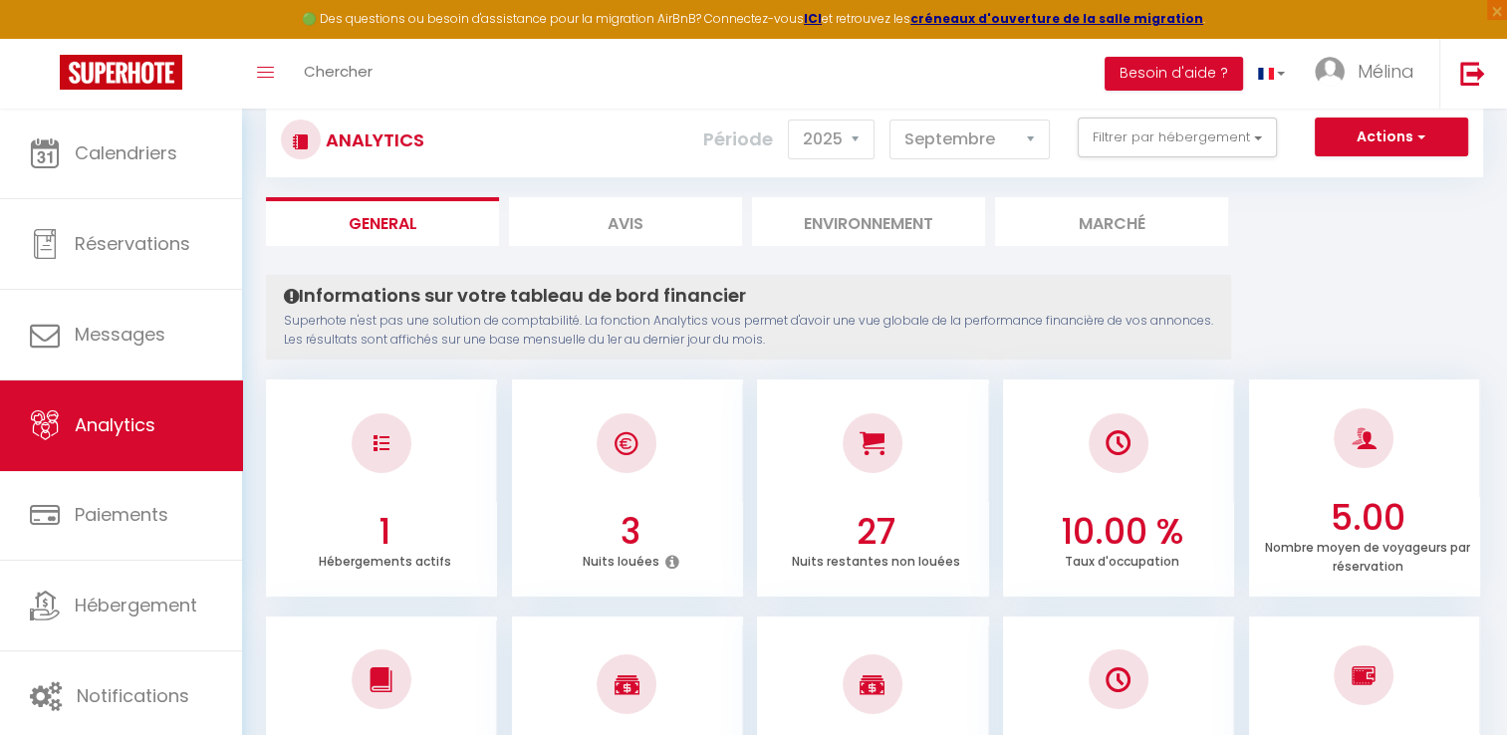
scroll to position [96, 0]
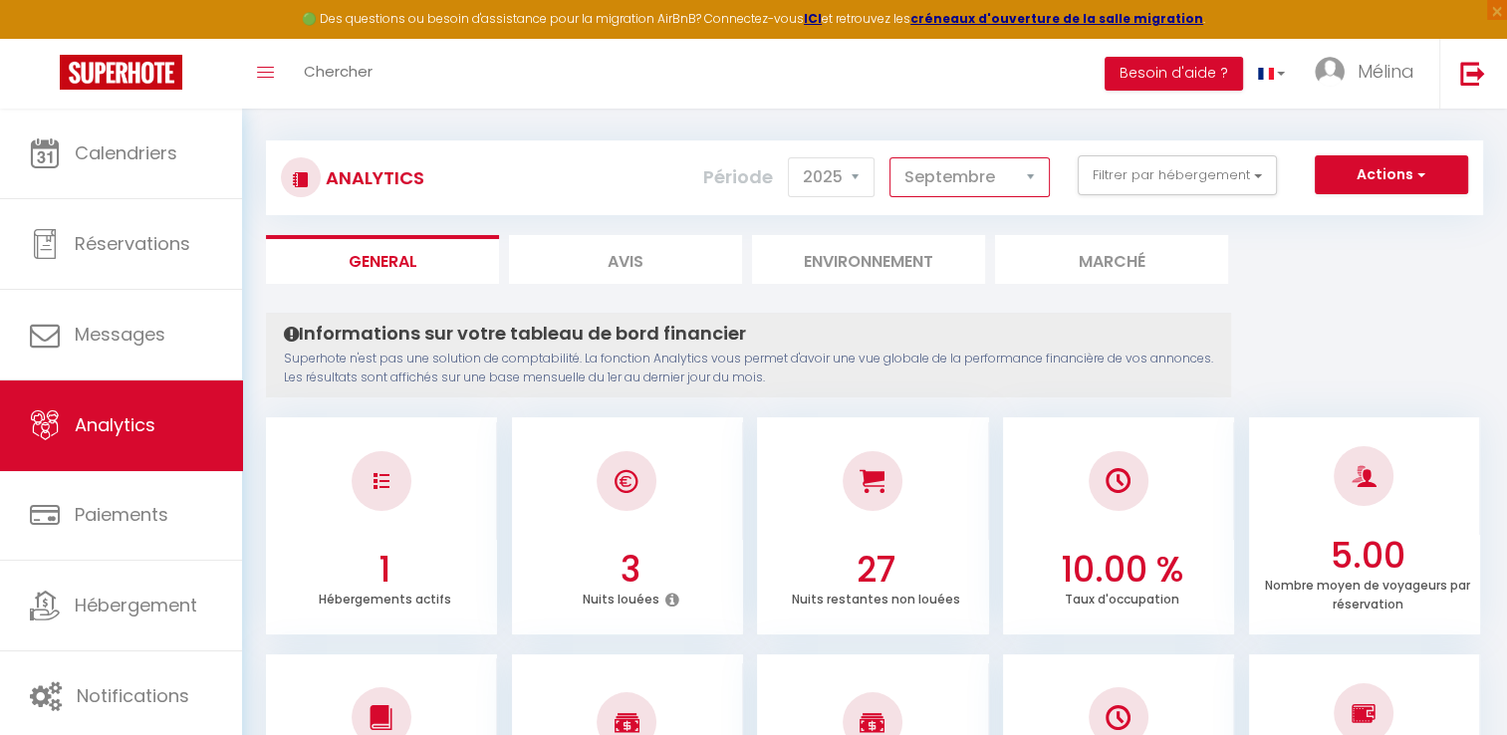
click at [937, 171] on select "[PERSON_NAME] Mars Avril Mai Juin Juillet Août Septembre Octobre Novembre Décem…" at bounding box center [970, 177] width 160 height 40
click at [891, 157] on select "[PERSON_NAME] Mars Avril Mai Juin Juillet Août Septembre Octobre Novembre Décem…" at bounding box center [970, 177] width 160 height 40
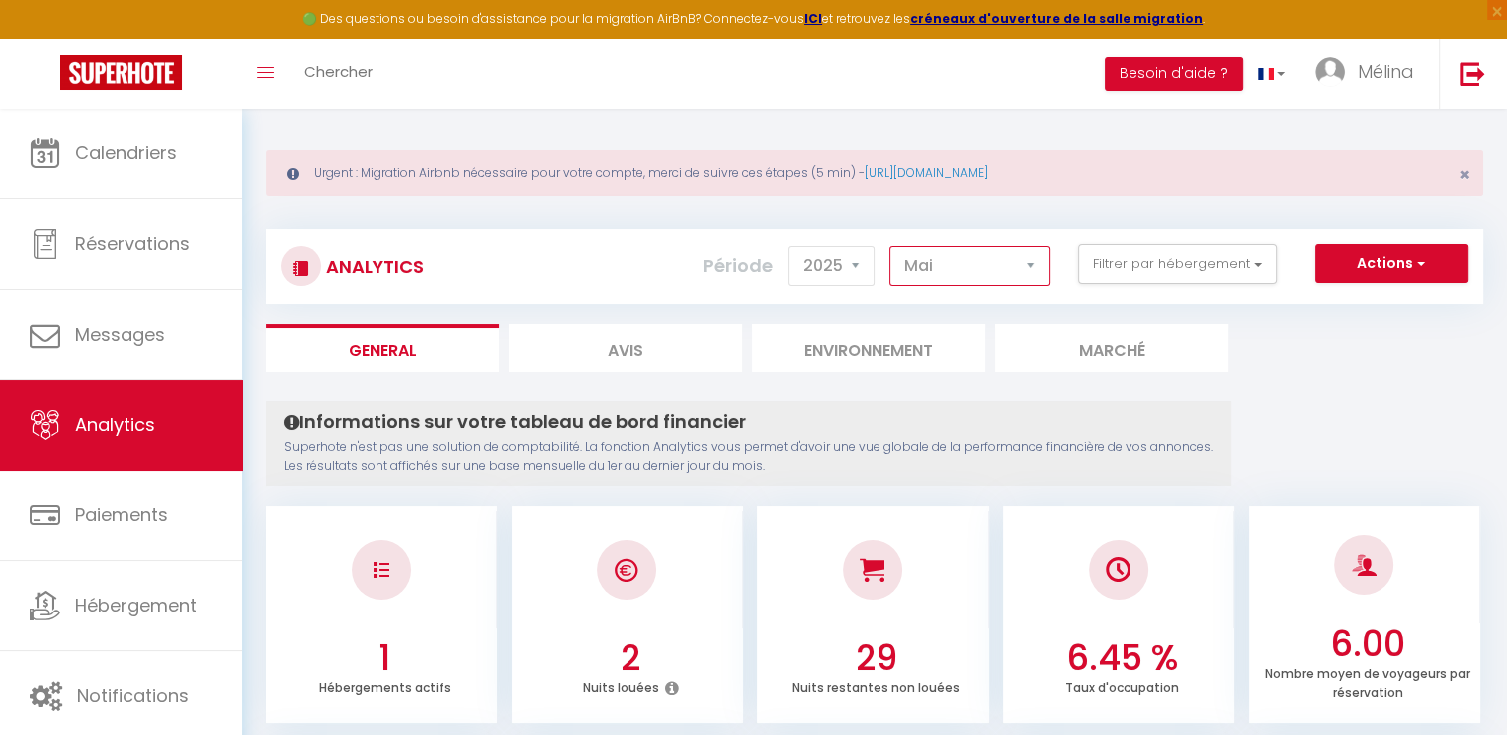
scroll to position [0, 0]
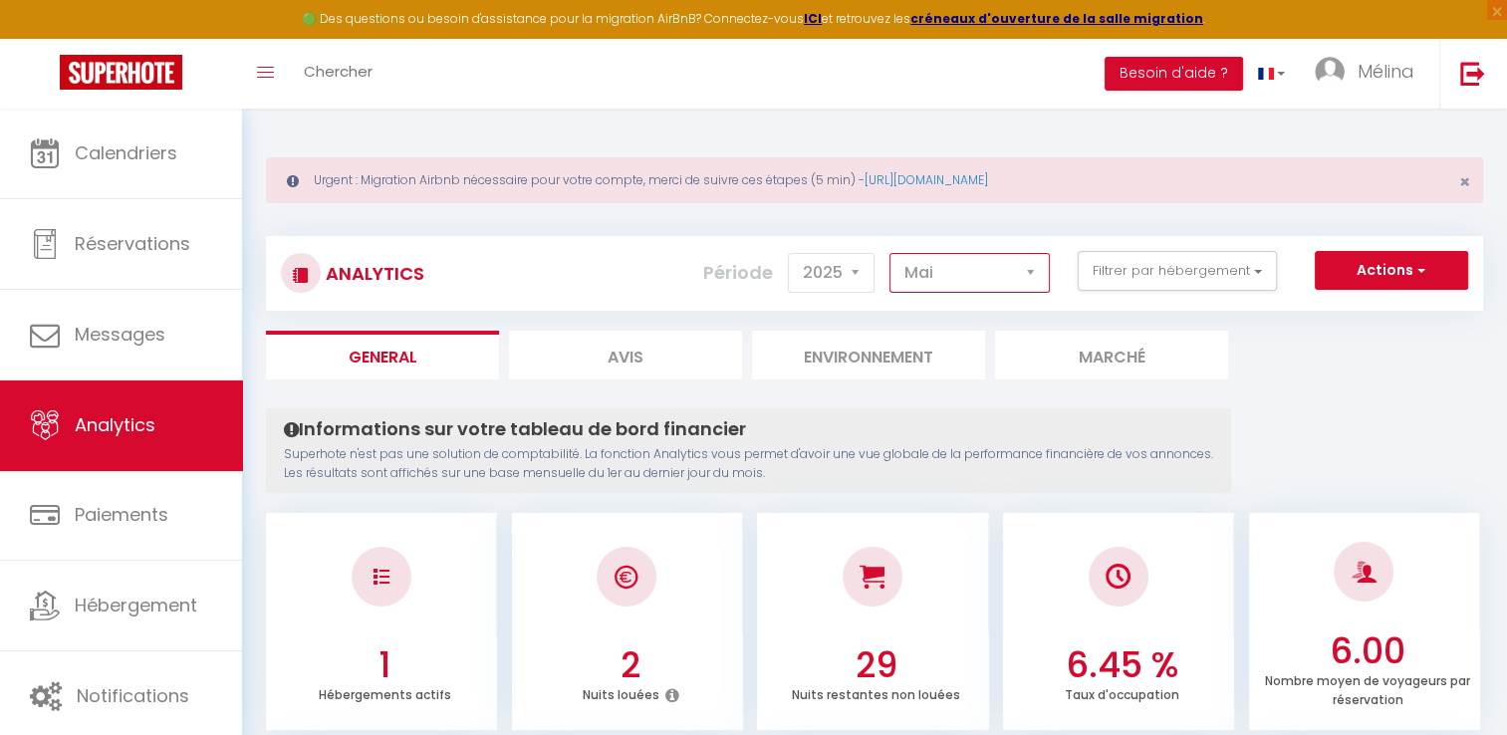
click at [1004, 276] on select "[PERSON_NAME] Mars Avril Mai Juin Juillet Août Septembre Octobre Novembre Décem…" at bounding box center [970, 273] width 160 height 40
click at [891, 253] on select "[PERSON_NAME] Mars Avril Mai Juin Juillet Août Septembre Octobre Novembre Décem…" at bounding box center [970, 273] width 160 height 40
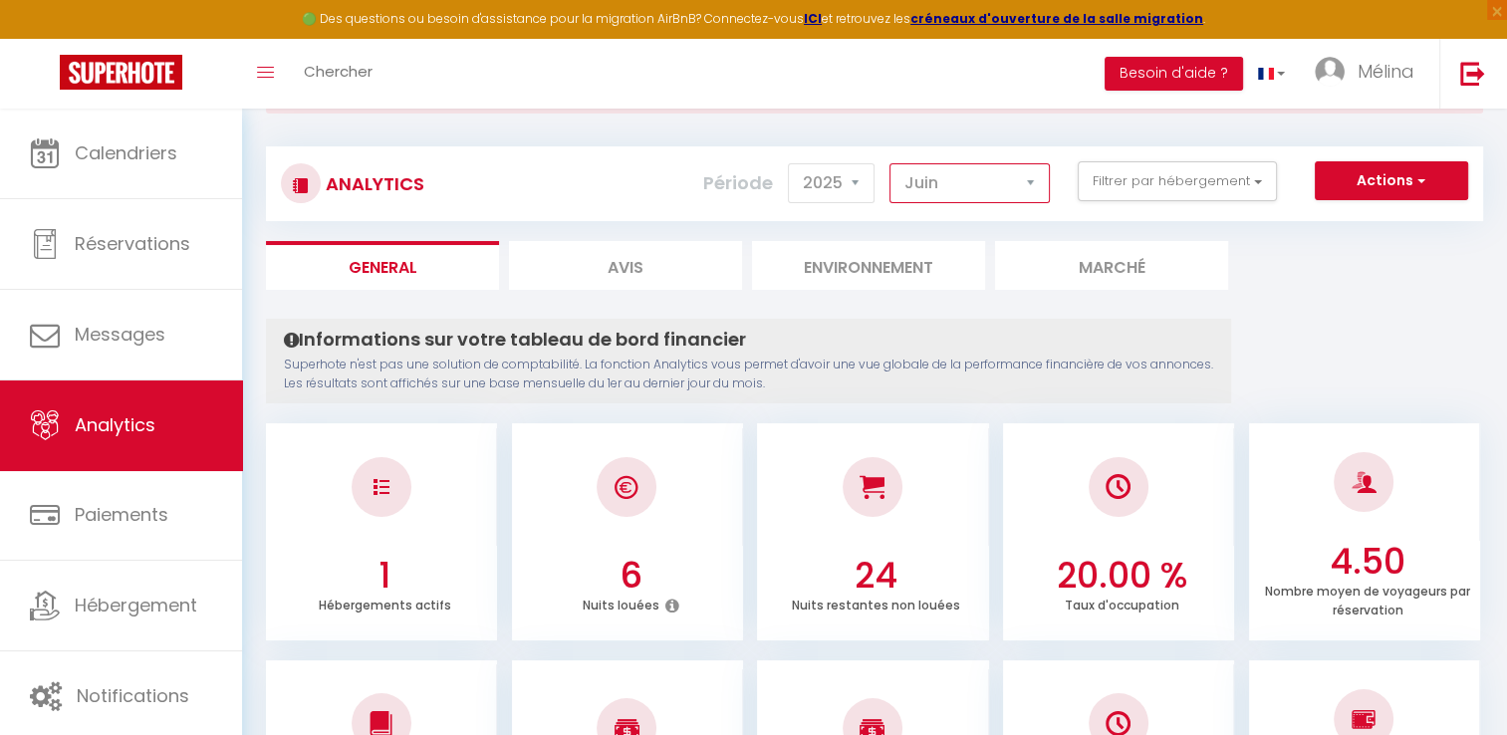
scroll to position [88, 0]
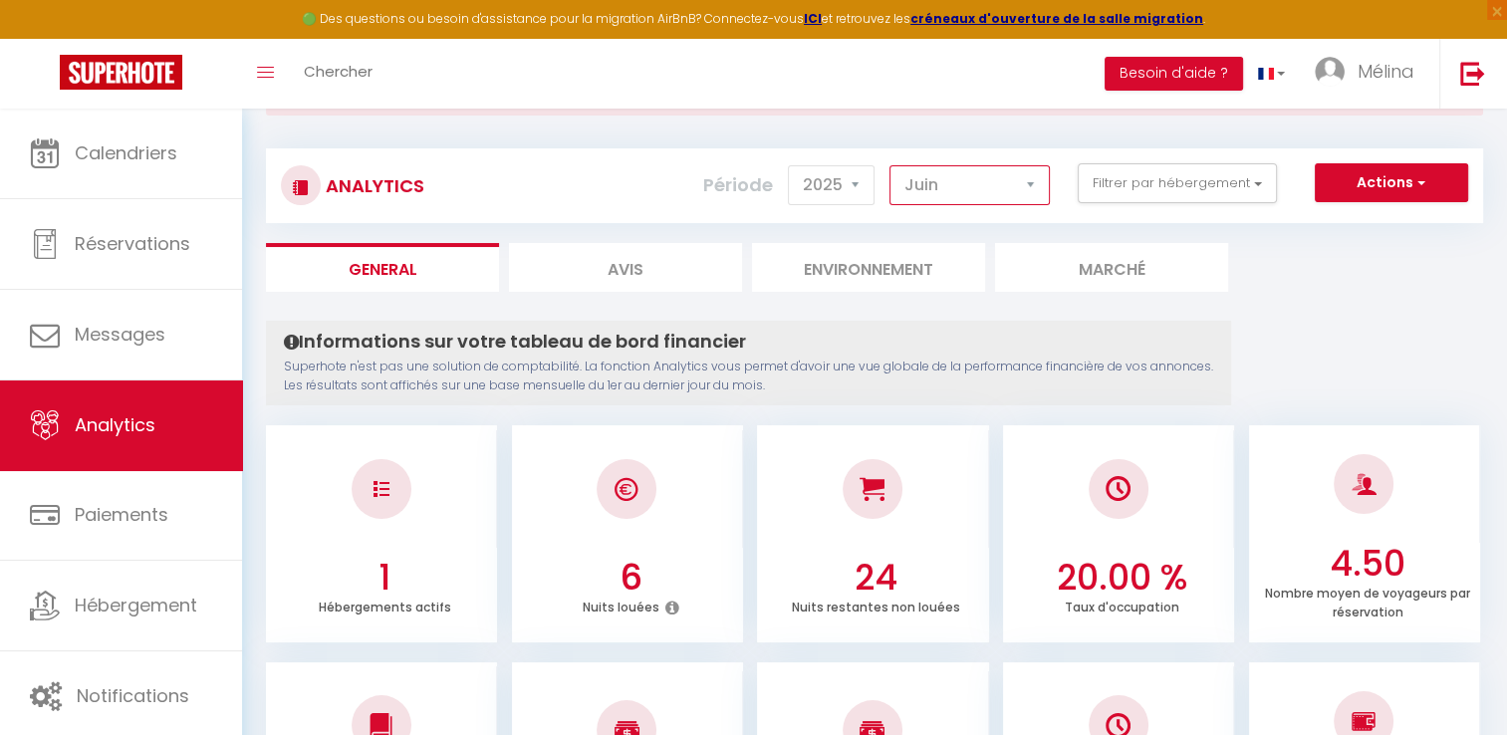
click at [1004, 193] on select "[PERSON_NAME] Mars Avril Mai Juin Juillet Août Septembre Octobre Novembre Décem…" at bounding box center [970, 185] width 160 height 40
click at [891, 165] on select "[PERSON_NAME] Mars Avril Mai Juin Juillet Août Septembre Octobre Novembre Décem…" at bounding box center [970, 185] width 160 height 40
click at [987, 192] on select "[PERSON_NAME] Mars Avril Mai Juin Juillet Août Septembre Octobre Novembre Décem…" at bounding box center [970, 185] width 160 height 40
click at [891, 165] on select "[PERSON_NAME] Mars Avril Mai Juin Juillet Août Septembre Octobre Novembre Décem…" at bounding box center [970, 185] width 160 height 40
click at [1024, 179] on select "[PERSON_NAME] Mars Avril Mai Juin Juillet Août Septembre Octobre Novembre Décem…" at bounding box center [970, 185] width 160 height 40
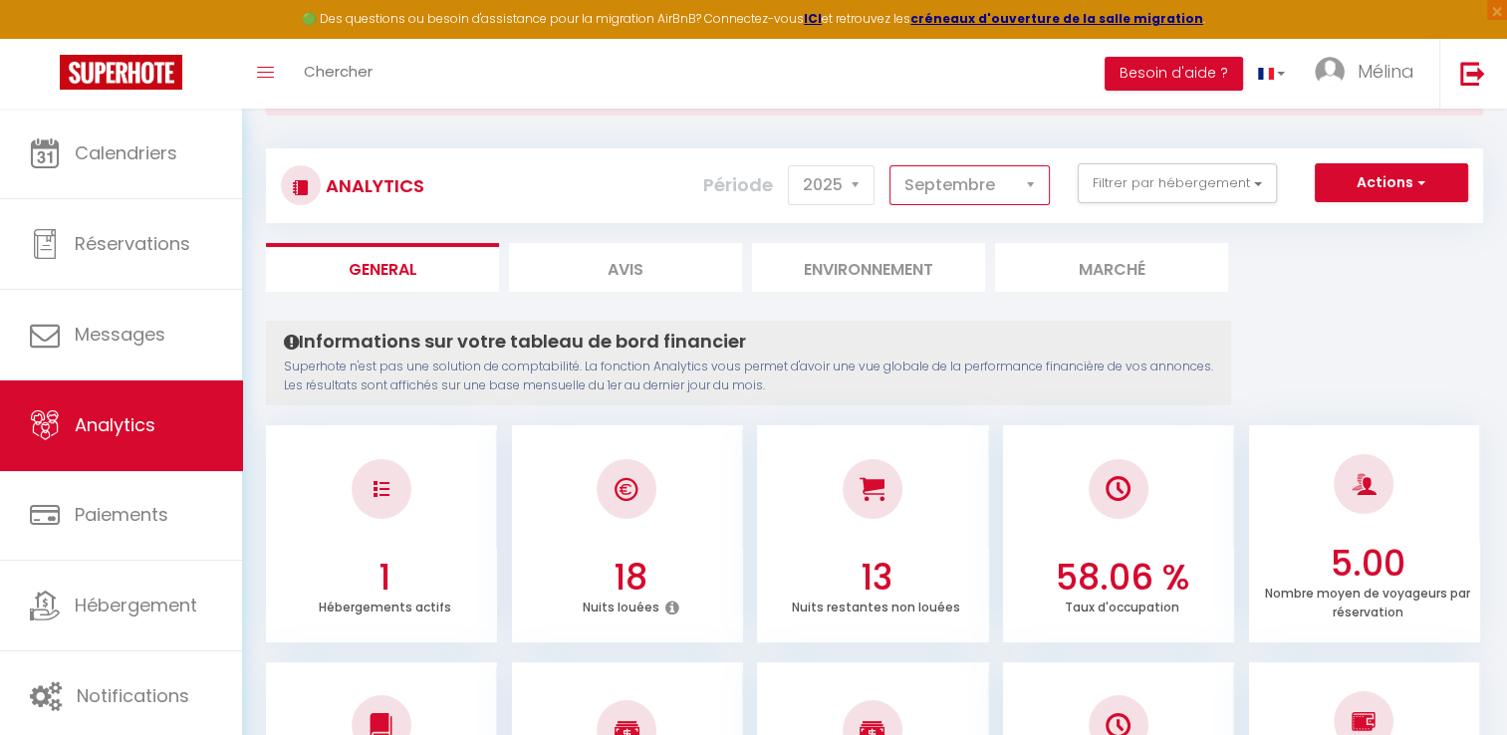
click at [891, 165] on select "[PERSON_NAME] Mars Avril Mai Juin Juillet Août Septembre Octobre Novembre Décem…" at bounding box center [970, 185] width 160 height 40
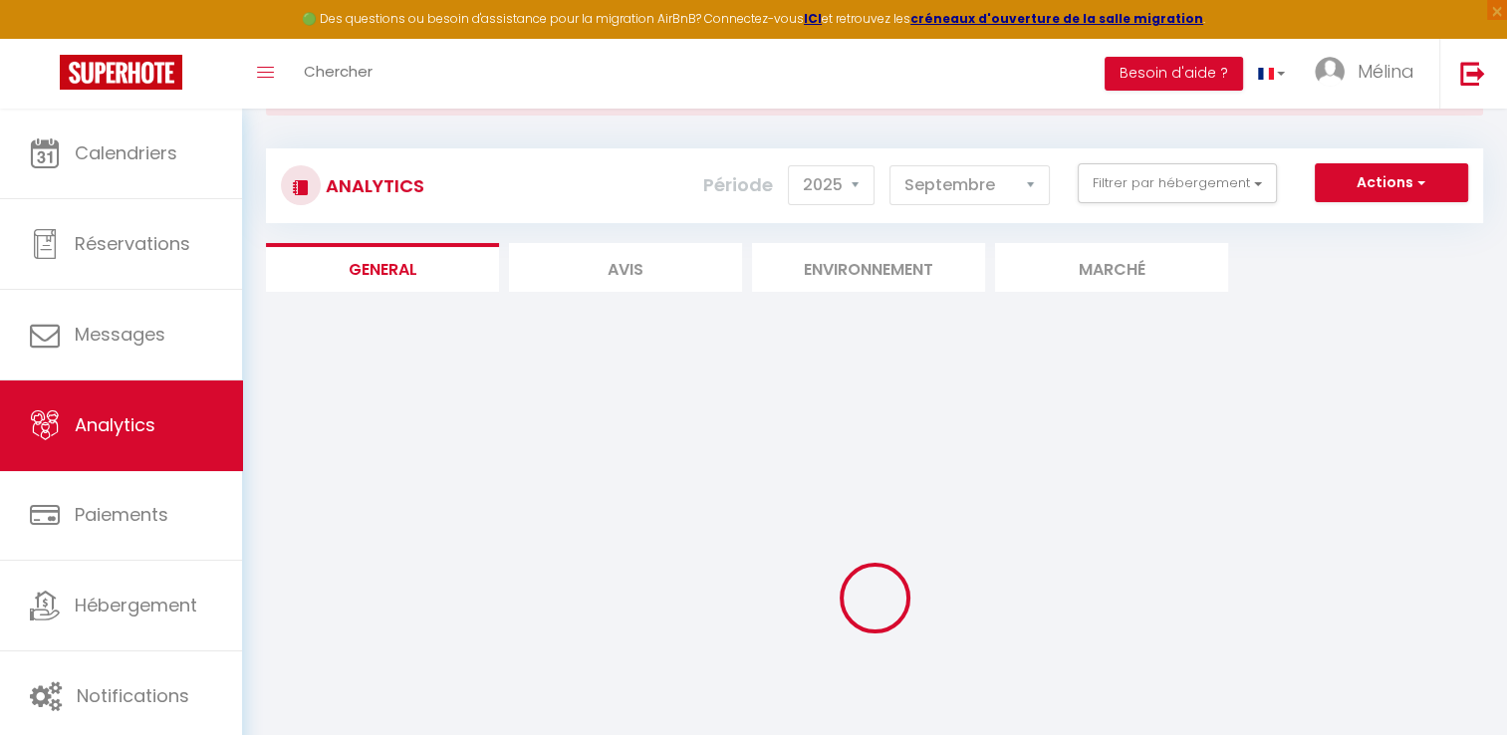
click at [949, 475] on div at bounding box center [875, 599] width 1218 height 556
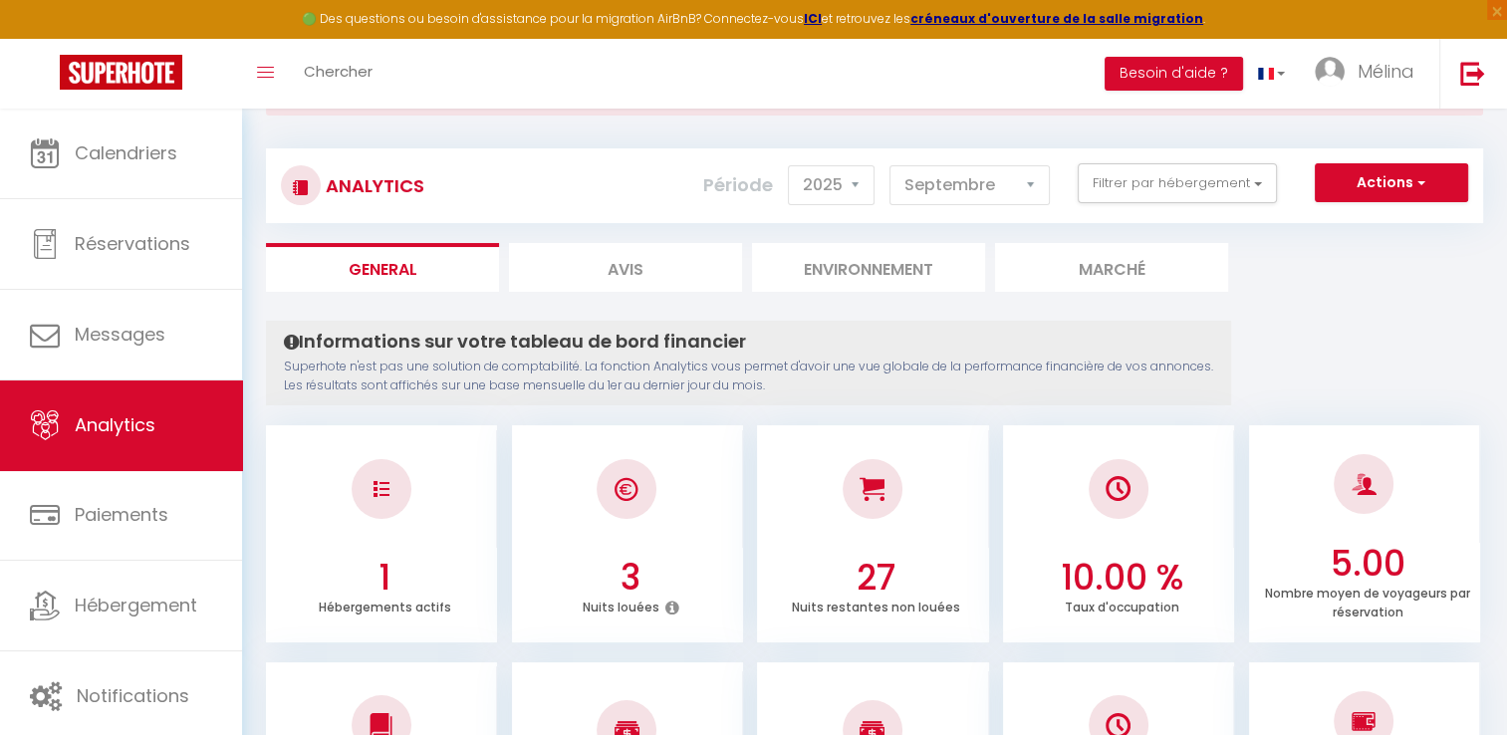
click at [1263, 283] on ul "General Avis Environnement Marché" at bounding box center [875, 267] width 1218 height 49
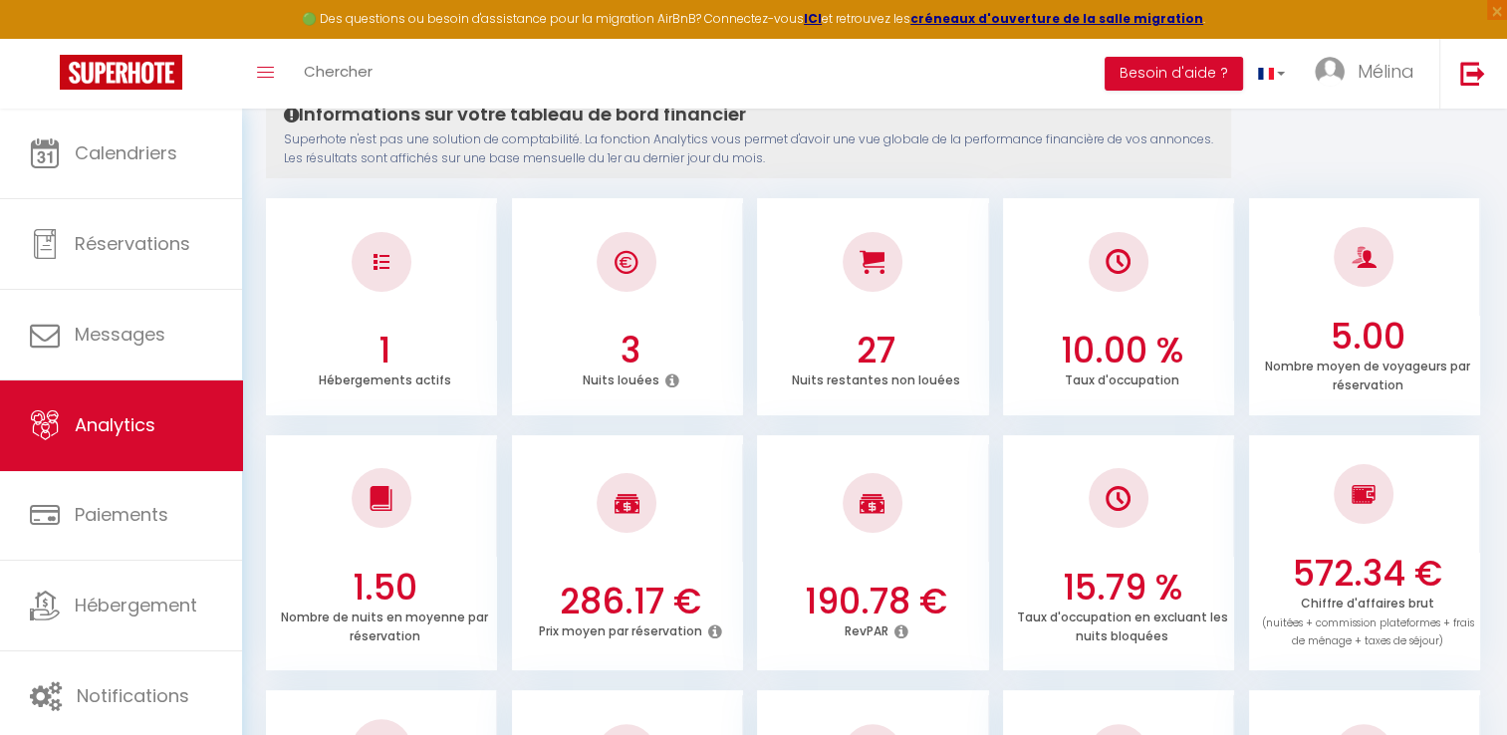
scroll to position [0, 0]
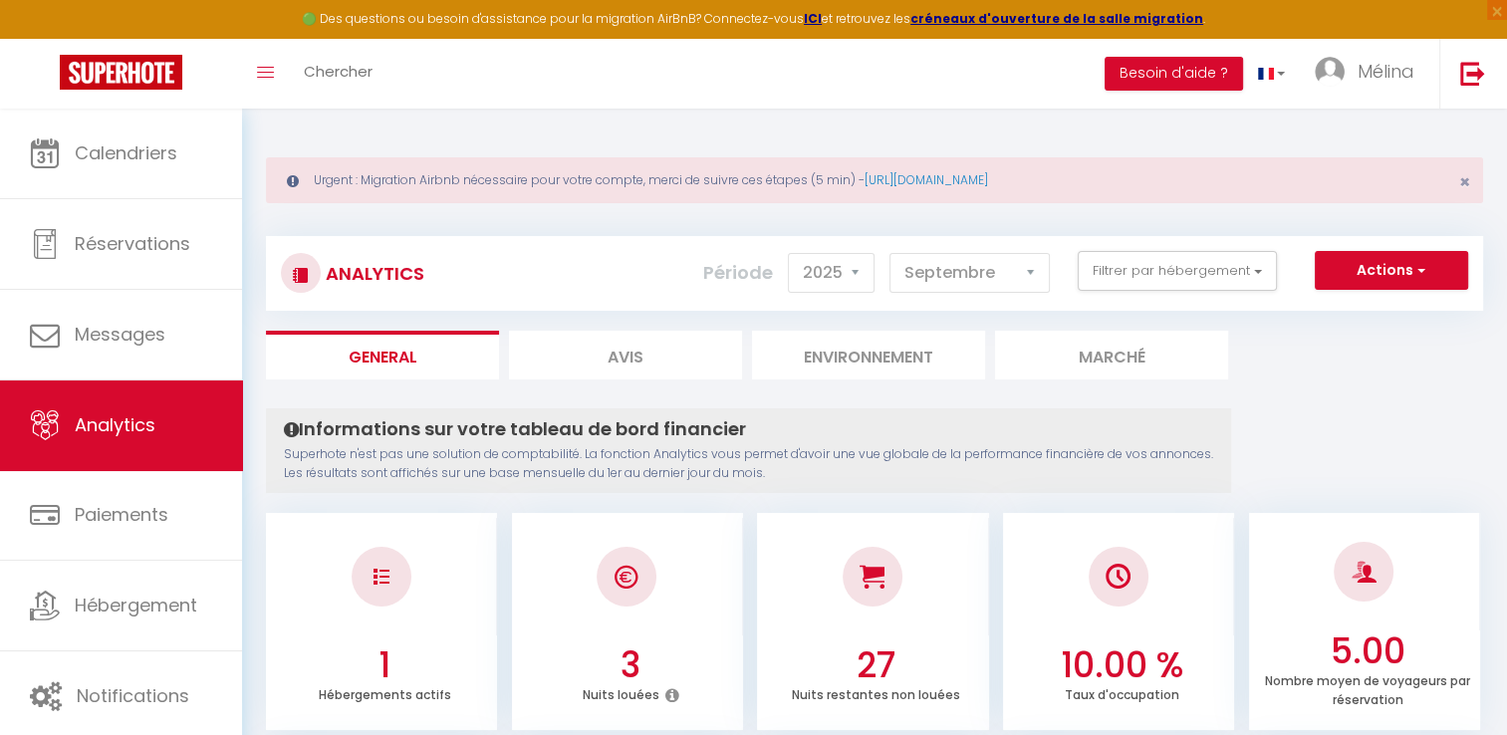
click at [634, 349] on li "Avis" at bounding box center [625, 355] width 233 height 49
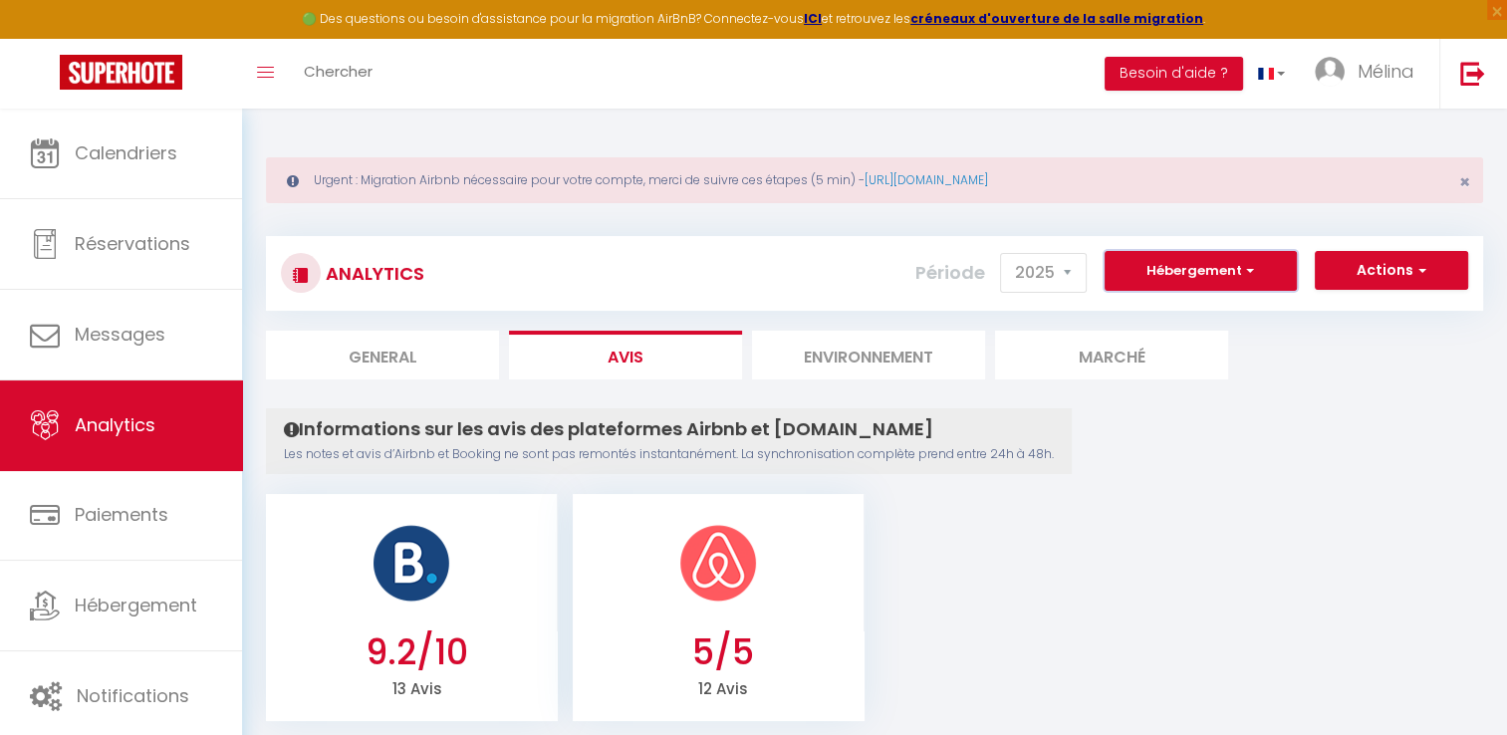
click at [1178, 284] on button "Hébergement" at bounding box center [1201, 271] width 192 height 40
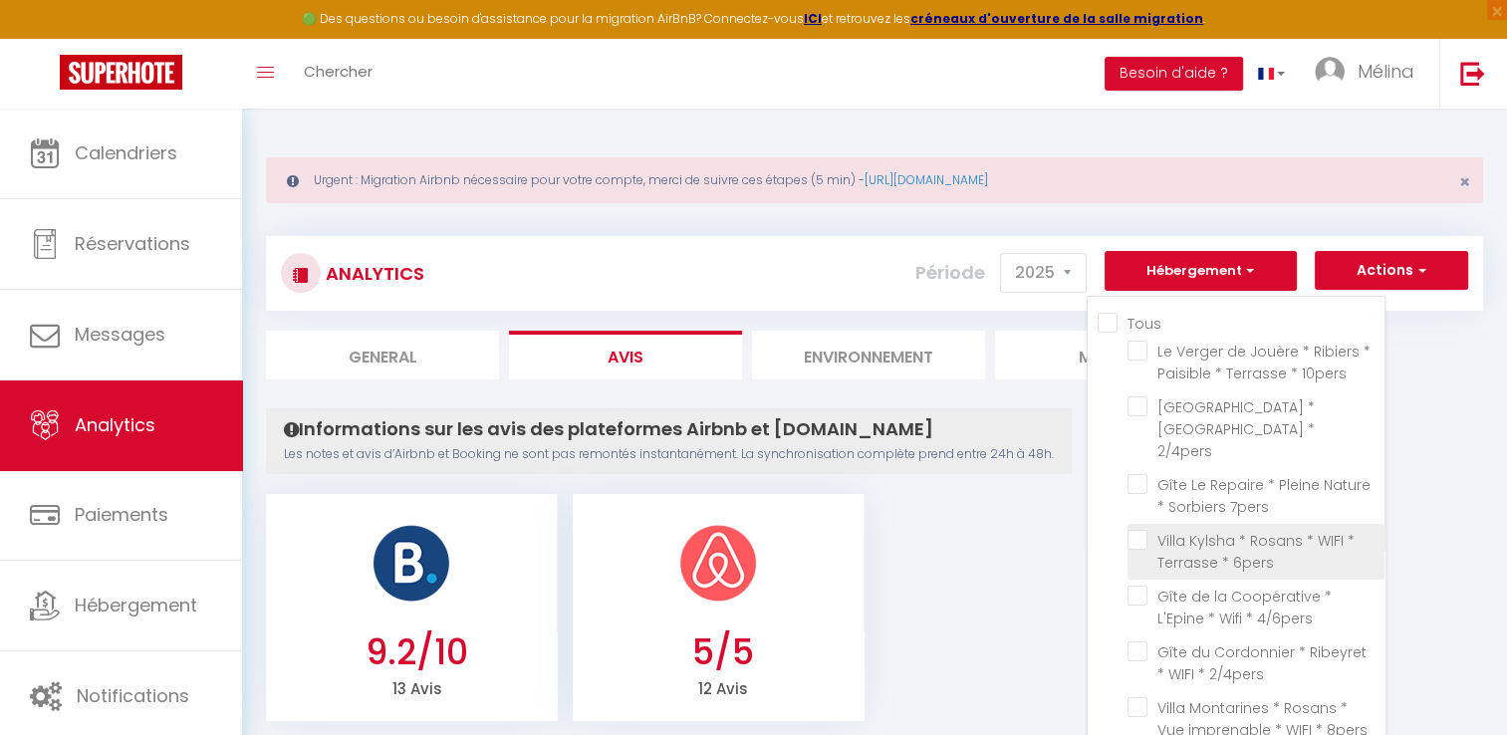
click at [1136, 530] on 6pers "Villa Kylsha * Rosans * WIFI * Terrasse * 6pers" at bounding box center [1256, 540] width 257 height 20
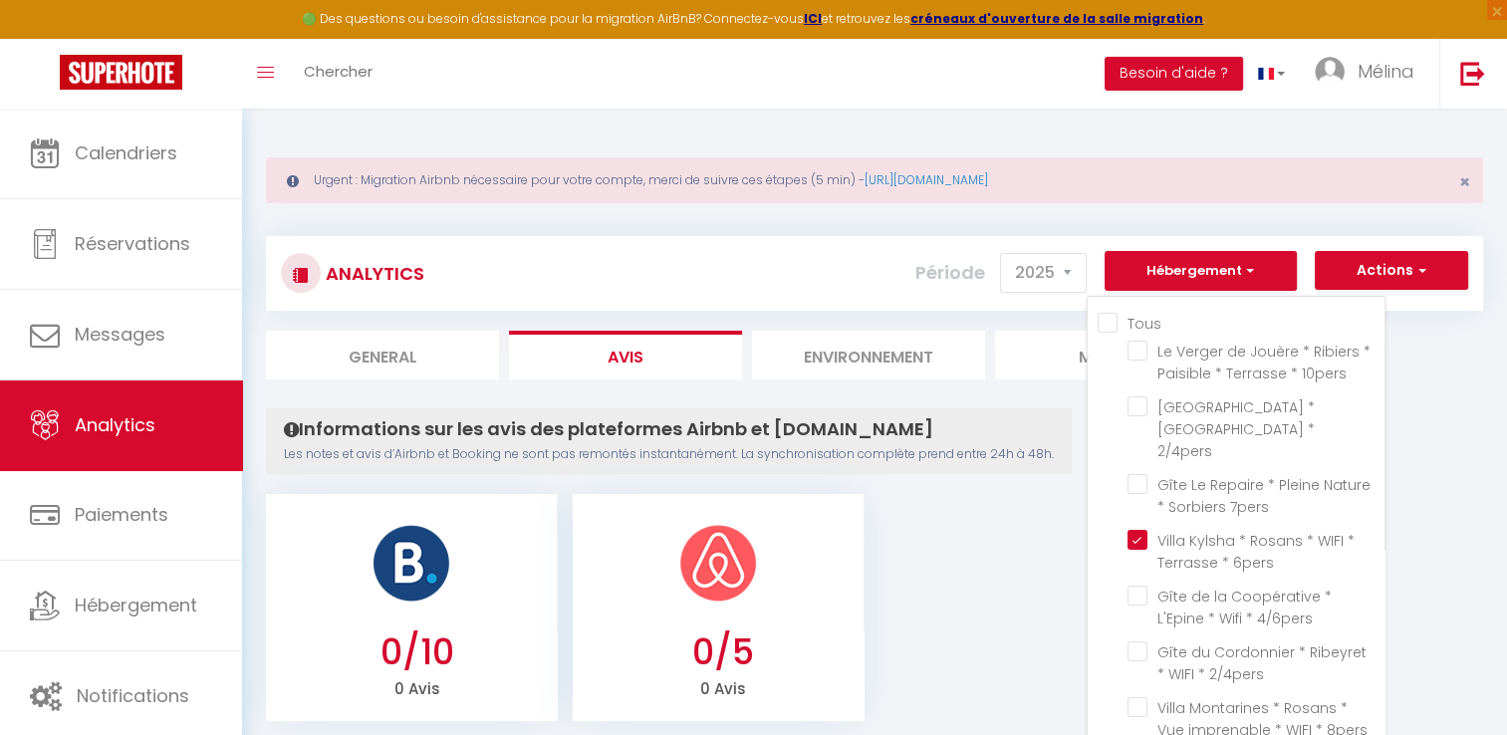
click at [909, 578] on ul "0/10 0 Avis 0/5 0 Avis" at bounding box center [875, 605] width 1218 height 232
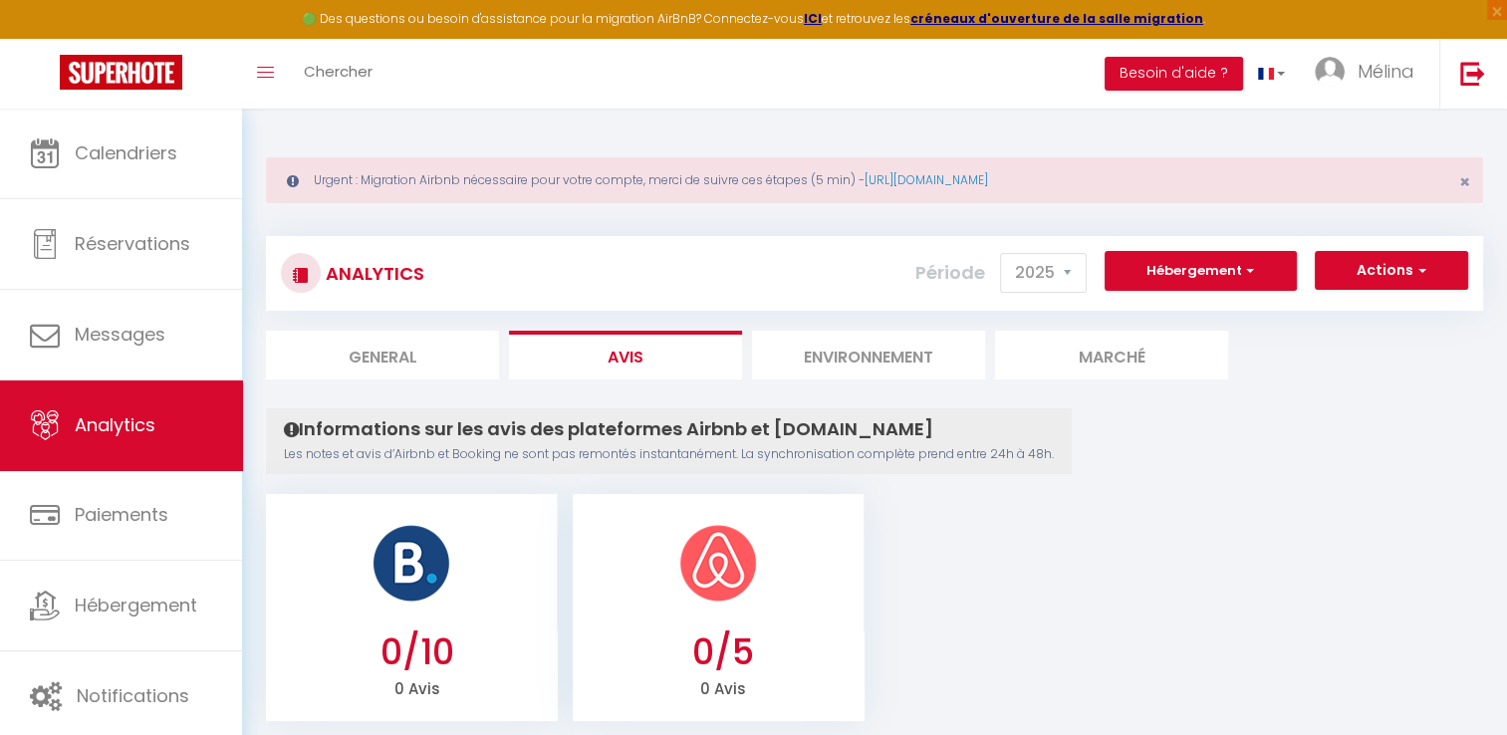
drag, startPoint x: 1192, startPoint y: 246, endPoint x: 1187, endPoint y: 260, distance: 14.8
click at [1187, 260] on div "Analytics Actions Ajouter des avis Ajouter des Alertes Génération SuperConcierg…" at bounding box center [875, 273] width 1218 height 75
click at [1187, 260] on button "Hébergement" at bounding box center [1201, 271] width 192 height 40
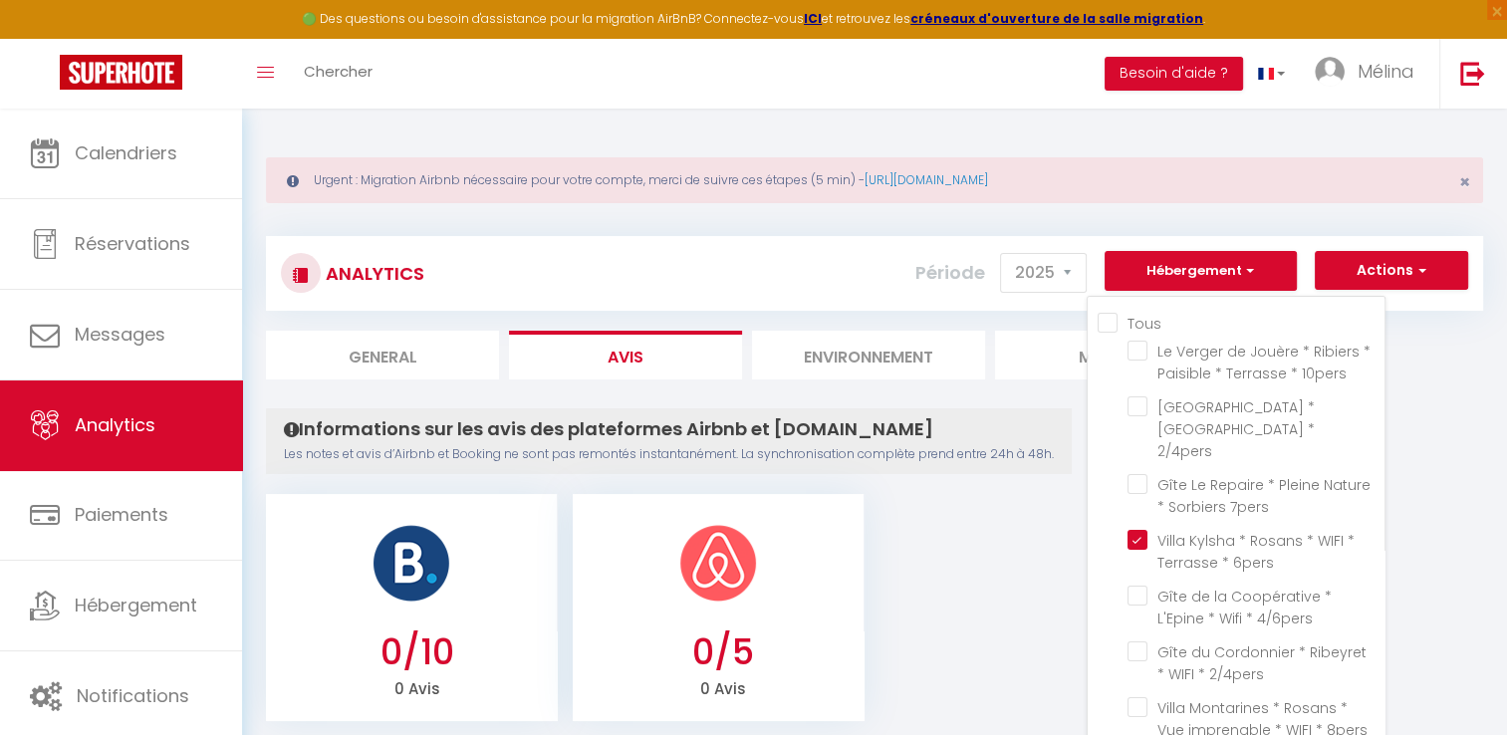
click at [961, 411] on div "Informations sur les avis des plateformes Airbnb et [DOMAIN_NAME] Les notes et …" at bounding box center [669, 442] width 806 height 66
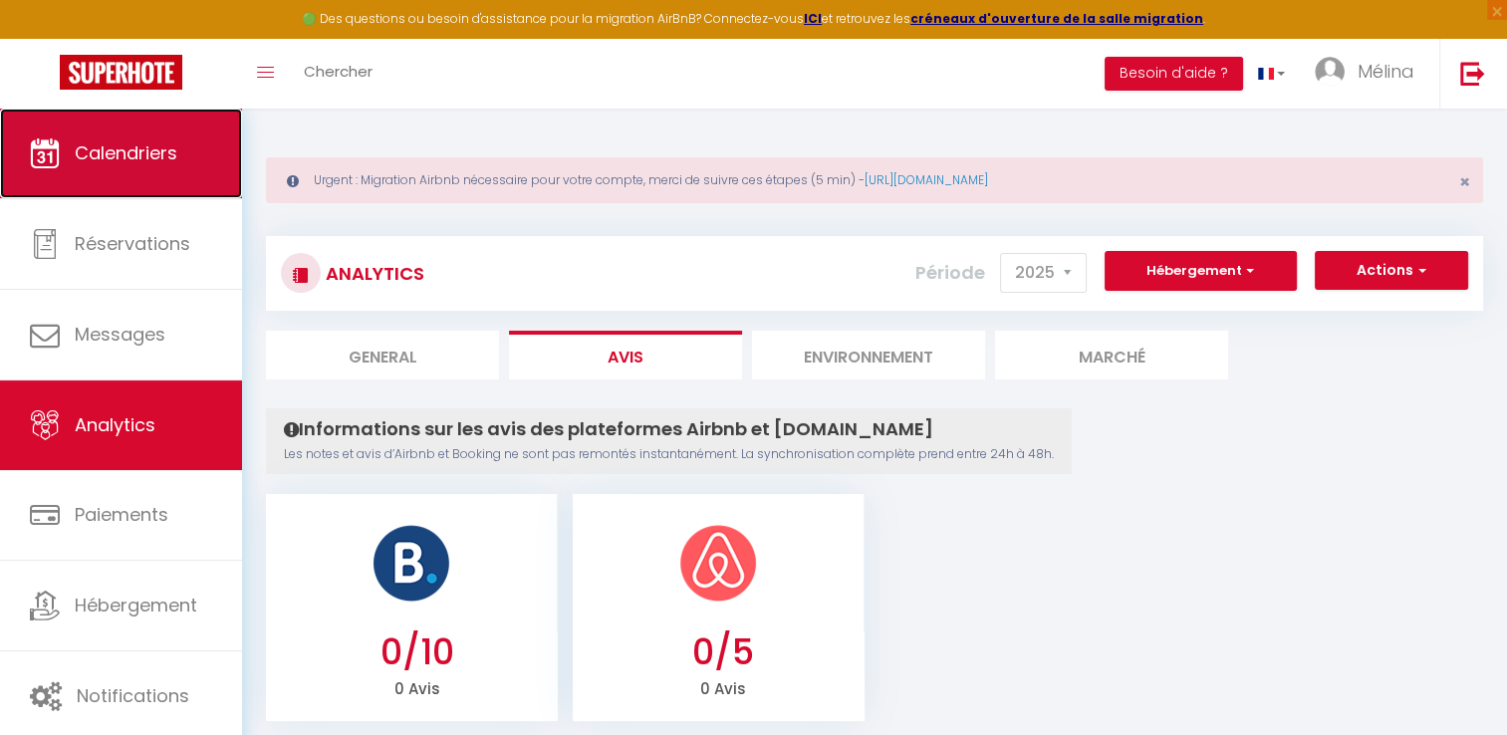
click at [181, 153] on link "Calendriers" at bounding box center [121, 154] width 242 height 90
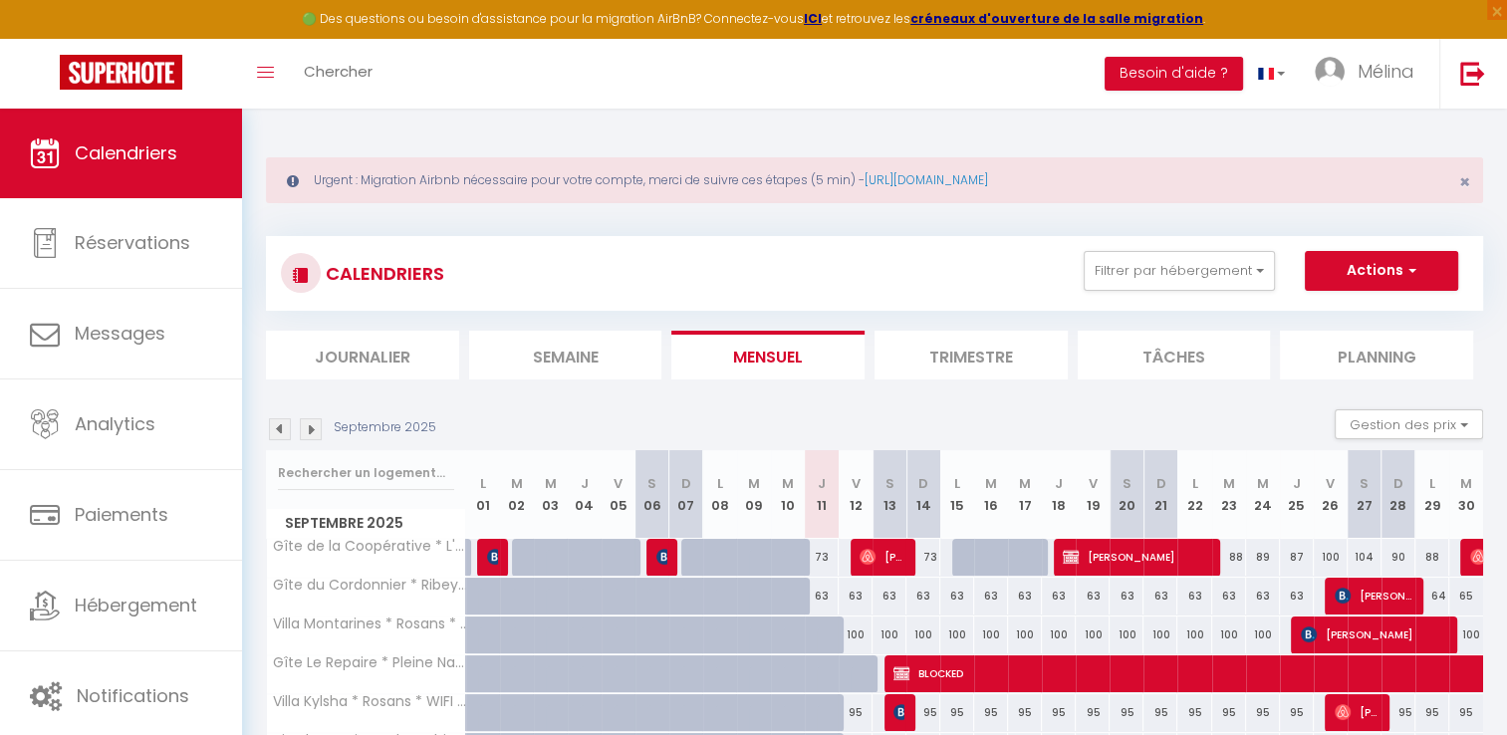
click at [283, 428] on img at bounding box center [280, 429] width 22 height 22
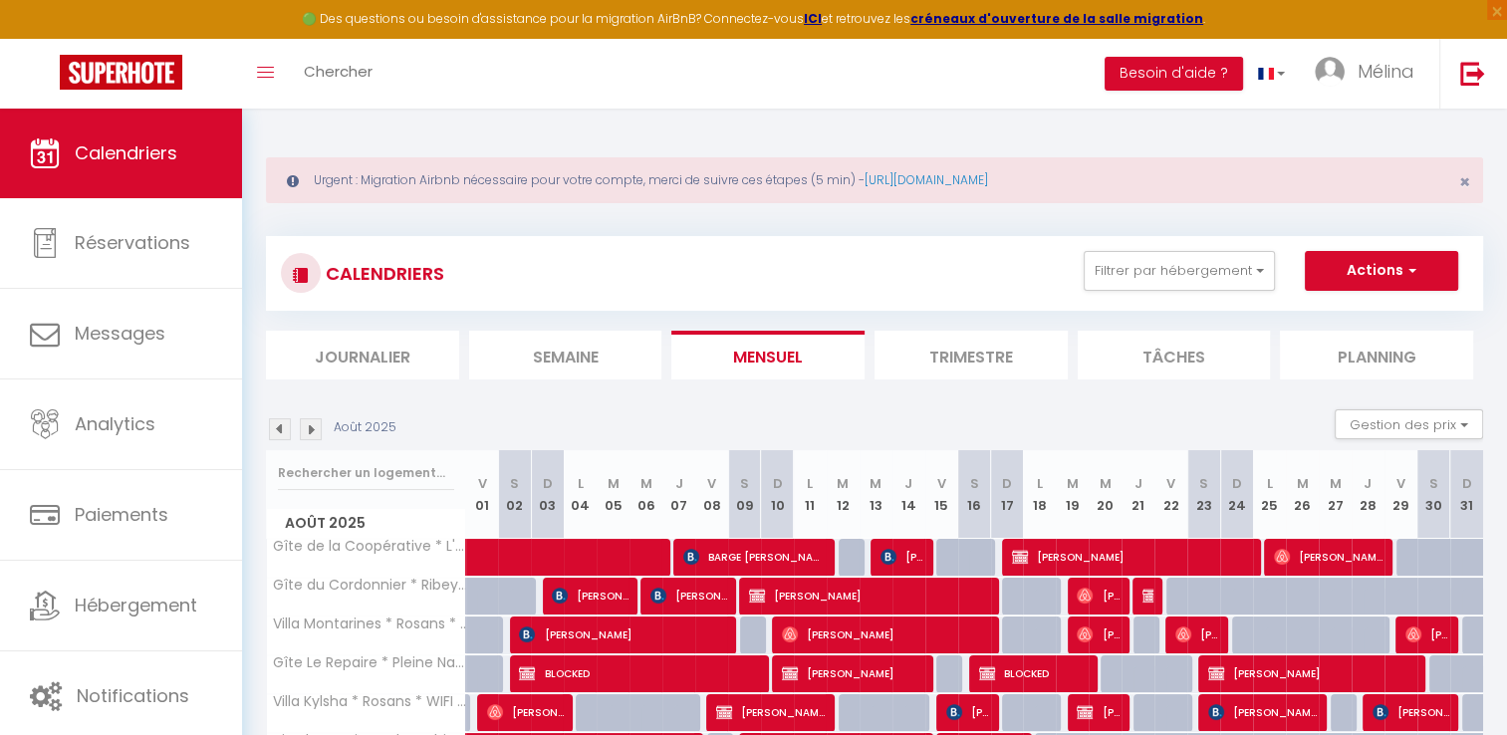
click at [283, 428] on img at bounding box center [280, 429] width 22 height 22
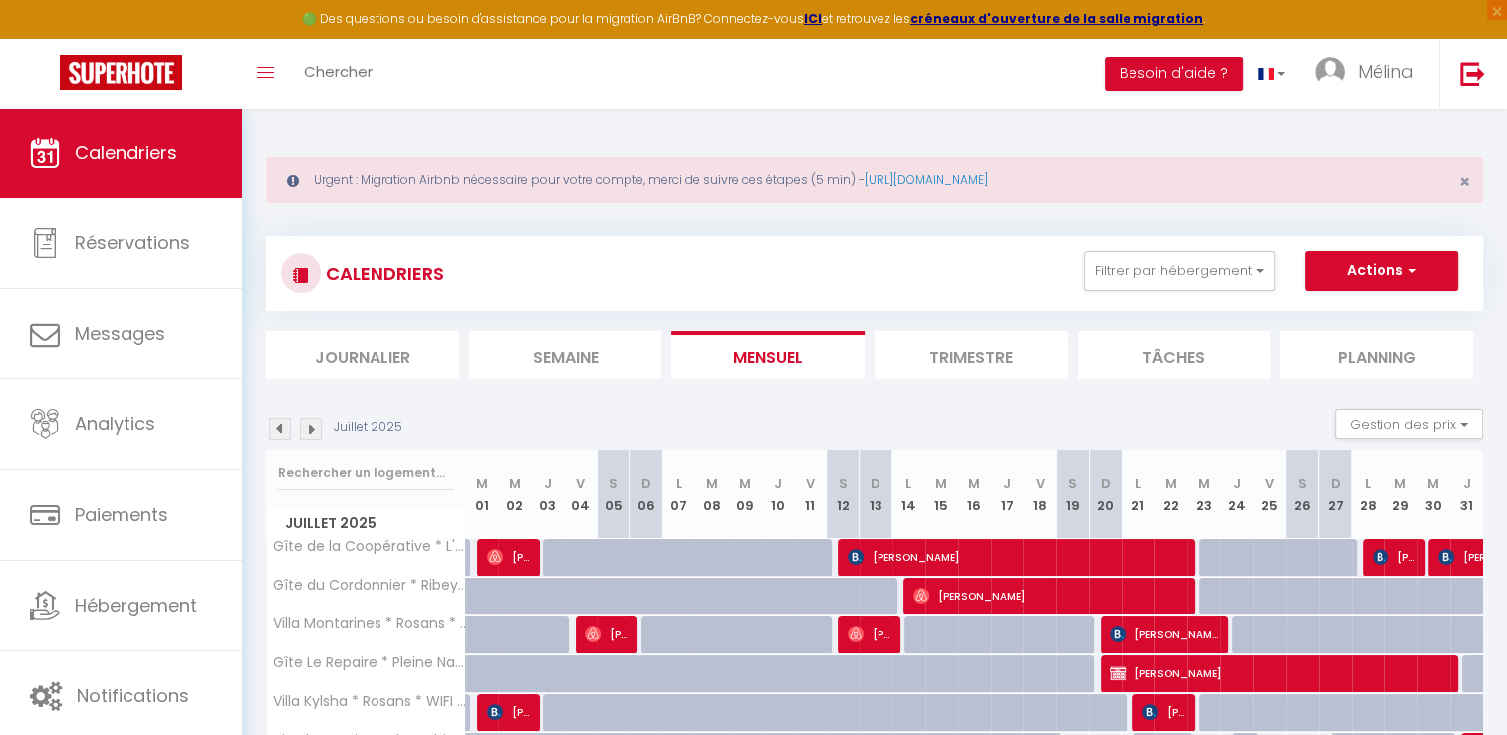
click at [283, 428] on img at bounding box center [280, 429] width 22 height 22
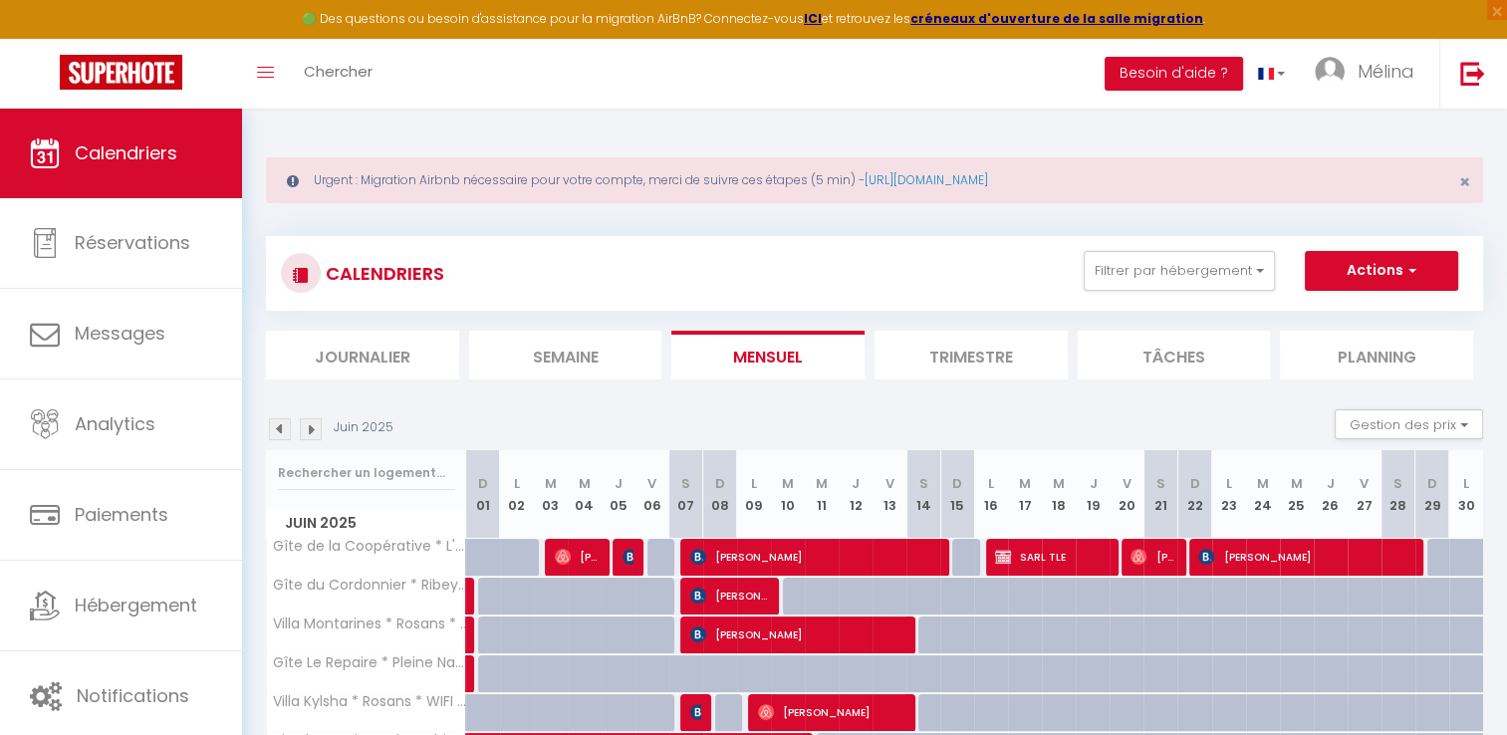
click at [283, 428] on img at bounding box center [280, 429] width 22 height 22
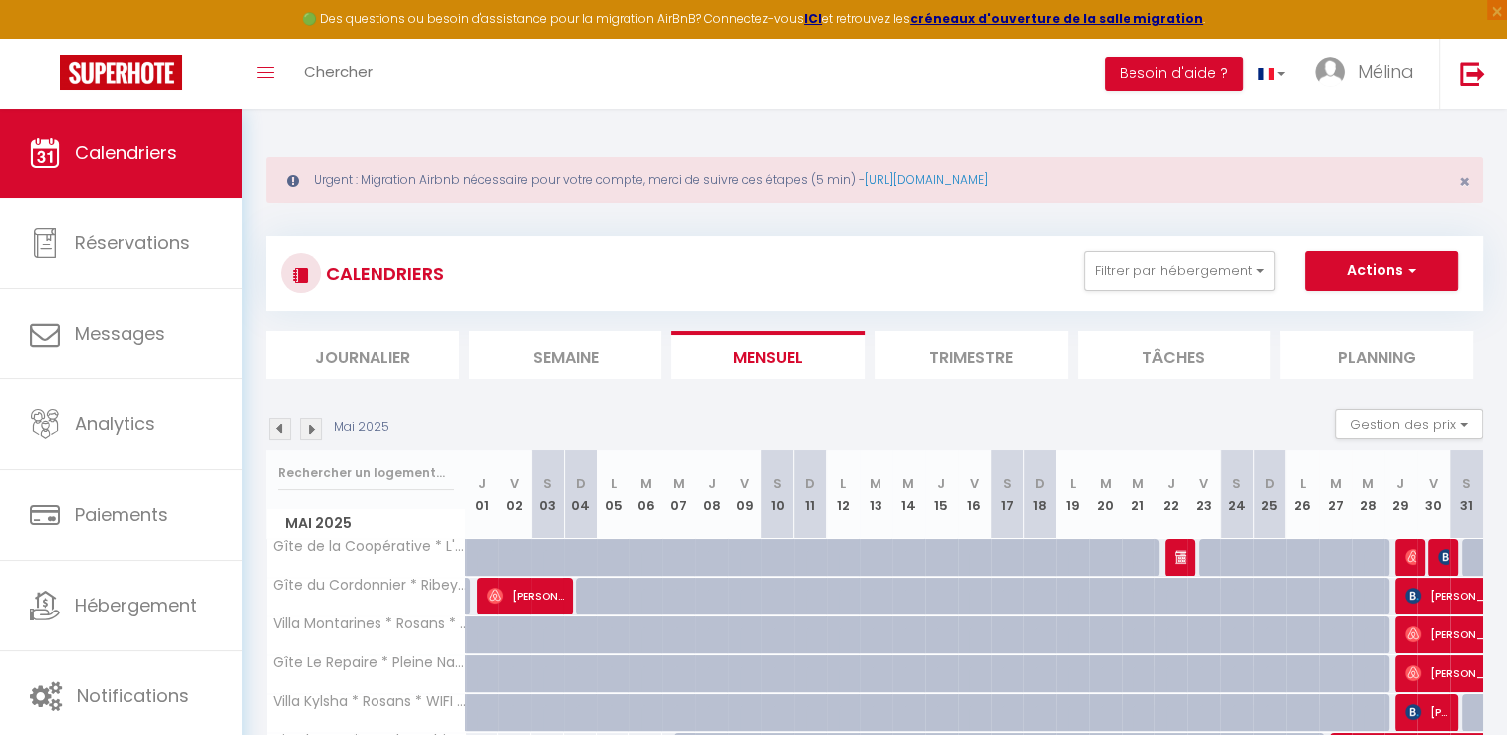
click at [283, 428] on img at bounding box center [280, 429] width 22 height 22
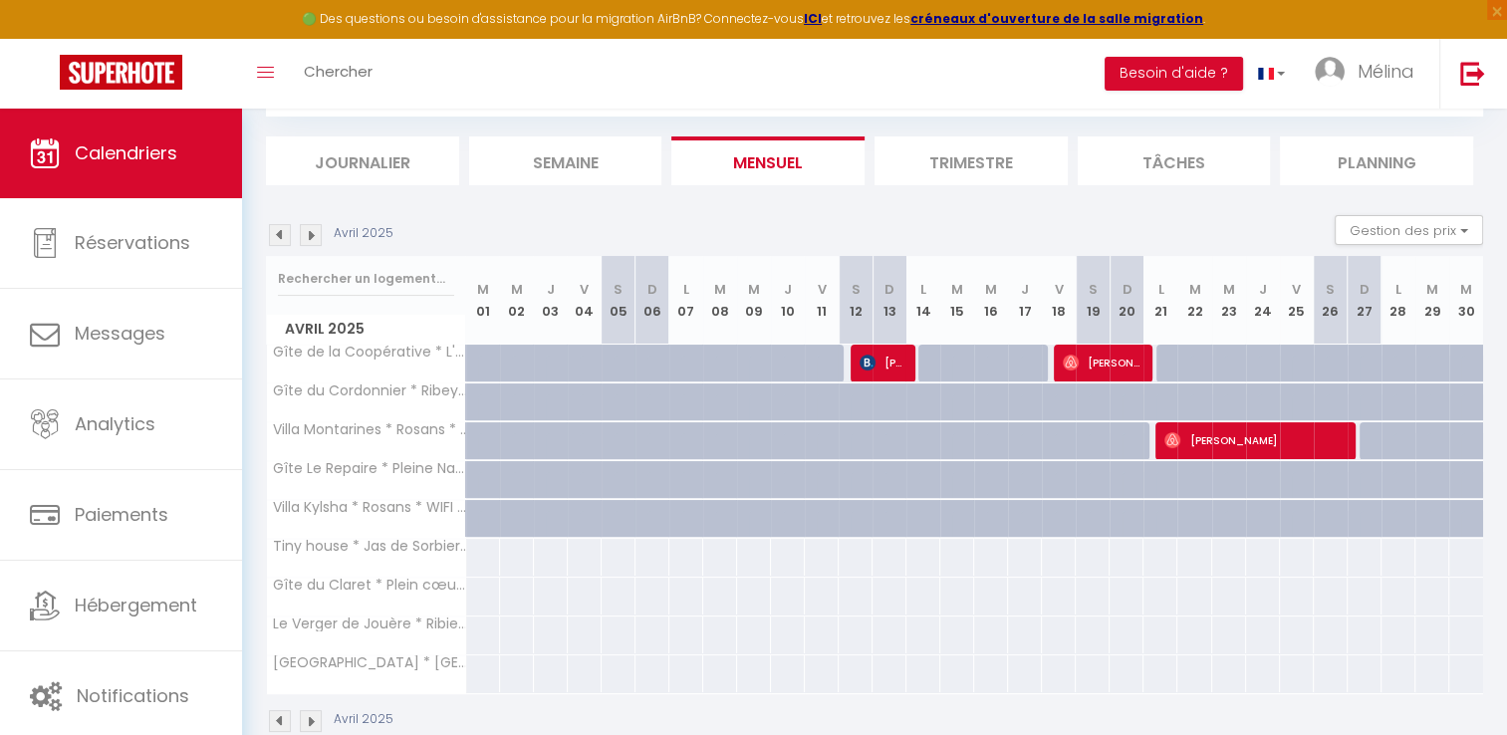
scroll to position [195, 0]
click at [312, 225] on img at bounding box center [311, 234] width 22 height 22
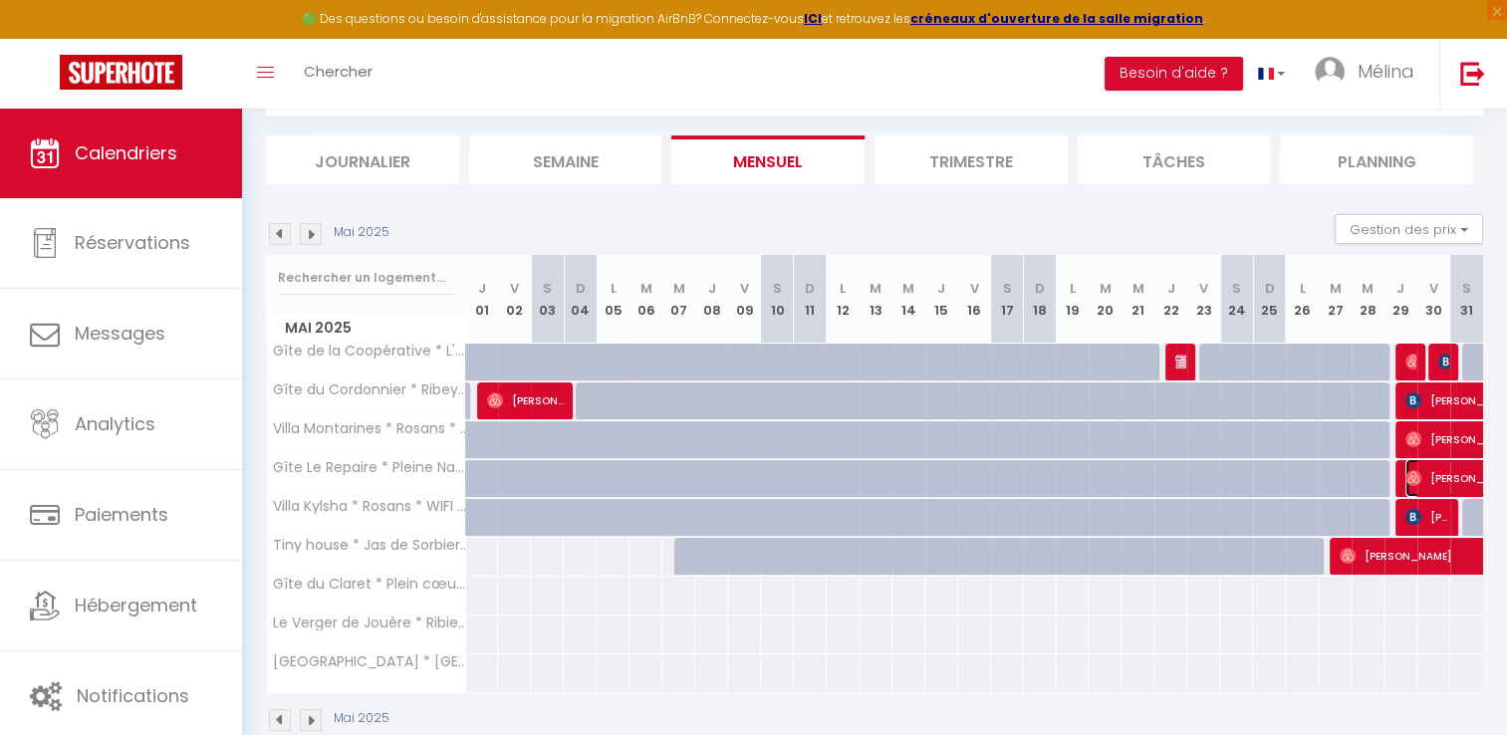
click at [1437, 474] on span "[PERSON_NAME]" at bounding box center [1474, 478] width 137 height 38
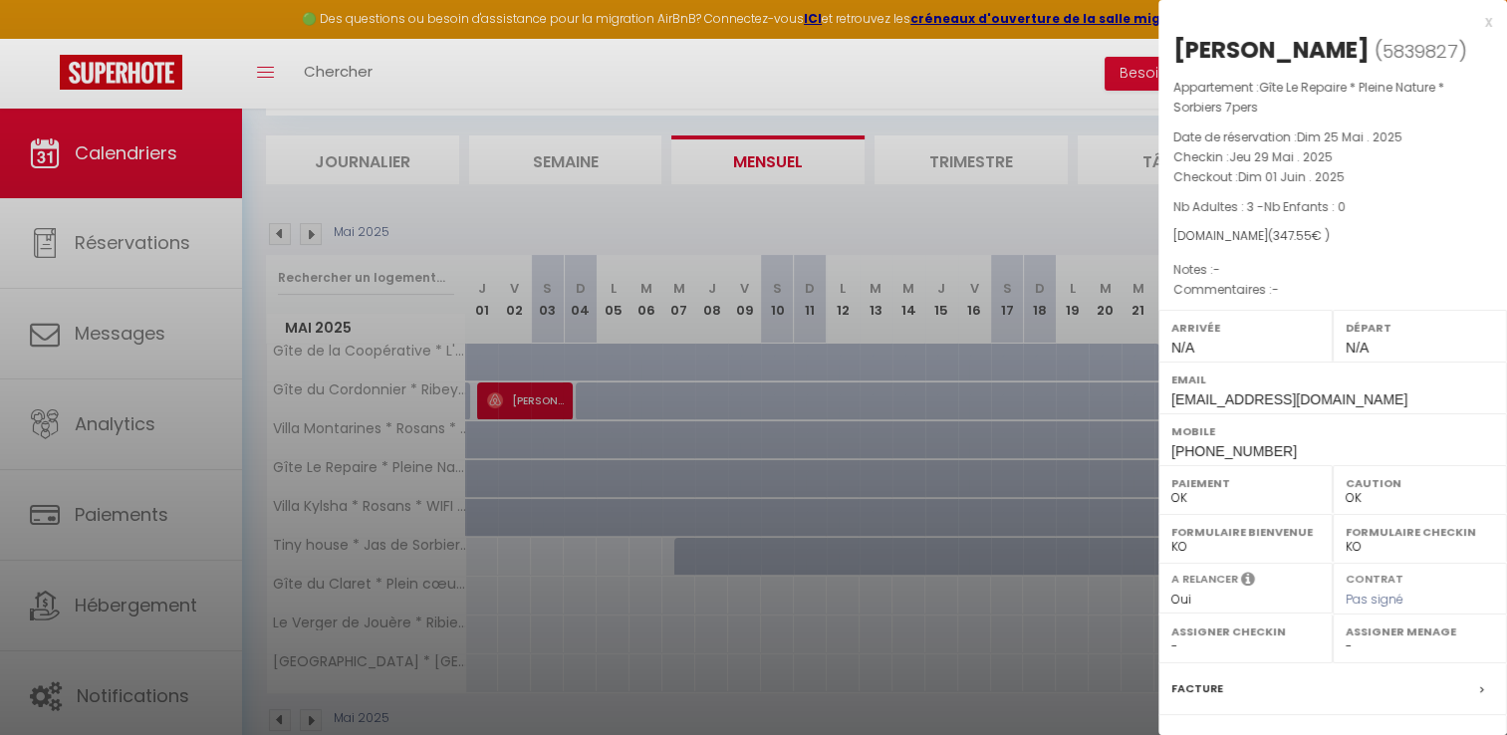
click at [655, 499] on div at bounding box center [753, 367] width 1507 height 735
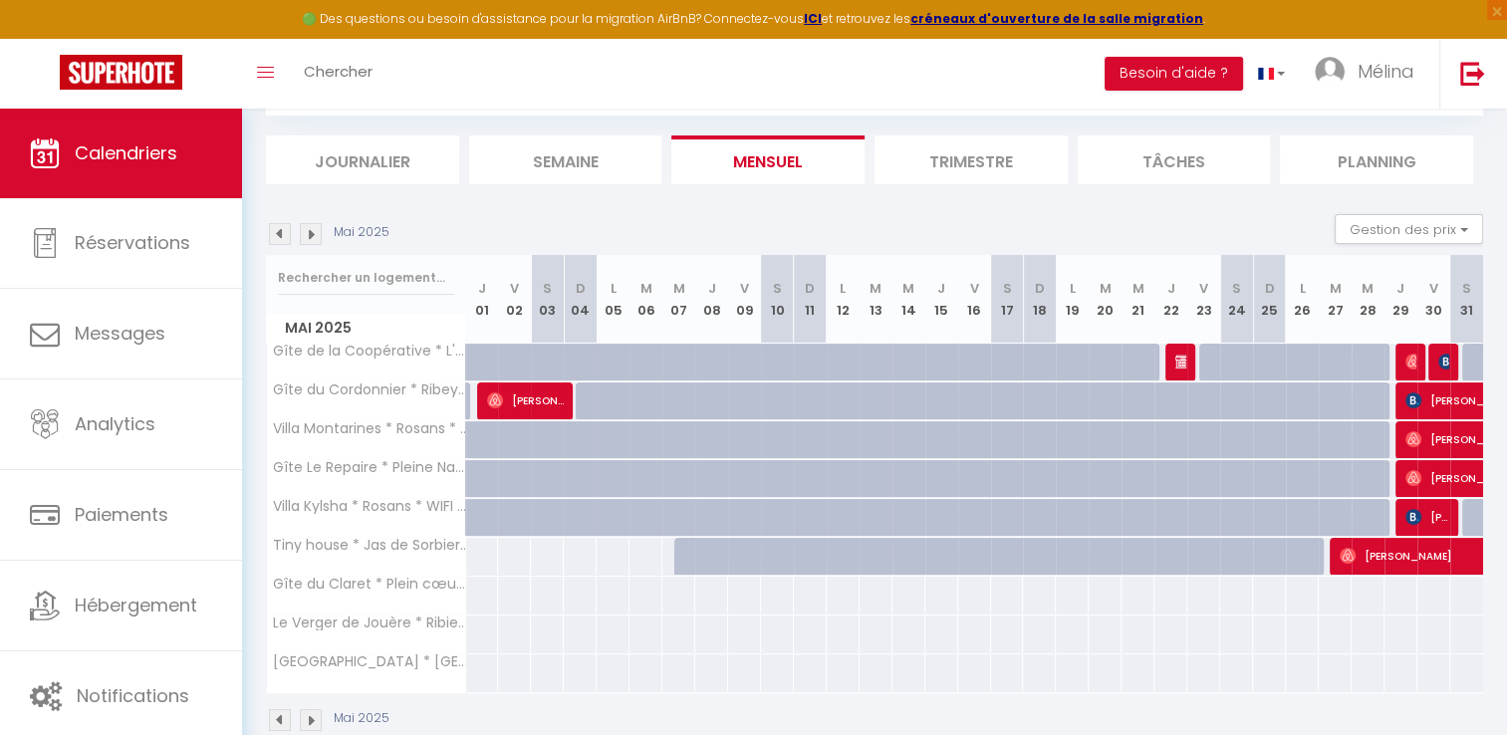
click at [302, 231] on img at bounding box center [311, 234] width 22 height 22
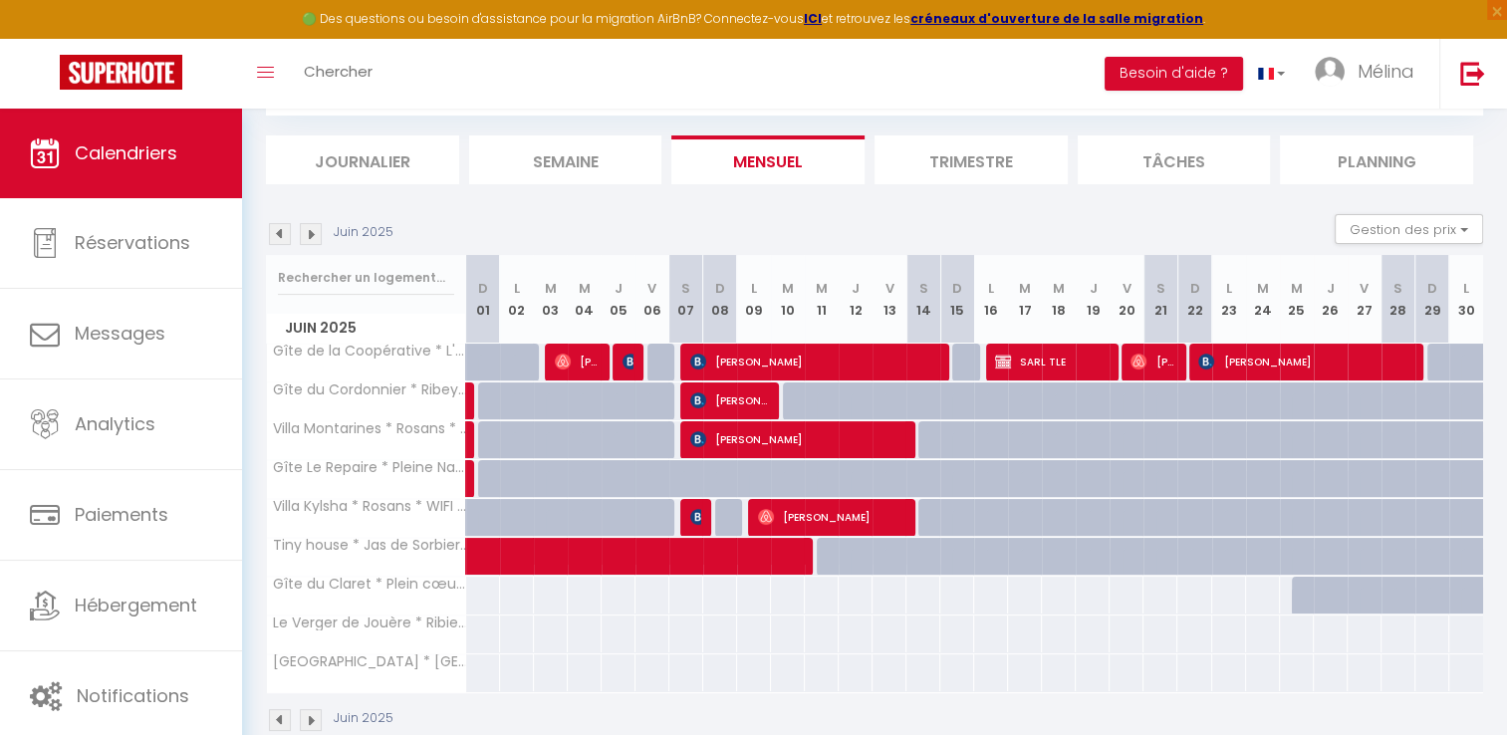
click at [309, 231] on img at bounding box center [311, 234] width 22 height 22
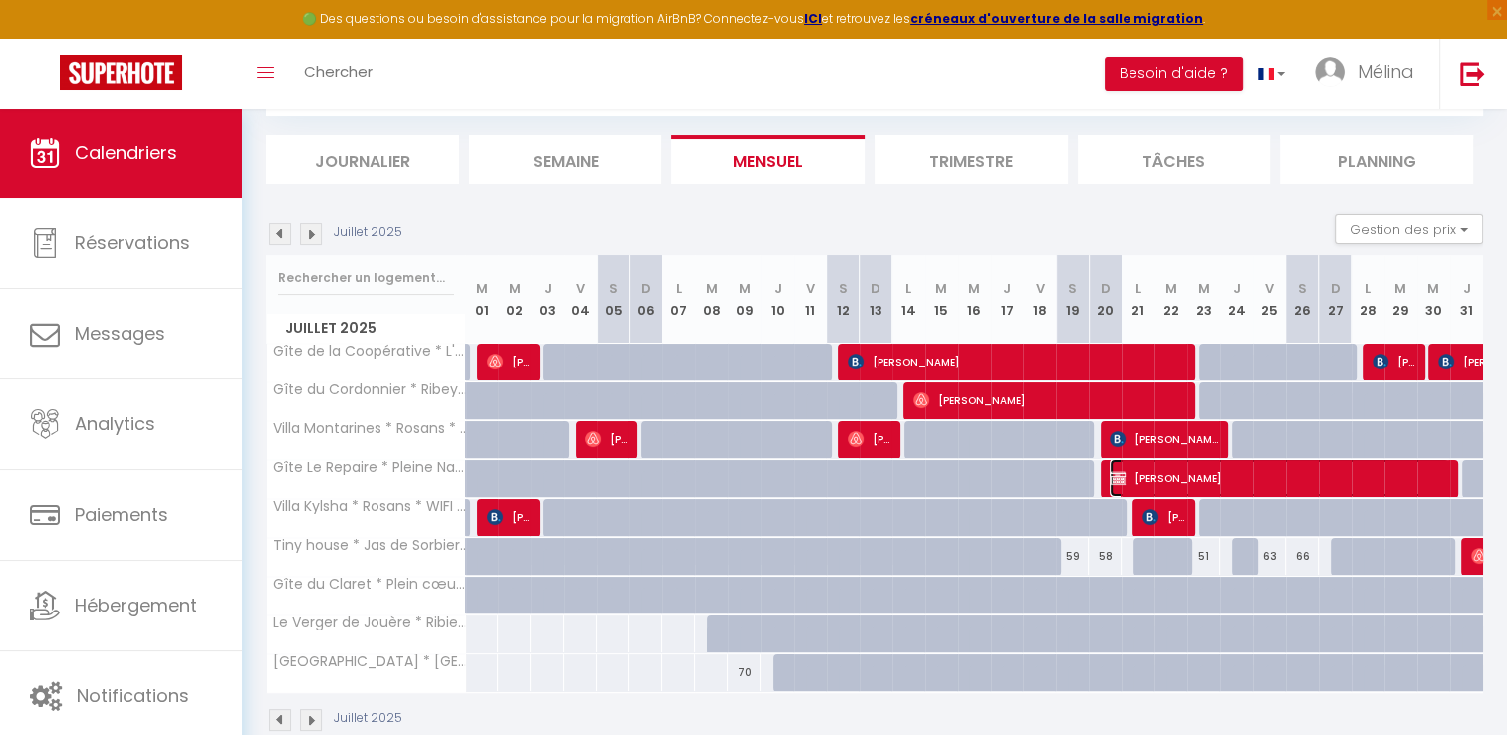
click at [1224, 485] on span "[PERSON_NAME]" at bounding box center [1280, 478] width 340 height 38
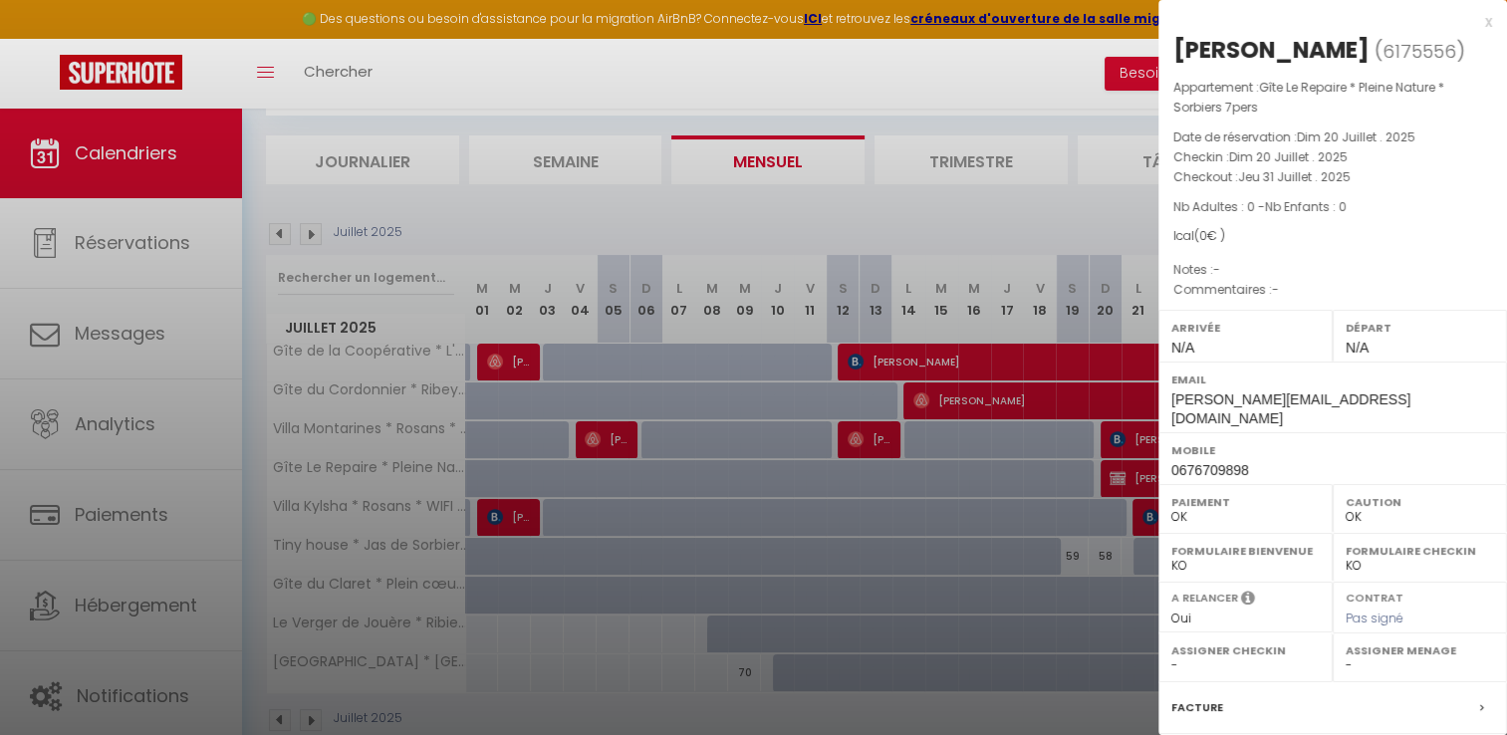
click at [1050, 471] on div at bounding box center [753, 367] width 1507 height 735
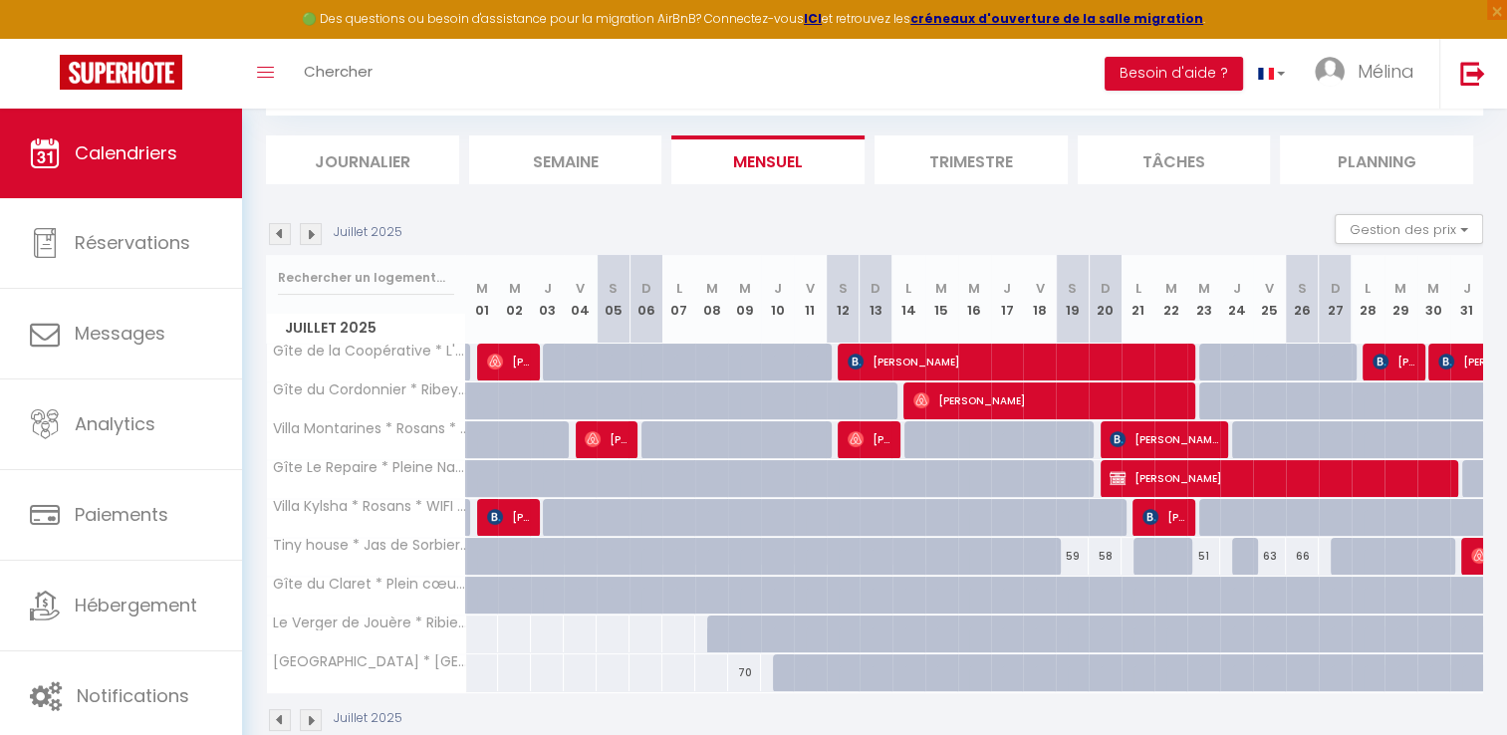
click at [307, 237] on img at bounding box center [311, 234] width 22 height 22
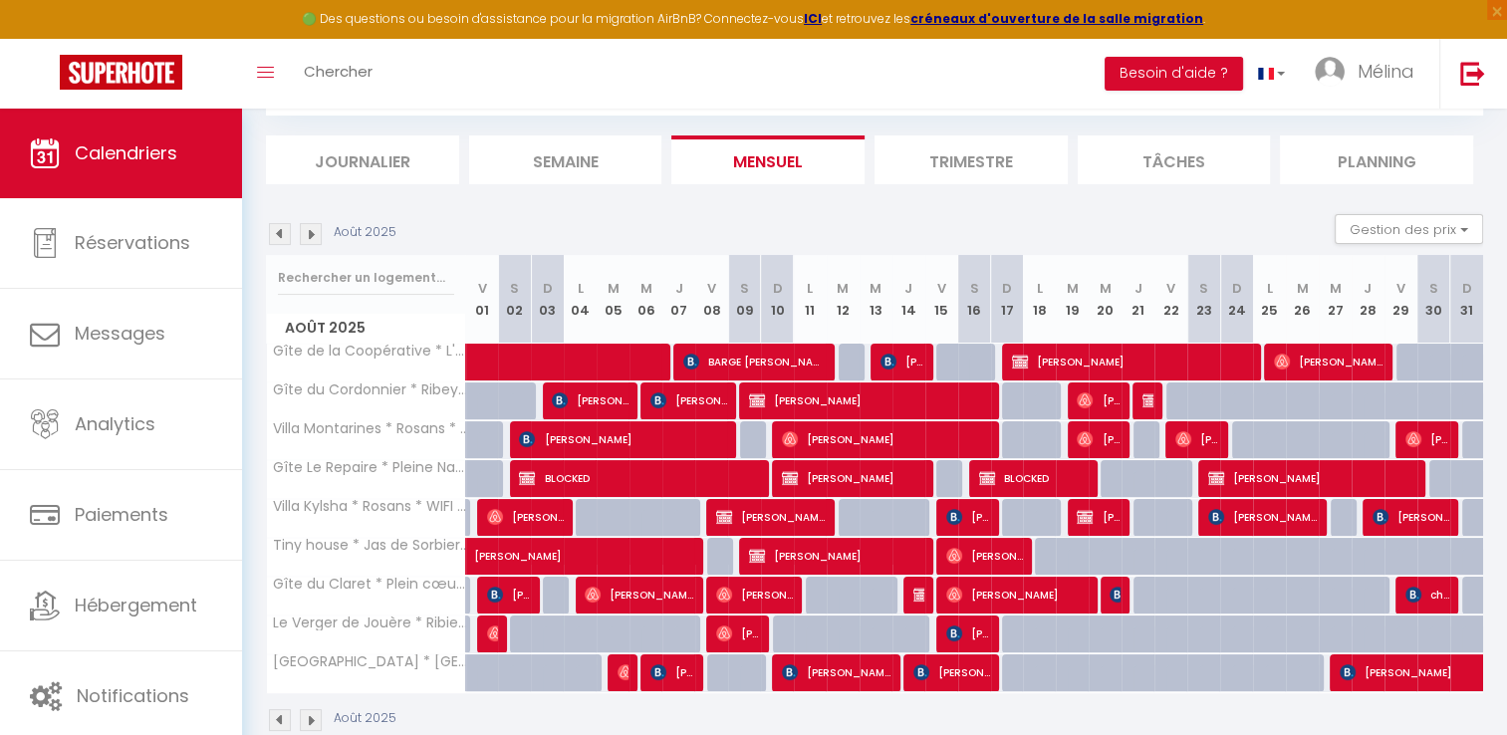
scroll to position [231, 0]
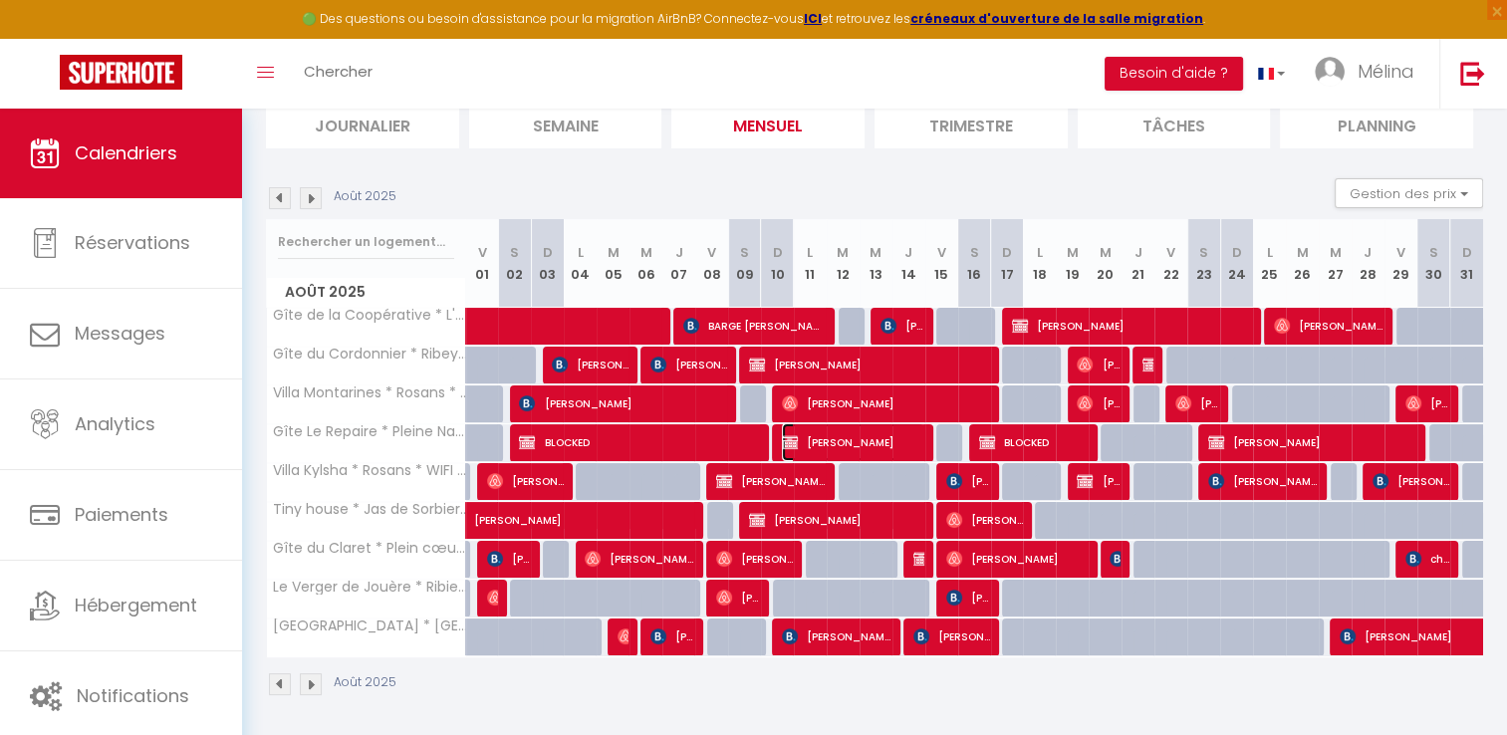
click at [869, 442] on span "[PERSON_NAME]" at bounding box center [853, 442] width 142 height 38
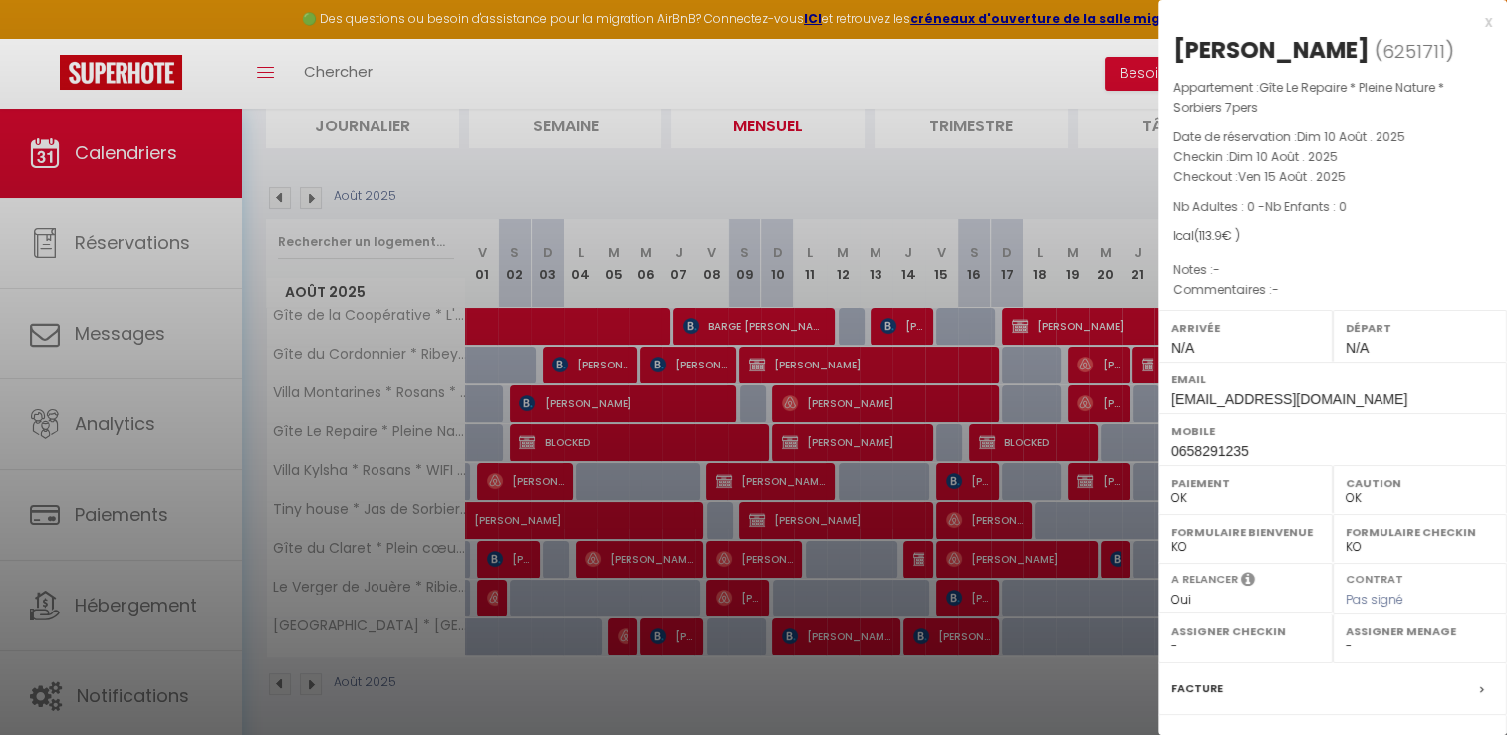
click at [944, 450] on div at bounding box center [753, 367] width 1507 height 735
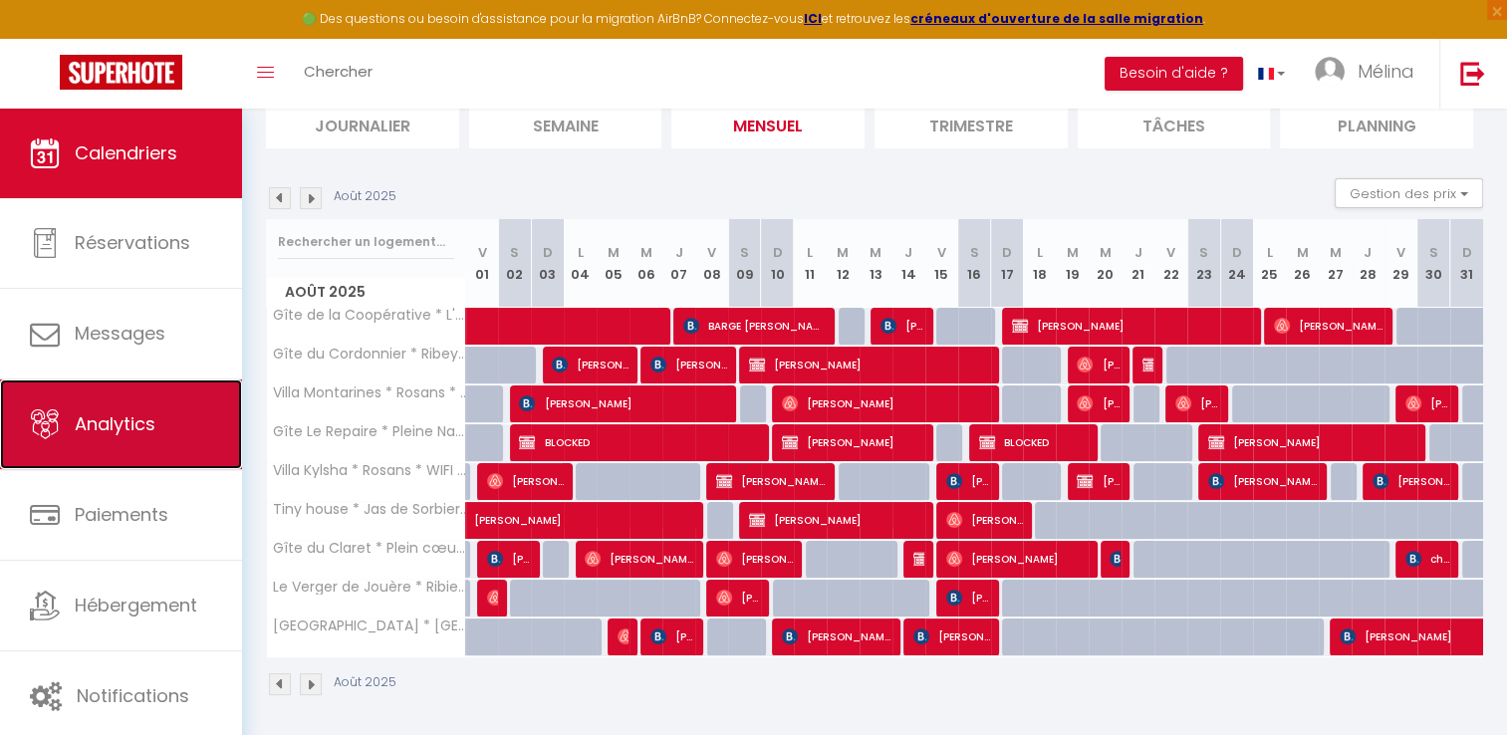
click at [163, 439] on link "Analytics" at bounding box center [121, 425] width 242 height 90
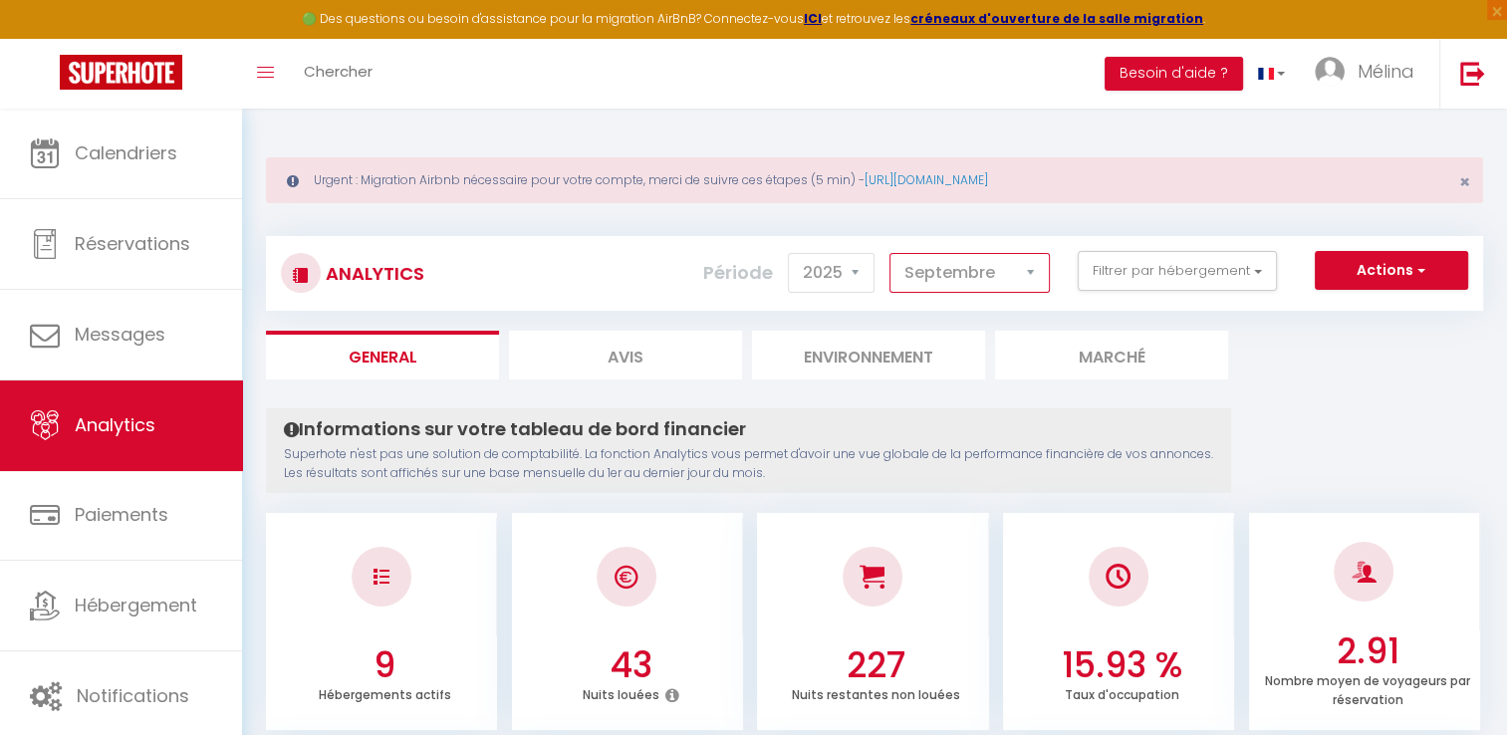
click at [1006, 282] on select "[PERSON_NAME] Mars Avril Mai Juin Juillet Août Septembre Octobre Novembre Décem…" at bounding box center [970, 273] width 160 height 40
click at [891, 253] on select "[PERSON_NAME] Mars Avril Mai Juin Juillet Août Septembre Octobre Novembre Décem…" at bounding box center [970, 273] width 160 height 40
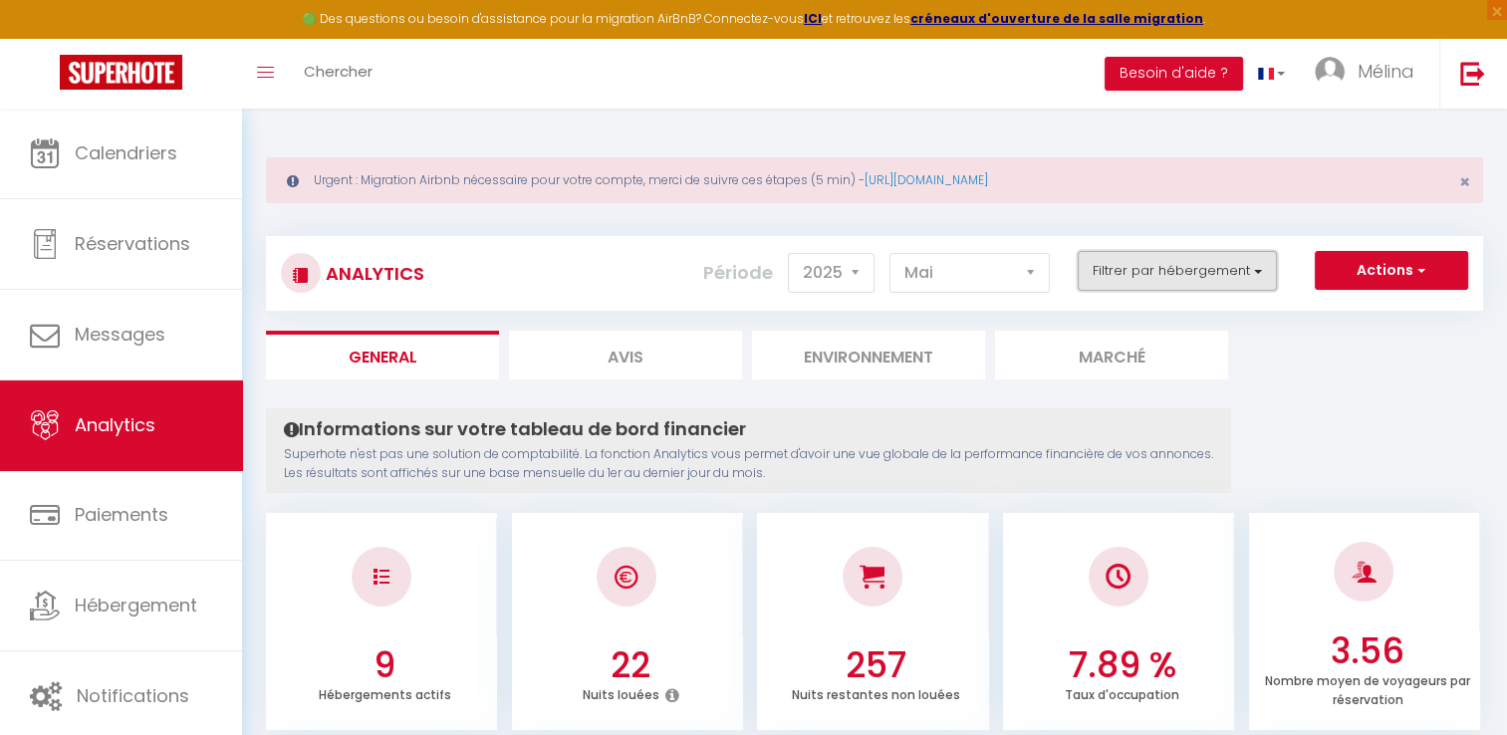
click at [1145, 265] on button "Filtrer par hébergement" at bounding box center [1177, 271] width 199 height 40
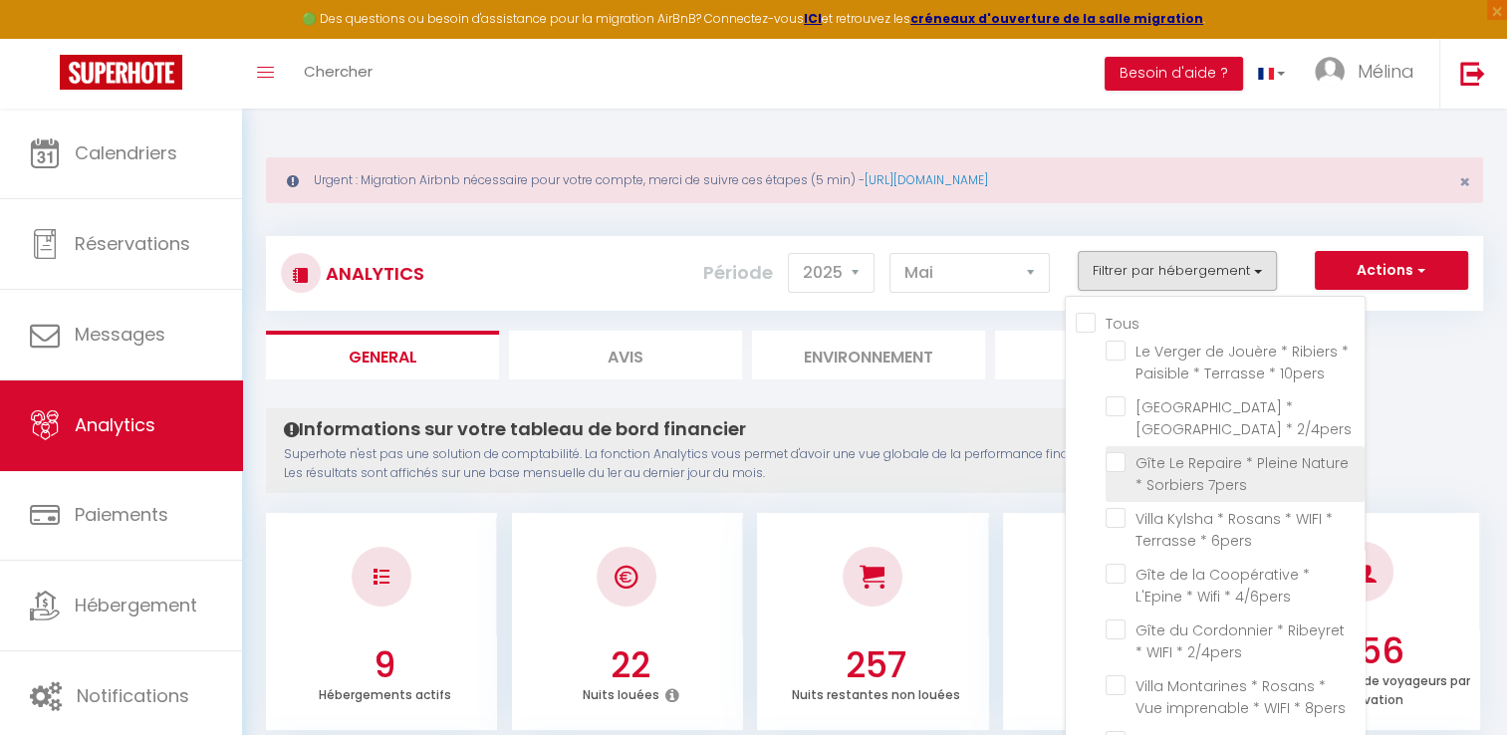
click at [1116, 463] on 7pers "checkbox" at bounding box center [1235, 462] width 259 height 20
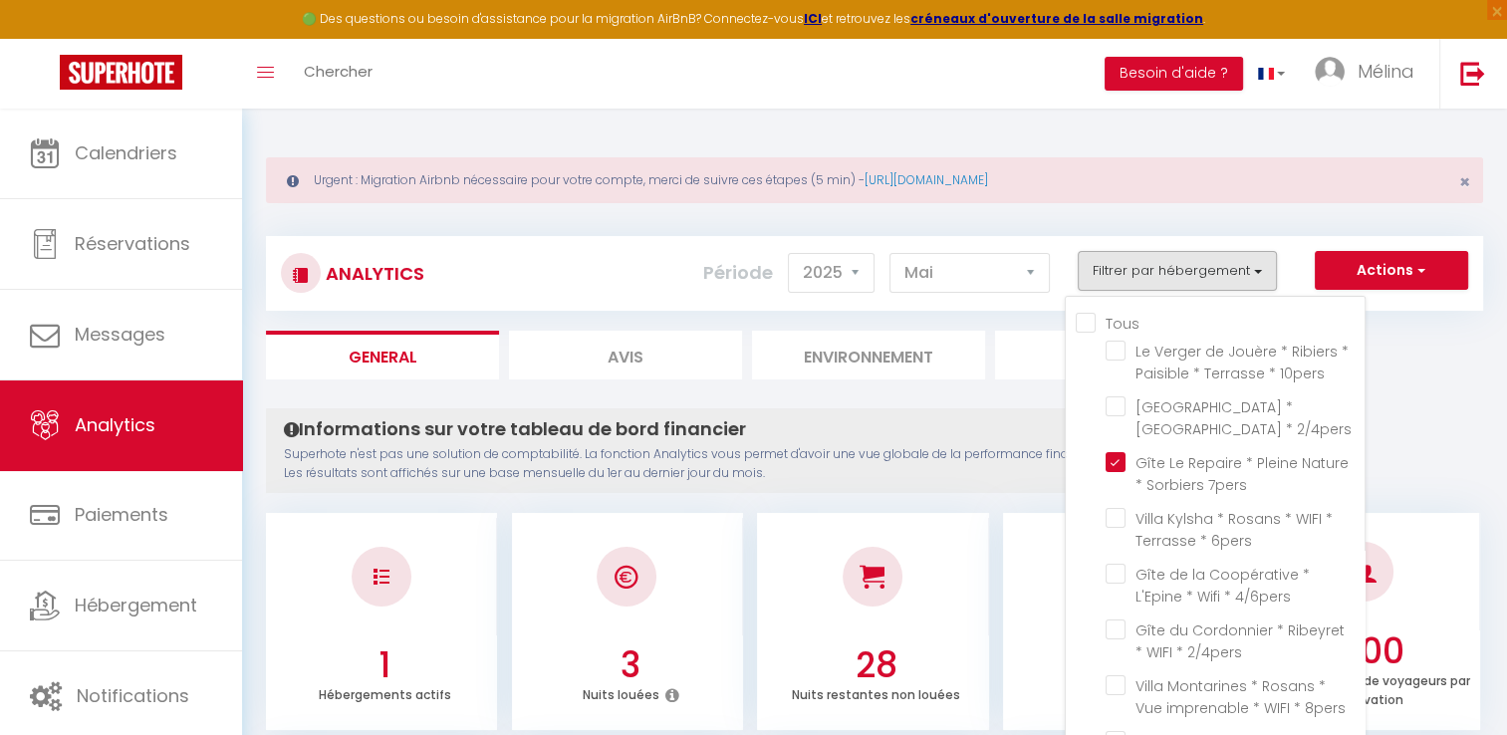
click at [1005, 332] on li "Marché" at bounding box center [1111, 355] width 233 height 49
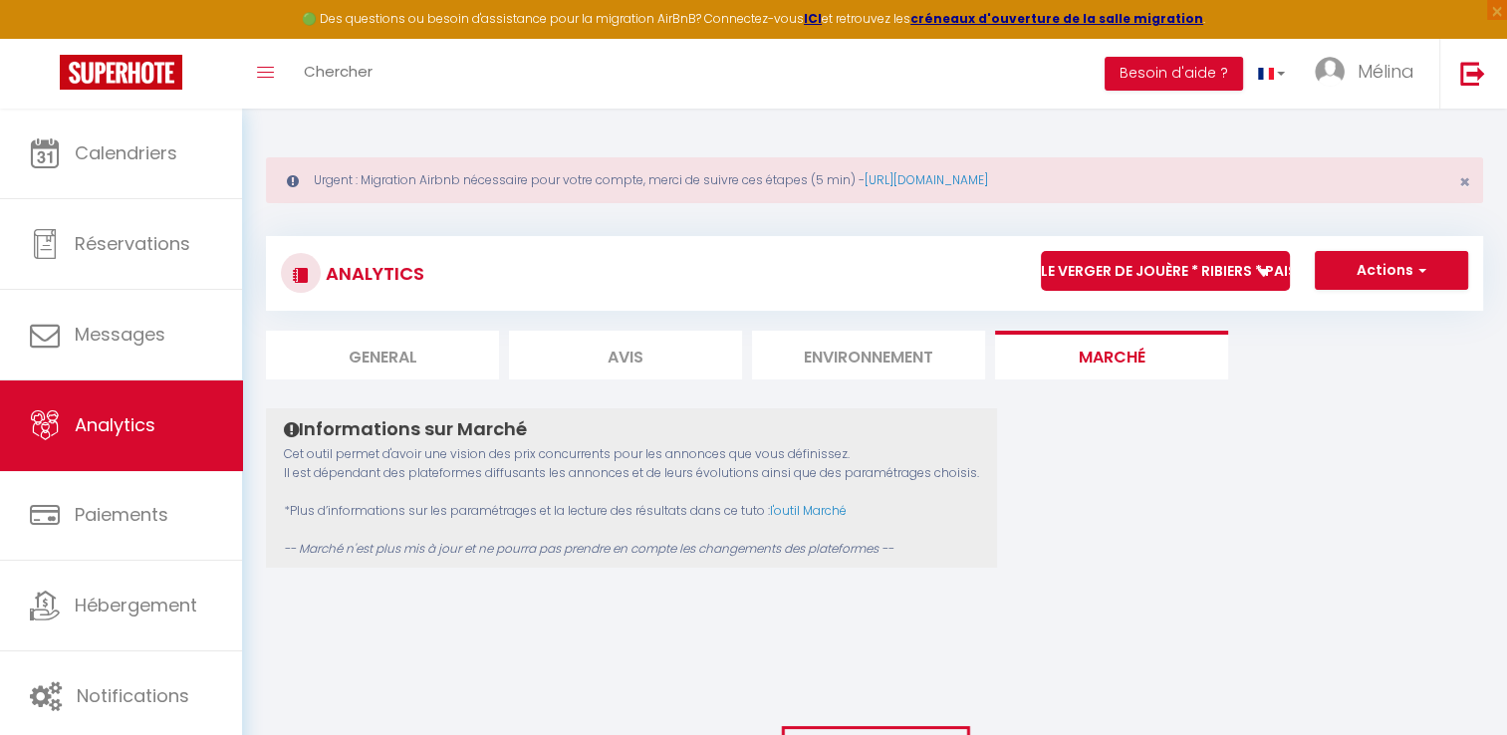
click at [458, 359] on li "General" at bounding box center [382, 355] width 233 height 49
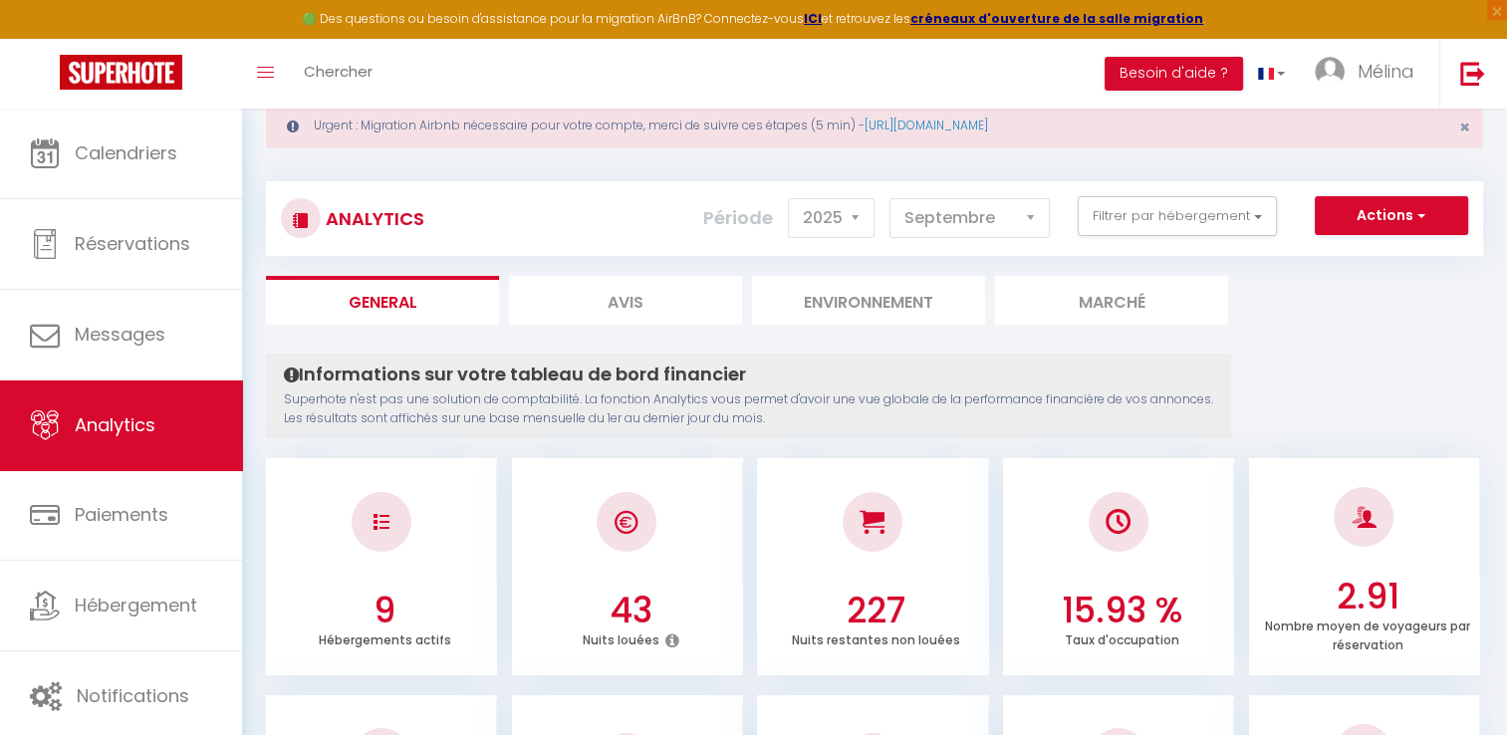
scroll to position [50, 0]
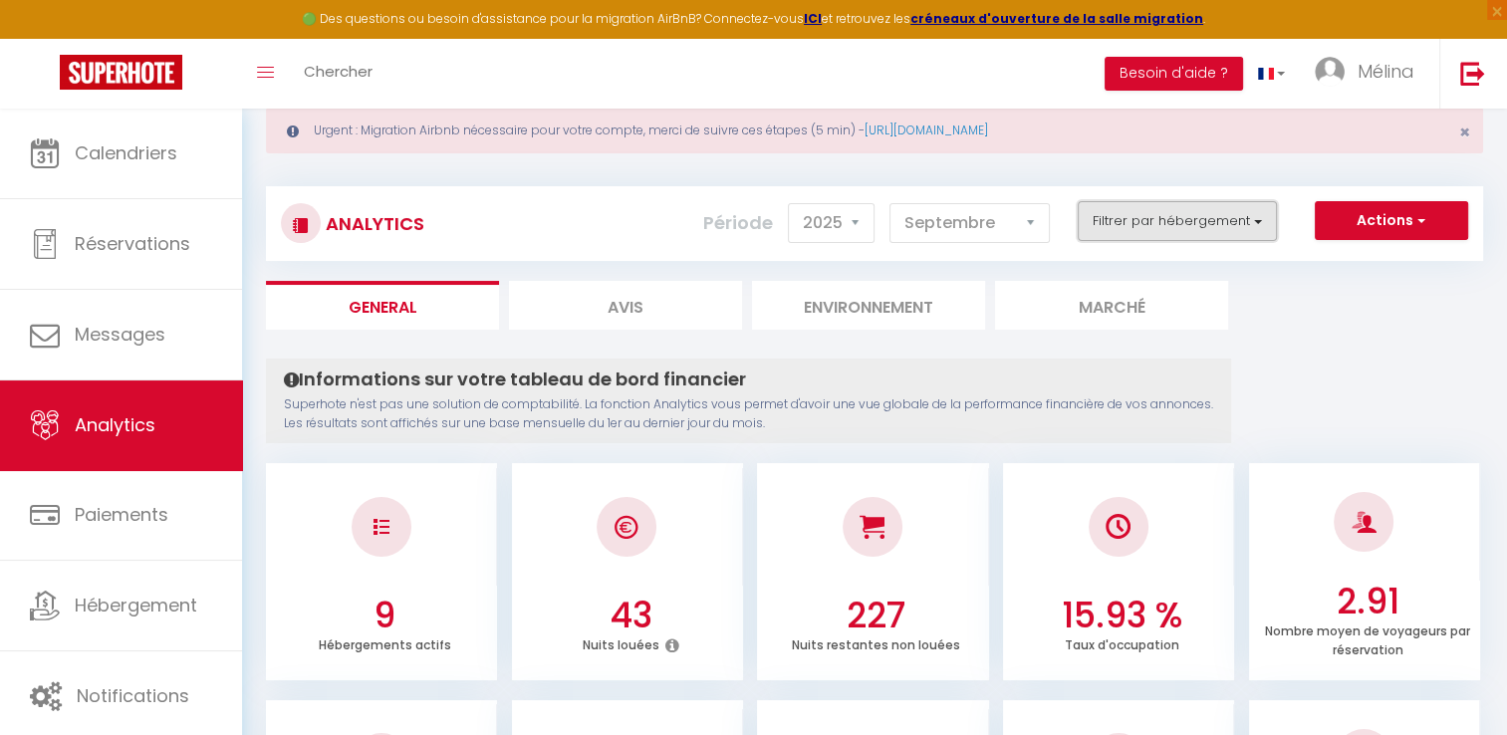
click at [1152, 221] on button "Filtrer par hébergement" at bounding box center [1177, 221] width 199 height 40
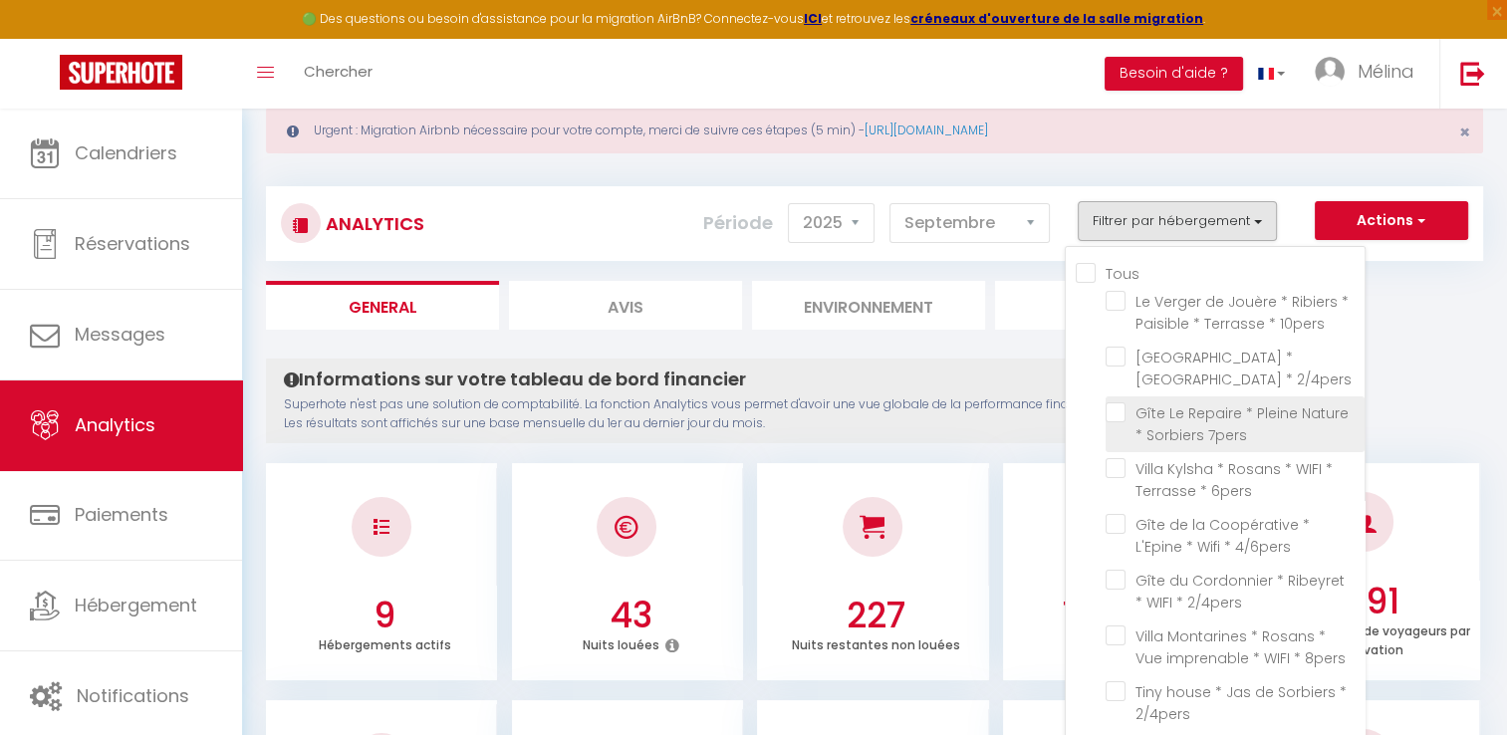
click at [1118, 410] on 7pers "checkbox" at bounding box center [1235, 413] width 259 height 20
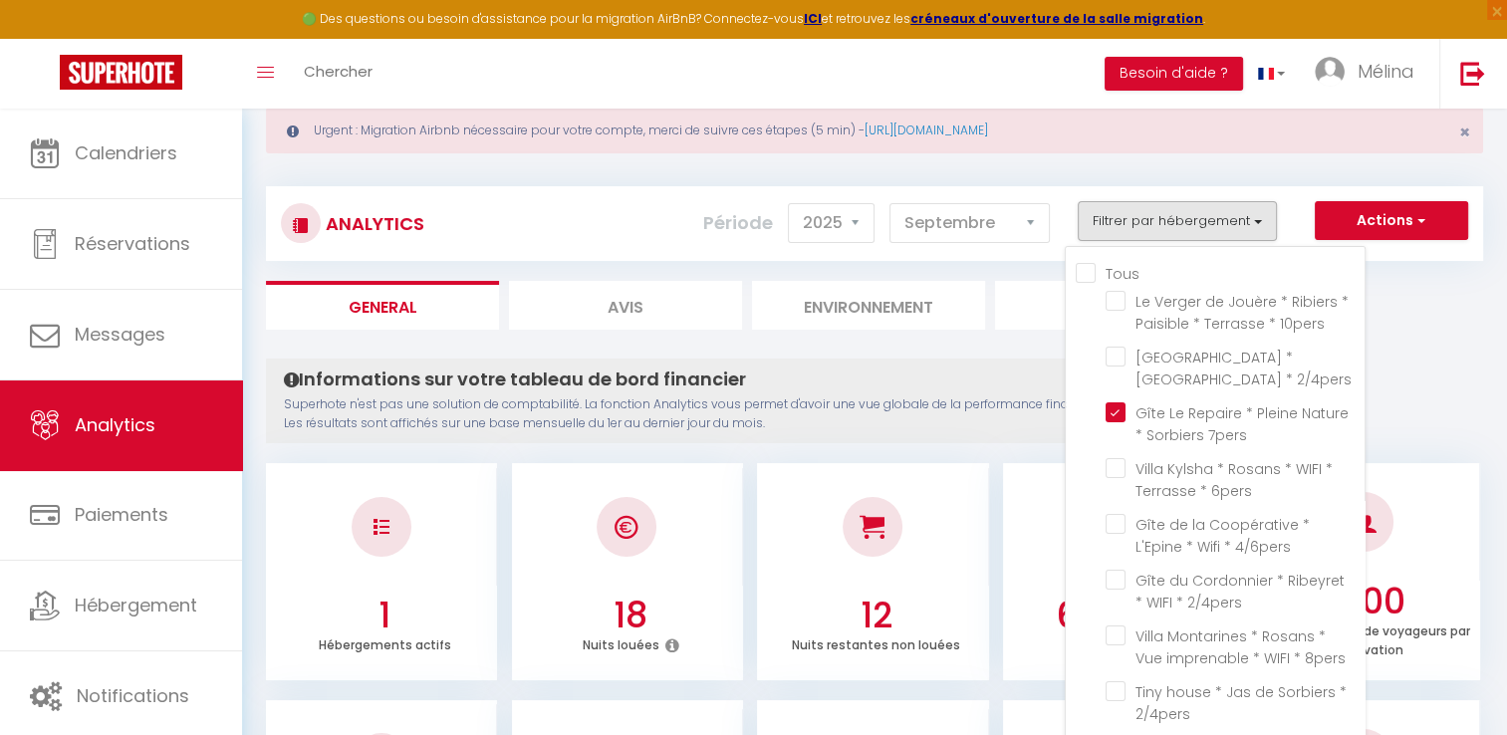
click at [1019, 174] on div "Analytics Actions Génération SuperConciergerie Génération SuperAnalyzer Générat…" at bounding box center [875, 214] width 1218 height 94
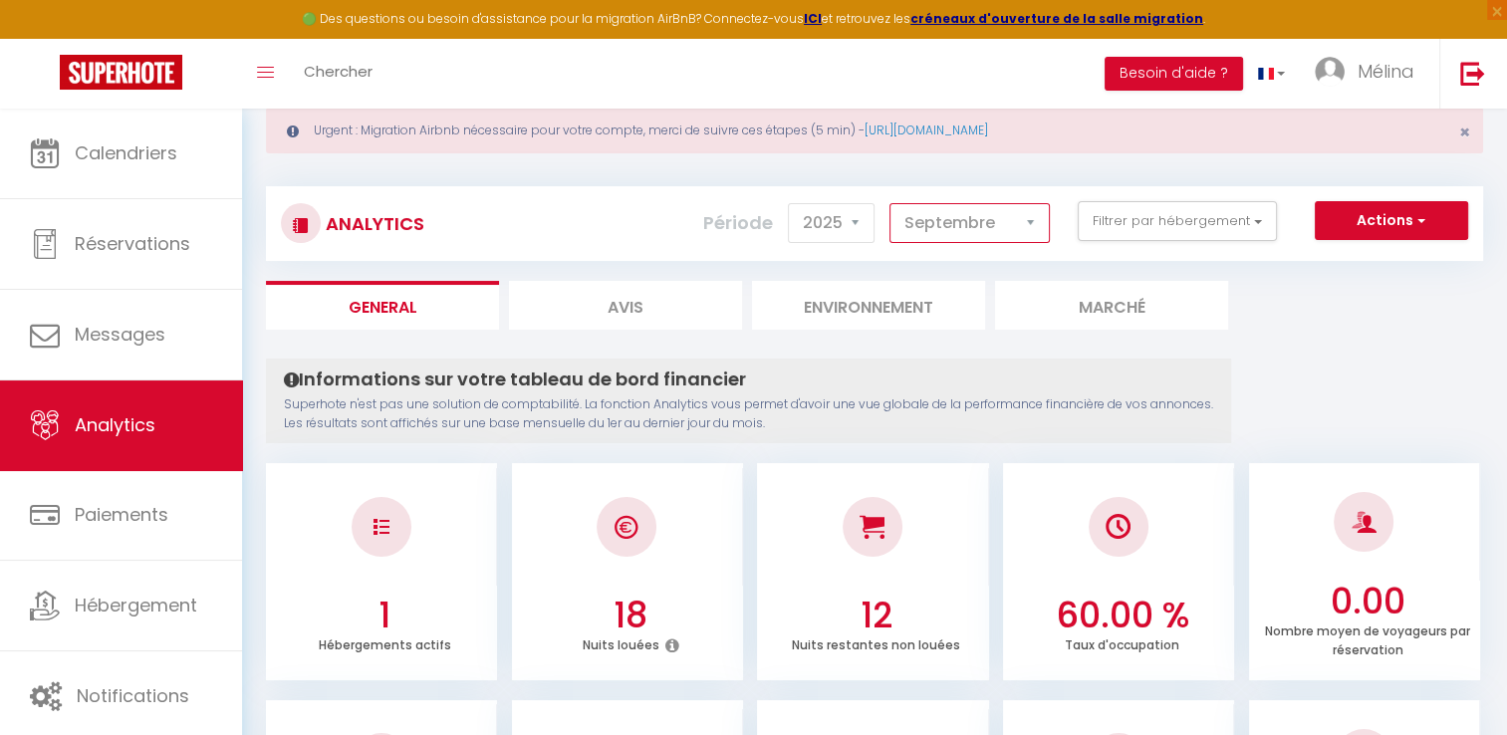
click at [1001, 224] on select "[PERSON_NAME] Mars Avril Mai Juin Juillet Août Septembre Octobre Novembre Décem…" at bounding box center [970, 223] width 160 height 40
click at [891, 203] on select "[PERSON_NAME] Mars Avril Mai Juin Juillet Août Septembre Octobre Novembre Décem…" at bounding box center [970, 223] width 160 height 40
click at [1022, 214] on select "[PERSON_NAME] Mars Avril Mai Juin Juillet Août Septembre Octobre Novembre Décem…" at bounding box center [970, 223] width 160 height 40
click at [891, 203] on select "[PERSON_NAME] Mars Avril Mai Juin Juillet Août Septembre Octobre Novembre Décem…" at bounding box center [970, 223] width 160 height 40
click at [1024, 223] on select "[PERSON_NAME] Mars Avril Mai Juin Juillet Août Septembre Octobre Novembre Décem…" at bounding box center [970, 223] width 160 height 40
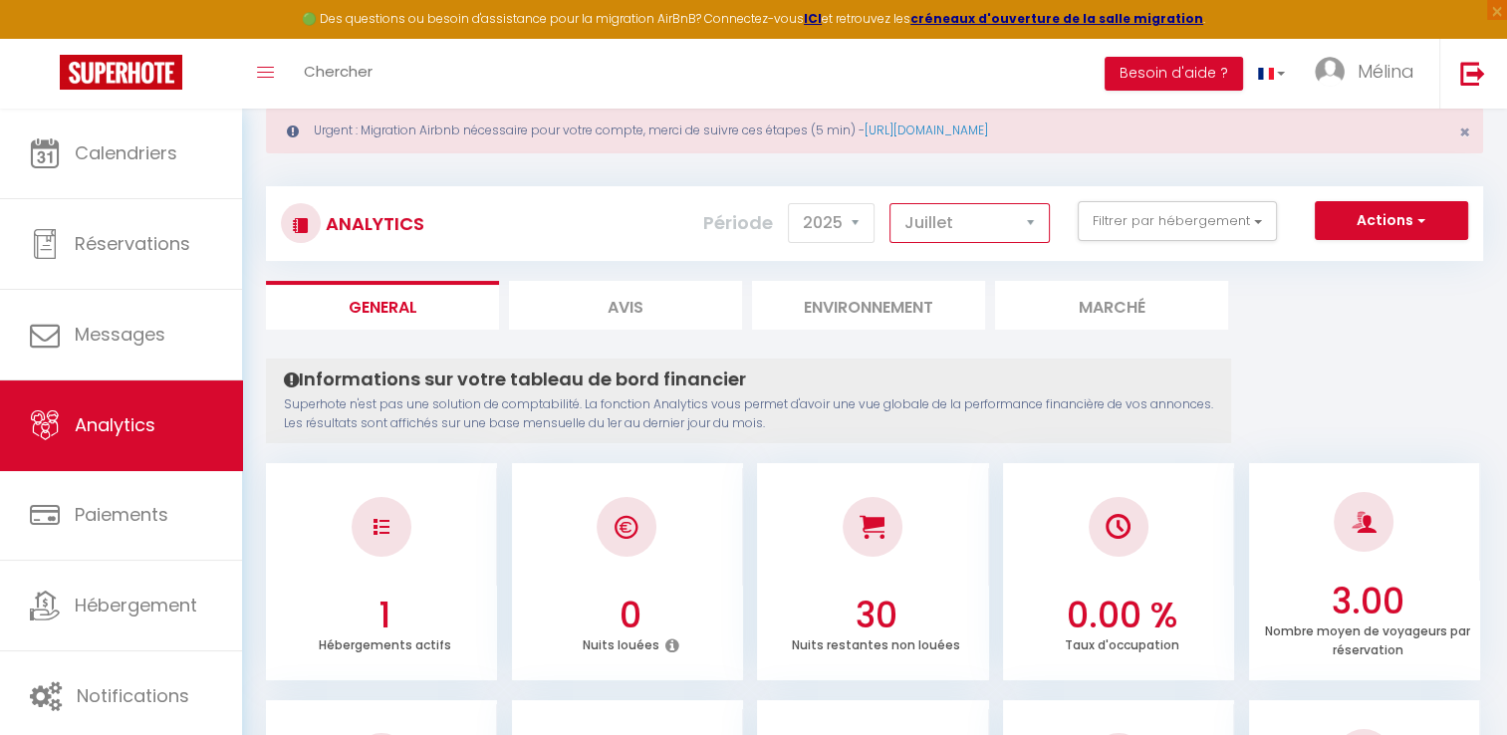
click at [891, 203] on select "[PERSON_NAME] Mars Avril Mai Juin Juillet Août Septembre Octobre Novembre Décem…" at bounding box center [970, 223] width 160 height 40
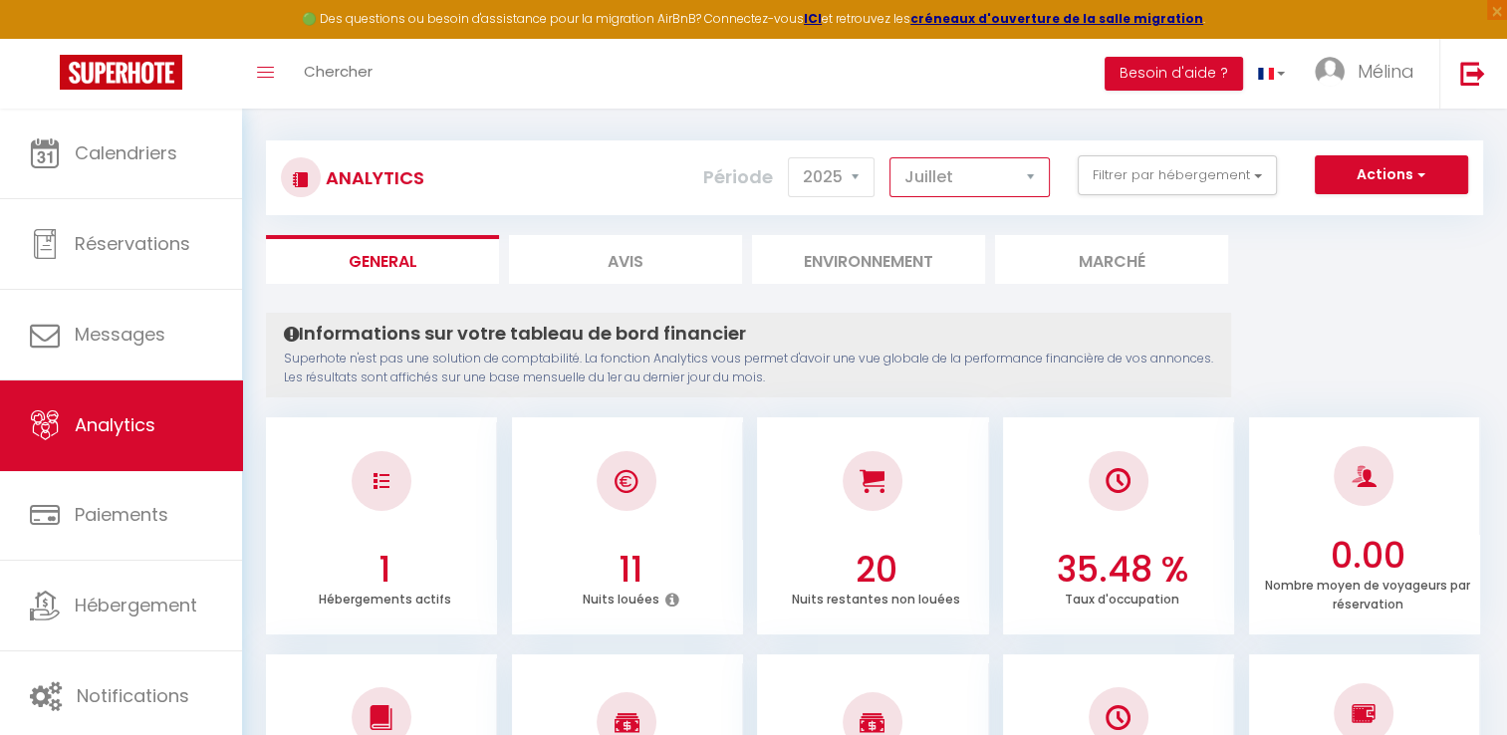
scroll to position [96, 0]
click at [1007, 164] on select "[PERSON_NAME] Mars Avril Mai Juin Juillet Août Septembre Octobre Novembre Décem…" at bounding box center [970, 177] width 160 height 40
click at [891, 157] on select "[PERSON_NAME] Mars Avril Mai Juin Juillet Août Septembre Octobre Novembre Décem…" at bounding box center [970, 177] width 160 height 40
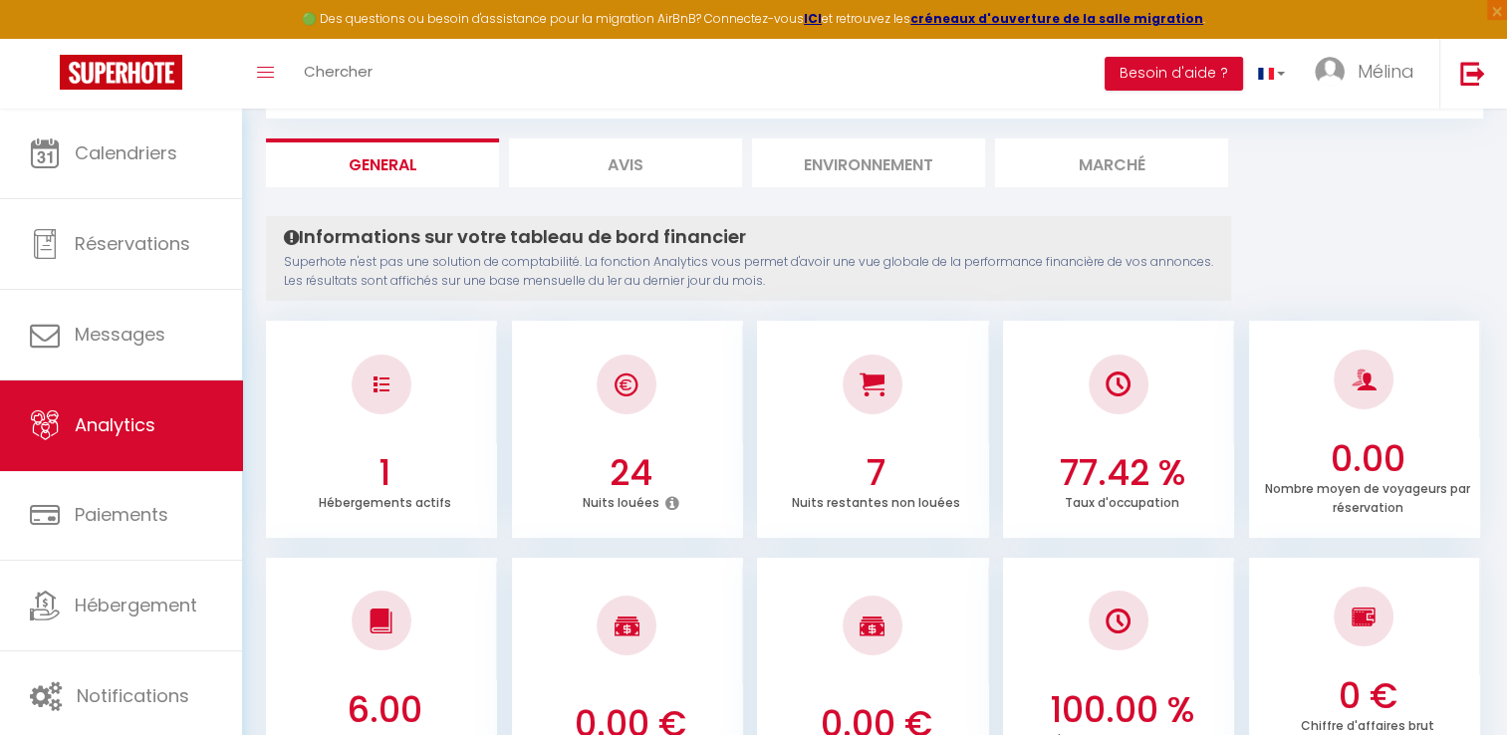
scroll to position [0, 0]
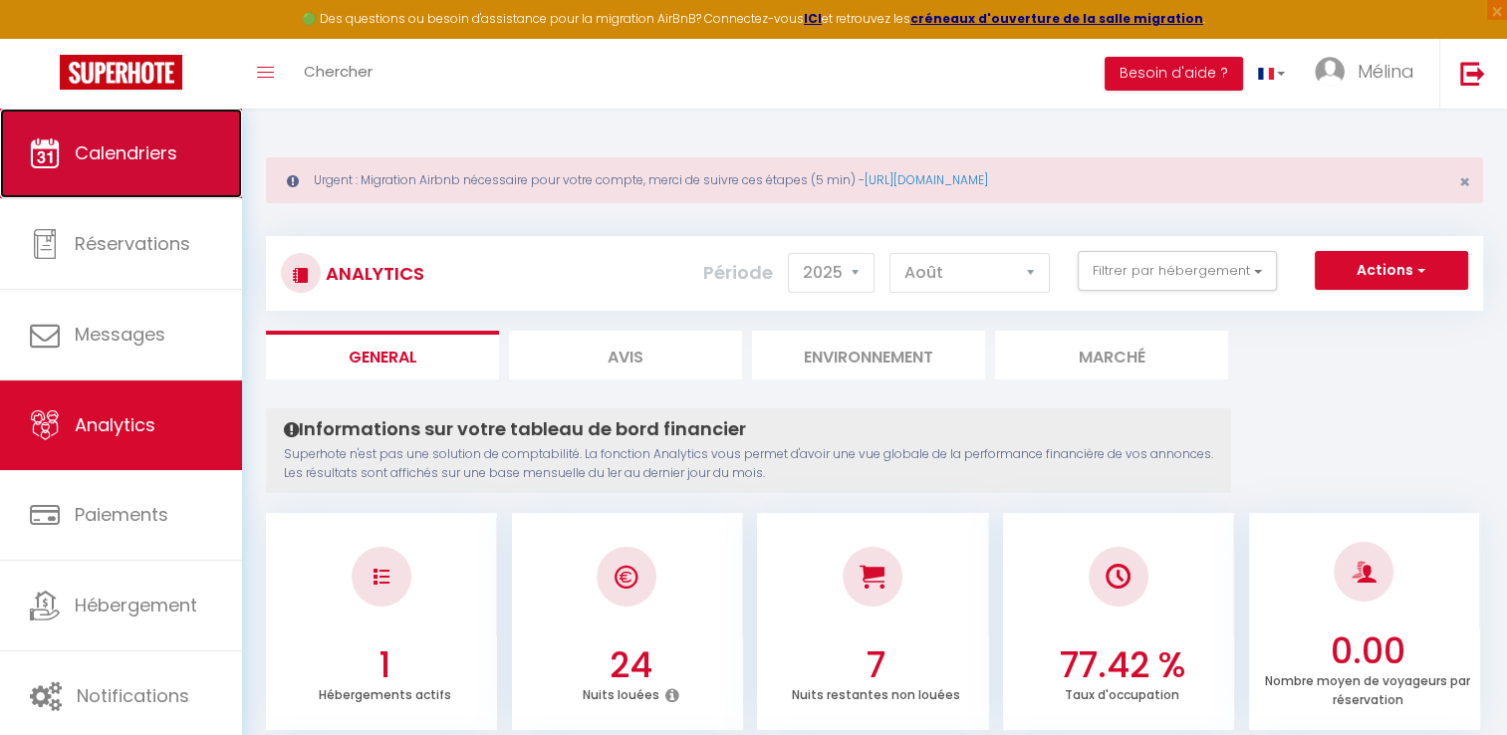
click at [200, 141] on link "Calendriers" at bounding box center [121, 154] width 242 height 90
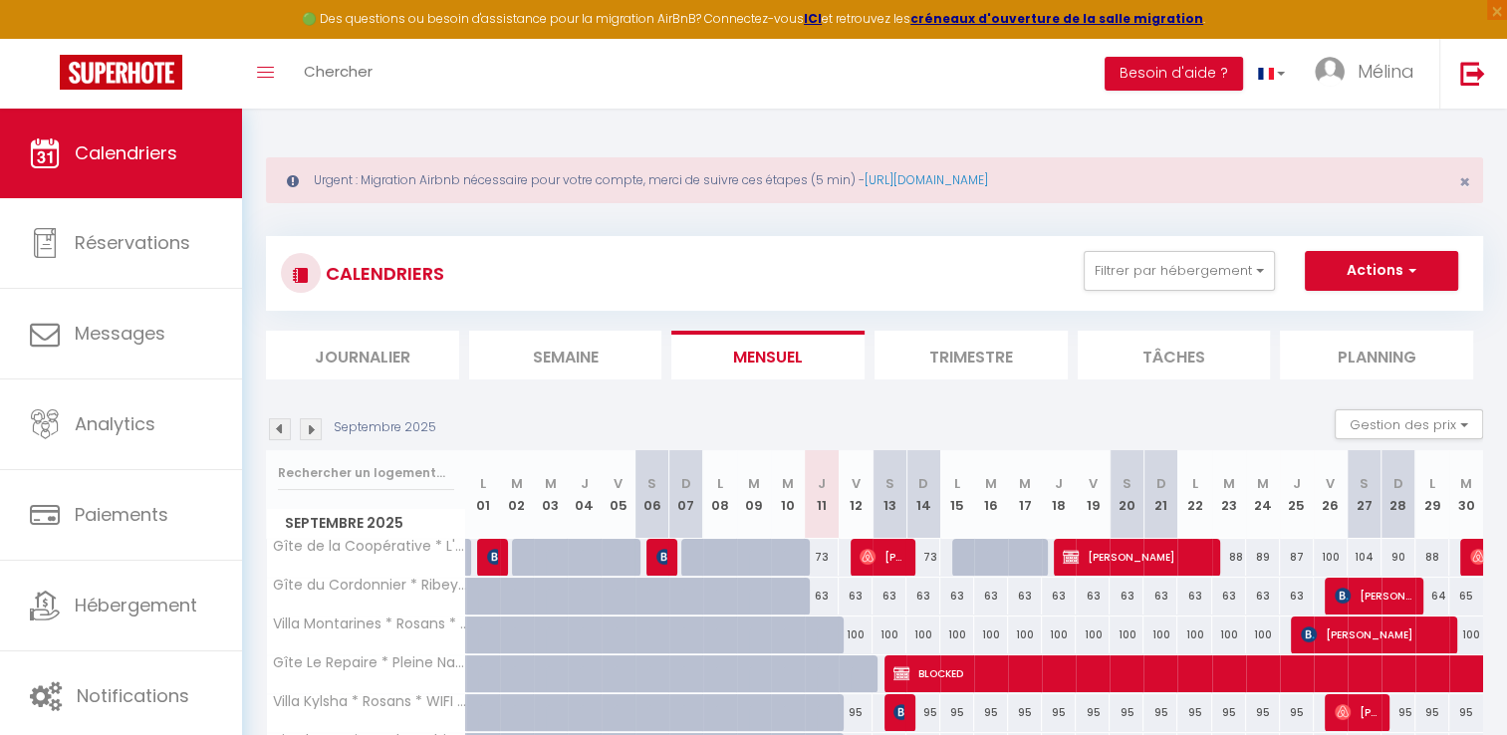
click at [280, 419] on img at bounding box center [280, 429] width 22 height 22
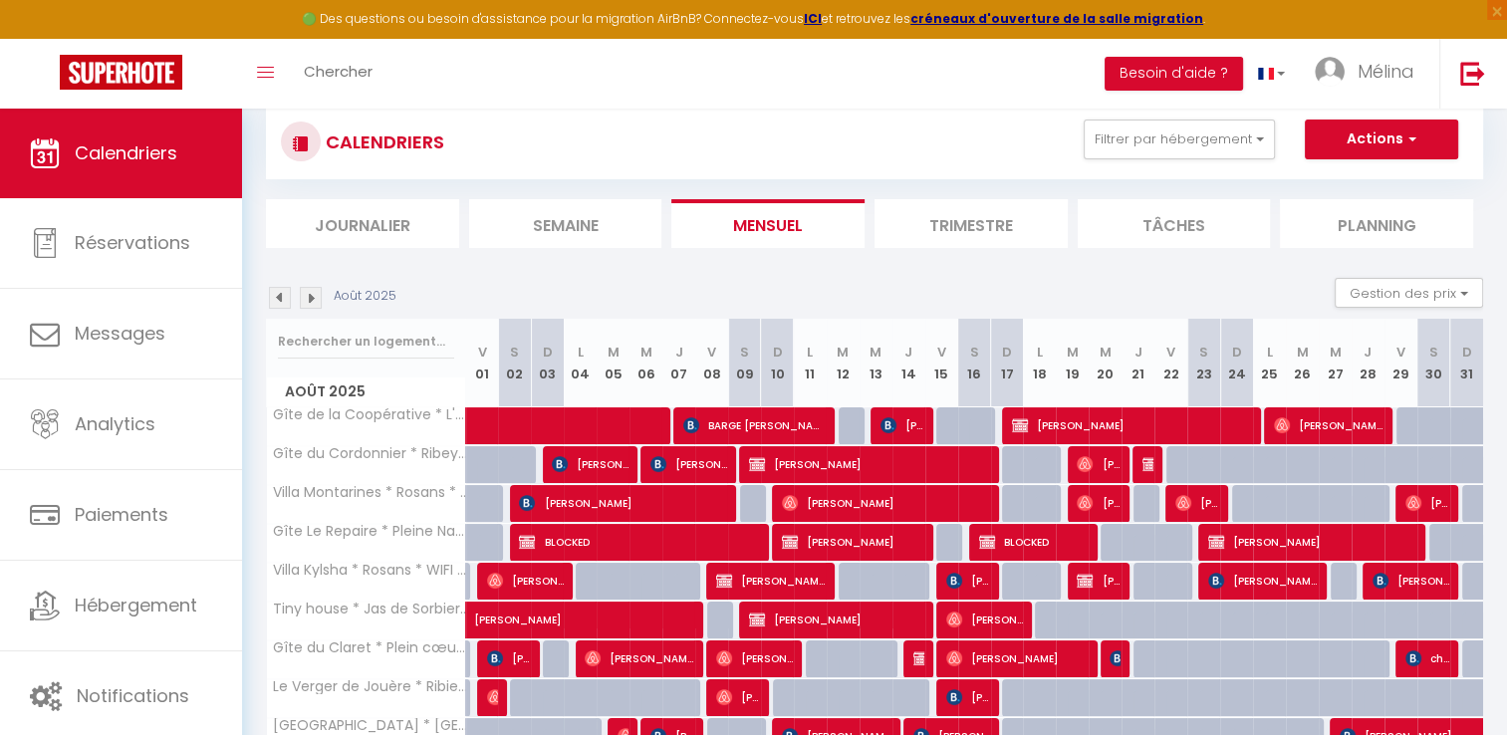
scroll to position [231, 0]
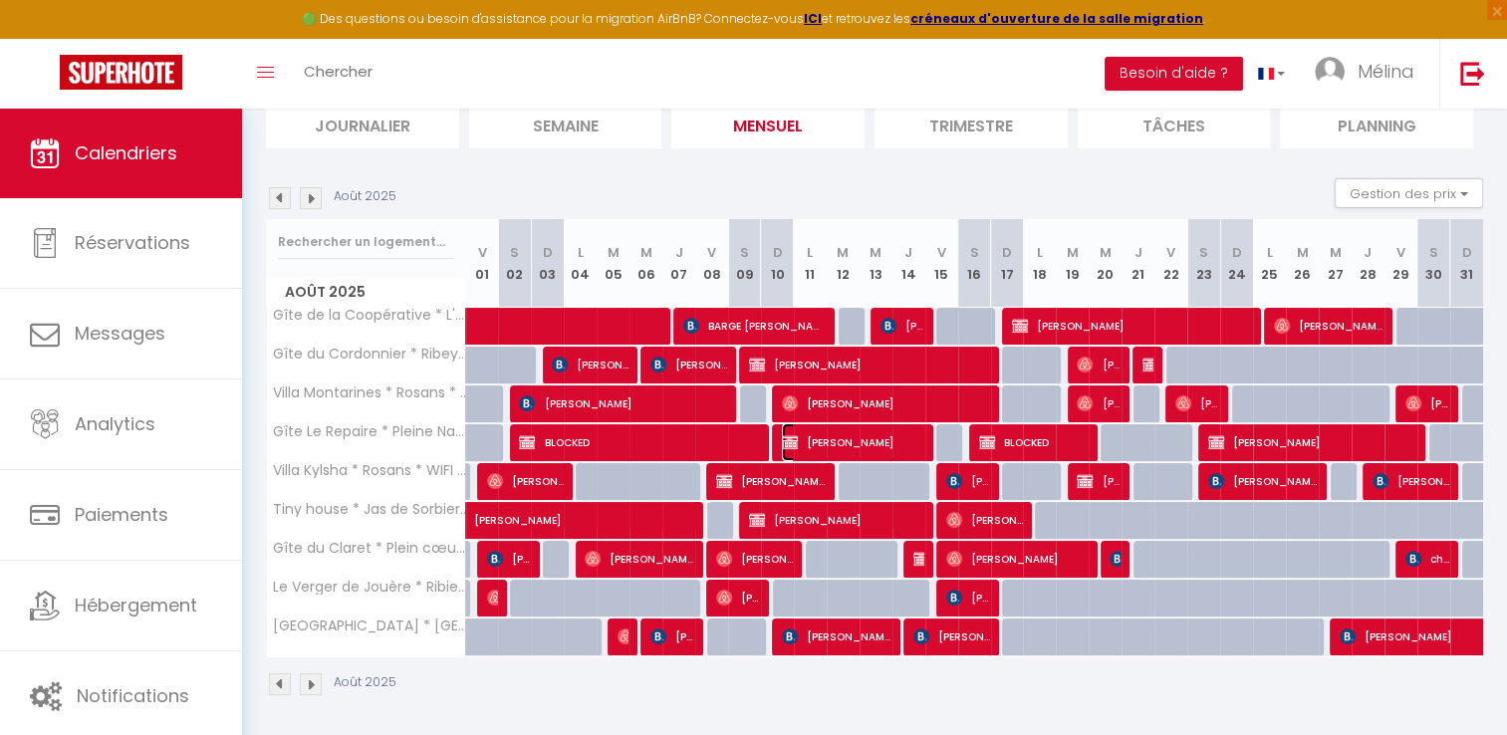
click at [862, 435] on span "[PERSON_NAME]" at bounding box center [853, 442] width 142 height 38
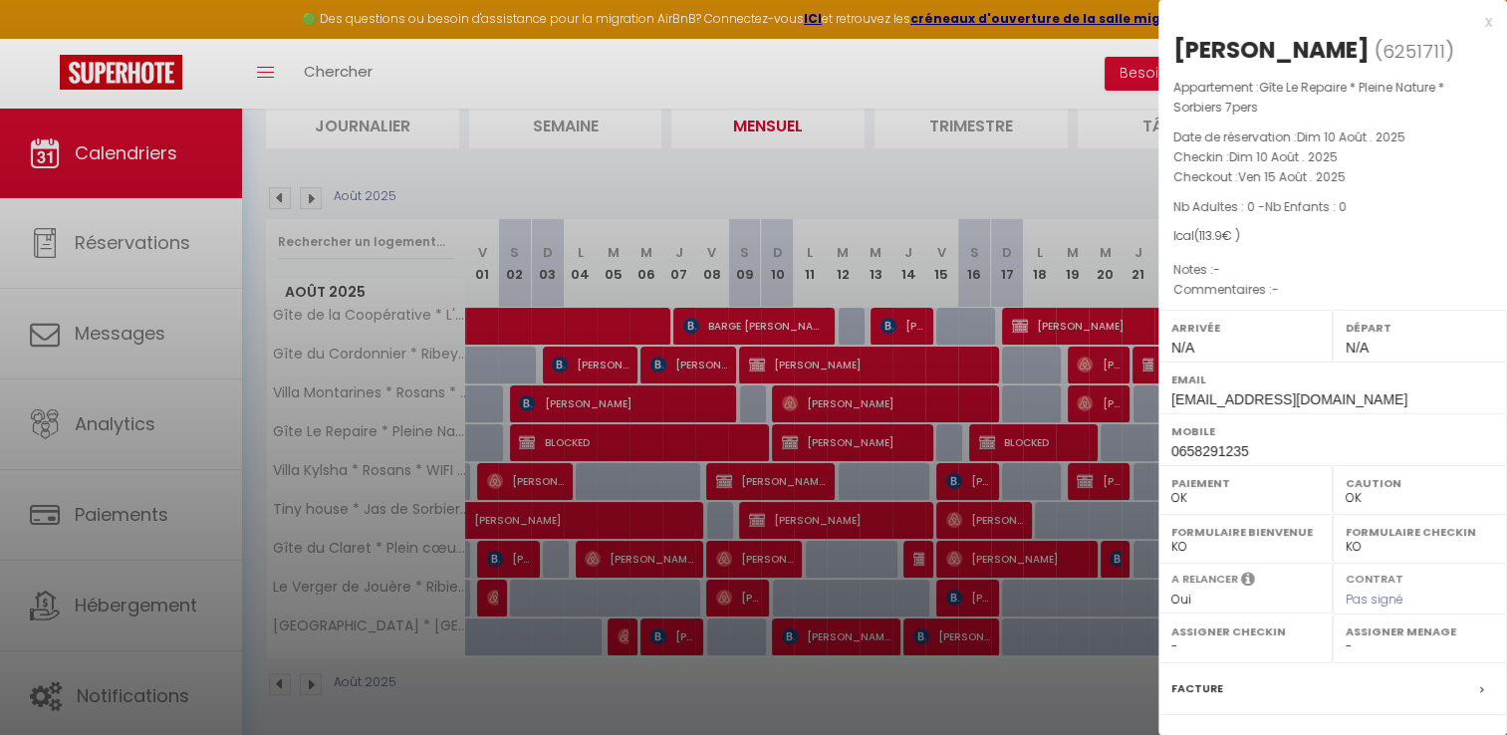
click at [815, 500] on div at bounding box center [753, 367] width 1507 height 735
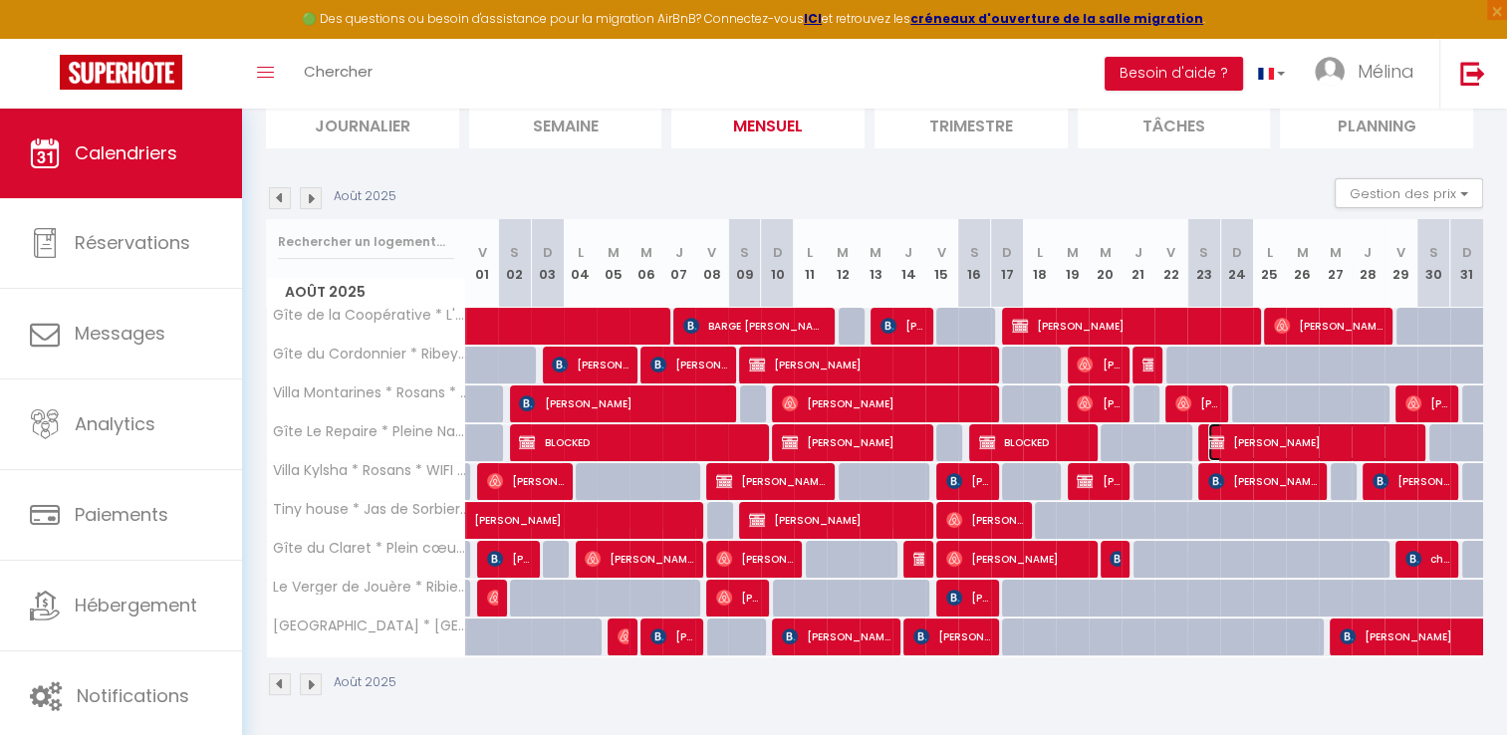
click at [1248, 436] on span "[PERSON_NAME]" at bounding box center [1313, 442] width 208 height 38
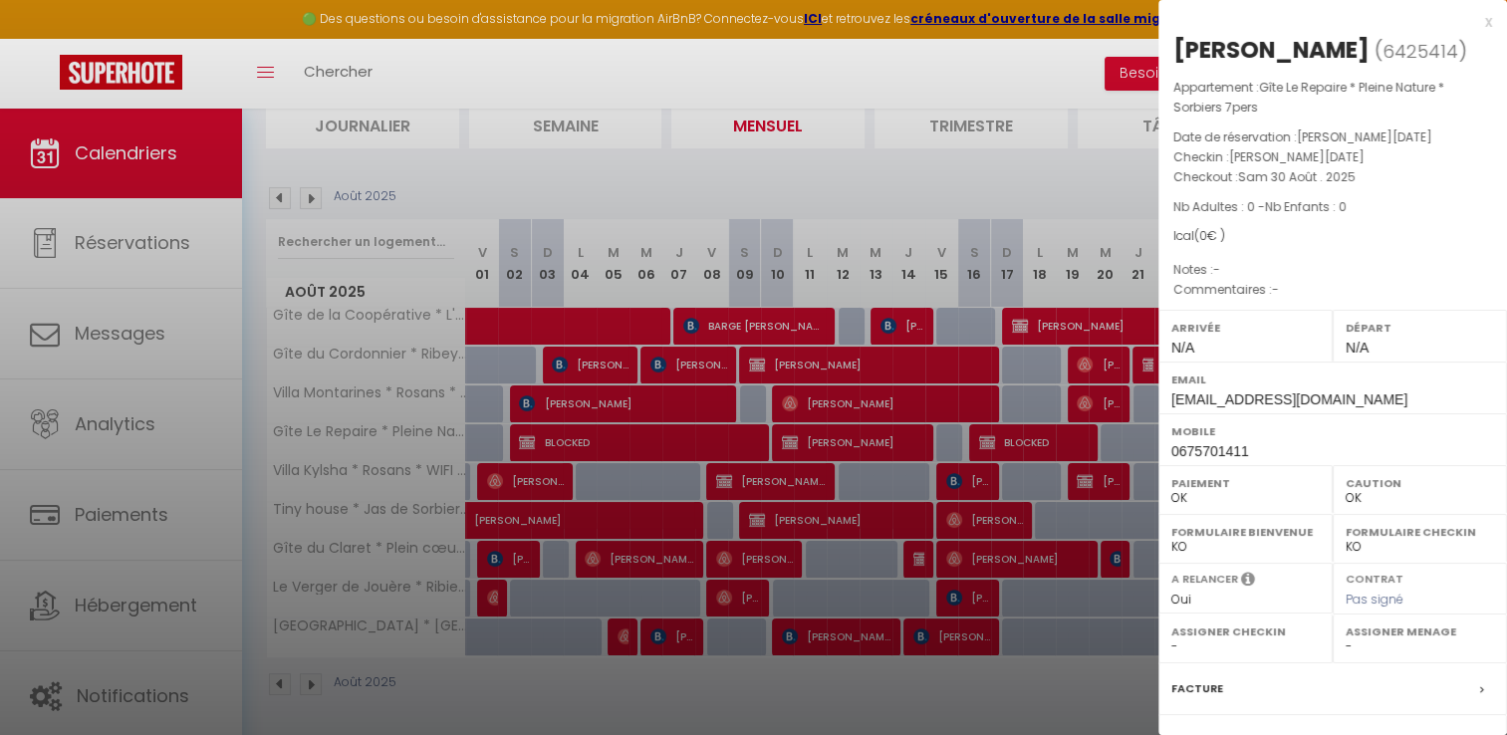
click at [374, 285] on div at bounding box center [753, 367] width 1507 height 735
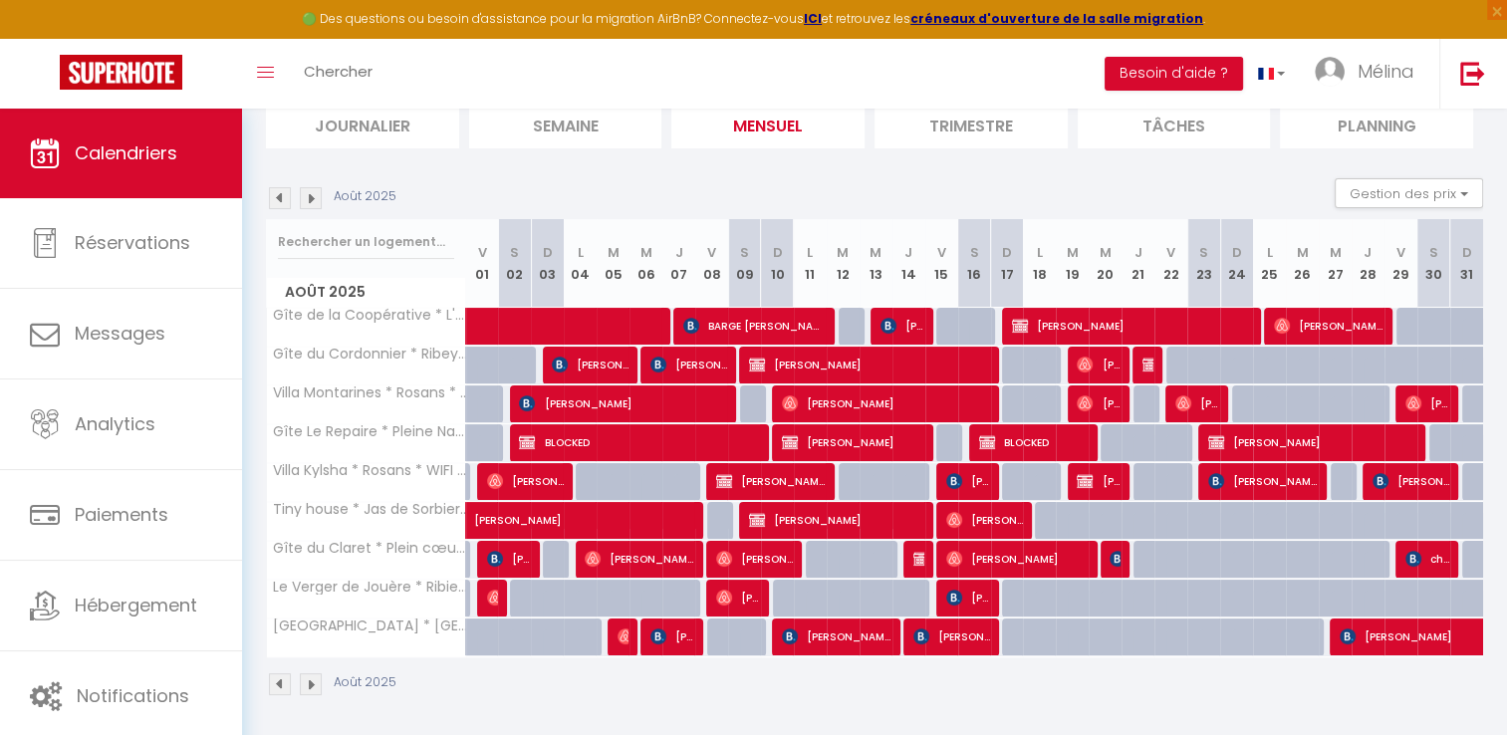
click at [282, 197] on img at bounding box center [280, 198] width 22 height 22
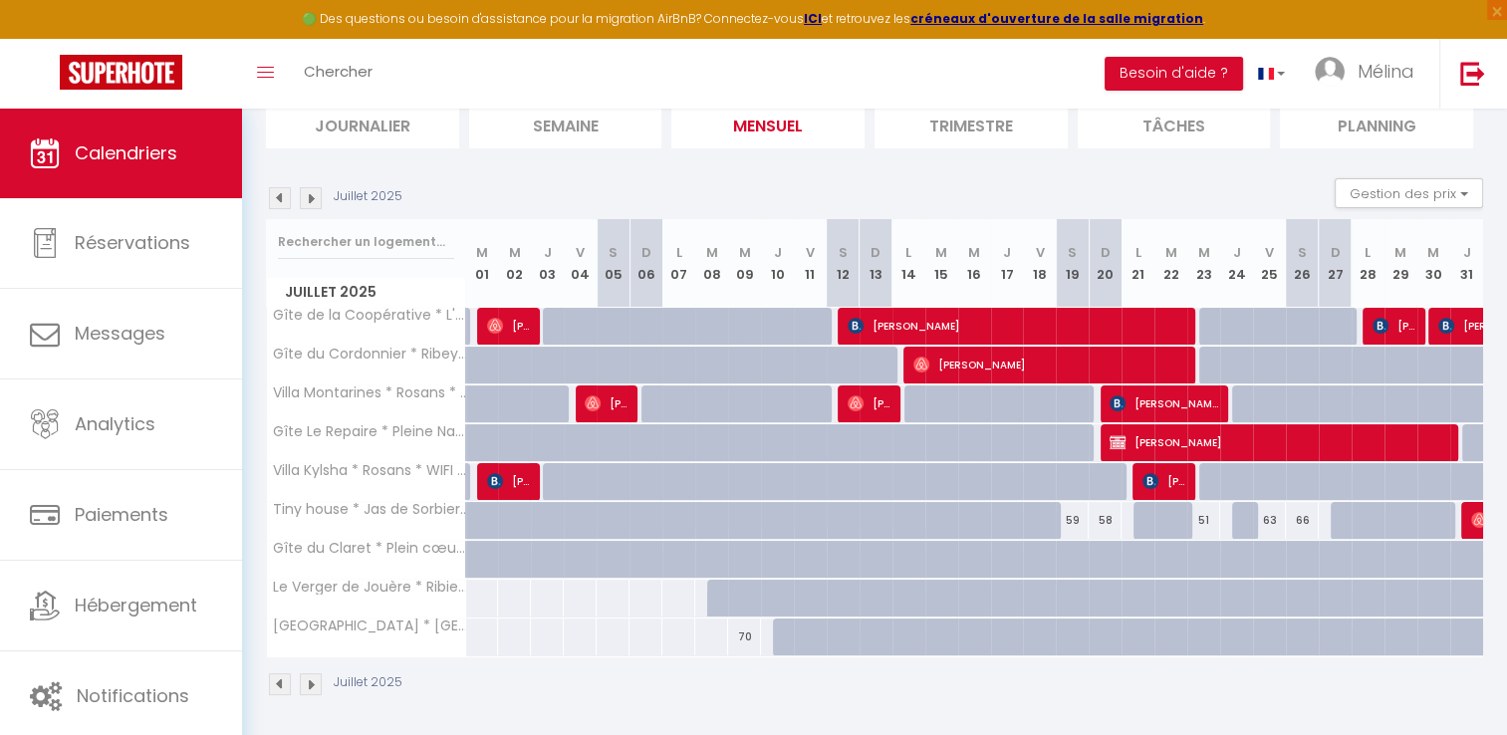
click at [282, 197] on img at bounding box center [280, 198] width 22 height 22
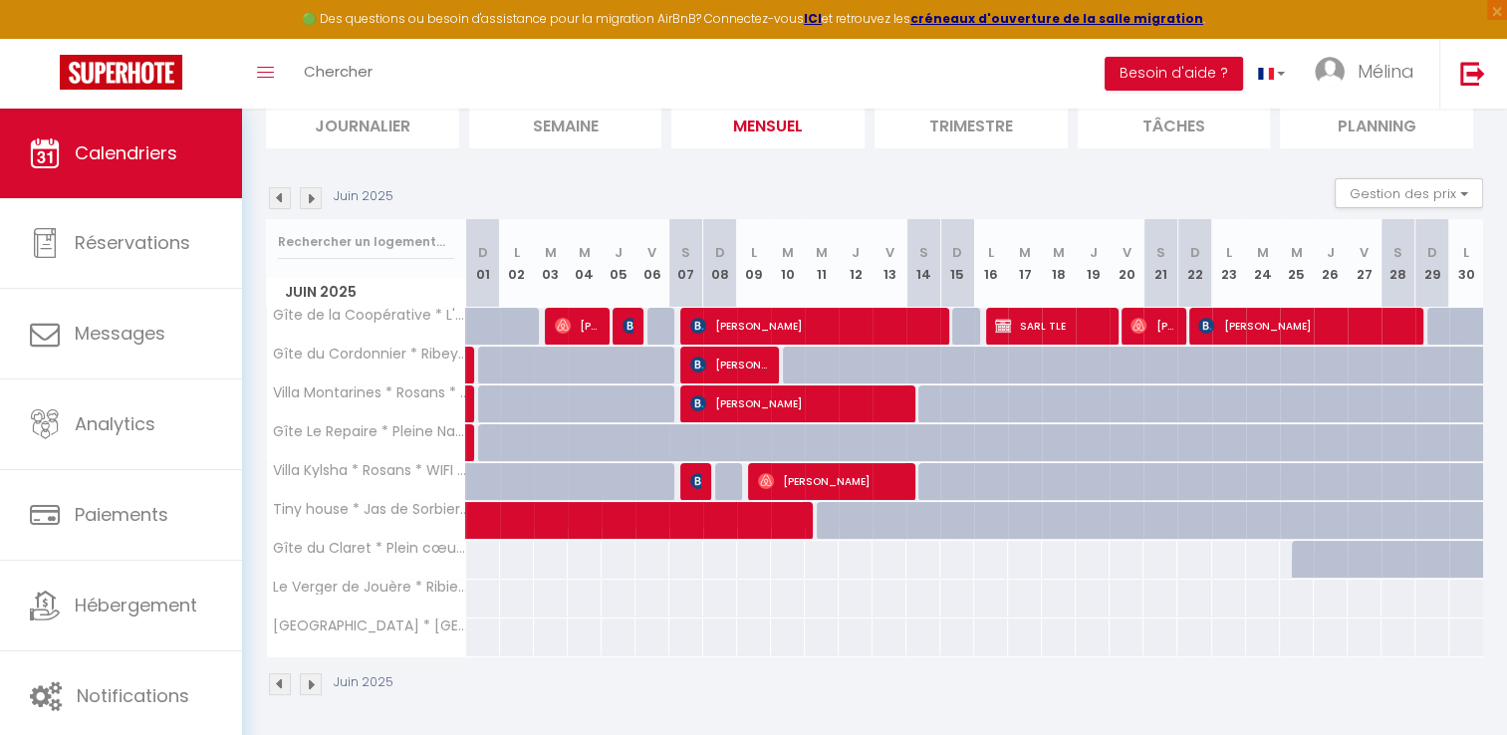
click at [282, 197] on img at bounding box center [280, 198] width 22 height 22
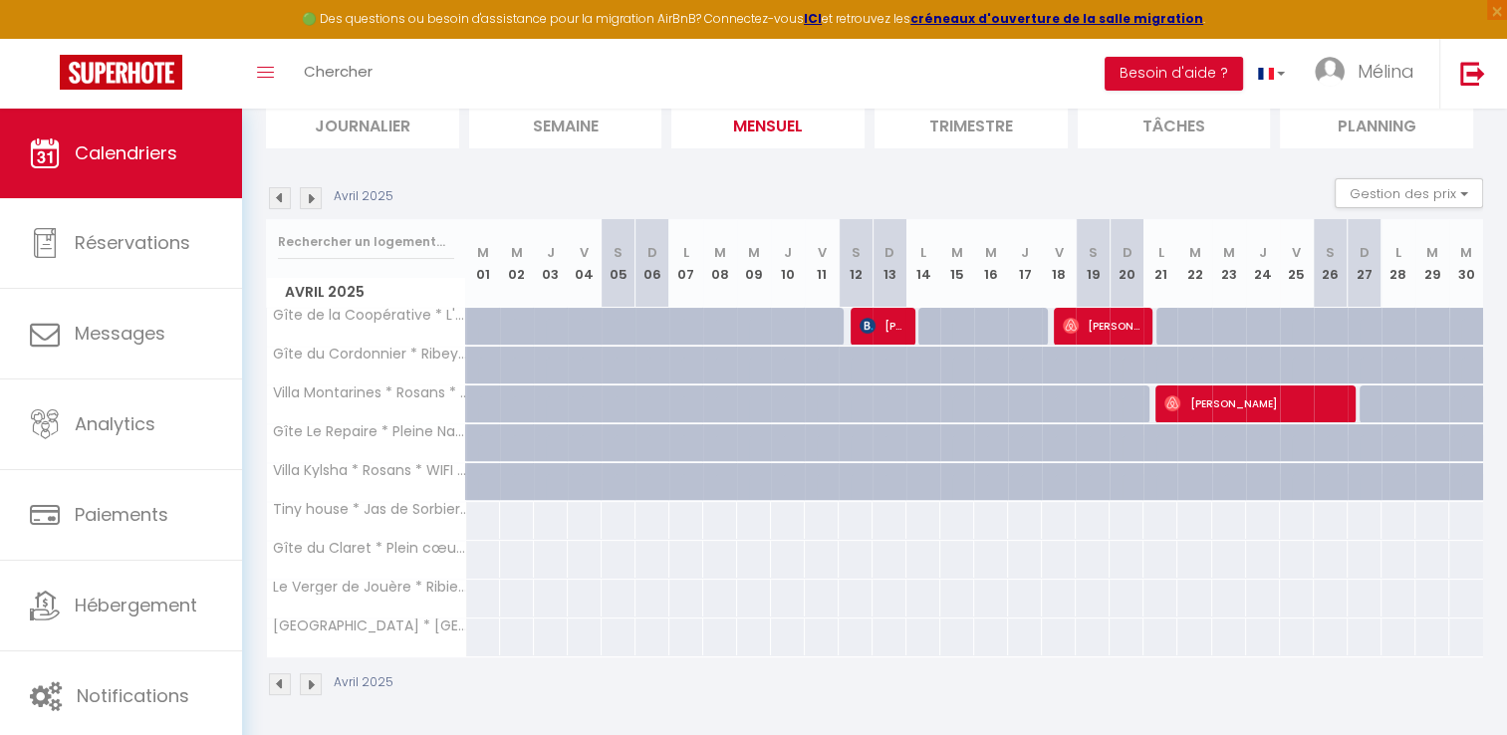
click at [282, 197] on img at bounding box center [280, 198] width 22 height 22
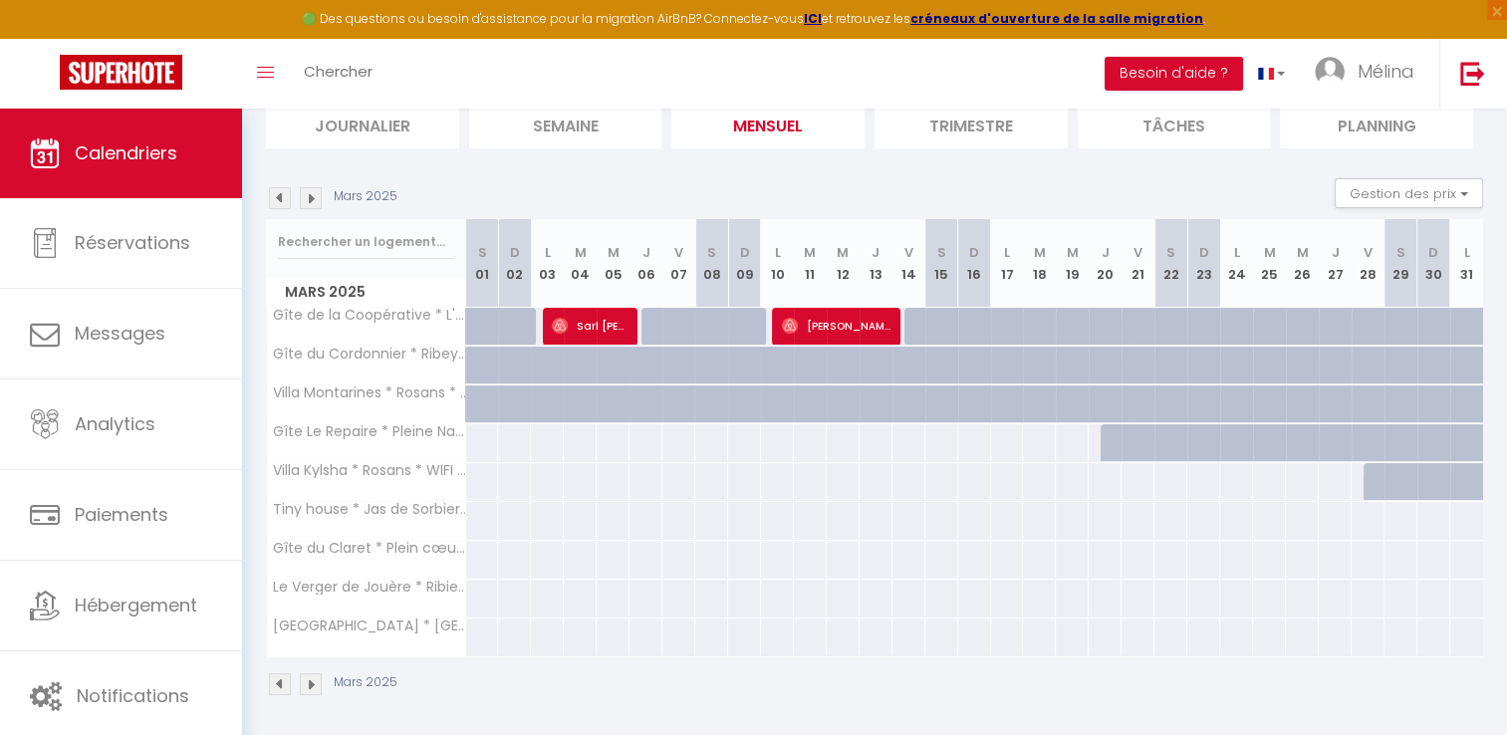
click at [314, 199] on img at bounding box center [311, 198] width 22 height 22
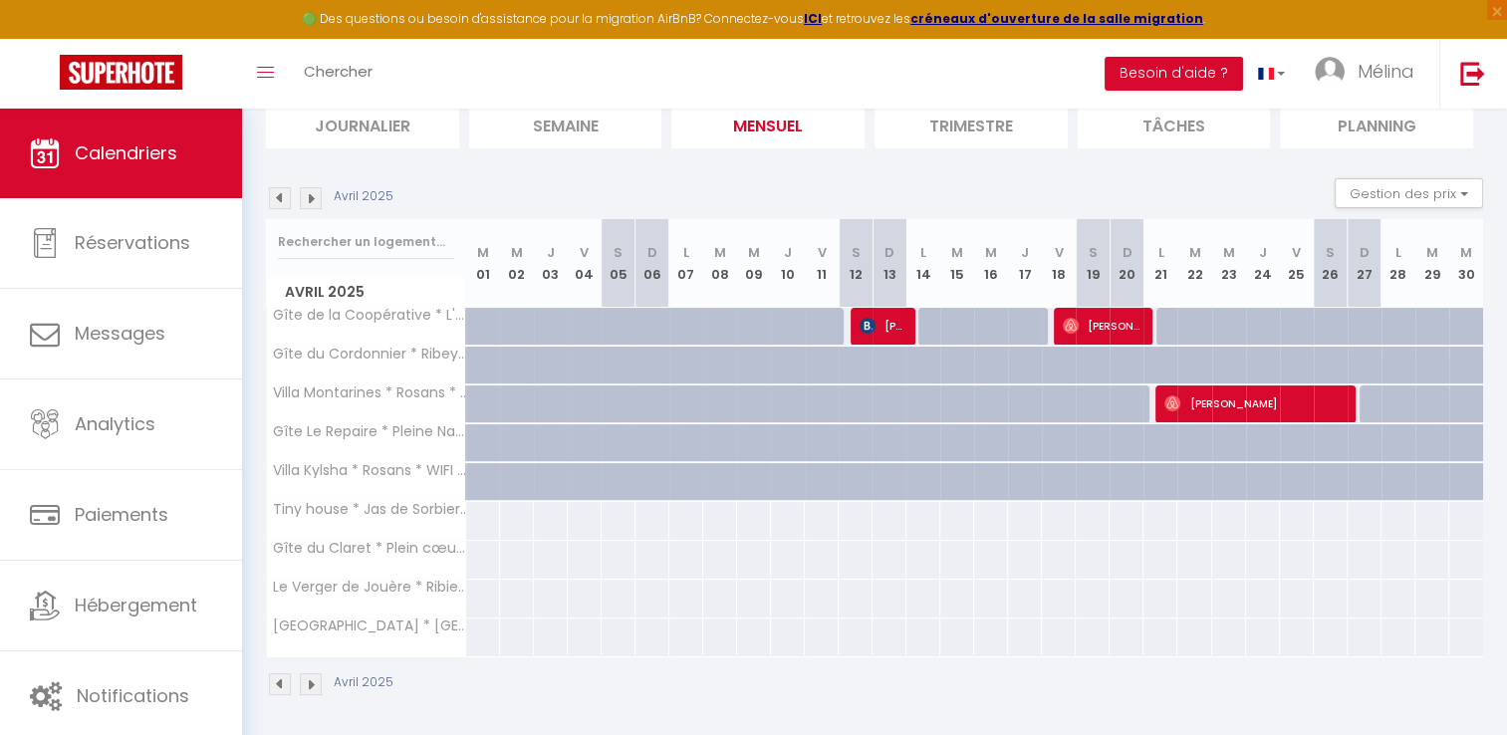
click at [314, 199] on img at bounding box center [311, 198] width 22 height 22
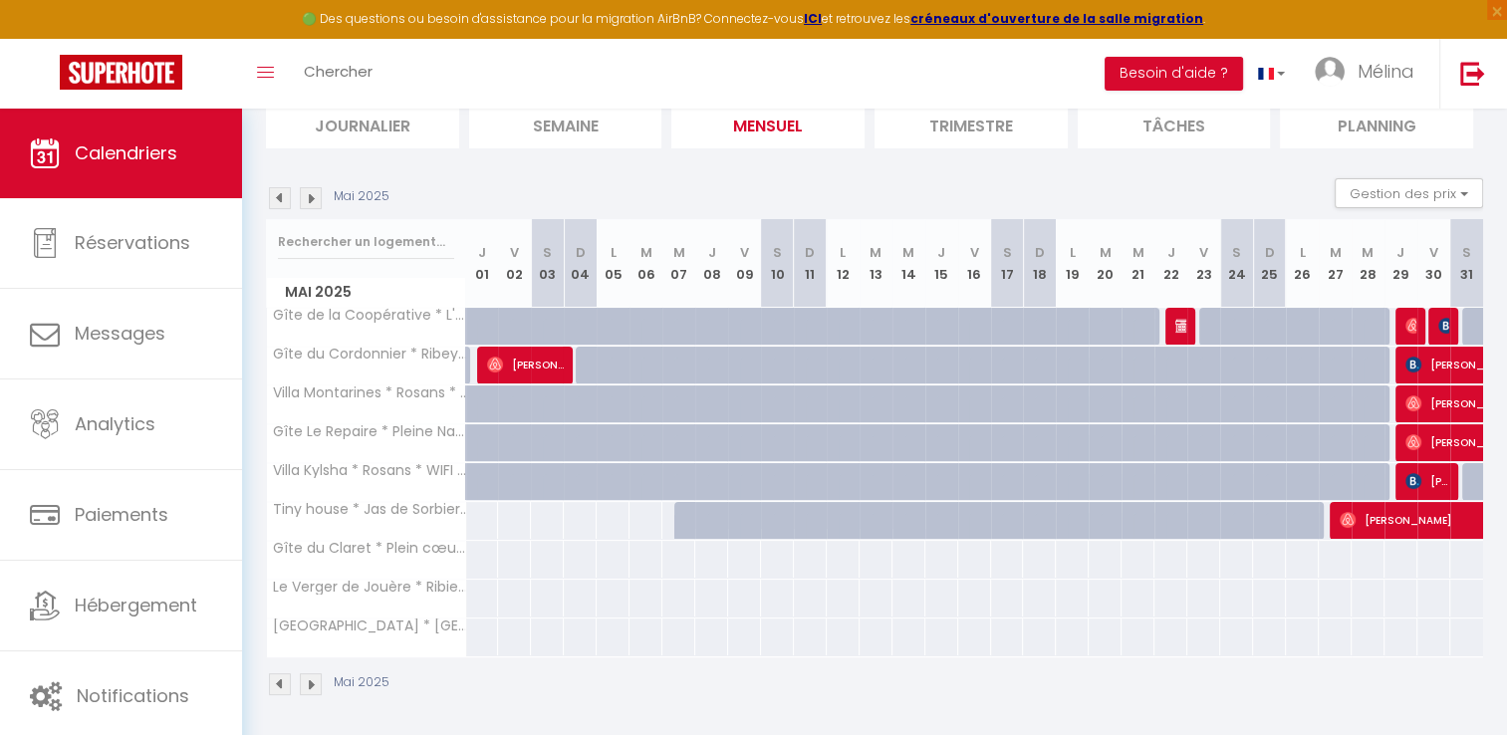
click at [311, 199] on img at bounding box center [311, 198] width 22 height 22
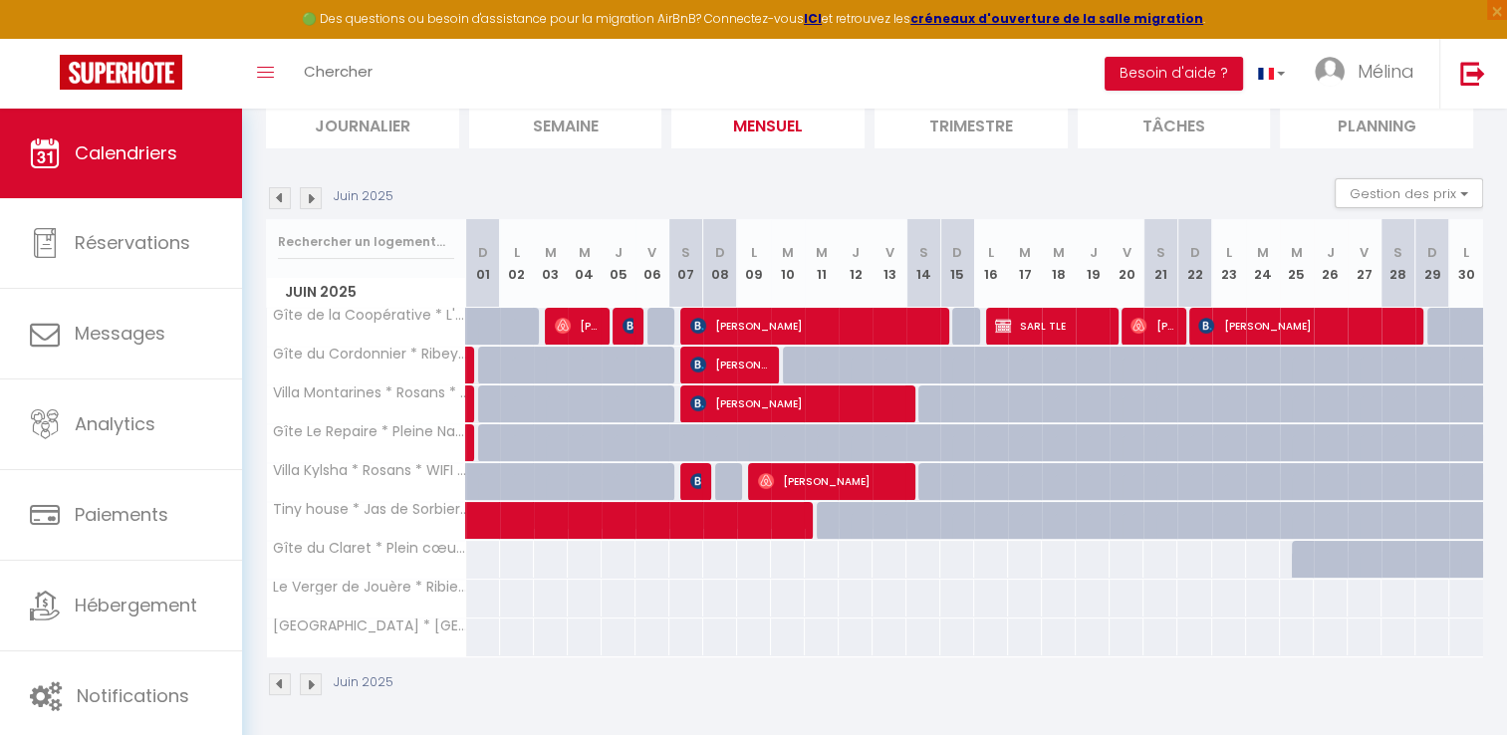
click at [307, 191] on img at bounding box center [311, 198] width 22 height 22
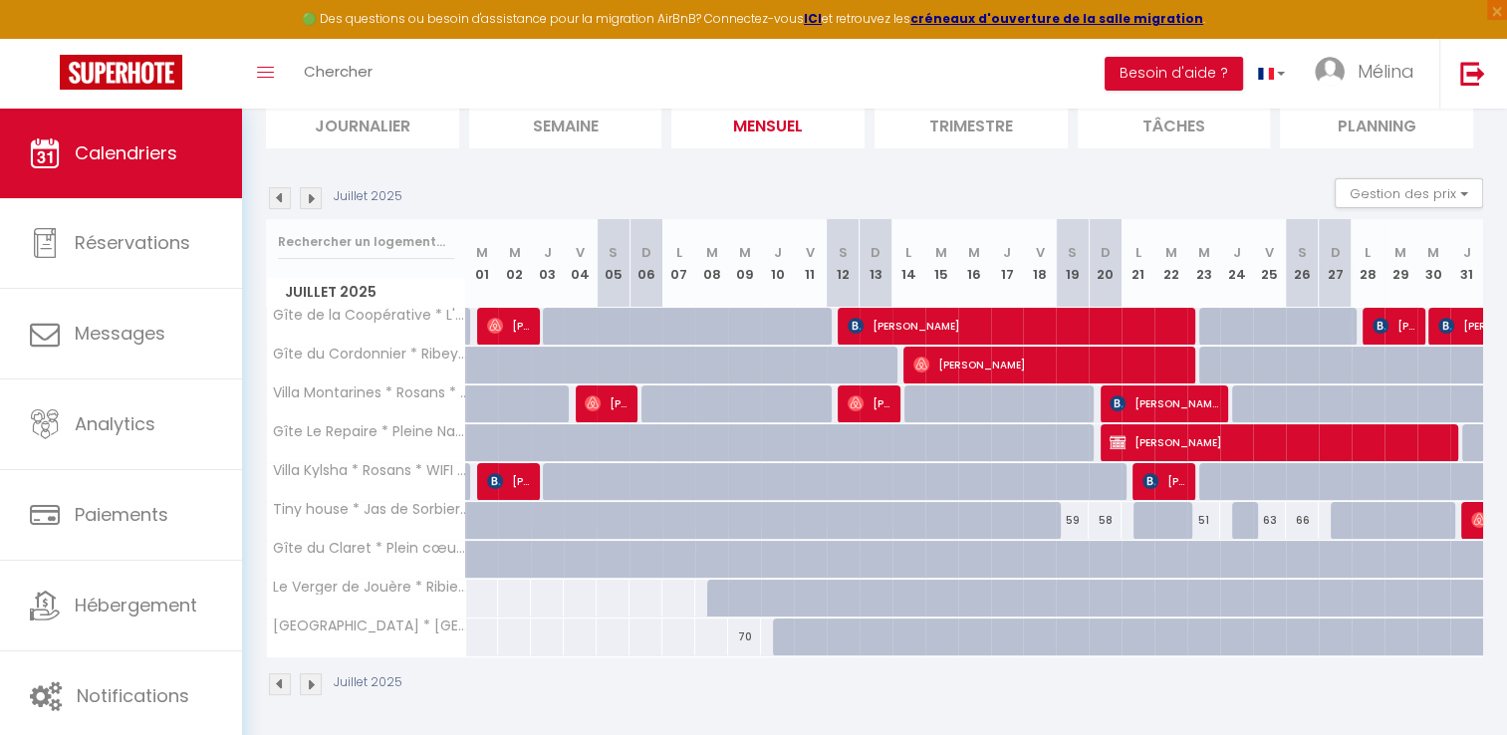
click at [307, 204] on img at bounding box center [311, 198] width 22 height 22
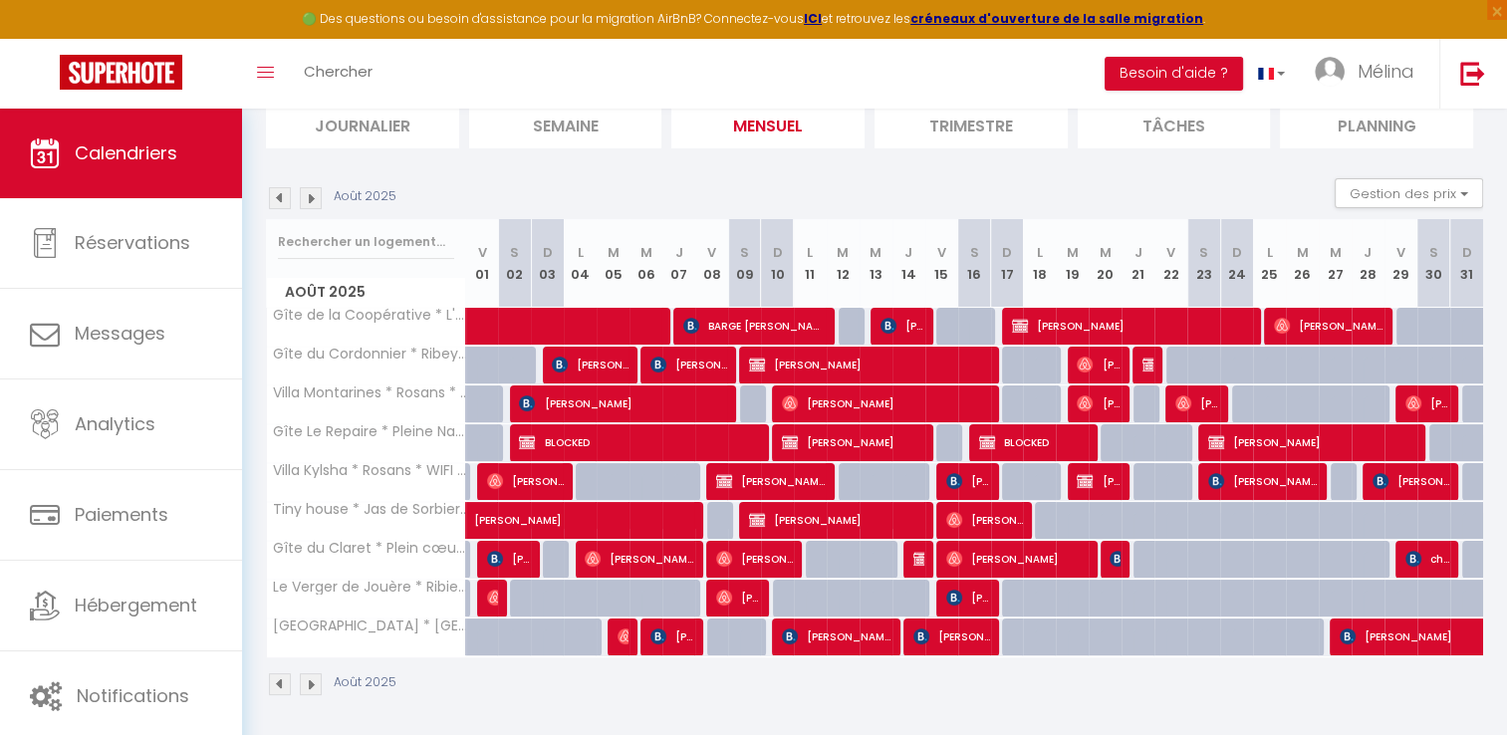
click at [307, 188] on img at bounding box center [311, 198] width 22 height 22
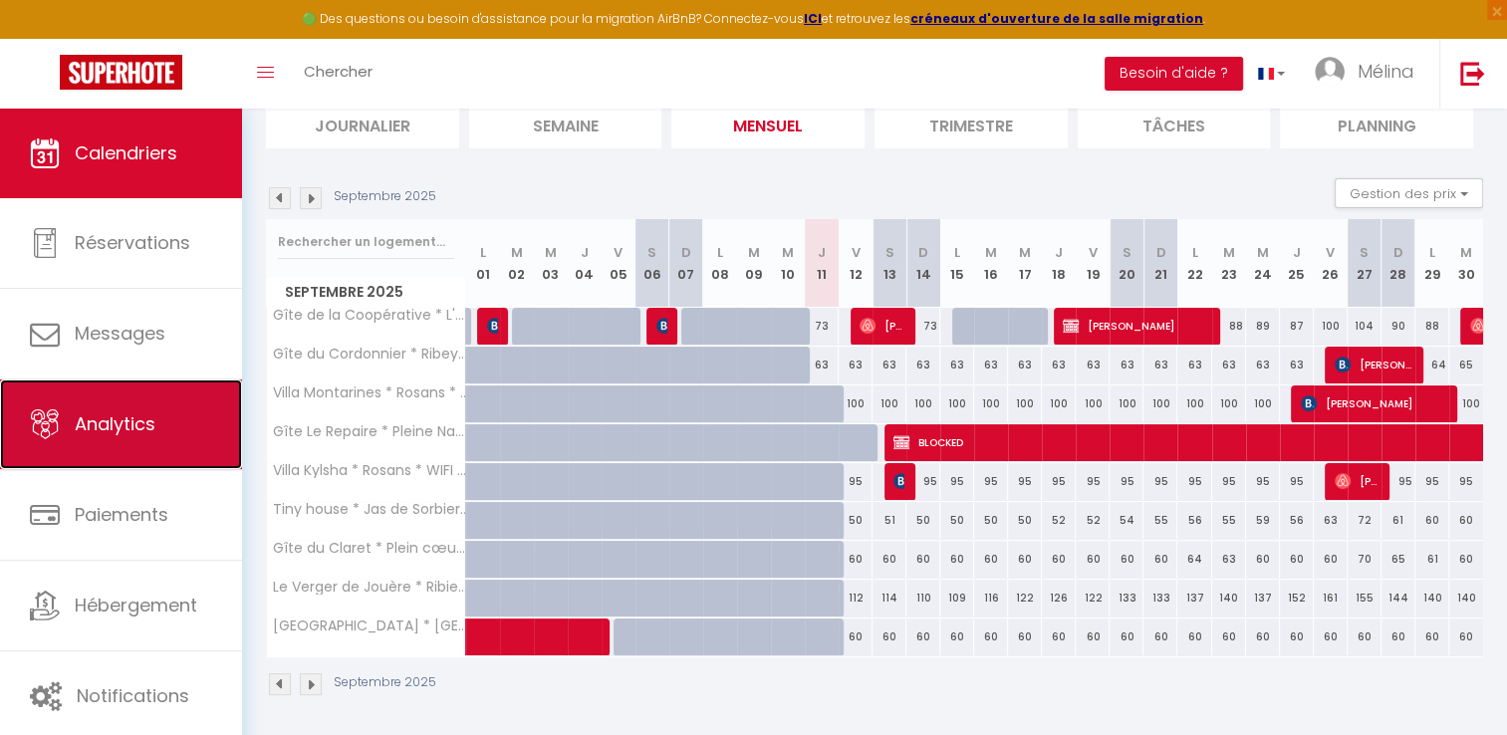
click at [155, 437] on link "Analytics" at bounding box center [121, 425] width 242 height 90
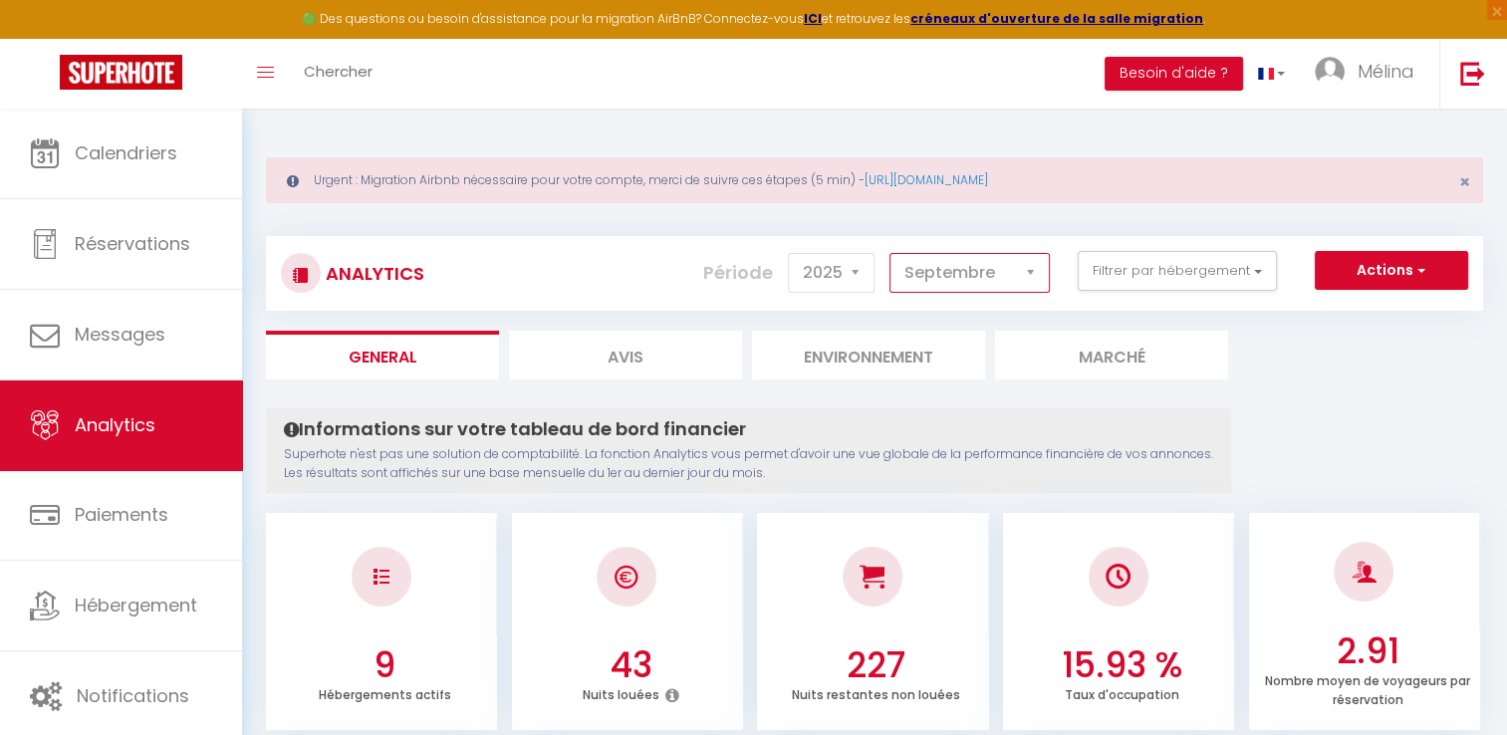
click at [961, 280] on select "[PERSON_NAME] Mars Avril Mai Juin Juillet Août Septembre Octobre Novembre Décem…" at bounding box center [970, 273] width 160 height 40
click at [1166, 269] on button "Filtrer par hébergement" at bounding box center [1177, 271] width 199 height 40
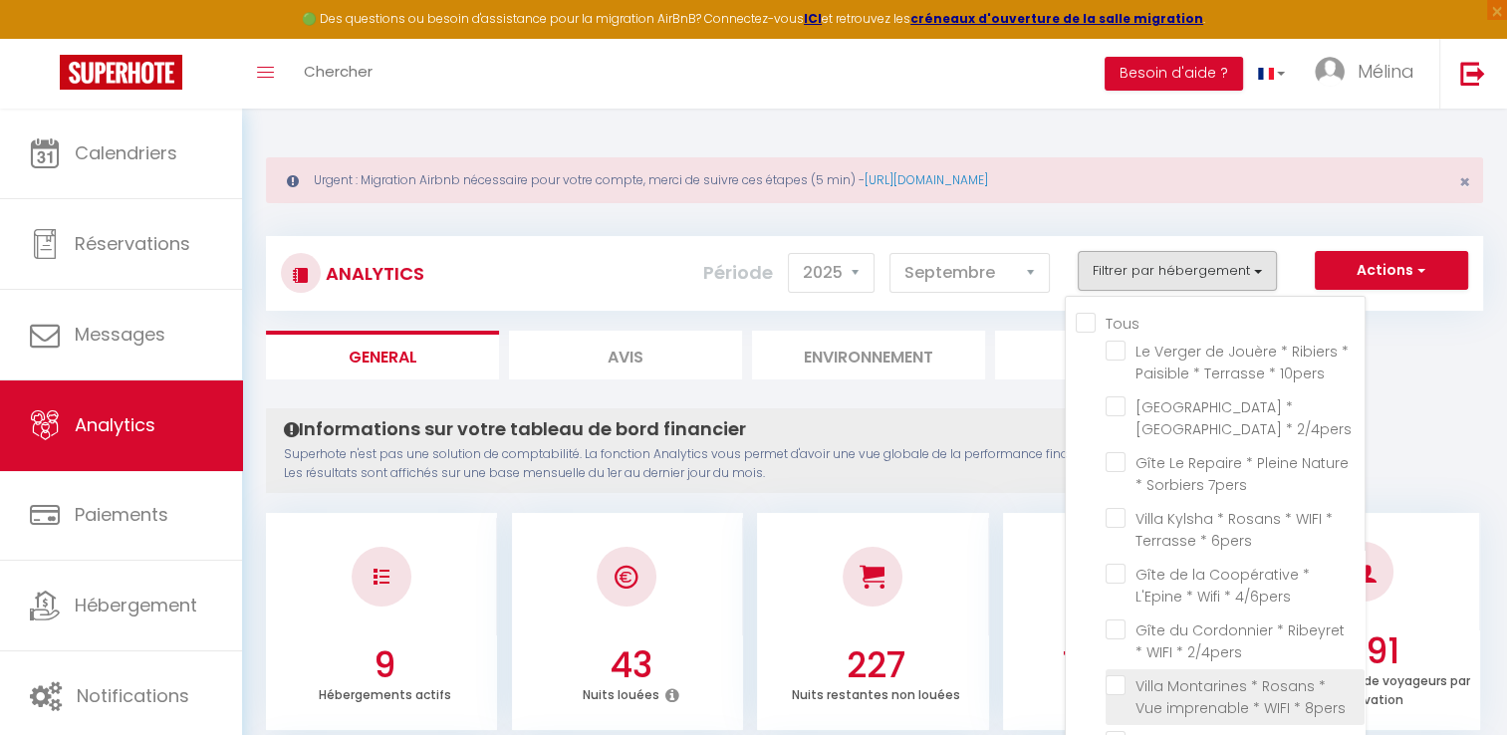
click at [1114, 686] on 8pers "checkbox" at bounding box center [1235, 686] width 259 height 20
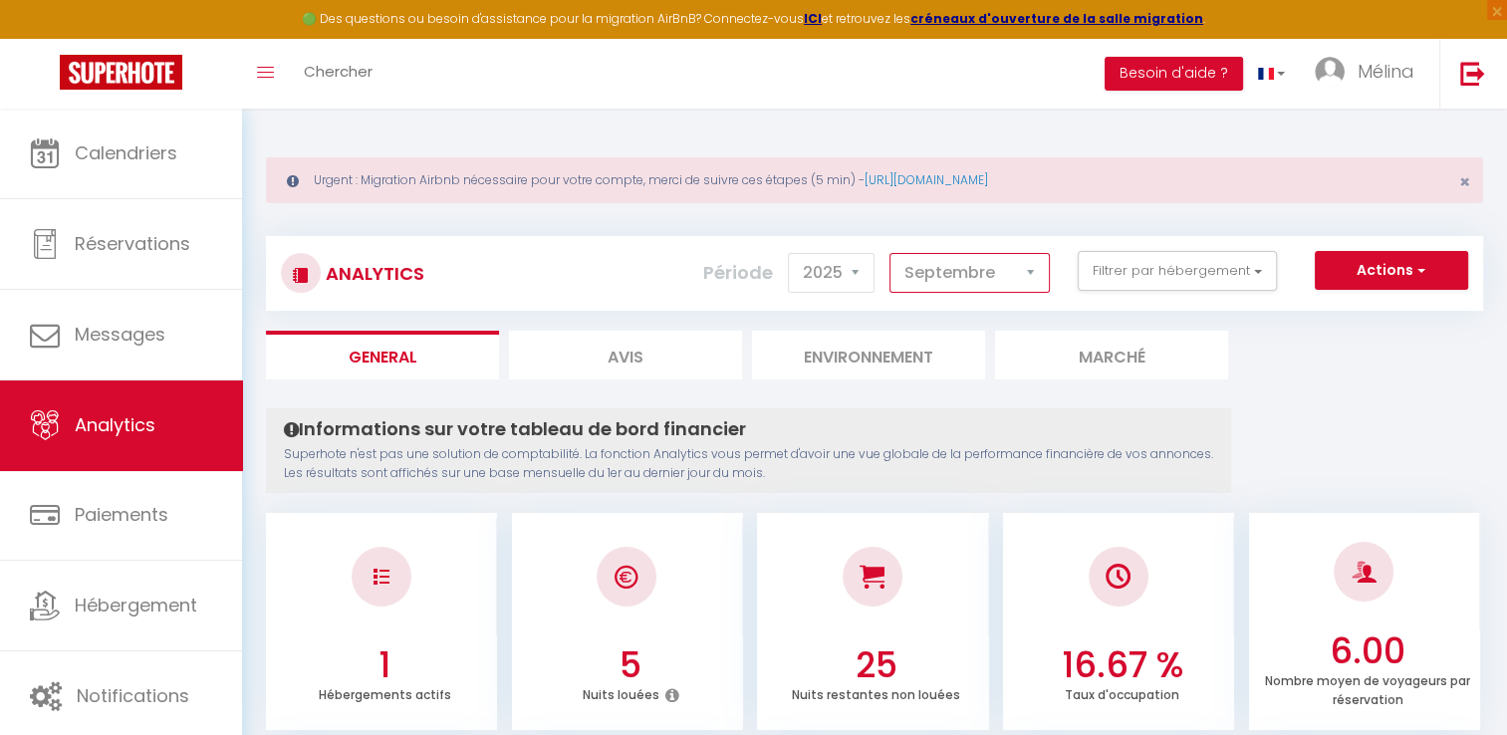
click at [1000, 282] on select "[PERSON_NAME] Mars Avril Mai Juin Juillet Août Septembre Octobre Novembre Décem…" at bounding box center [970, 273] width 160 height 40
click at [891, 253] on select "[PERSON_NAME] Mars Avril Mai Juin Juillet Août Septembre Octobre Novembre Décem…" at bounding box center [970, 273] width 160 height 40
click at [964, 268] on select "[PERSON_NAME] Mars Avril Mai Juin Juillet Août Septembre Octobre Novembre Décem…" at bounding box center [970, 273] width 160 height 40
click at [891, 253] on select "[PERSON_NAME] Mars Avril Mai Juin Juillet Août Septembre Octobre Novembre Décem…" at bounding box center [970, 273] width 160 height 40
click at [956, 272] on select "[PERSON_NAME] Mars Avril Mai Juin Juillet Août Septembre Octobre Novembre Décem…" at bounding box center [970, 273] width 160 height 40
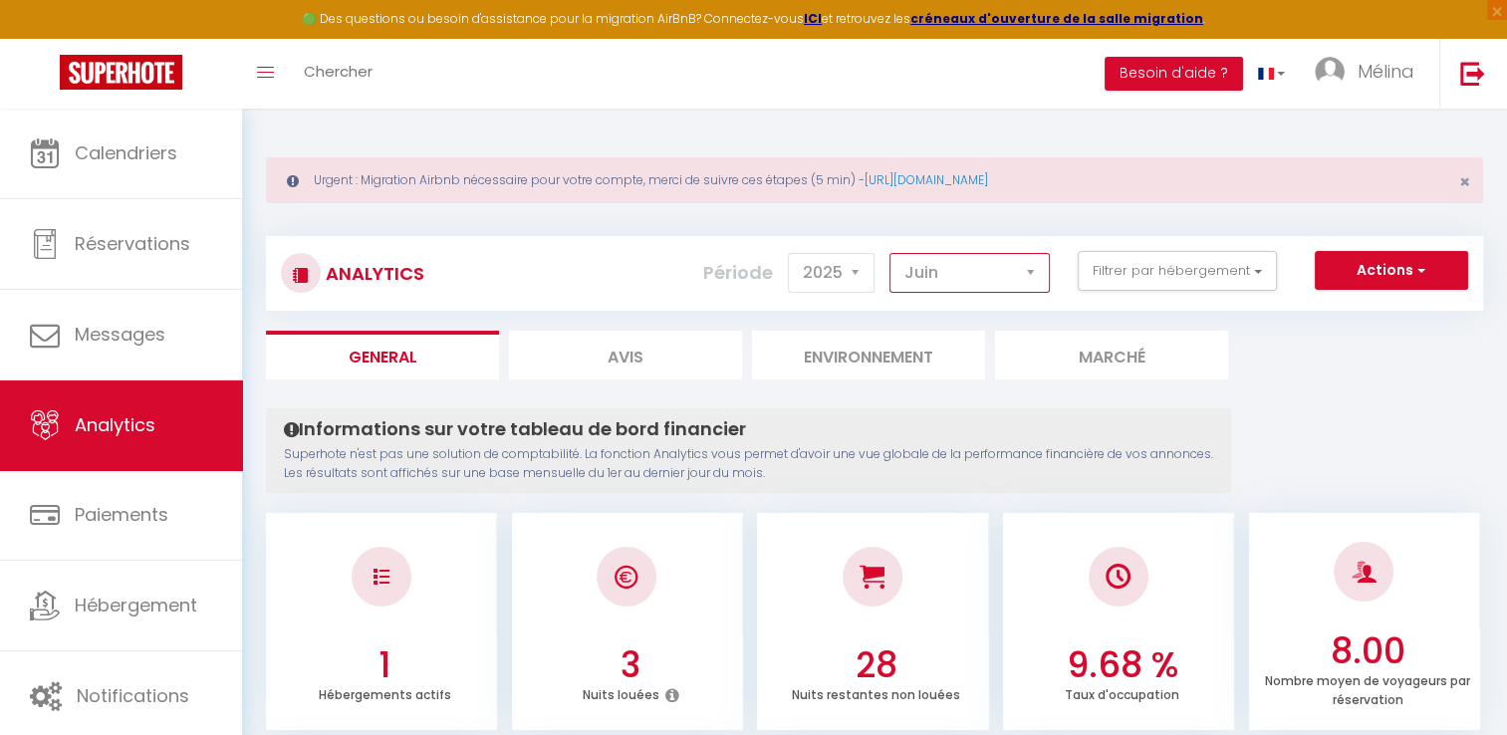
click at [891, 253] on select "[PERSON_NAME] Mars Avril Mai Juin Juillet Août Septembre Octobre Novembre Décem…" at bounding box center [970, 273] width 160 height 40
click at [994, 273] on select "[PERSON_NAME] Mars Avril Mai Juin Juillet Août Septembre Octobre Novembre Décem…" at bounding box center [970, 273] width 160 height 40
click at [891, 253] on select "[PERSON_NAME] Mars Avril Mai Juin Juillet Août Septembre Octobre Novembre Décem…" at bounding box center [970, 273] width 160 height 40
click at [1009, 261] on select "[PERSON_NAME] Mars Avril Mai Juin Juillet Août Septembre Octobre Novembre Décem…" at bounding box center [970, 273] width 160 height 40
click at [891, 253] on select "[PERSON_NAME] Mars Avril Mai Juin Juillet Août Septembre Octobre Novembre Décem…" at bounding box center [970, 273] width 160 height 40
